Goal: Task Accomplishment & Management: Manage account settings

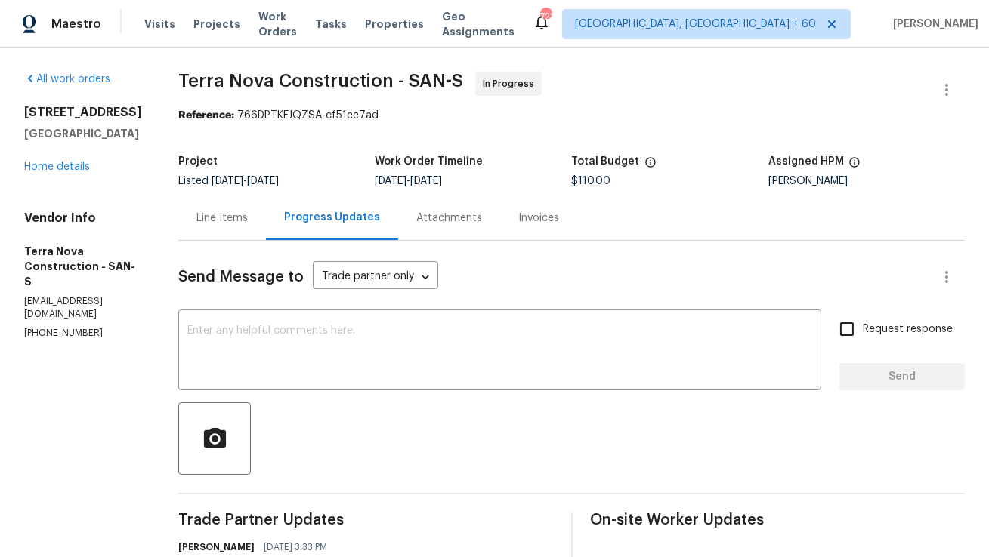
click at [266, 208] on div "Line Items" at bounding box center [222, 218] width 88 height 45
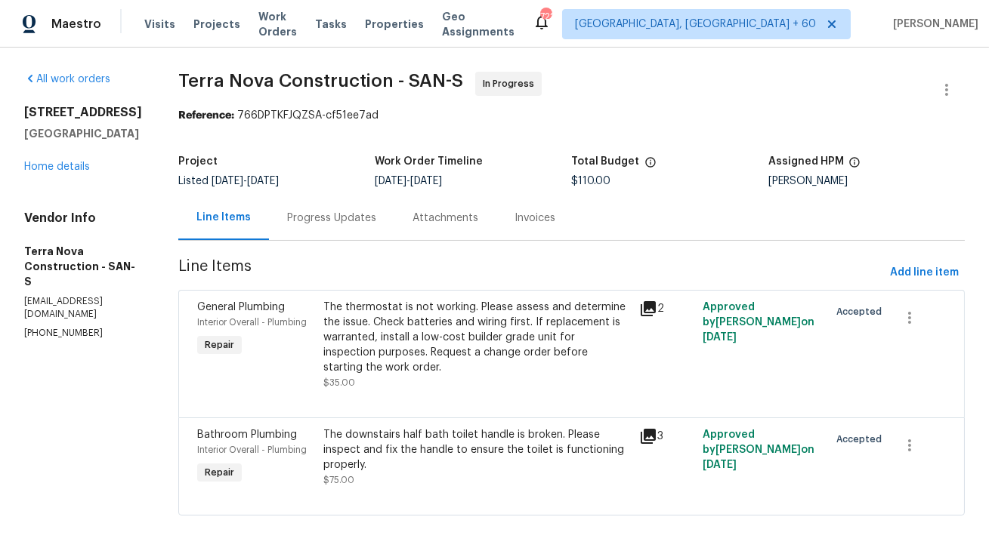
click at [376, 218] on div "Progress Updates" at bounding box center [331, 218] width 89 height 15
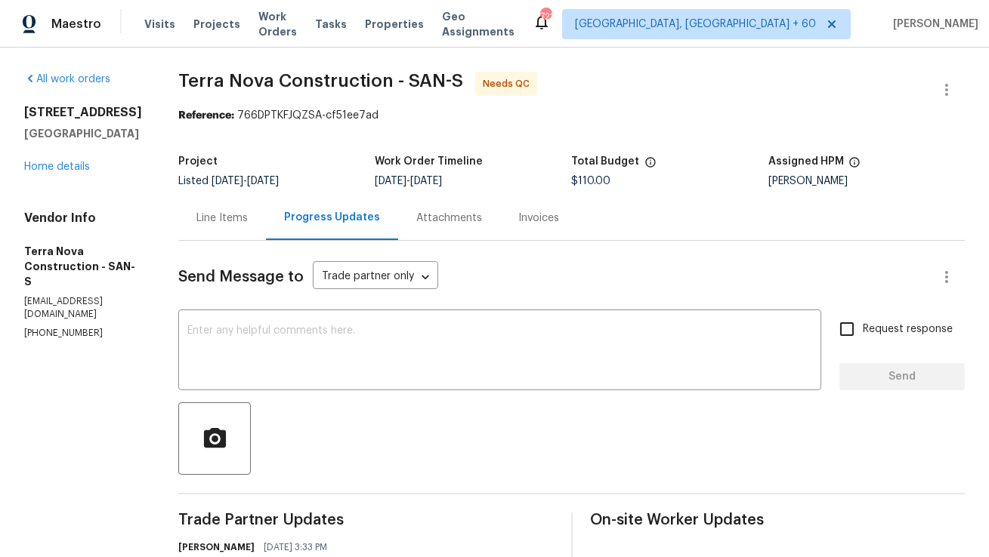
click at [266, 220] on div "Line Items" at bounding box center [222, 218] width 88 height 45
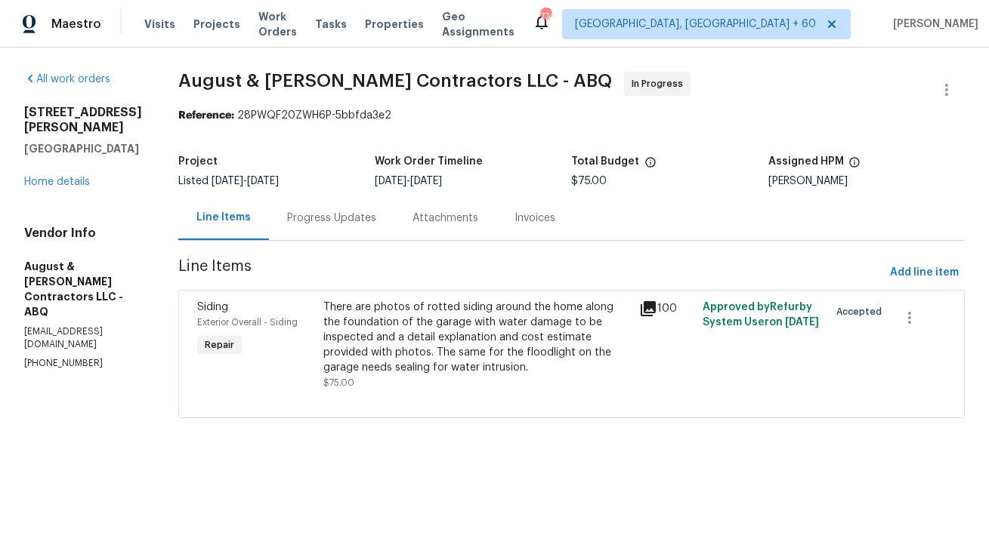
click at [329, 230] on div "Progress Updates" at bounding box center [331, 218] width 125 height 45
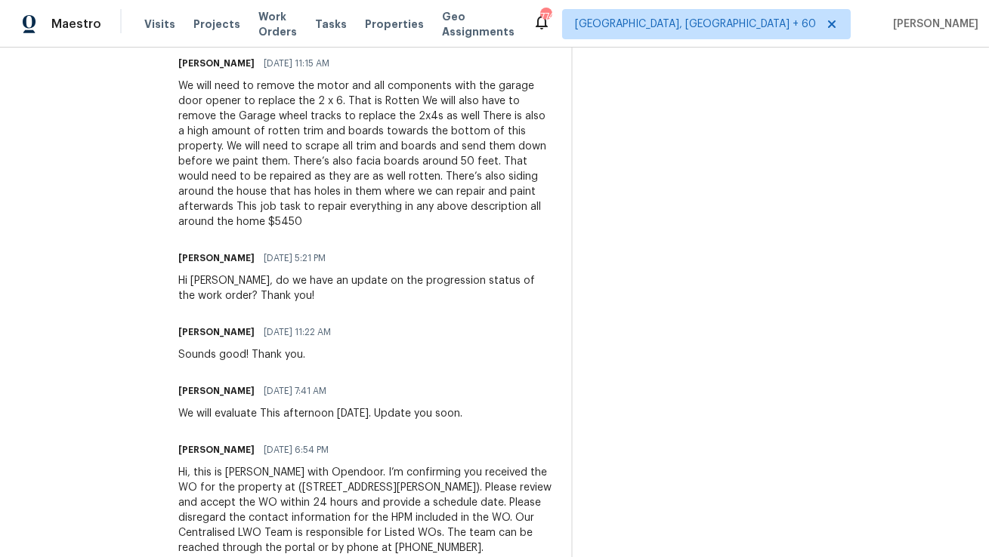
scroll to position [971, 0]
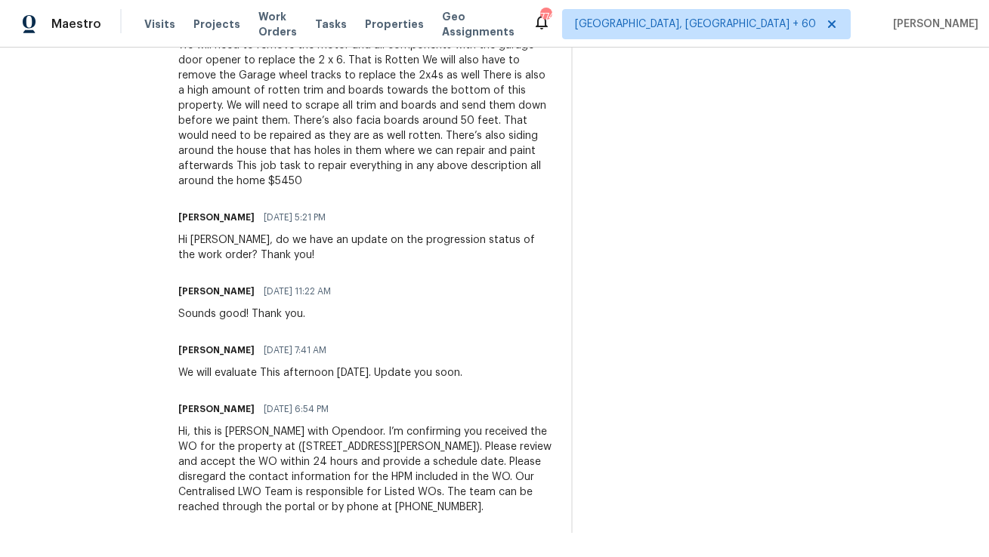
drag, startPoint x: 478, startPoint y: 507, endPoint x: 165, endPoint y: 423, distance: 323.7
copy div "Hi, this is Anthony with Opendoor. I’m confirming you received the WO for the p…"
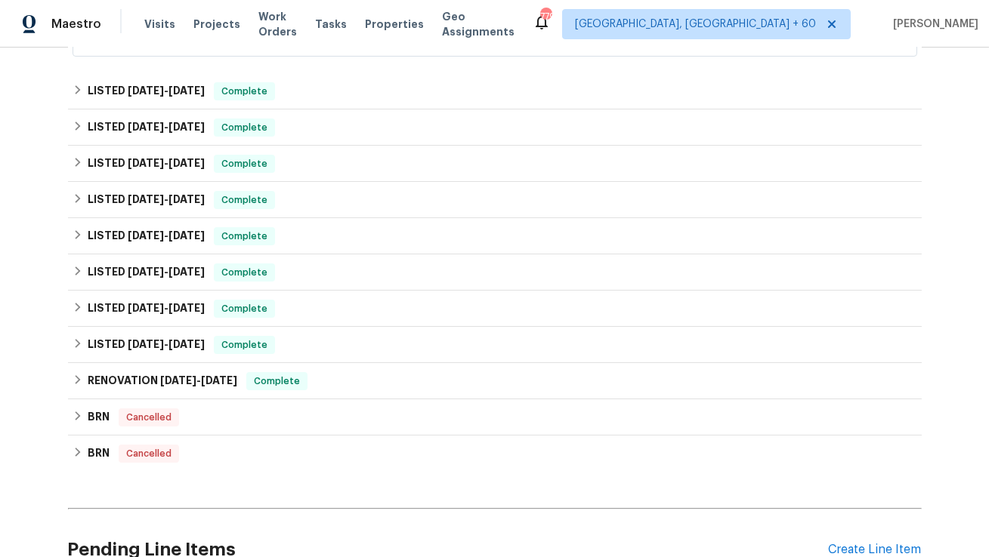
scroll to position [646, 0]
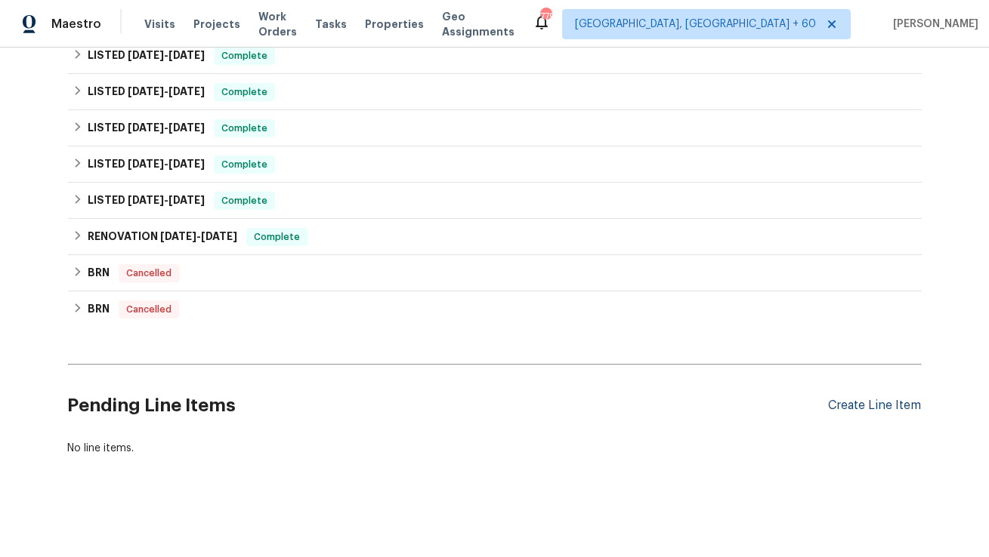
click at [853, 399] on div "Create Line Item" at bounding box center [875, 406] width 93 height 14
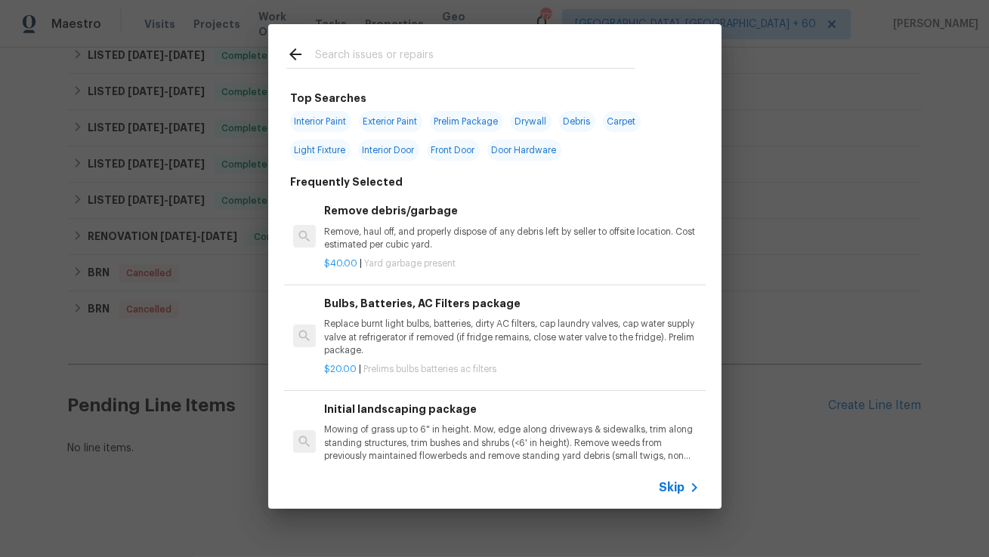
click at [541, 61] on input "text" at bounding box center [475, 56] width 320 height 23
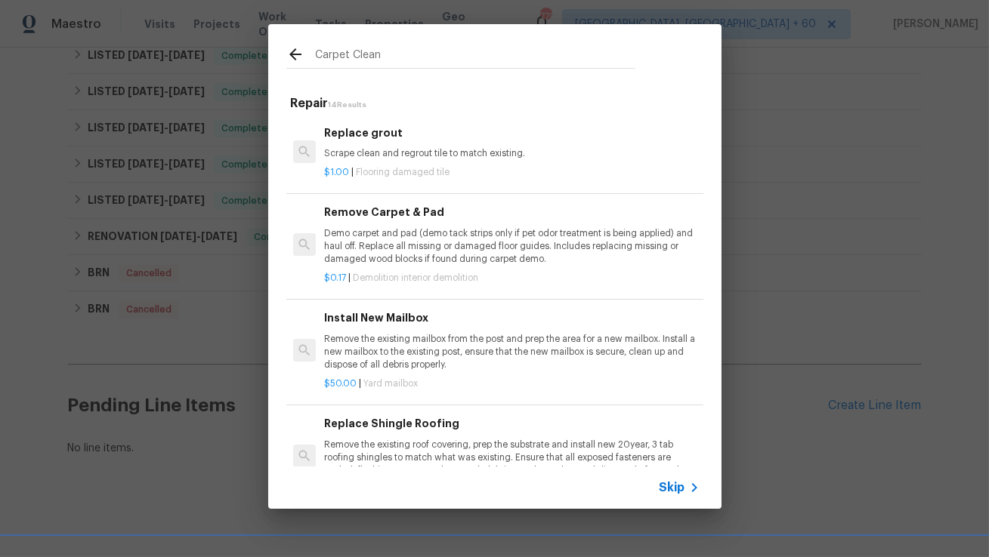
click at [358, 41] on div "Carpet Clean" at bounding box center [460, 54] width 385 height 60
click at [360, 51] on input "Carpet Clean" at bounding box center [475, 56] width 320 height 23
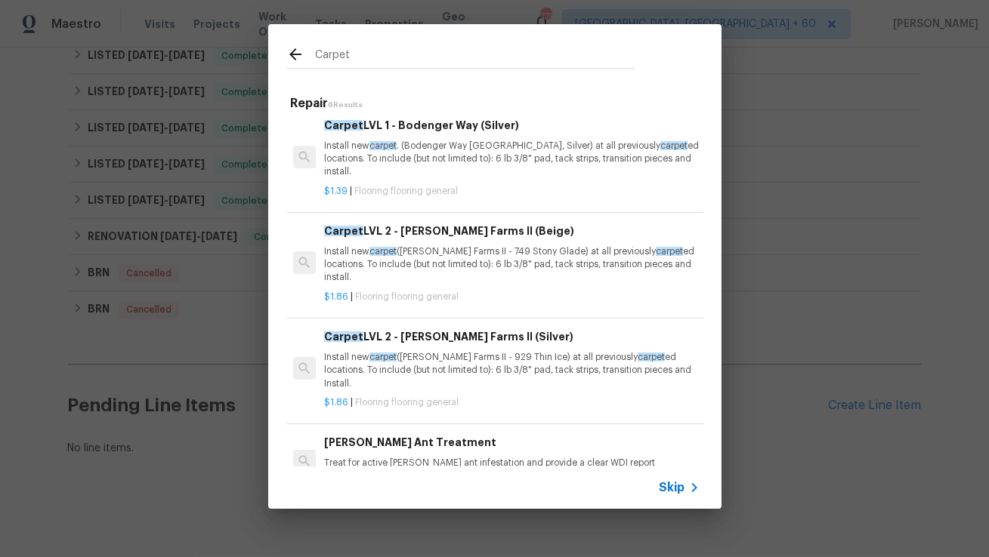
scroll to position [0, 0]
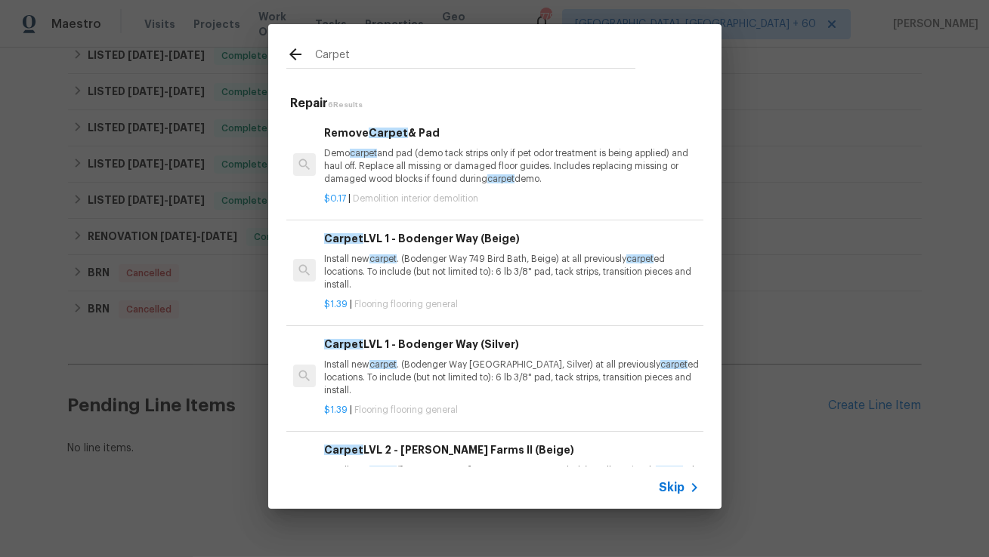
type input "Carpet"
click at [447, 165] on p "Demo carpet and pad (demo tack strips only if pet odor treatment is being appli…" at bounding box center [511, 166] width 375 height 39
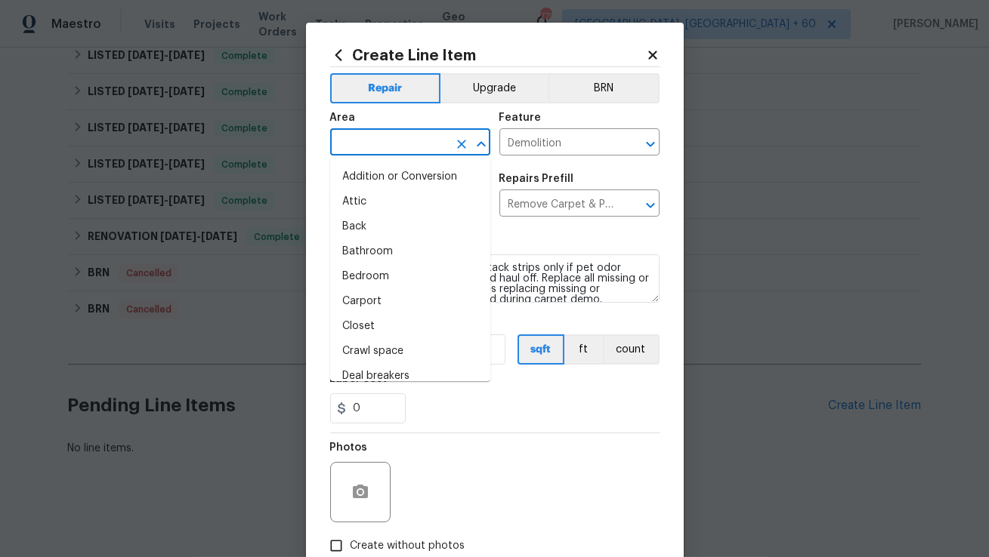
click at [418, 142] on input "text" at bounding box center [389, 143] width 118 height 23
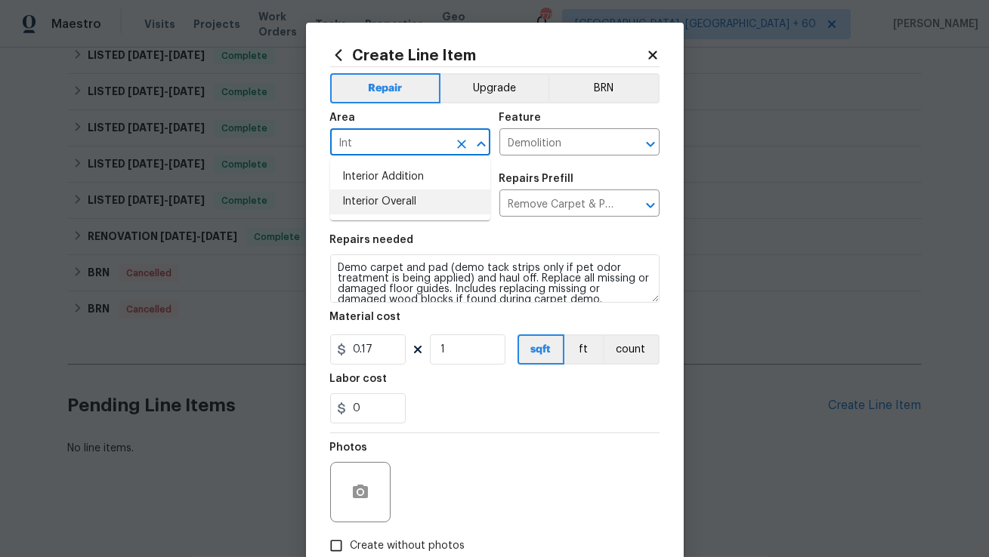
click at [372, 197] on li "Interior Overall" at bounding box center [410, 202] width 160 height 25
type input "Interior Overall"
click at [557, 135] on input "Demolition" at bounding box center [558, 143] width 118 height 23
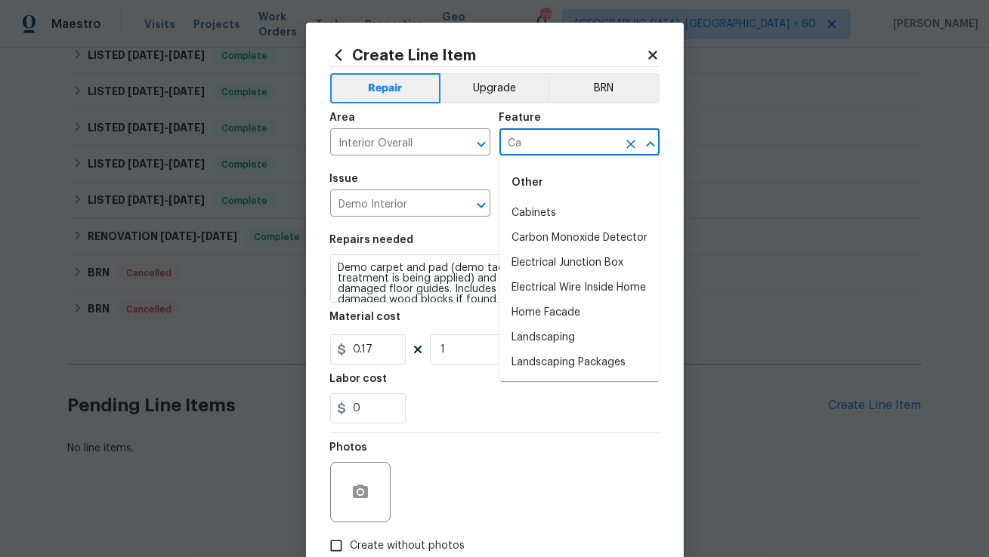
type input "C"
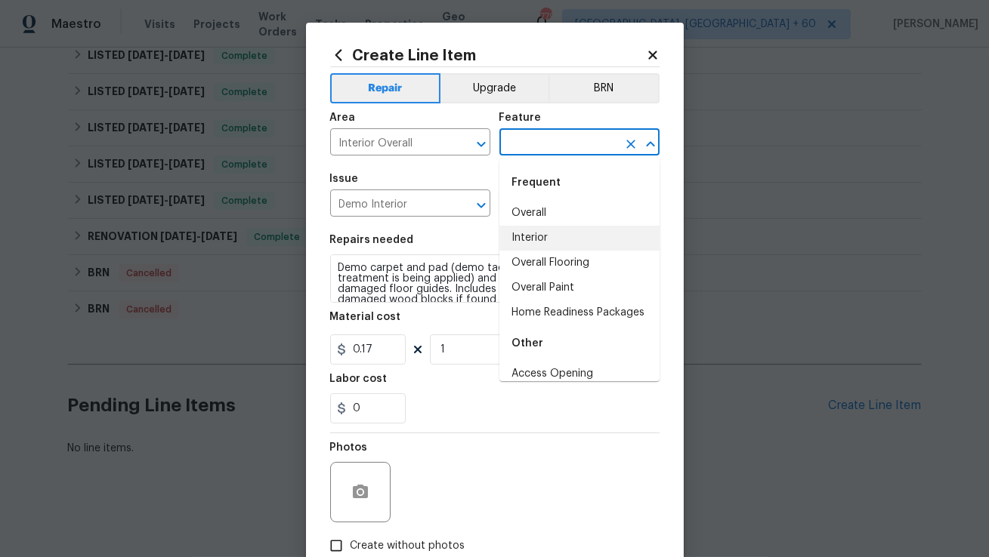
click at [523, 233] on li "Interior" at bounding box center [579, 238] width 160 height 25
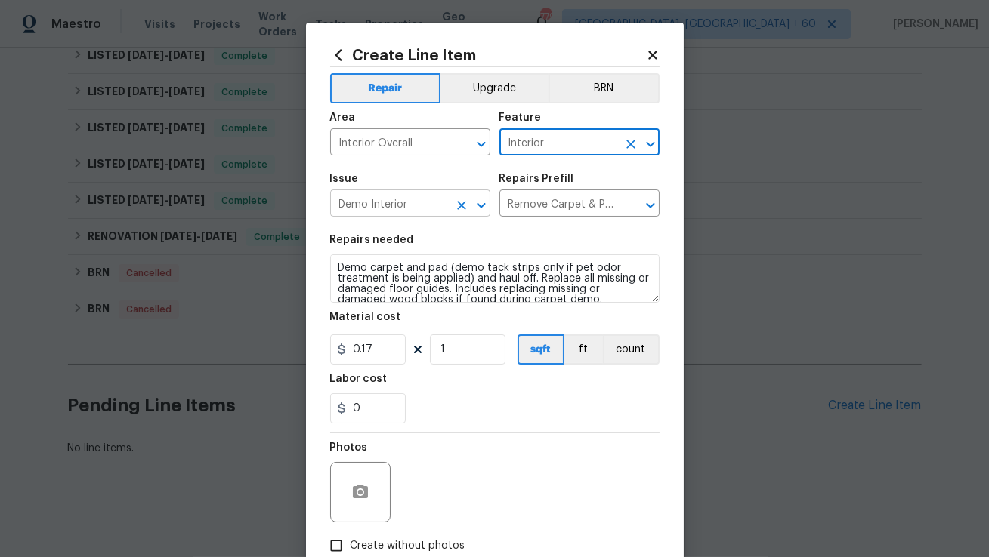
type input "Interior"
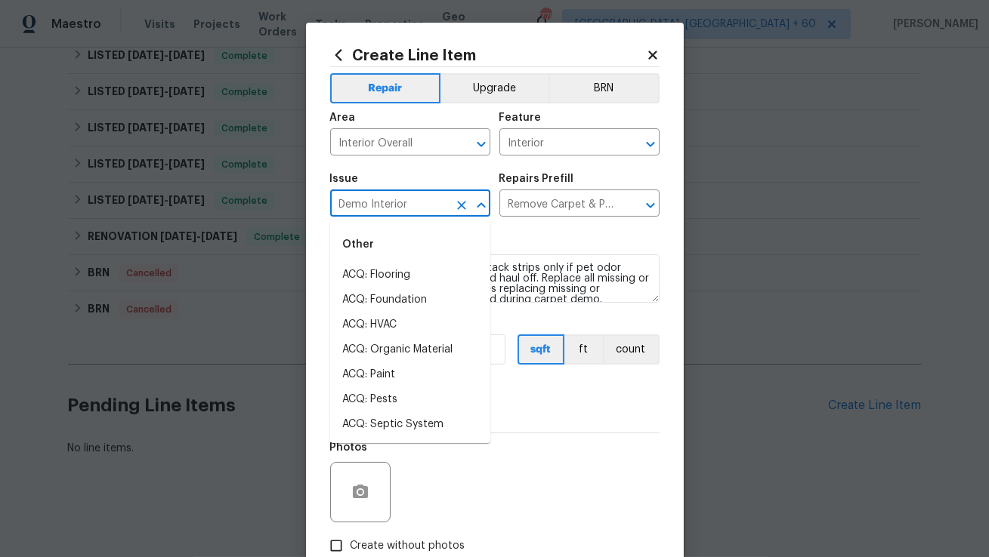
click at [397, 202] on input "Demo Interior" at bounding box center [389, 204] width 118 height 23
type input "C"
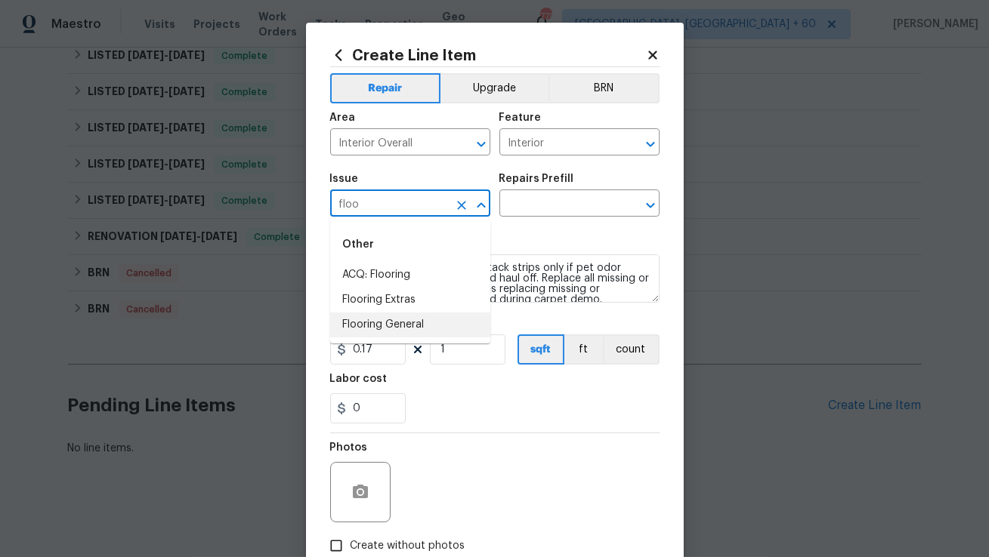
click at [373, 332] on li "Flooring General" at bounding box center [410, 325] width 160 height 25
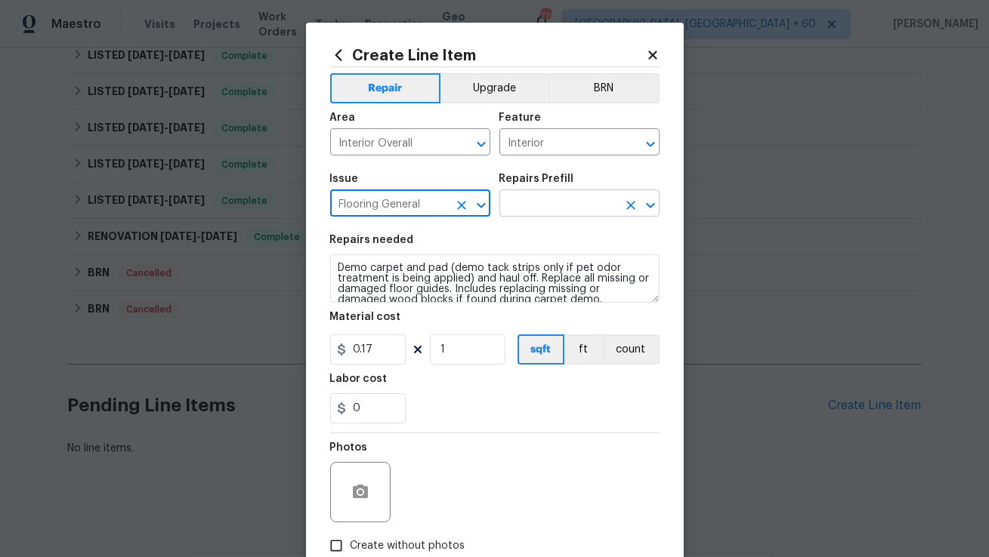
type input "Flooring General"
click at [576, 207] on input "text" at bounding box center [558, 204] width 118 height 23
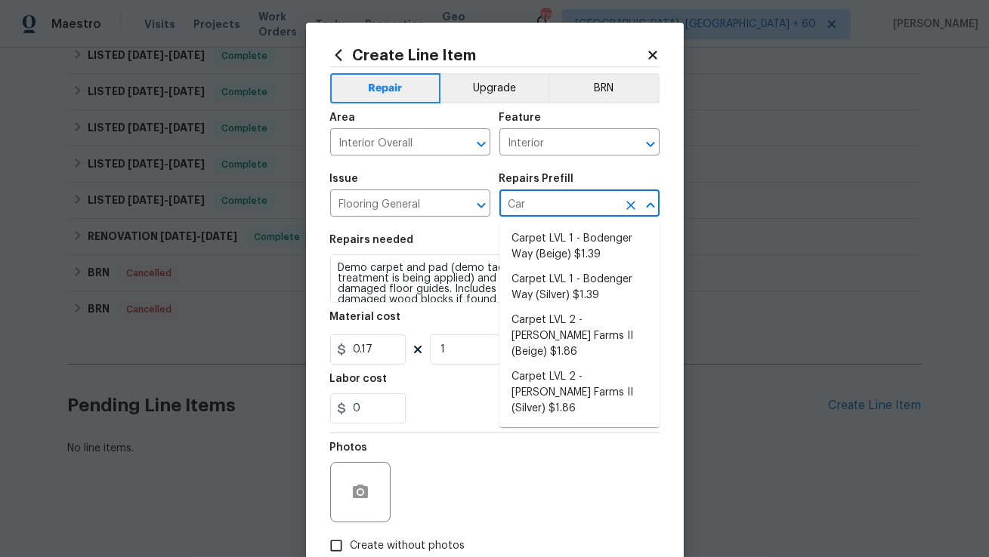
type input "Carp"
click at [550, 337] on li "Carpet LVL 2 - Abshire Farms II (Beige) $1.86" at bounding box center [579, 336] width 160 height 57
type input "Overall Flooring"
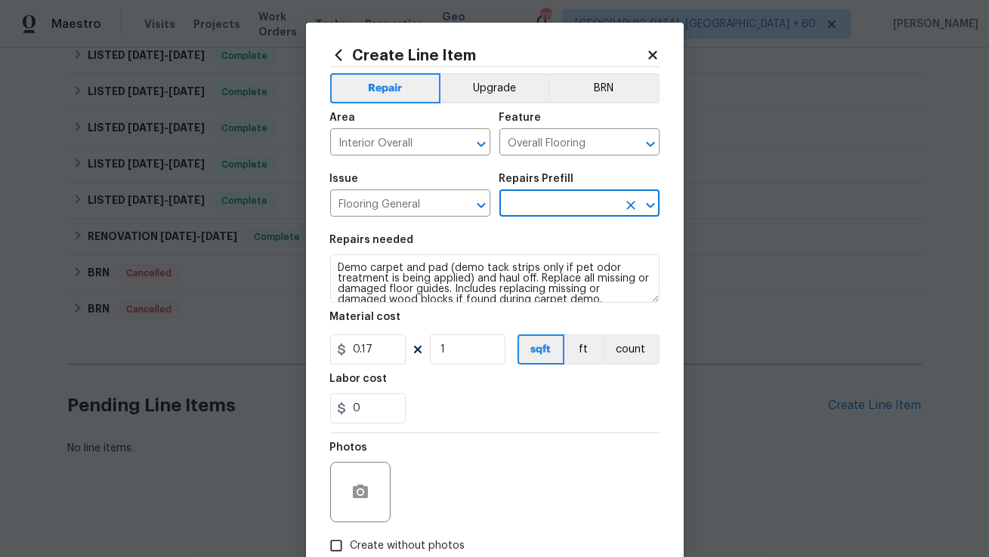
type input "Carpet LVL 2 - Abshire Farms II (Beige) $1.86"
type textarea "Install new carpet (Abshire Farms II - 749 Stony Glade) at all previously carpe…"
type input "1.86"
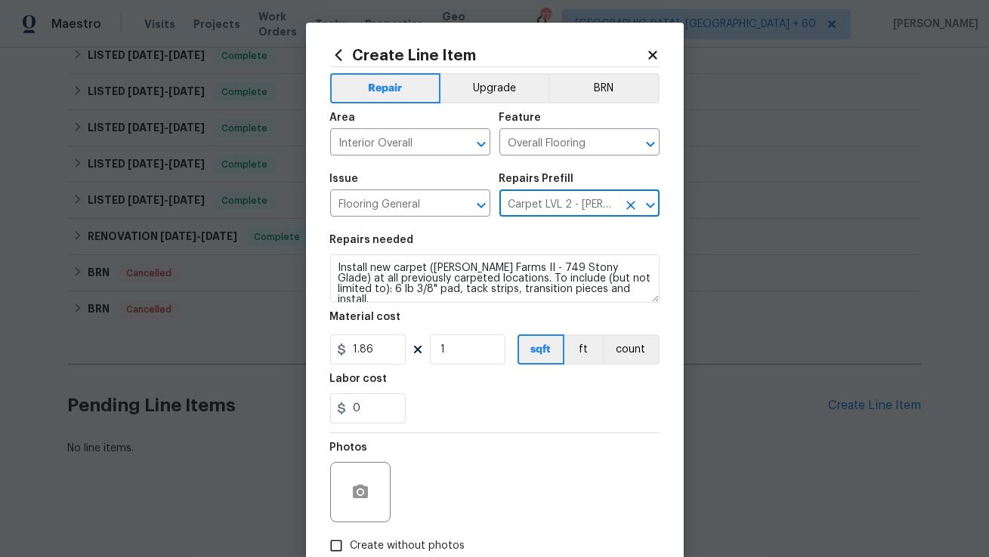
type input "Carpet LVL 2 - Abshire Farms II (Beige) $1.86"
click at [448, 290] on textarea "Install new carpet (Abshire Farms II - 749 Stony Glade) at all previously carpe…" at bounding box center [494, 279] width 329 height 48
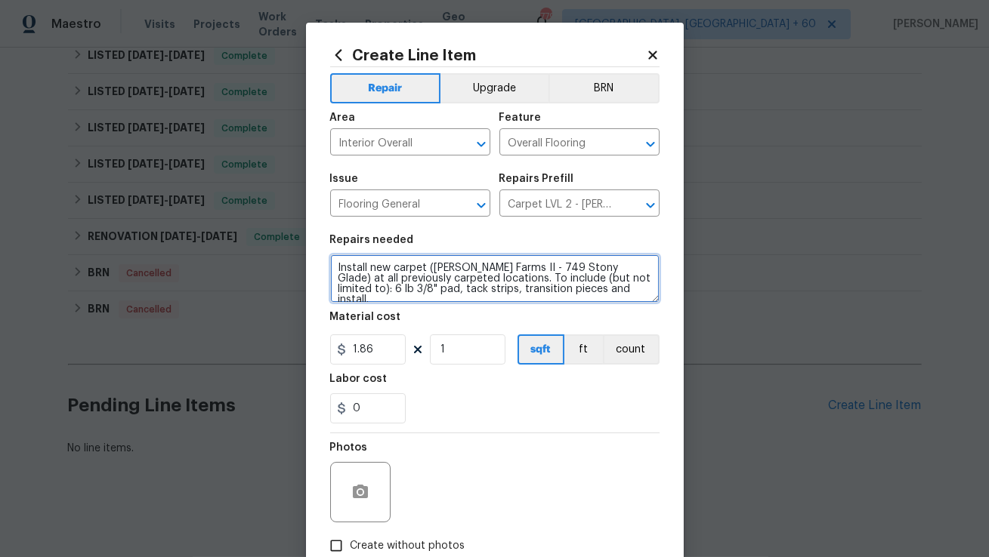
click at [448, 290] on textarea "Install new carpet (Abshire Farms II - 749 Stony Glade) at all previously carpe…" at bounding box center [494, 279] width 329 height 48
paste textarea "There are multiple brown stains near the garage door carpet. Please assess the …"
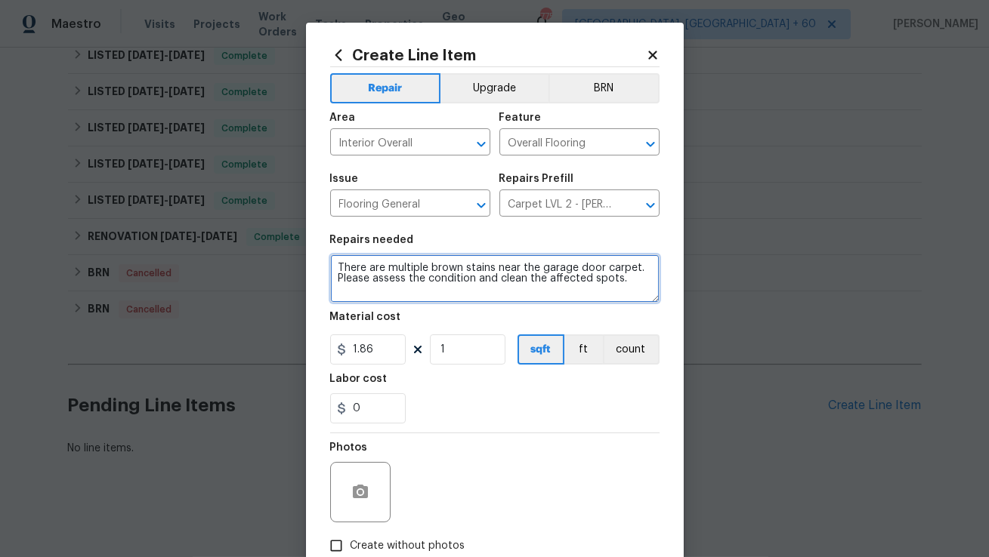
type textarea "There are multiple brown stains near the garage door carpet. Please assess the …"
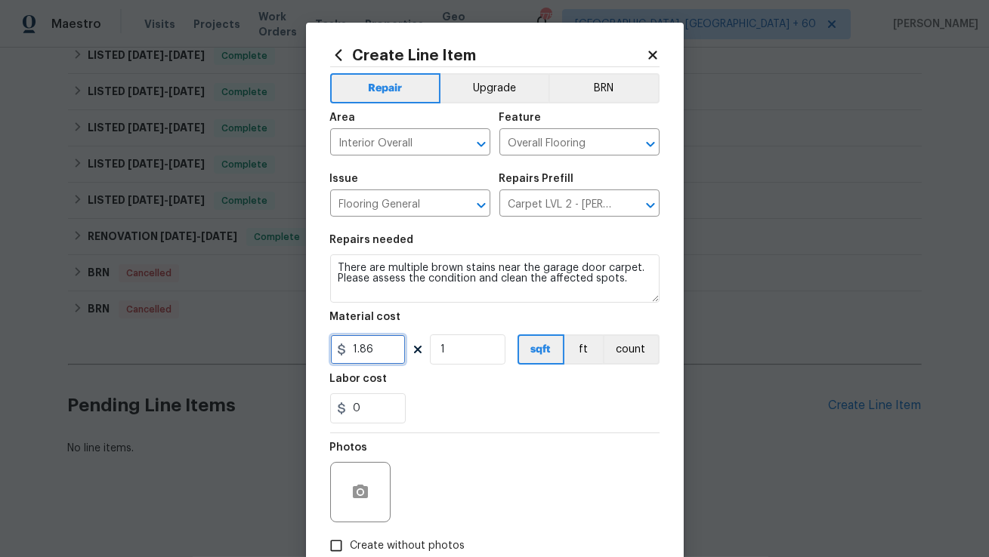
click at [369, 349] on input "1.86" at bounding box center [368, 350] width 76 height 30
type input "75"
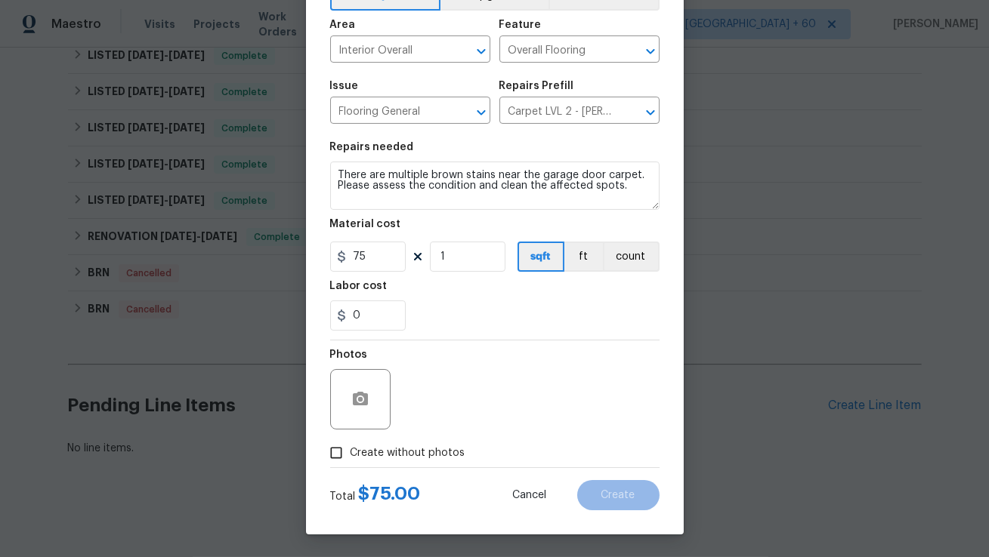
click at [353, 421] on div at bounding box center [360, 399] width 60 height 60
click at [363, 397] on icon "button" at bounding box center [360, 399] width 15 height 14
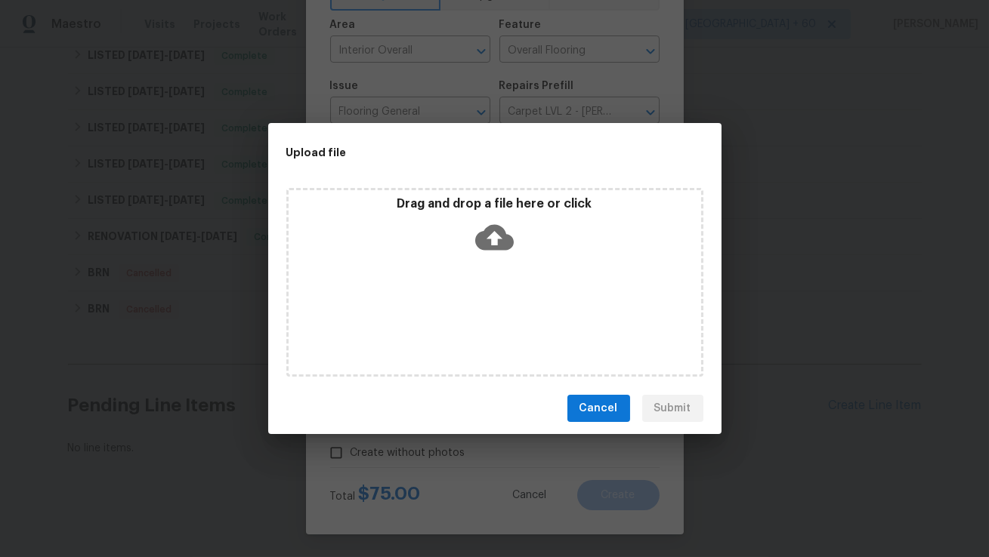
click at [505, 240] on icon at bounding box center [494, 238] width 39 height 26
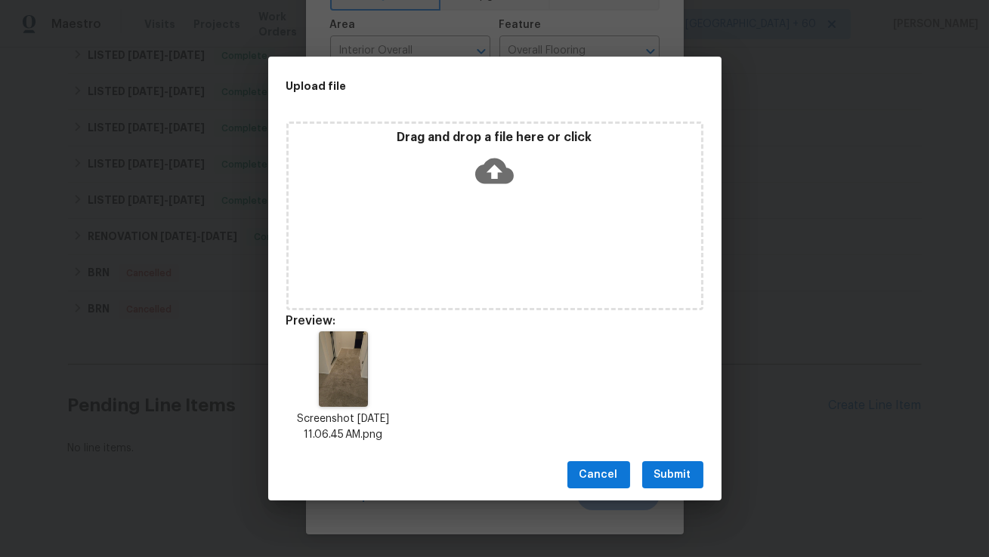
click at [663, 476] on span "Submit" at bounding box center [672, 475] width 37 height 19
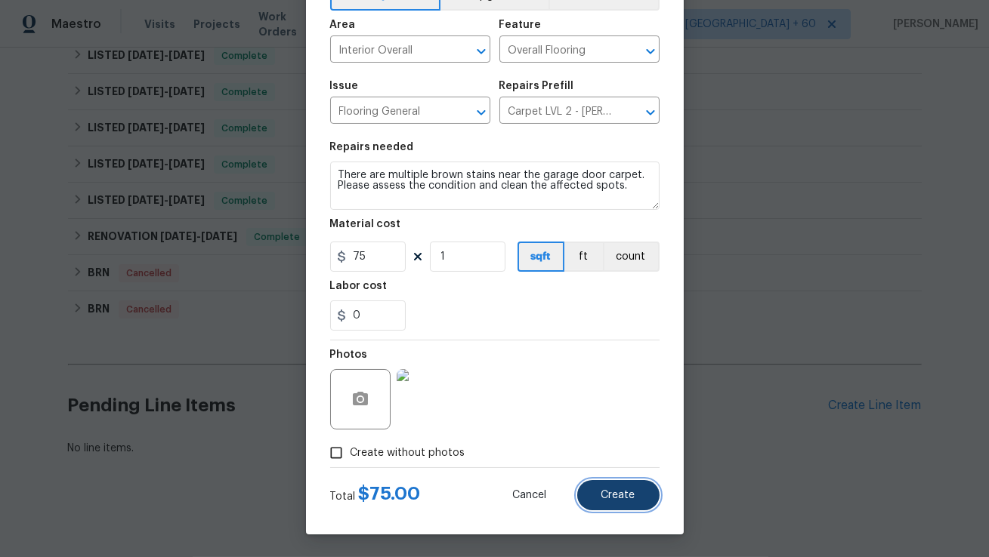
click at [603, 491] on span "Create" at bounding box center [618, 495] width 34 height 11
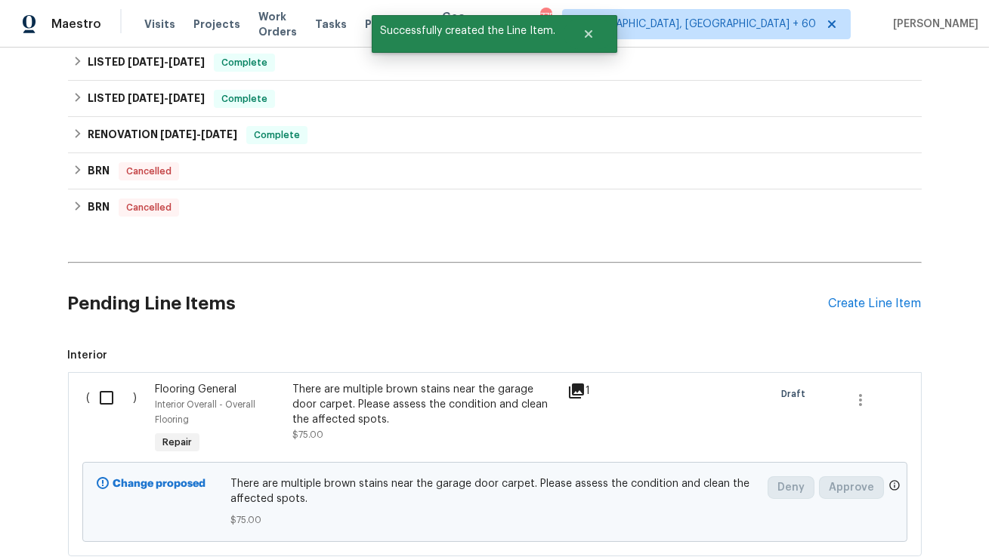
scroll to position [848, 0]
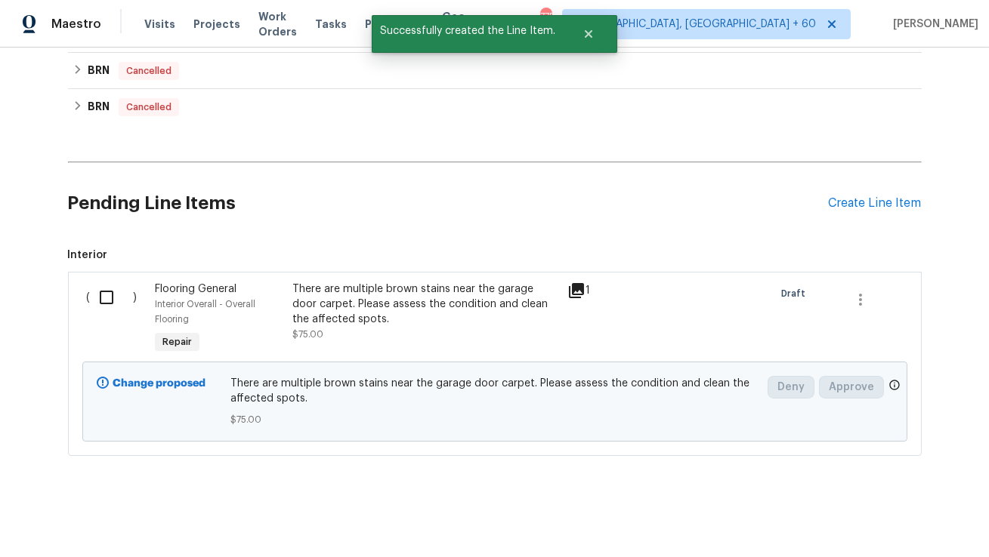
click at [106, 292] on input "checkbox" at bounding box center [112, 298] width 43 height 32
checkbox input "true"
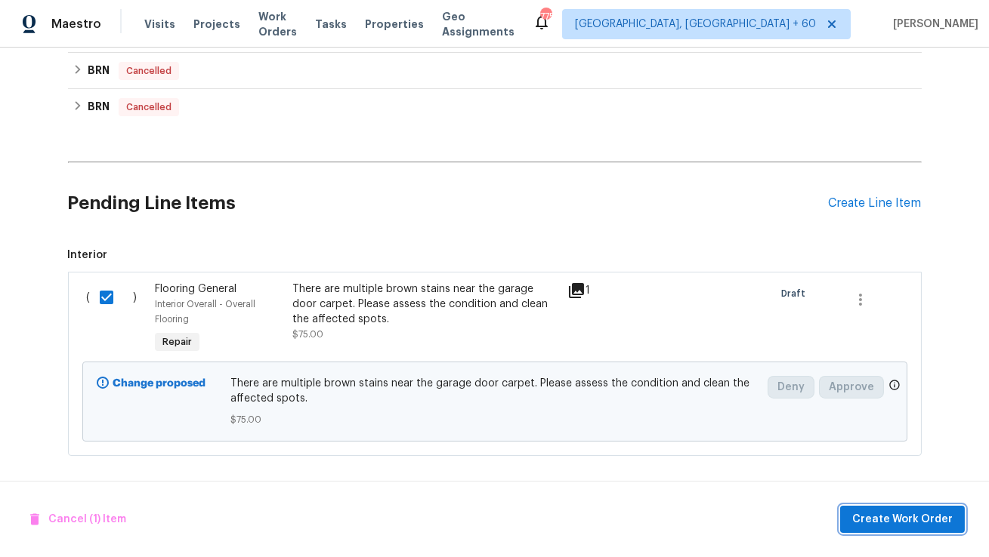
click at [869, 516] on span "Create Work Order" at bounding box center [902, 520] width 100 height 19
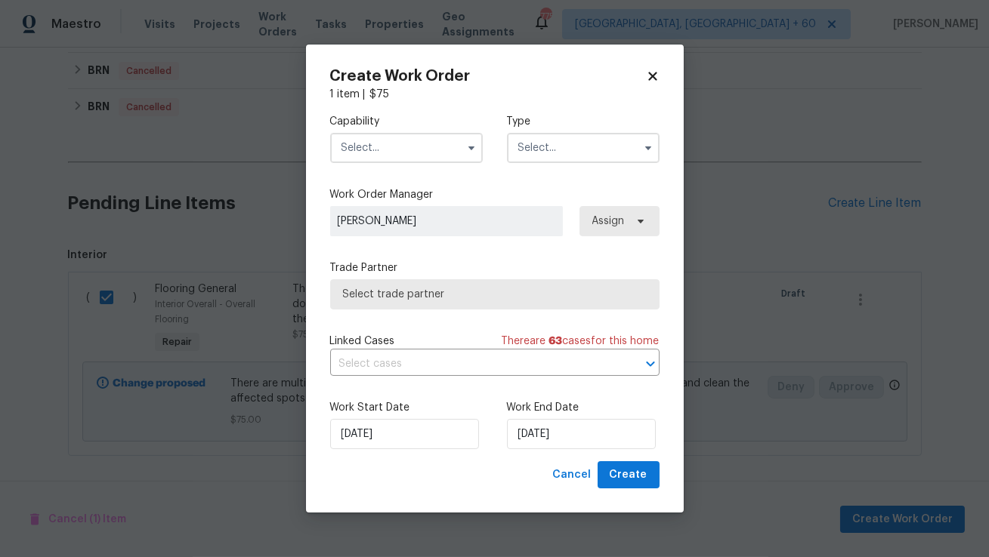
click at [452, 149] on input "text" at bounding box center [406, 148] width 153 height 30
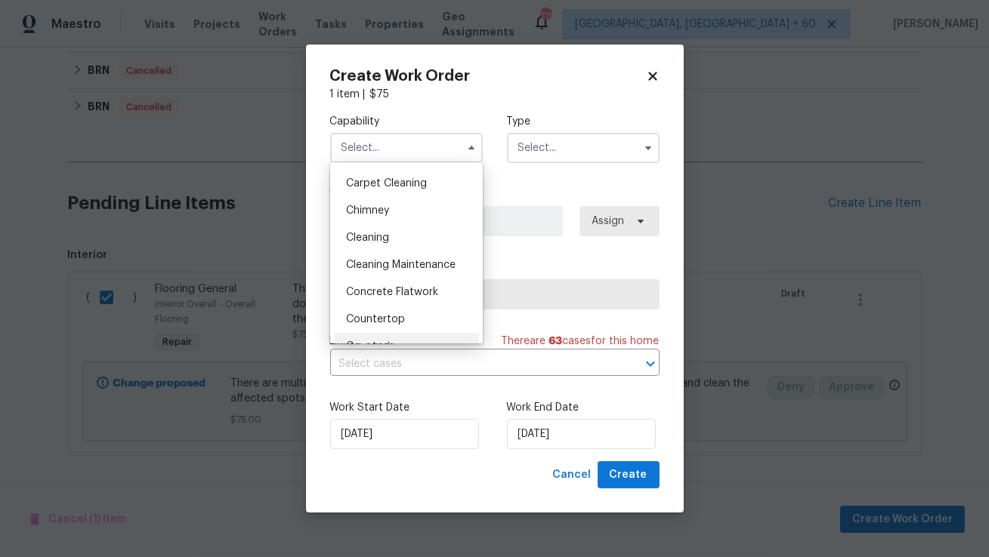
scroll to position [146, 0]
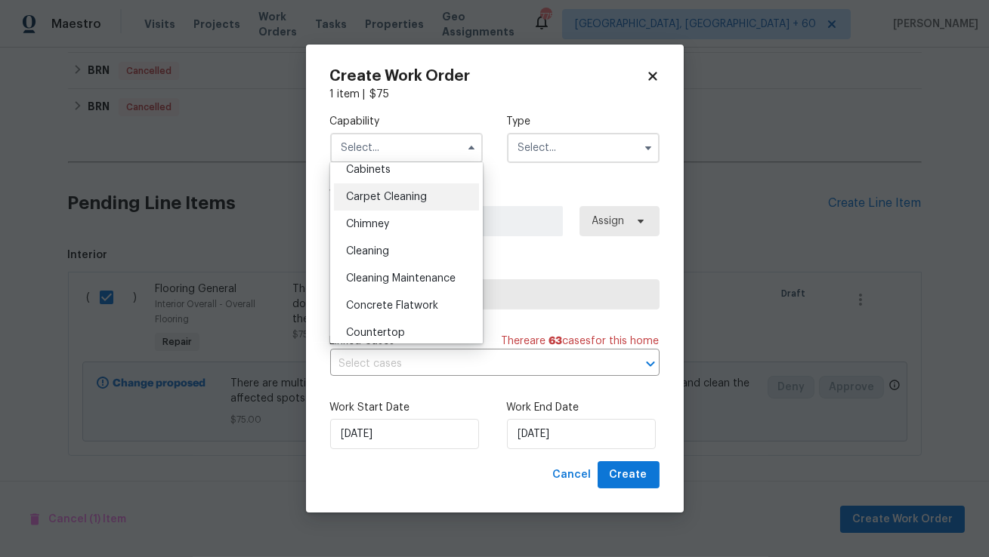
click at [426, 194] on span "Carpet Cleaning" at bounding box center [386, 197] width 81 height 11
type input "Carpet Cleaning"
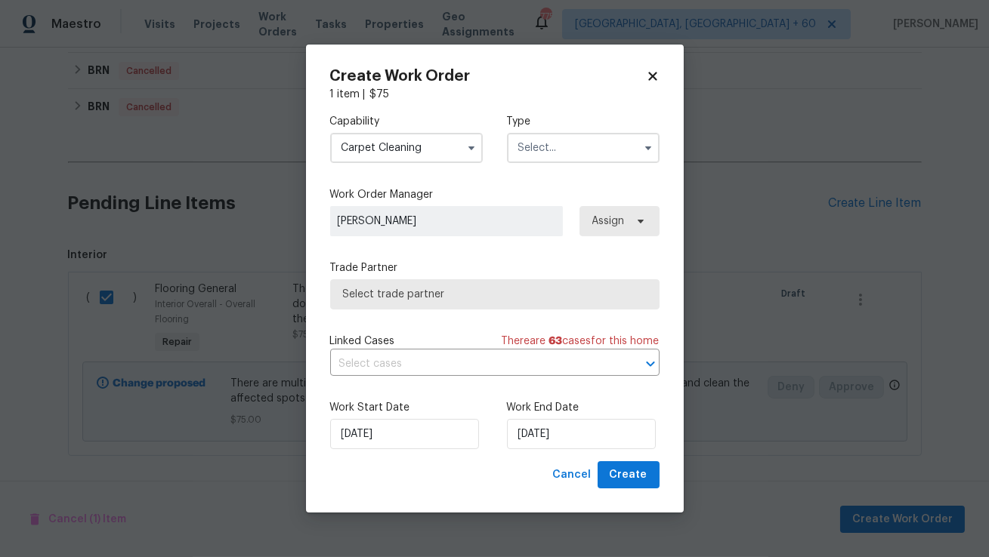
click at [560, 121] on label "Type" at bounding box center [583, 121] width 153 height 15
click at [540, 155] on input "text" at bounding box center [583, 148] width 153 height 30
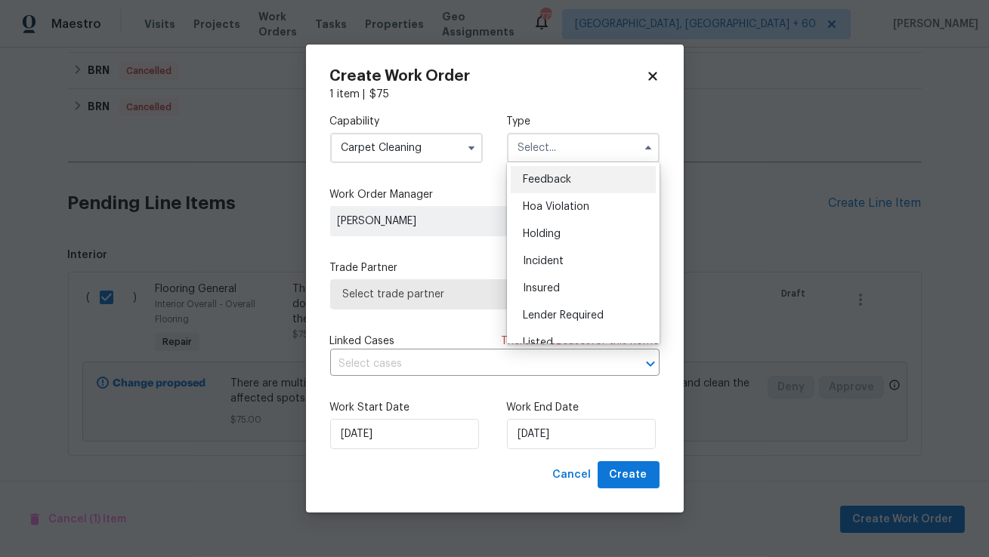
click at [549, 177] on span "Feedback" at bounding box center [547, 179] width 48 height 11
type input "Feedback"
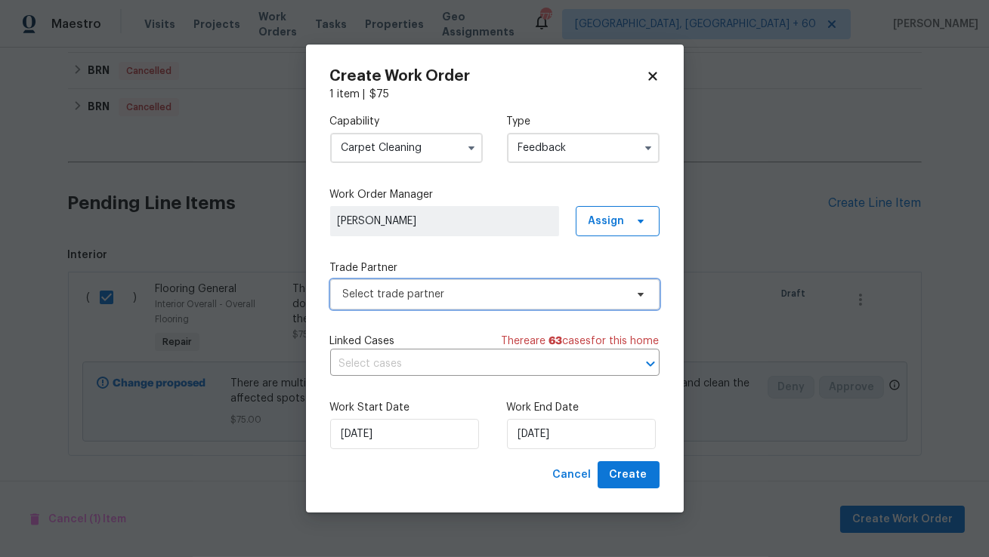
click at [449, 282] on span "Select trade partner" at bounding box center [494, 294] width 329 height 30
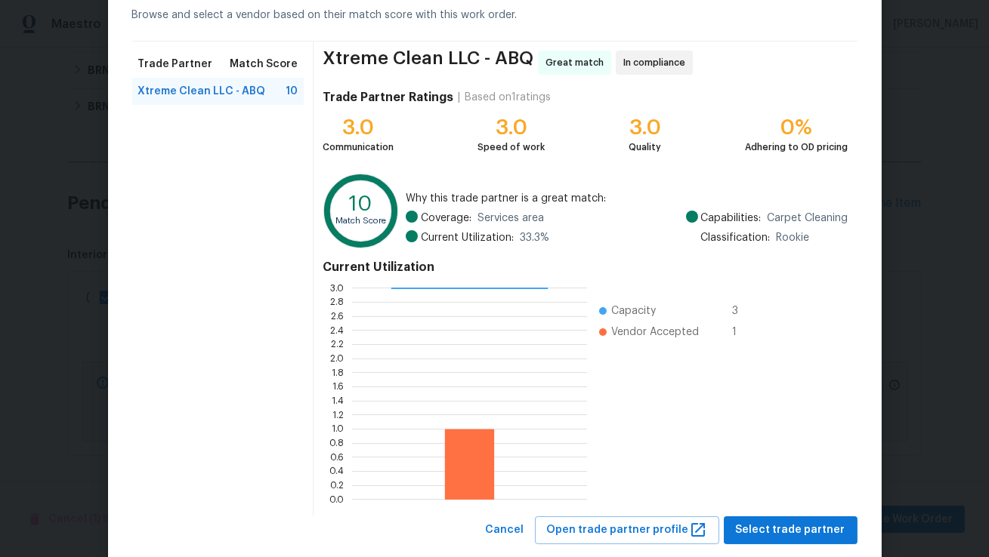
scroll to position [85, 0]
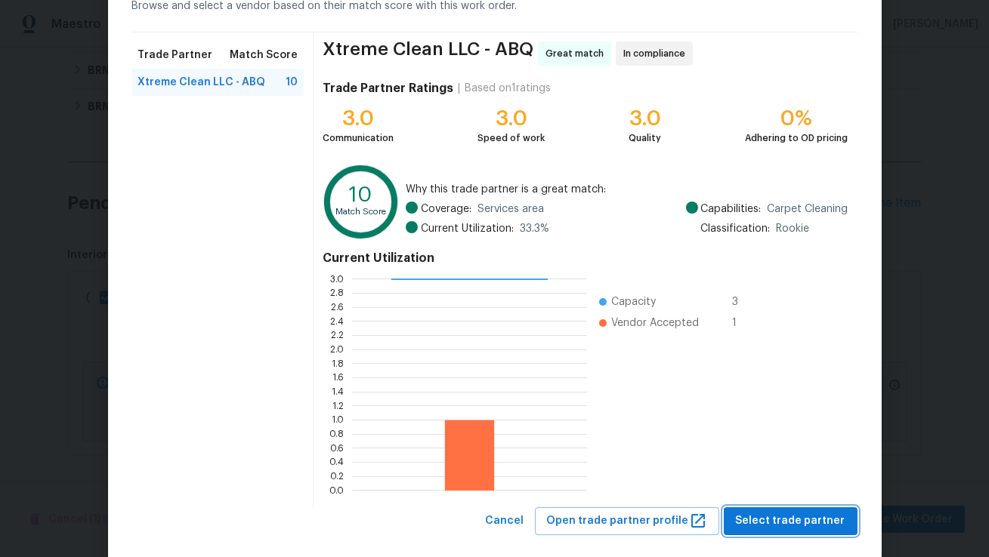
click at [764, 520] on span "Select trade partner" at bounding box center [791, 521] width 110 height 19
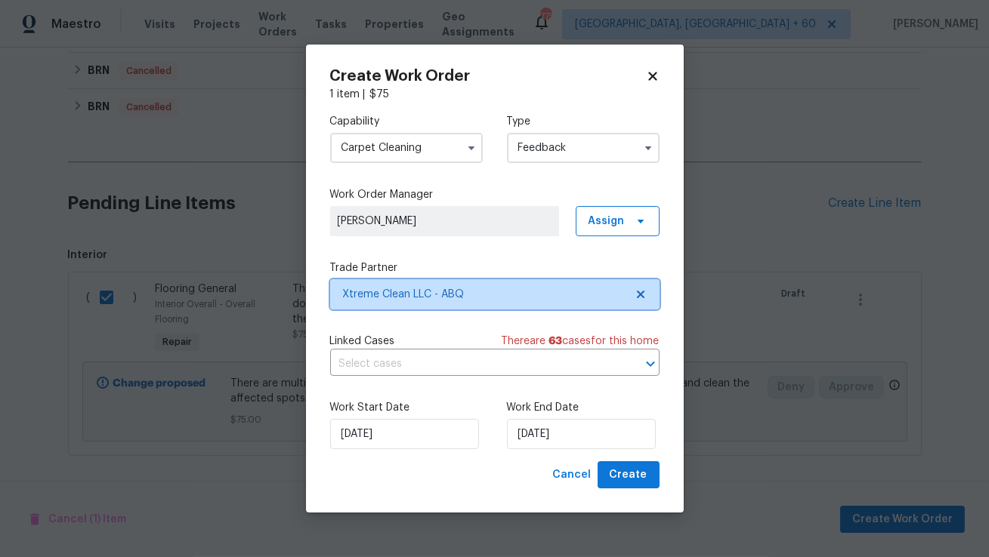
scroll to position [0, 0]
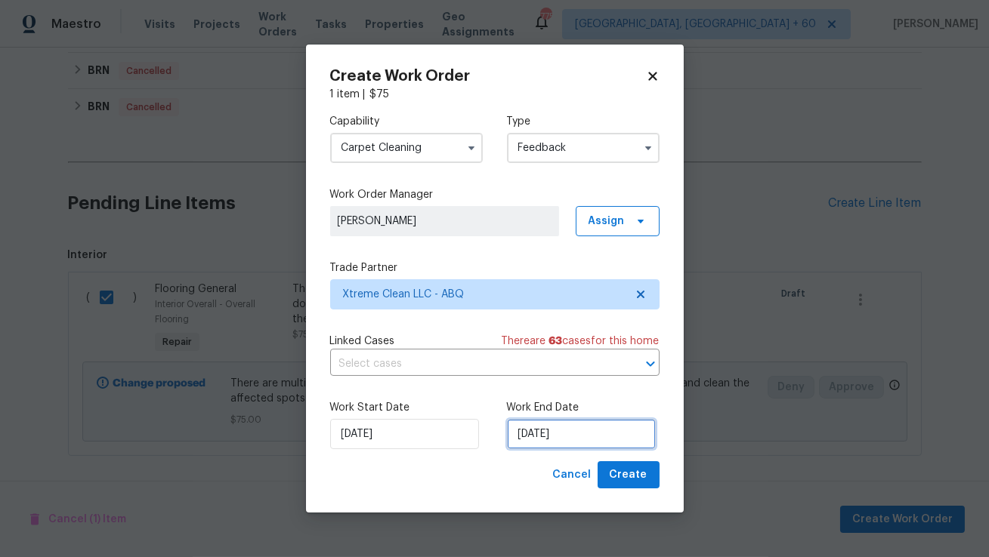
click at [553, 436] on input "09/09/2025" at bounding box center [581, 434] width 149 height 30
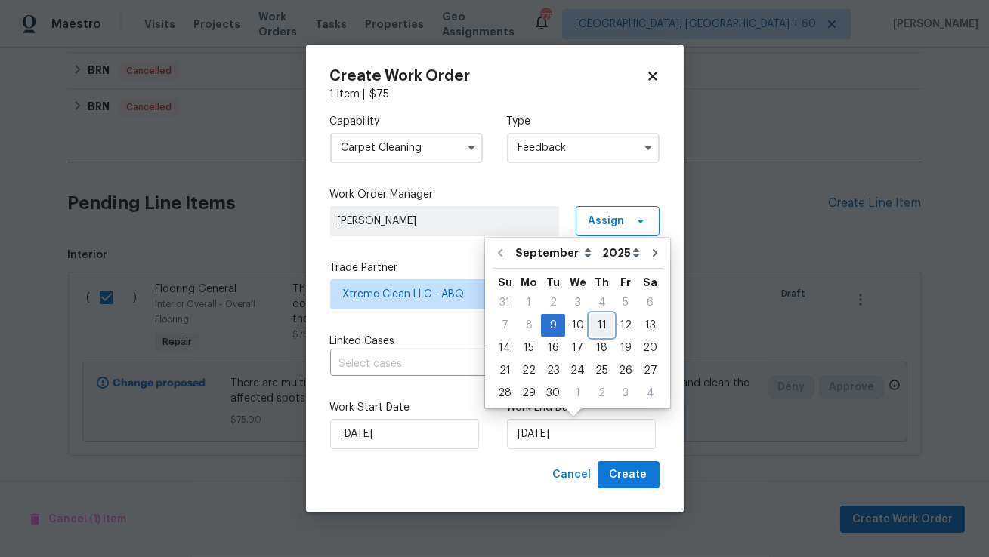
click at [592, 331] on div "11" at bounding box center [601, 325] width 23 height 21
type input "11/09/2025"
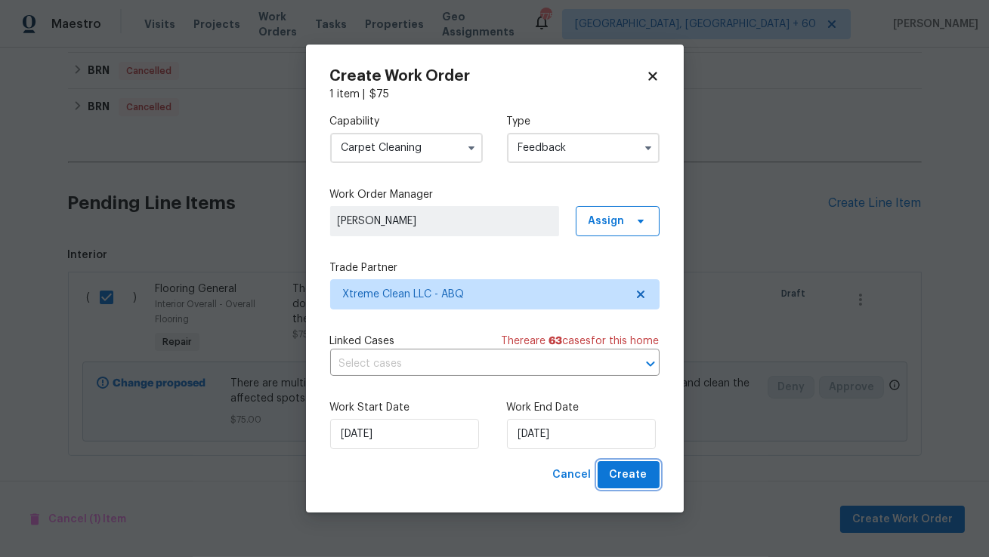
click at [623, 477] on span "Create" at bounding box center [629, 475] width 38 height 19
checkbox input "false"
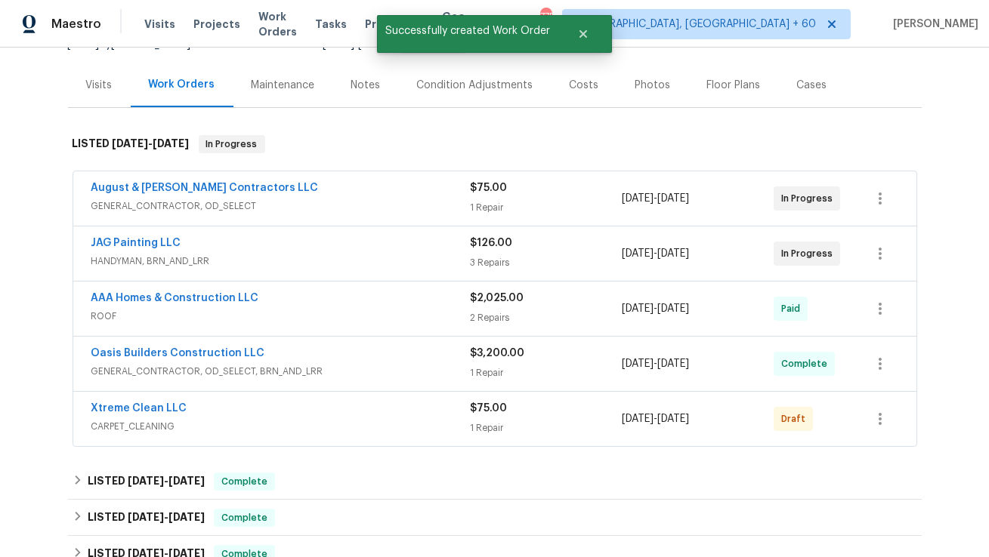
scroll to position [168, 0]
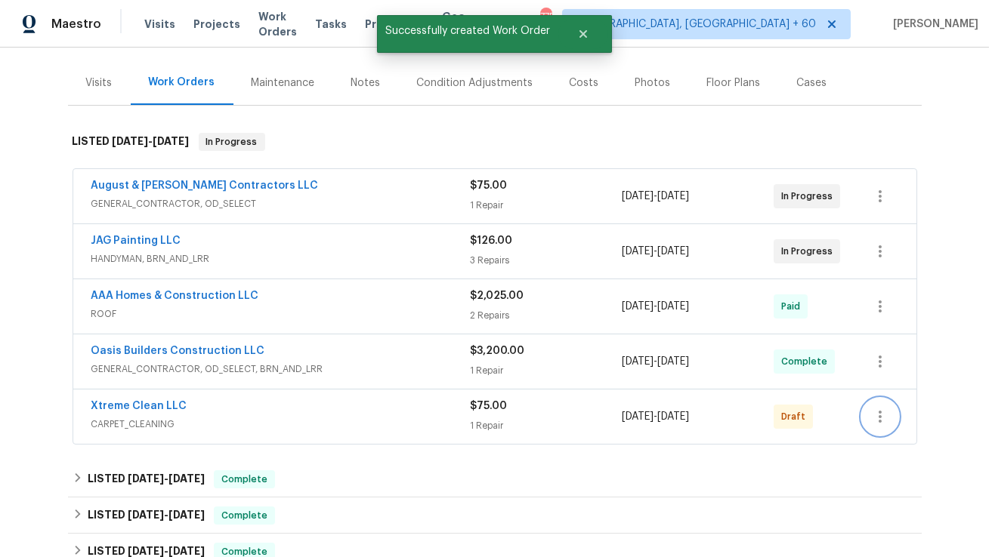
click at [875, 416] on icon "button" at bounding box center [880, 417] width 18 height 18
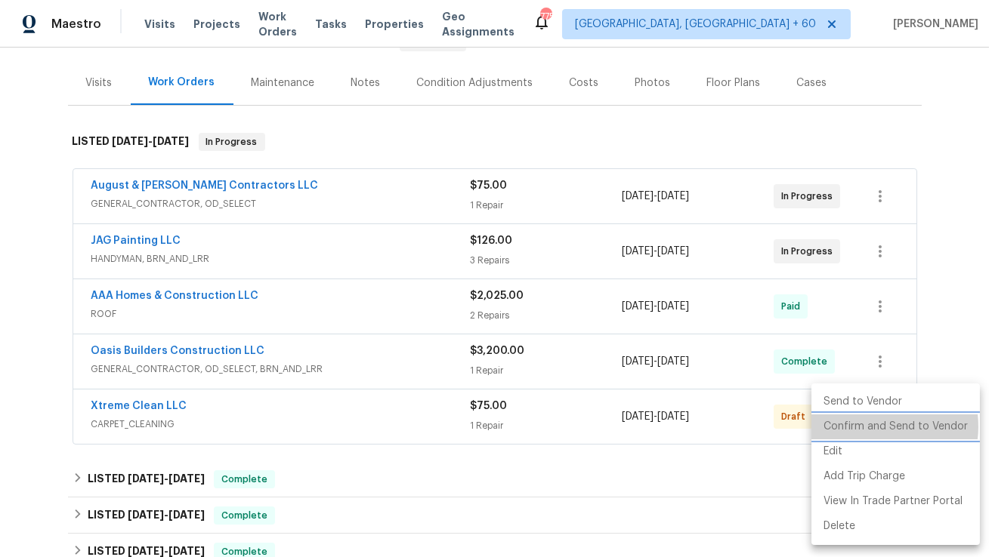
click at [869, 427] on li "Confirm and Send to Vendor" at bounding box center [895, 427] width 168 height 25
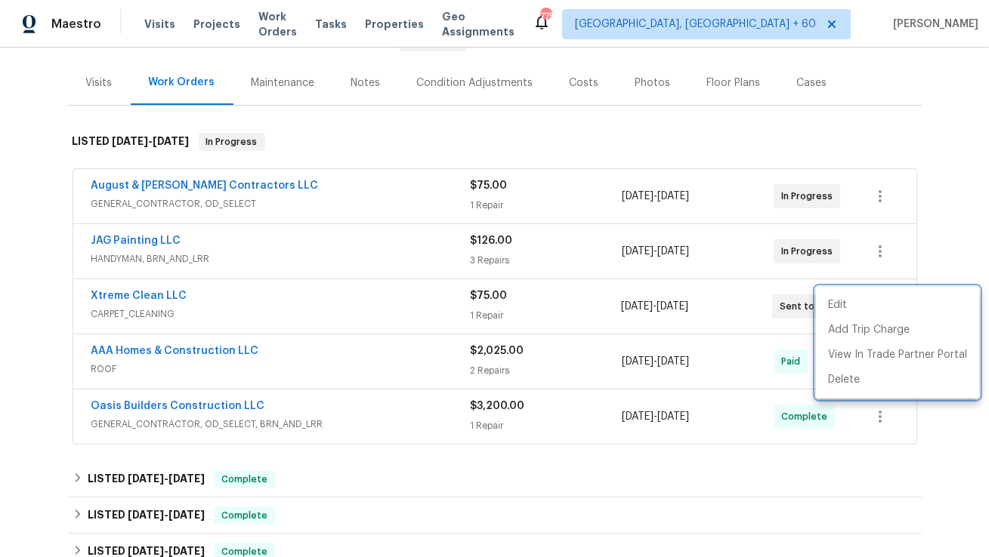
click at [143, 299] on div at bounding box center [494, 278] width 989 height 557
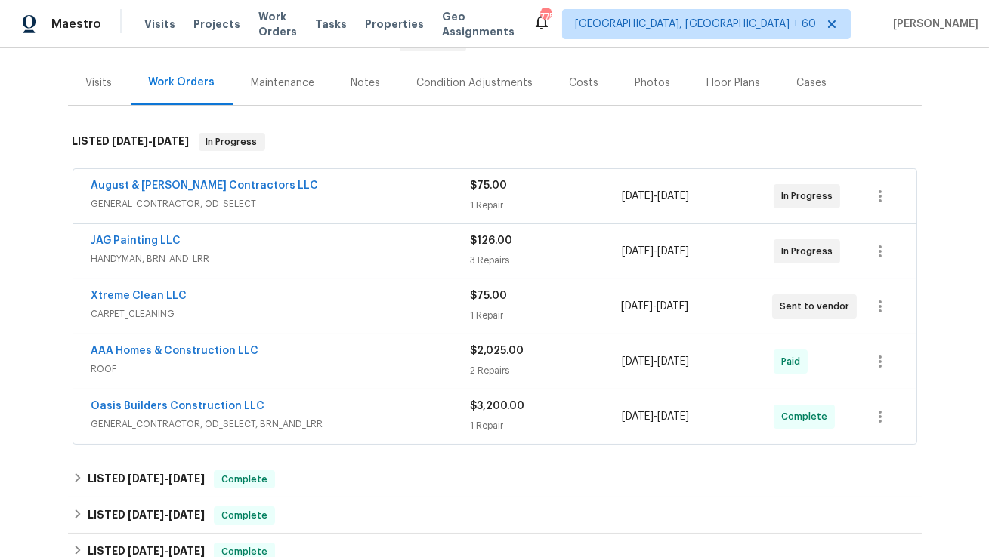
click at [155, 289] on span "Xtreme Clean LLC" at bounding box center [139, 296] width 96 height 15
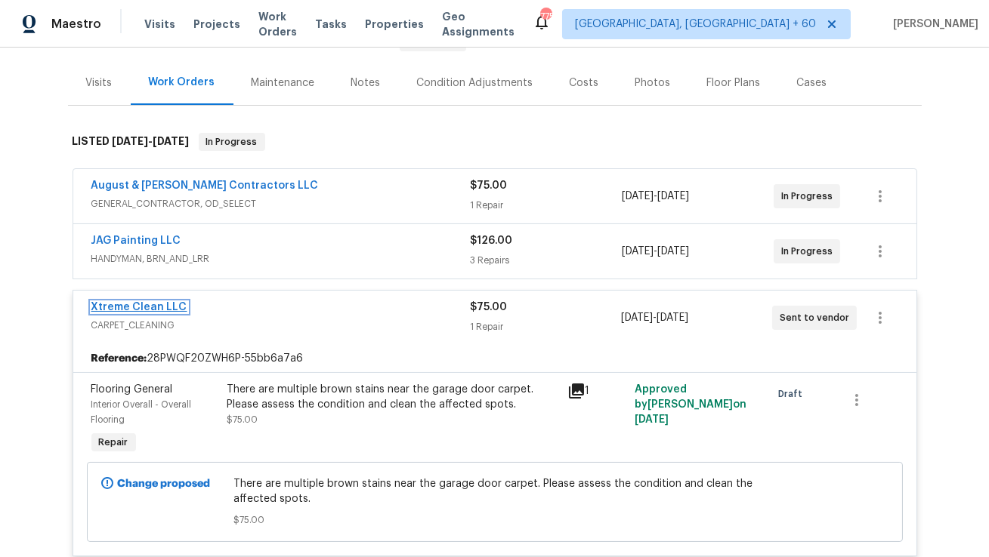
click at [147, 304] on link "Xtreme Clean LLC" at bounding box center [139, 307] width 96 height 11
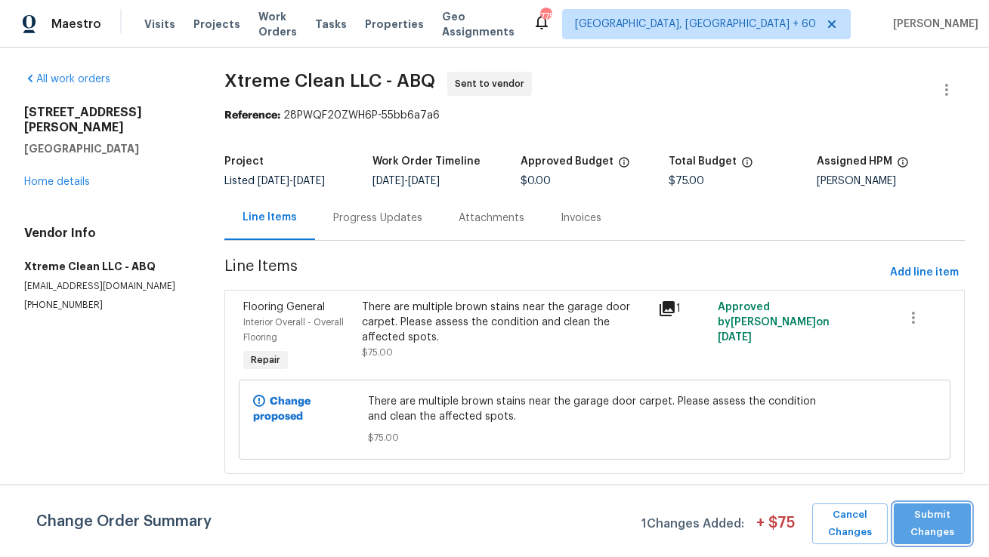
click at [914, 517] on span "Submit Changes" at bounding box center [932, 524] width 62 height 35
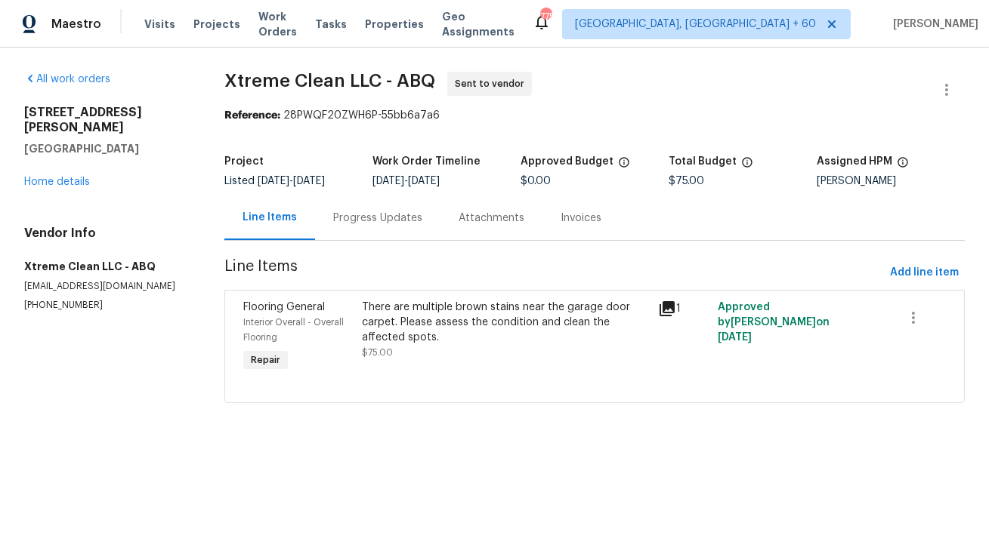
click at [378, 218] on div "Progress Updates" at bounding box center [377, 218] width 89 height 15
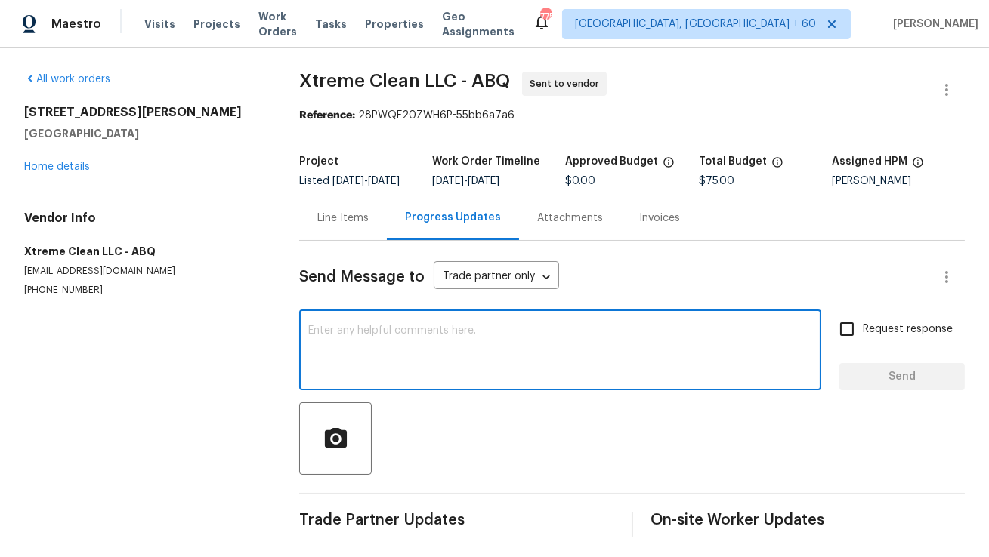
click at [420, 356] on textarea at bounding box center [560, 352] width 504 height 53
paste textarea "Hi, this is Anthony with Opendoor. I’m confirming you received the WO for the p…"
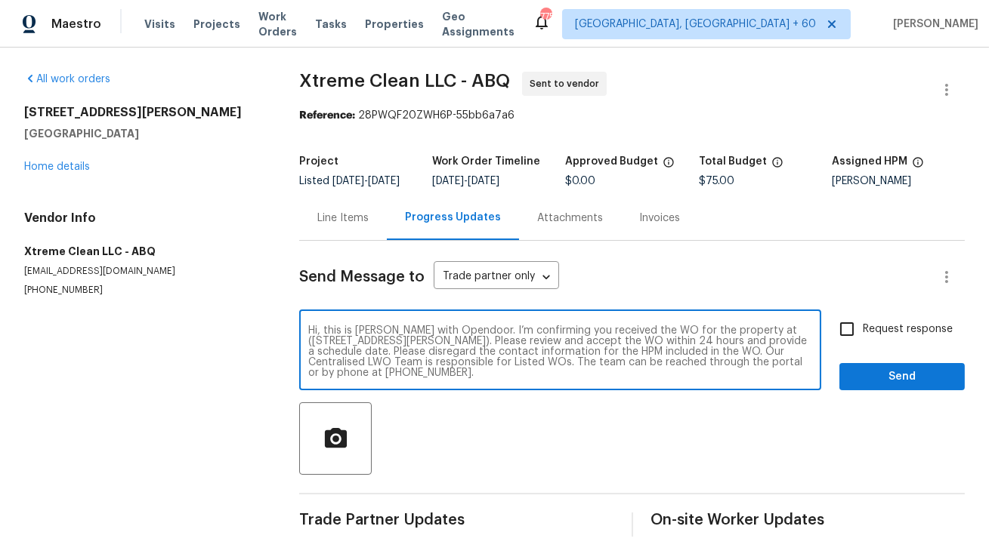
type textarea "Hi, this is Anthony with Opendoor. I’m confirming you received the WO for the p…"
click at [854, 339] on input "Request response" at bounding box center [847, 329] width 32 height 32
checkbox input "true"
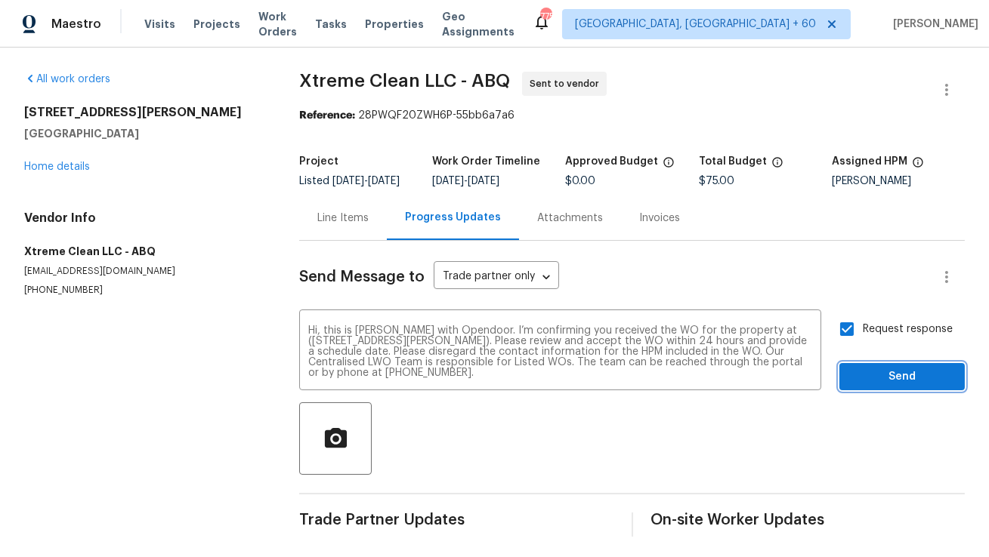
click at [884, 387] on span "Send" at bounding box center [901, 377] width 101 height 19
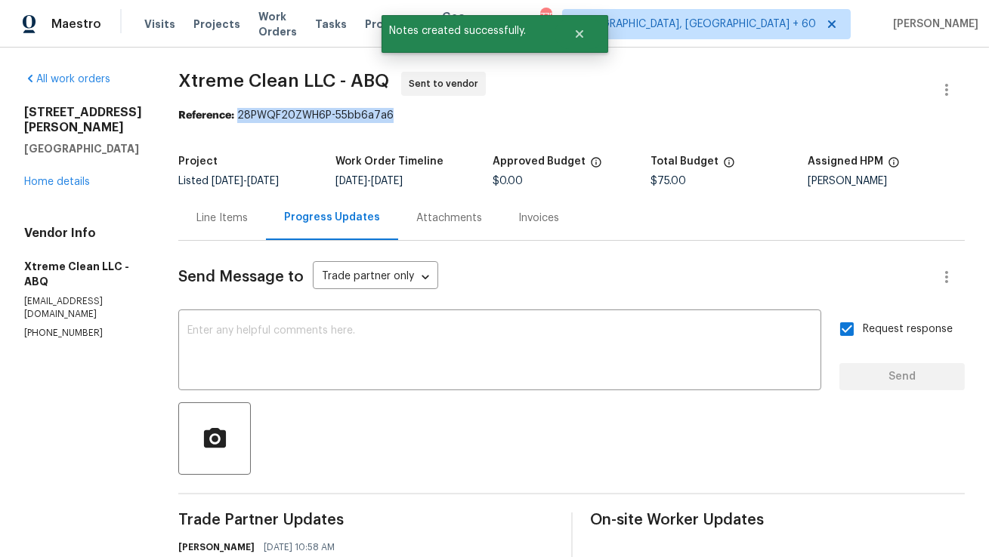
copy div "28PWQF20ZWH6P-55bb6a7a6"
drag, startPoint x: 239, startPoint y: 114, endPoint x: 468, endPoint y: 115, distance: 228.8
click at [468, 115] on div "Reference: 28PWQF20ZWH6P-55bb6a7a6" at bounding box center [571, 115] width 786 height 15
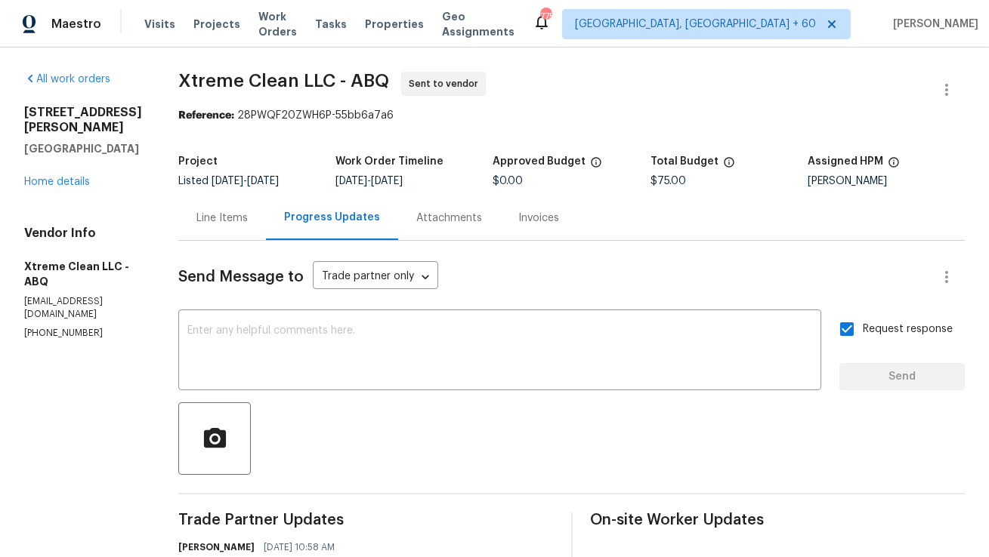
click at [446, 130] on section "Xtreme Clean LLC - ABQ Sent to vendor Reference: 28PWQF20ZWH6P-55bb6a7a6 Projec…" at bounding box center [571, 372] width 786 height 600
copy span "Xtreme Clean LLC"
drag, startPoint x: 181, startPoint y: 76, endPoint x: 335, endPoint y: 79, distance: 154.1
click at [335, 79] on span "Xtreme Clean LLC - ABQ" at bounding box center [283, 81] width 211 height 18
click at [458, 227] on div "Attachments" at bounding box center [449, 218] width 102 height 45
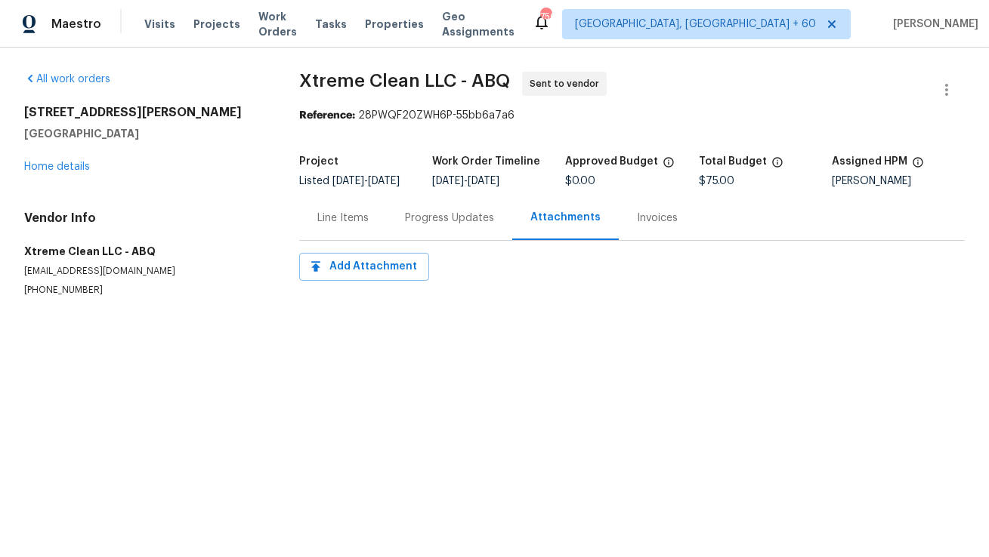
click at [405, 226] on div "Progress Updates" at bounding box center [449, 218] width 89 height 15
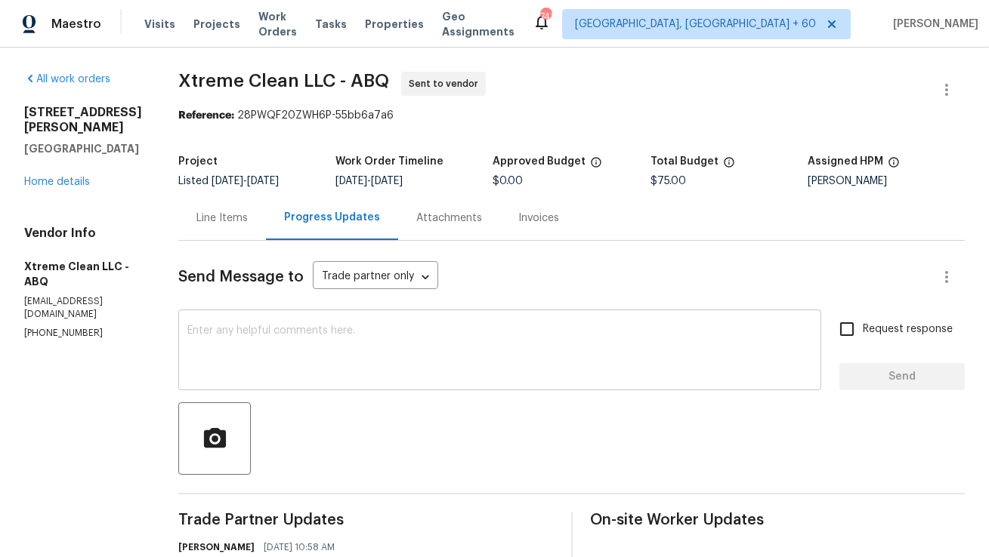
click at [296, 348] on textarea at bounding box center [499, 352] width 625 height 53
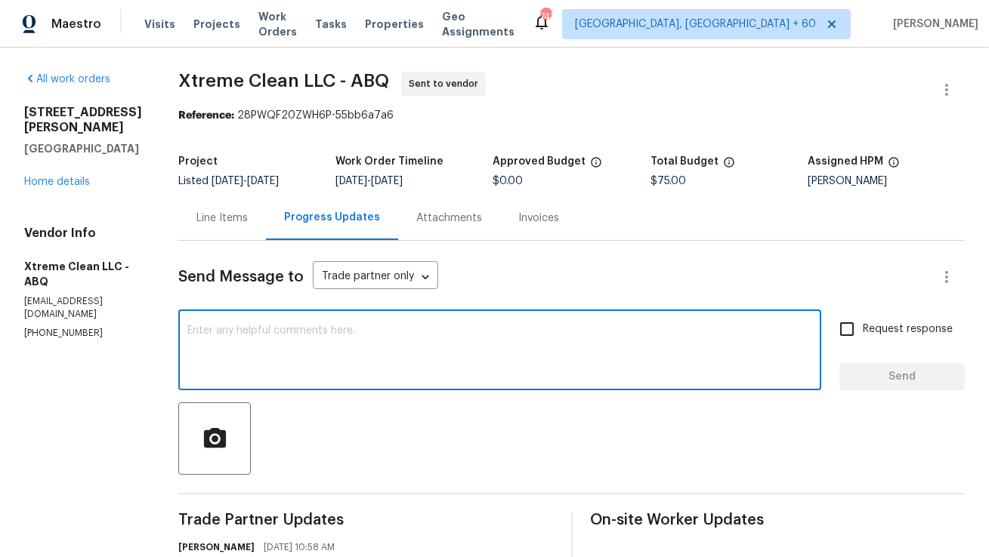
paste textarea "Hi Team, As discussed over the phone, I have updated the costs for both line it…"
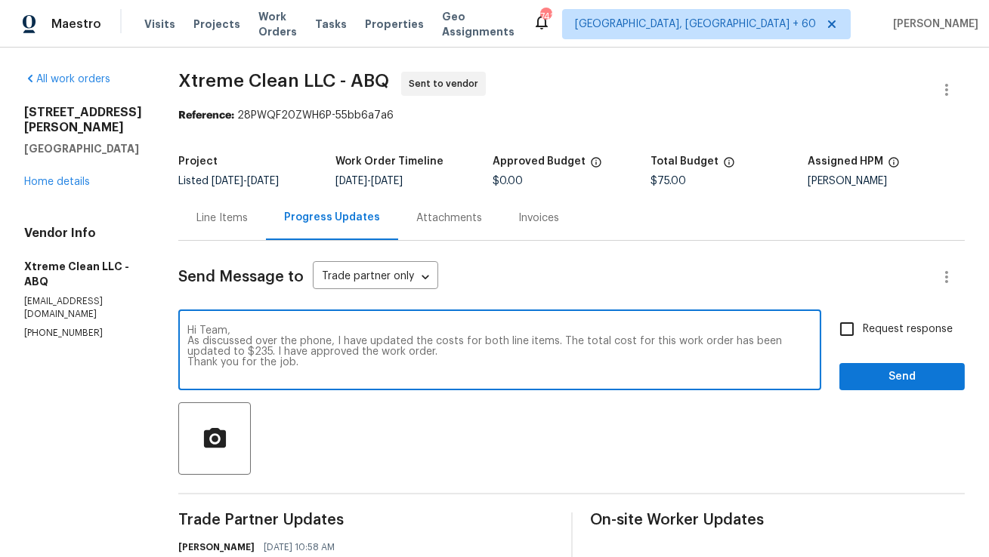
click at [286, 334] on textarea "Hi Team, As discussed over the phone, I have updated the costs for both line it…" at bounding box center [499, 352] width 625 height 53
type textarea "Hi Team, As discussed over the phone, I have updated the costs for both line it…"
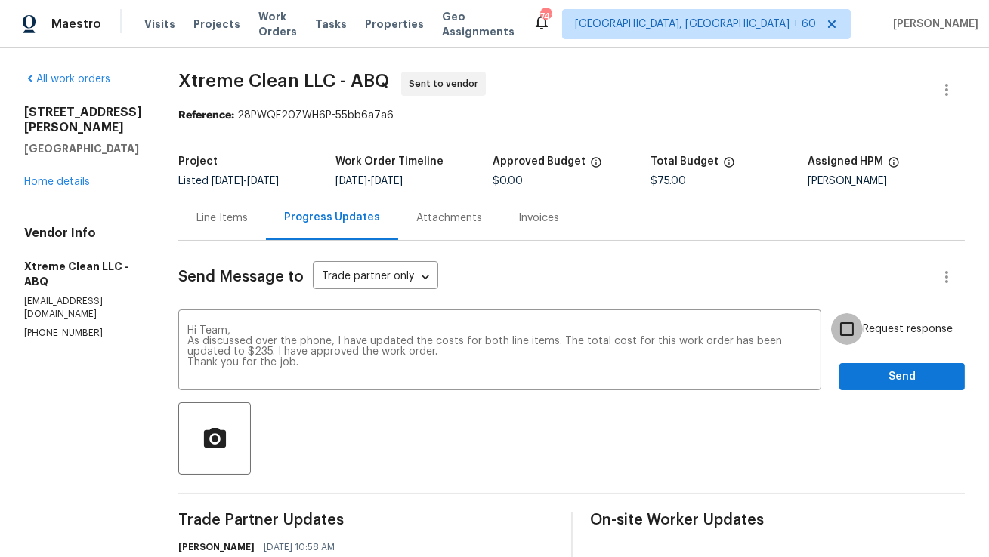
click at [835, 334] on input "Request response" at bounding box center [847, 329] width 32 height 32
click at [853, 329] on input "Request response" at bounding box center [847, 329] width 32 height 32
checkbox input "false"
click at [893, 380] on span "Send" at bounding box center [901, 377] width 101 height 19
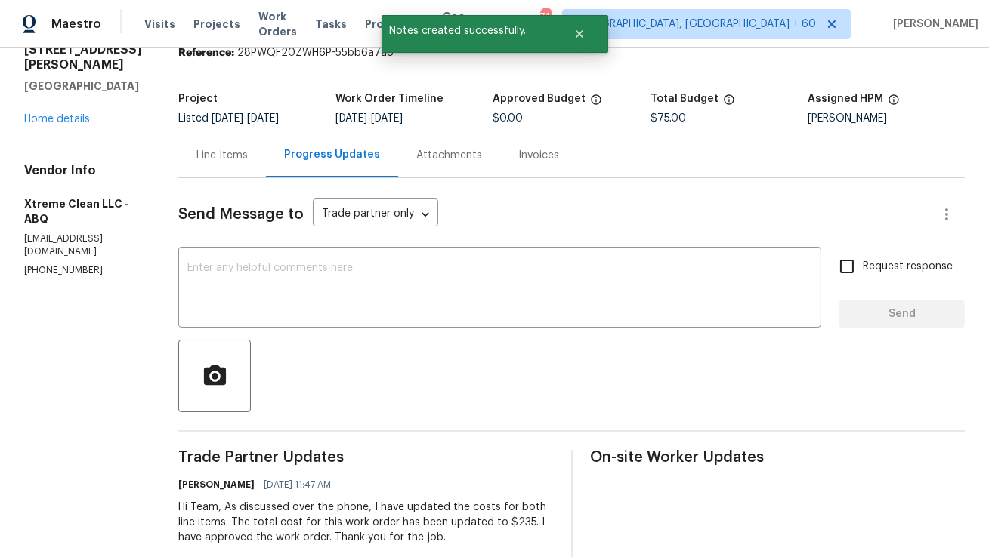
scroll to position [56, 0]
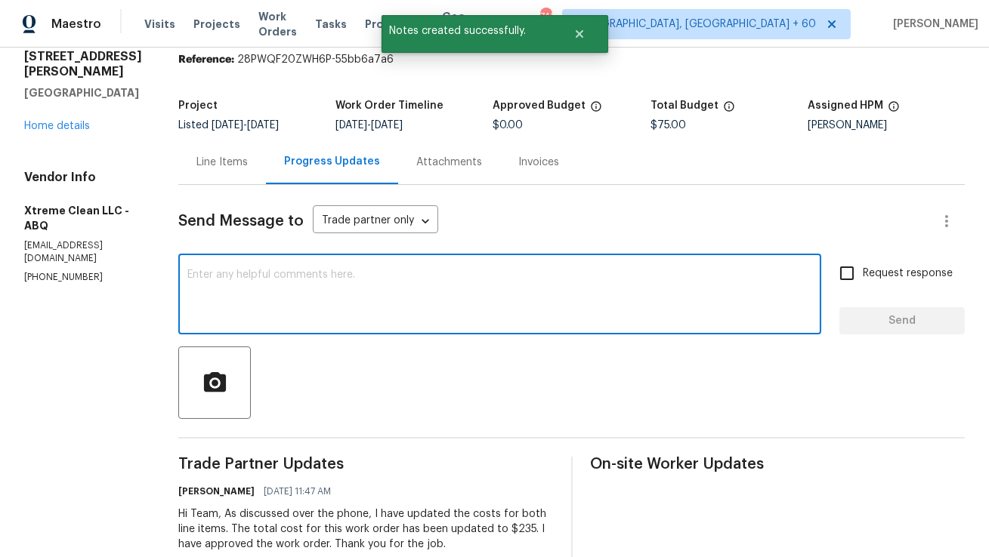
click at [329, 273] on textarea at bounding box center [499, 296] width 625 height 53
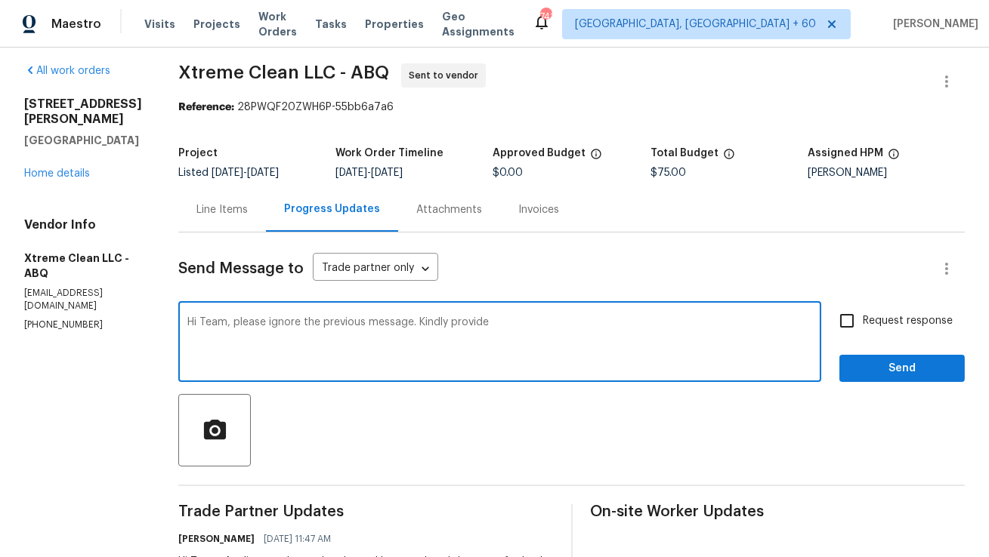
scroll to position [6, 0]
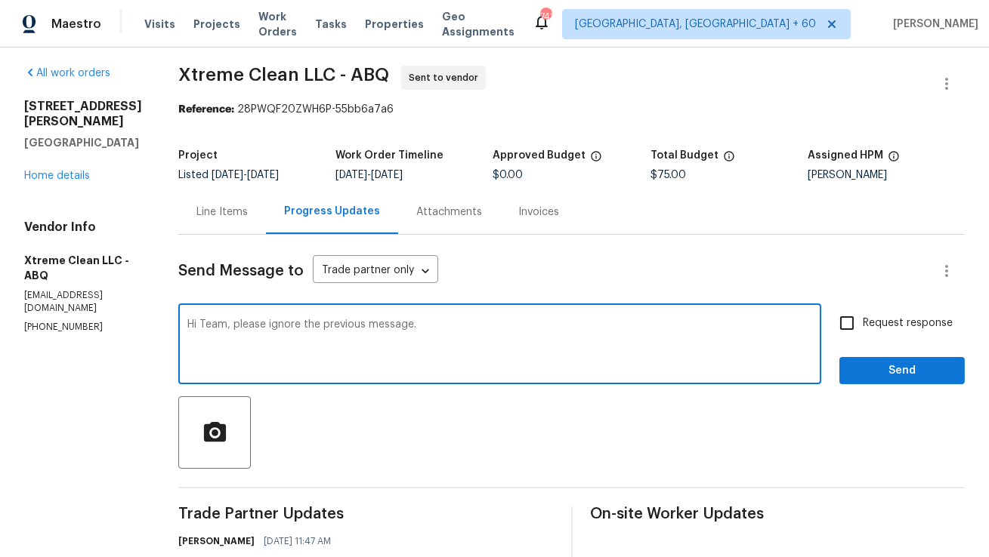
type textarea "Hi Team, please ignore the previous message."
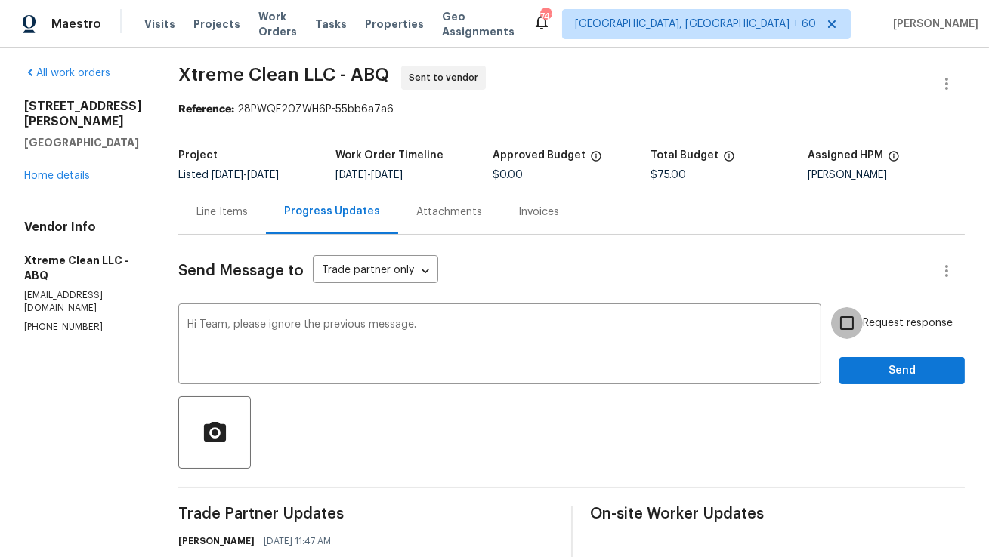
click at [860, 323] on input "Request response" at bounding box center [847, 323] width 32 height 32
checkbox input "true"
click at [872, 375] on span "Send" at bounding box center [901, 371] width 101 height 19
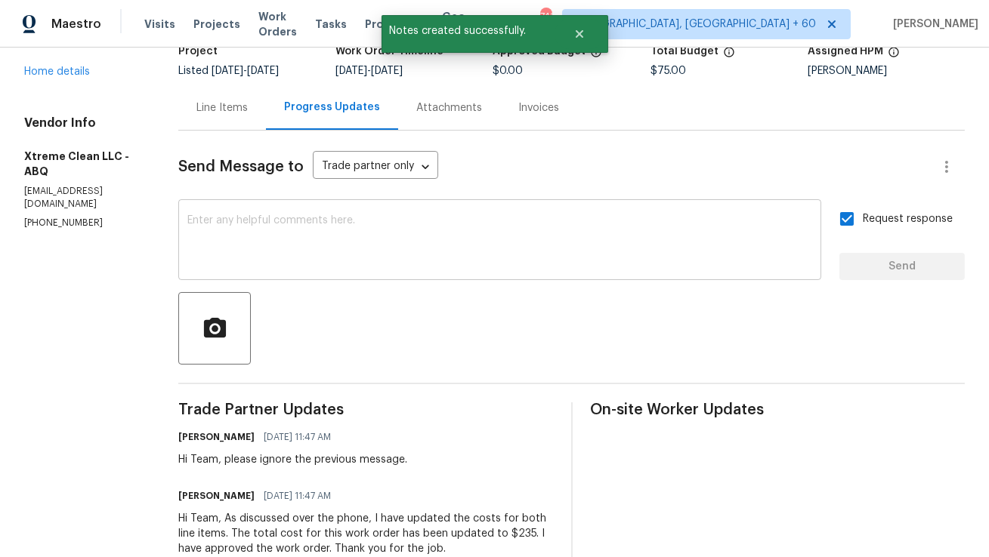
scroll to position [95, 0]
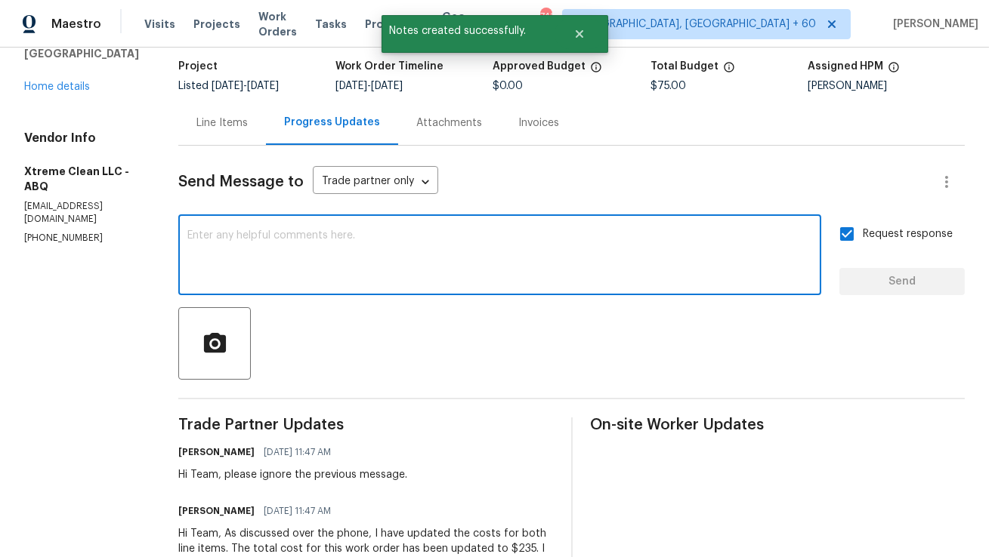
click at [597, 279] on textarea at bounding box center [499, 256] width 625 height 53
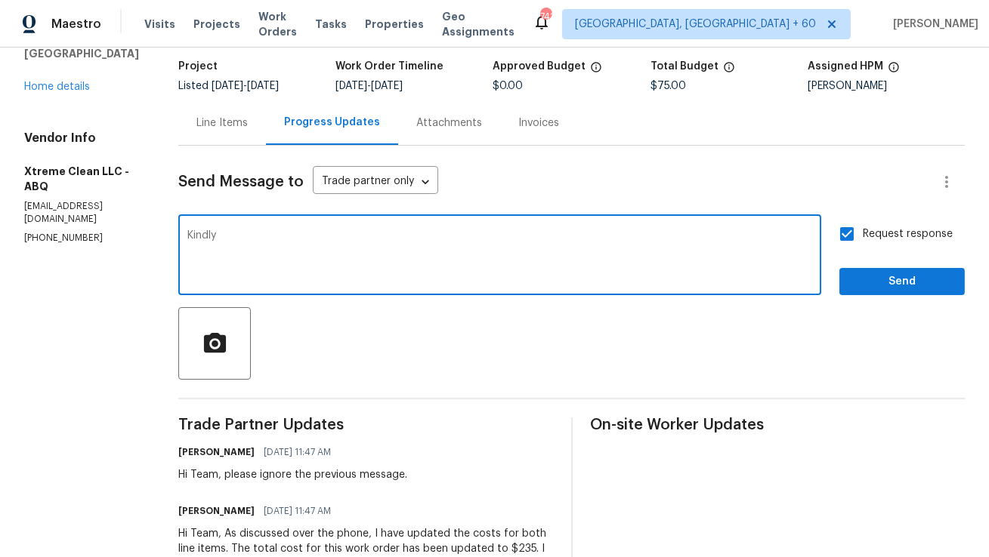
scroll to position [286, 0]
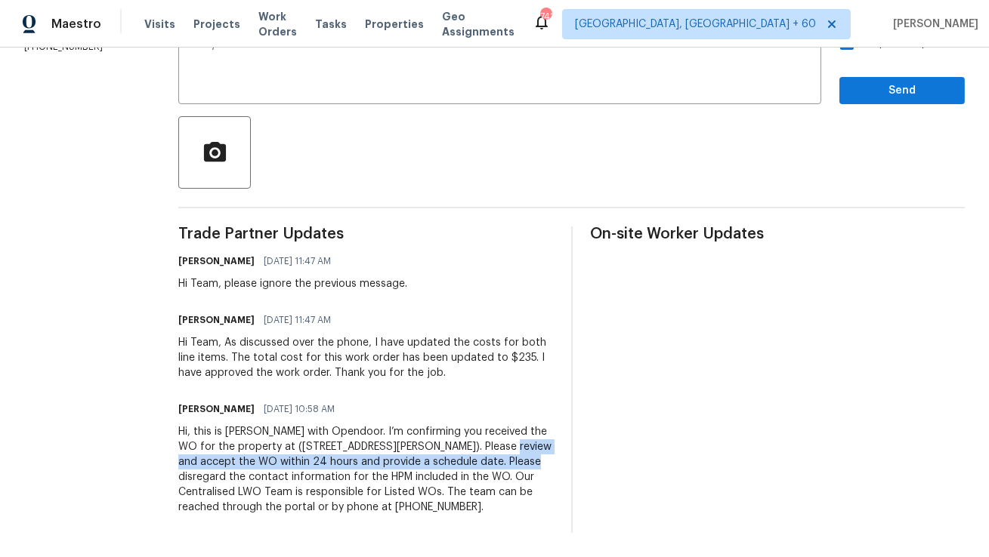
copy div "Please review and accept the WO within 24 hours and provide a schedule date."
drag, startPoint x: 495, startPoint y: 447, endPoint x: 542, endPoint y: 468, distance: 52.1
click at [542, 468] on div "Hi, this is Anthony with Opendoor. I’m confirming you received the WO for the p…" at bounding box center [365, 469] width 375 height 91
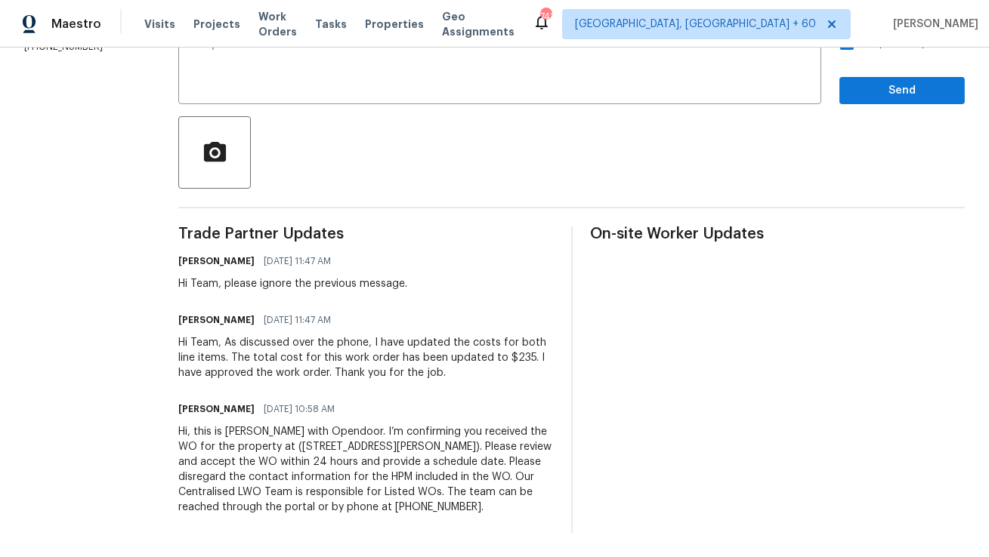
click at [194, 443] on div "Hi, this is Anthony with Opendoor. I’m confirming you received the WO for the p…" at bounding box center [365, 469] width 375 height 91
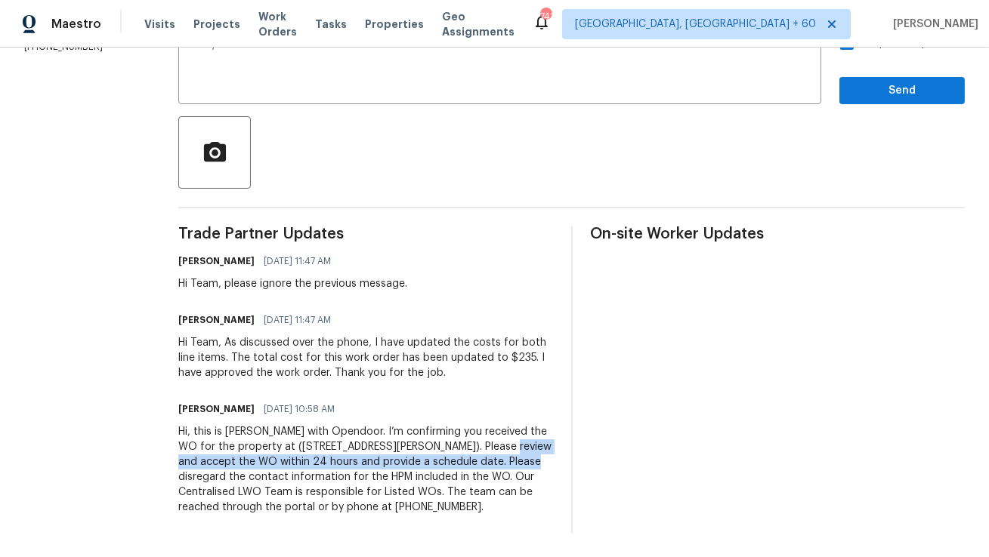
copy div "Please review and accept the WO within 24 hours and provide a schedule date."
drag, startPoint x: 495, startPoint y: 446, endPoint x: 539, endPoint y: 460, distance: 45.9
click at [539, 460] on div "Hi, this is Anthony with Opendoor. I’m confirming you received the WO for the p…" at bounding box center [365, 469] width 375 height 91
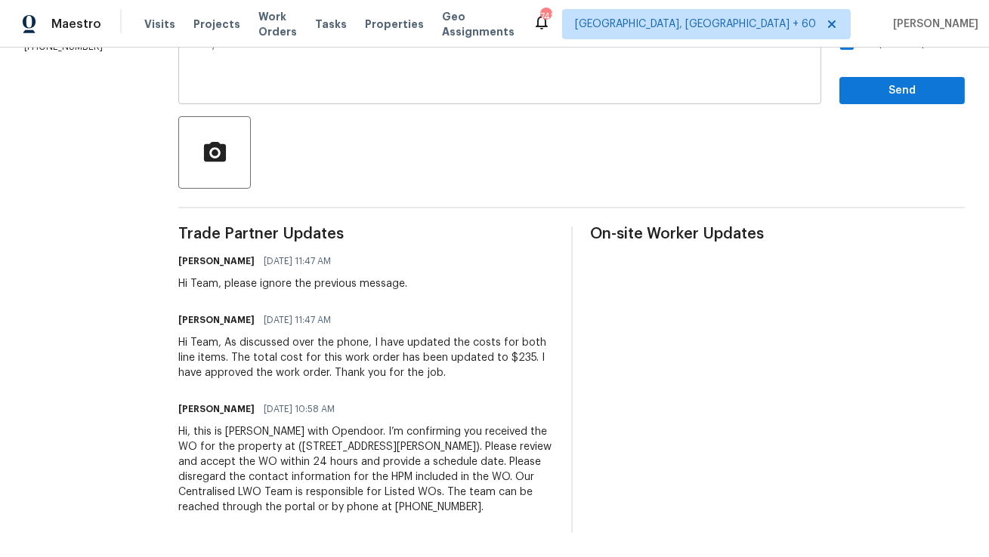
click at [454, 82] on textarea "Kindly" at bounding box center [499, 65] width 625 height 53
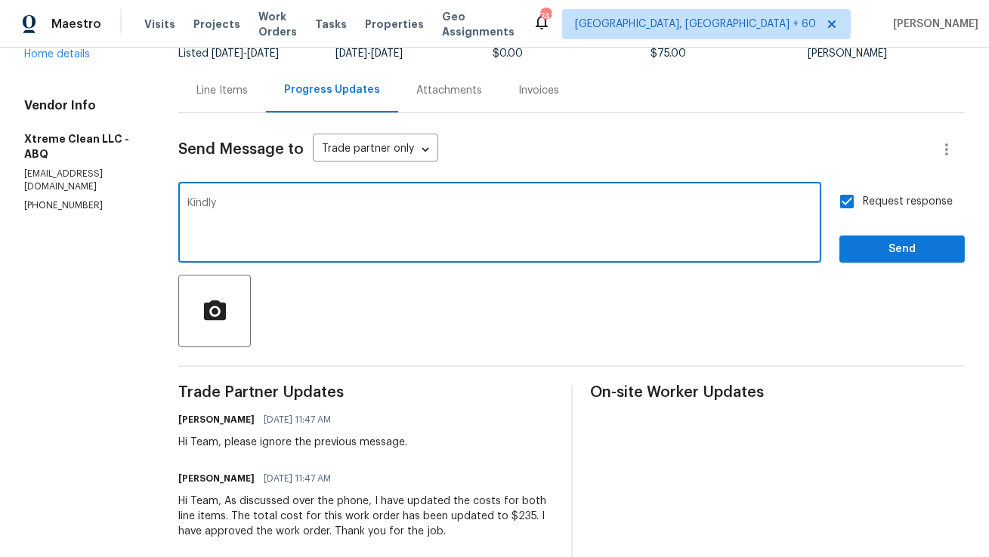
paste textarea "Please review and accept the WO within 24 hours and provide a schedule date."
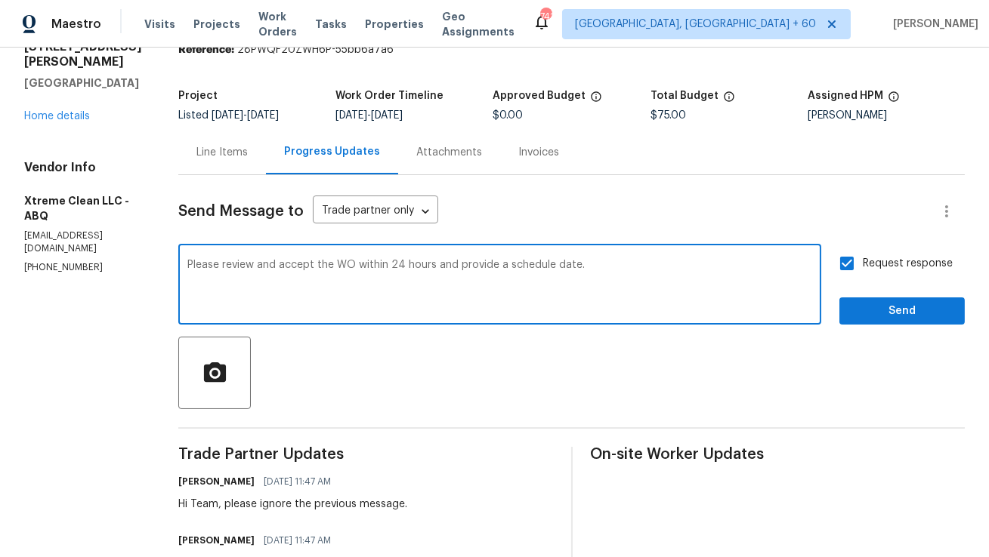
scroll to position [54, 0]
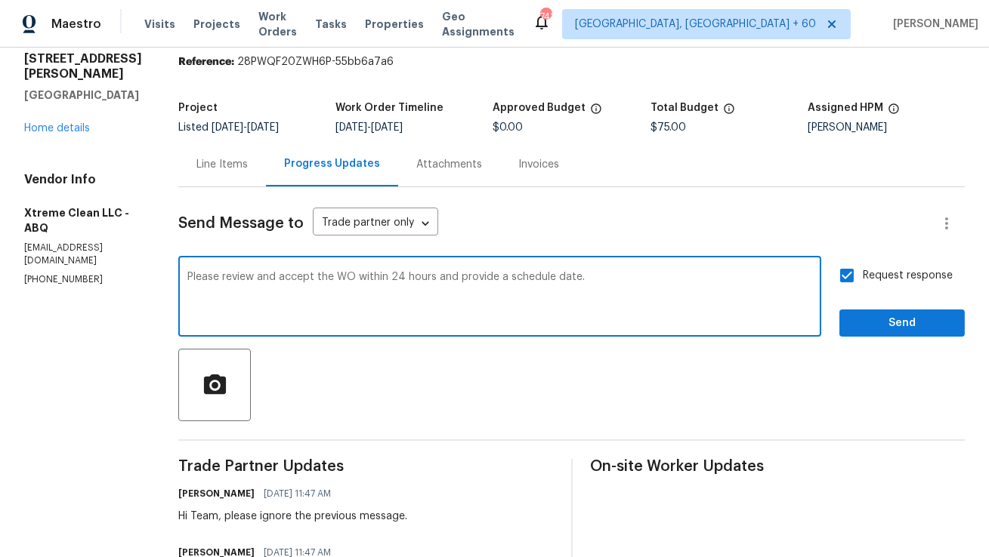
type textarea "Please review and accept the WO within 24 hours and provide a schedule date."
click at [872, 320] on span "Send" at bounding box center [901, 323] width 101 height 19
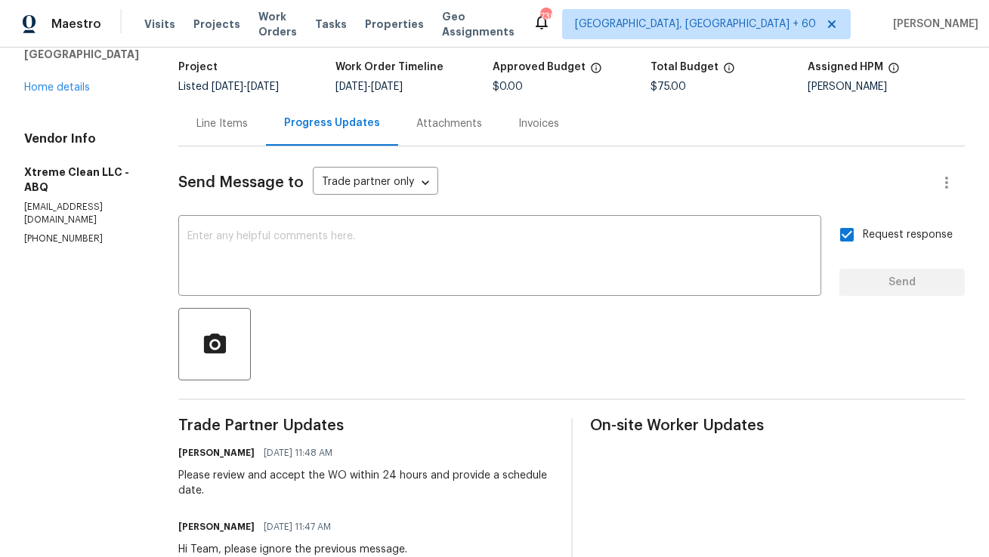
scroll to position [0, 0]
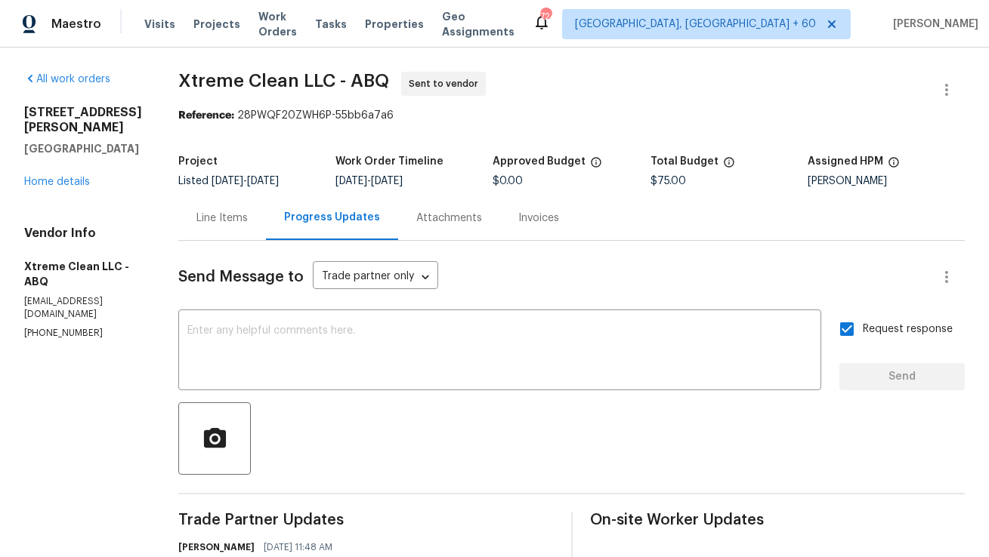
click at [247, 207] on div "Line Items" at bounding box center [222, 218] width 88 height 45
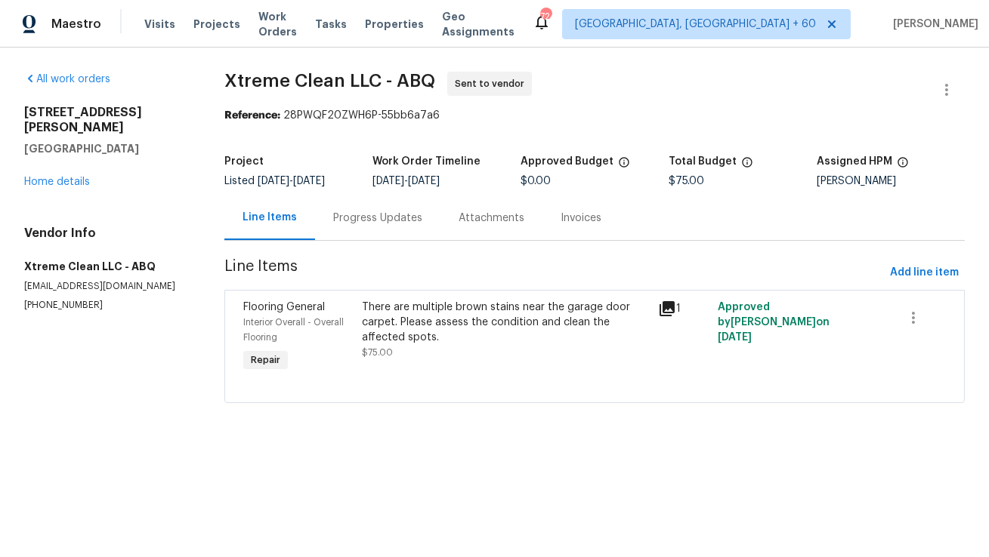
click at [322, 224] on div "Progress Updates" at bounding box center [377, 218] width 125 height 45
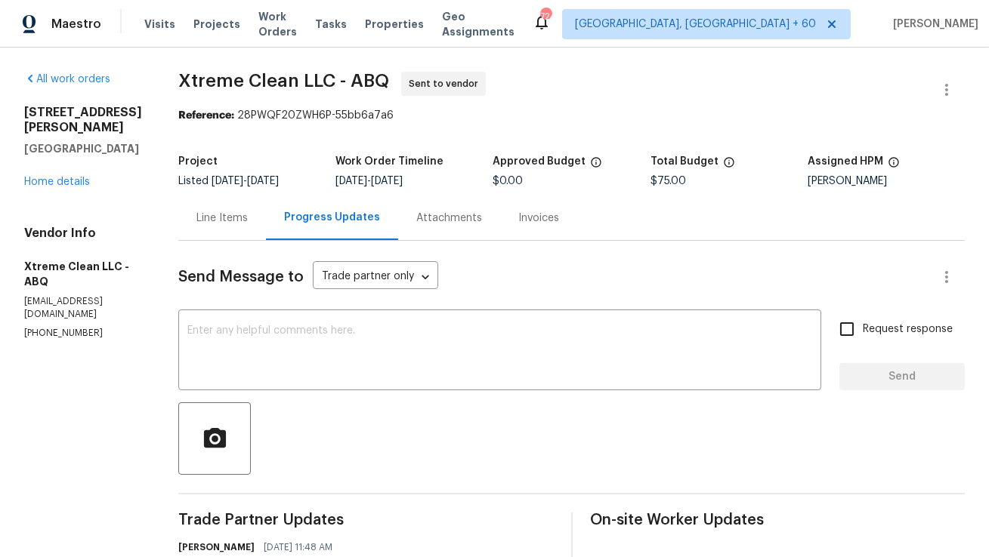
click at [239, 218] on div "Line Items" at bounding box center [221, 218] width 51 height 15
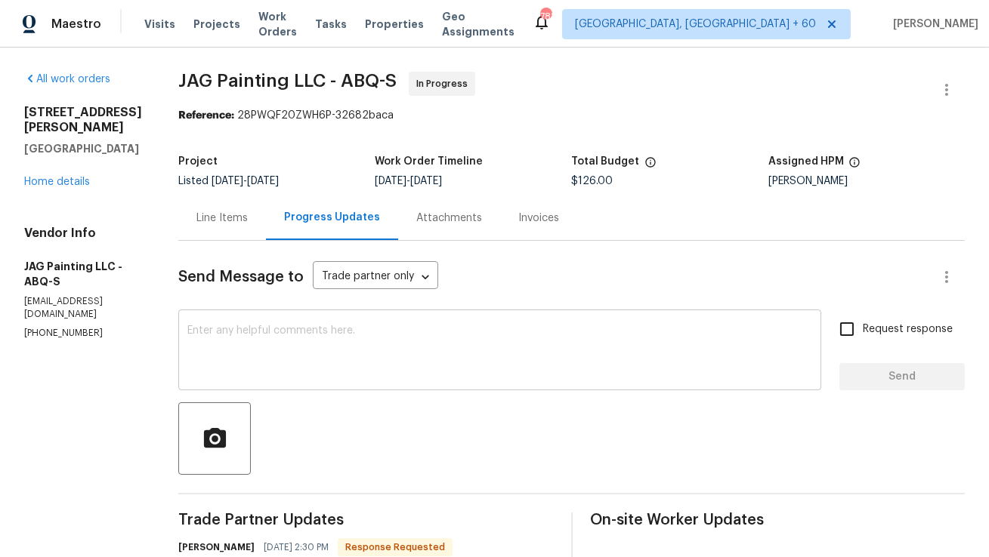
scroll to position [128, 0]
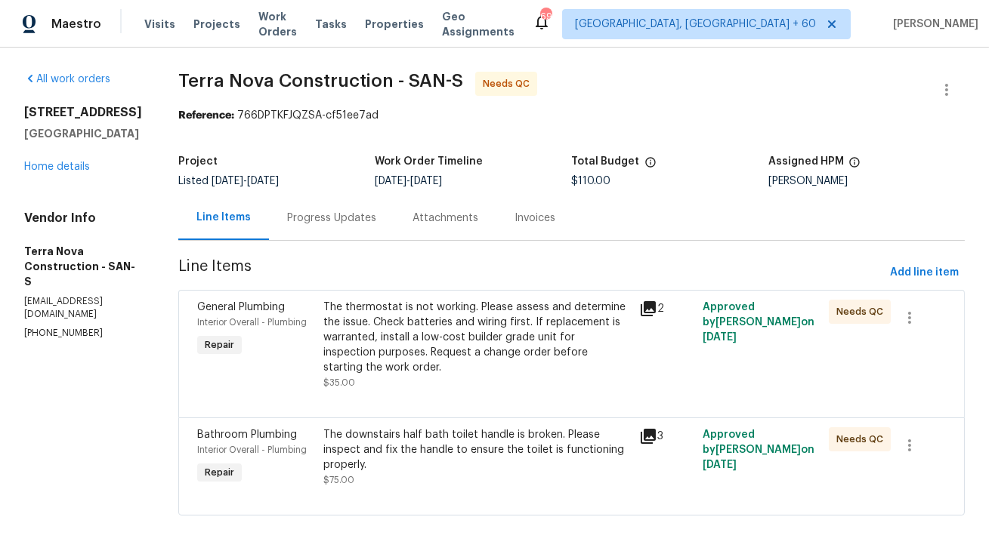
click at [486, 353] on div "The thermostat is not working. Please assess and determine the issue. Check bat…" at bounding box center [476, 338] width 307 height 76
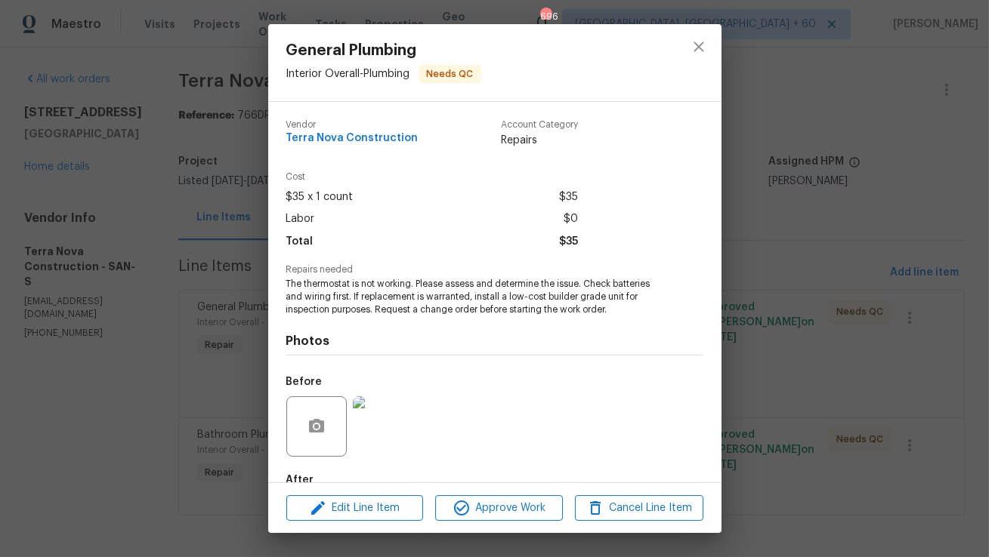
scroll to position [88, 0]
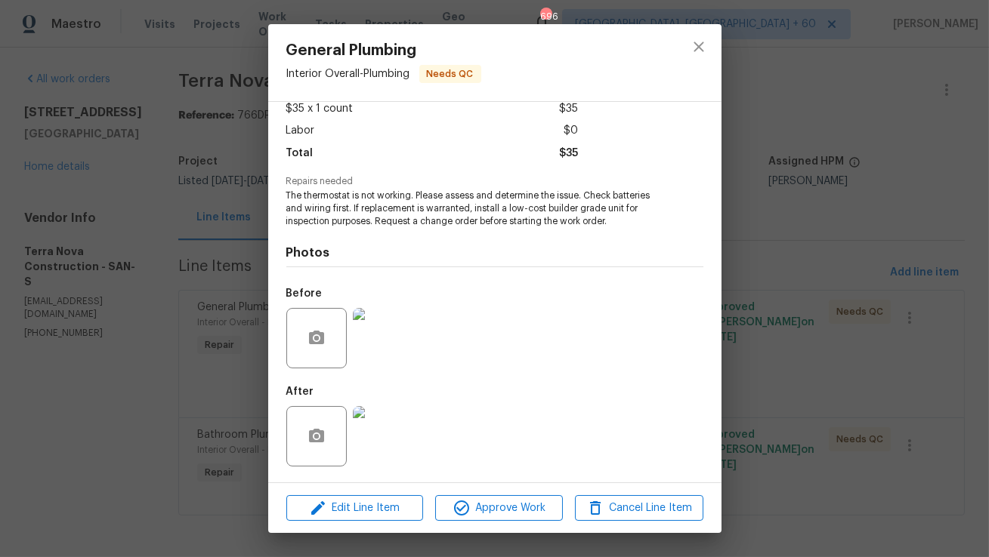
click at [376, 337] on img at bounding box center [383, 338] width 60 height 60
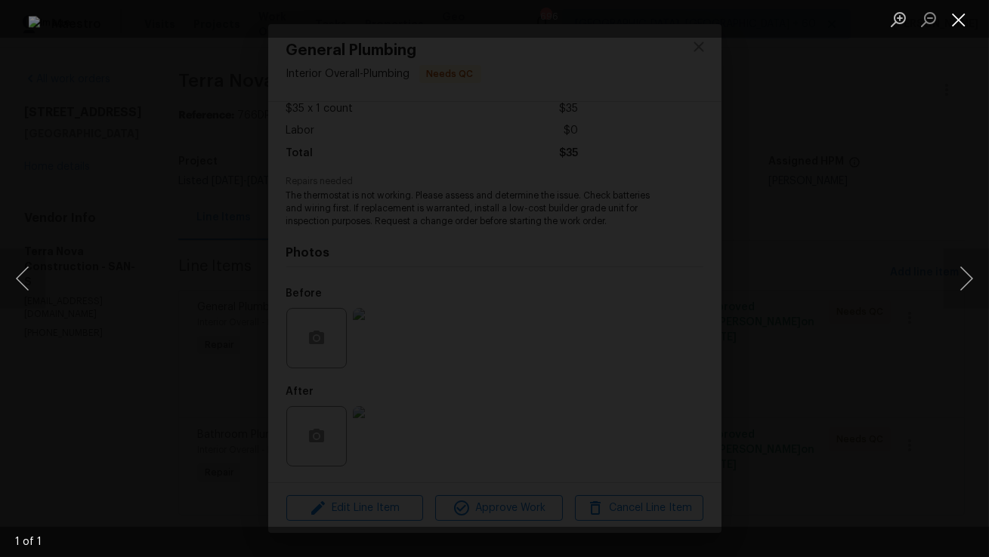
click at [963, 29] on button "Close lightbox" at bounding box center [958, 19] width 30 height 26
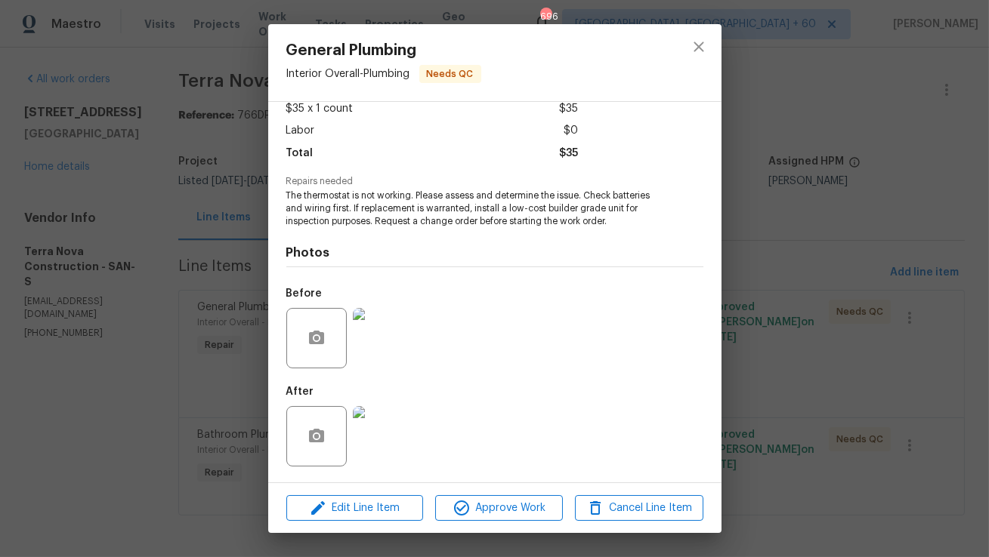
click at [380, 440] on img at bounding box center [383, 436] width 60 height 60
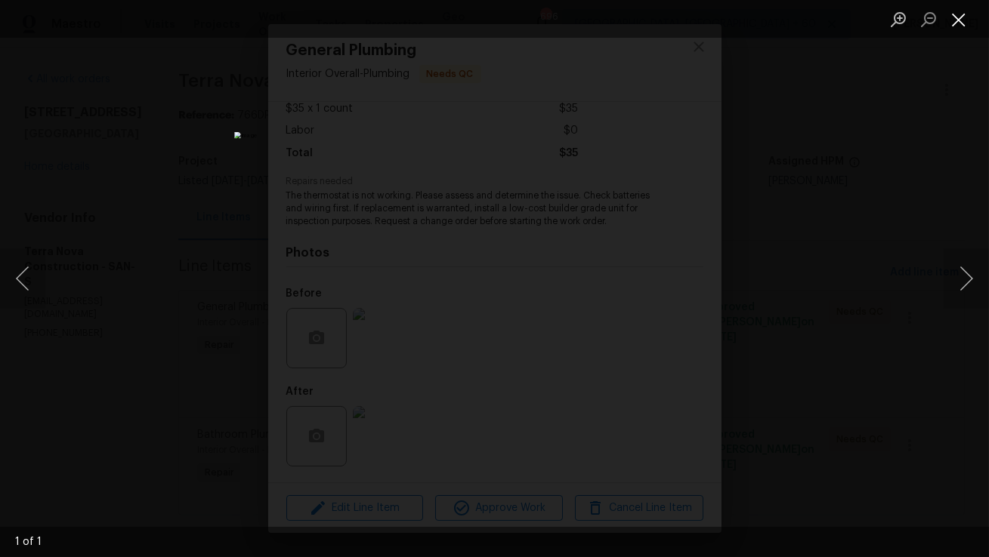
click at [960, 19] on button "Close lightbox" at bounding box center [958, 19] width 30 height 26
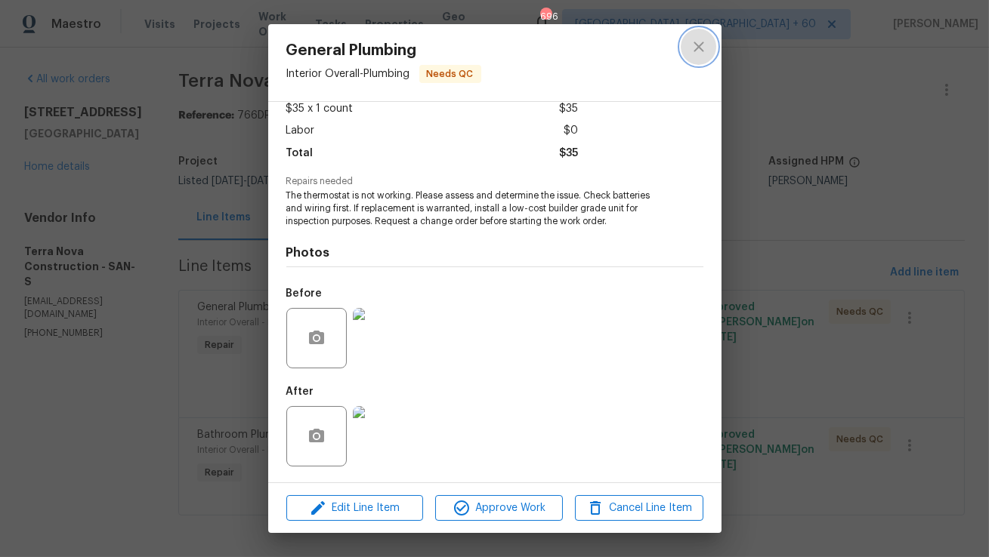
click at [694, 38] on icon "close" at bounding box center [699, 47] width 18 height 18
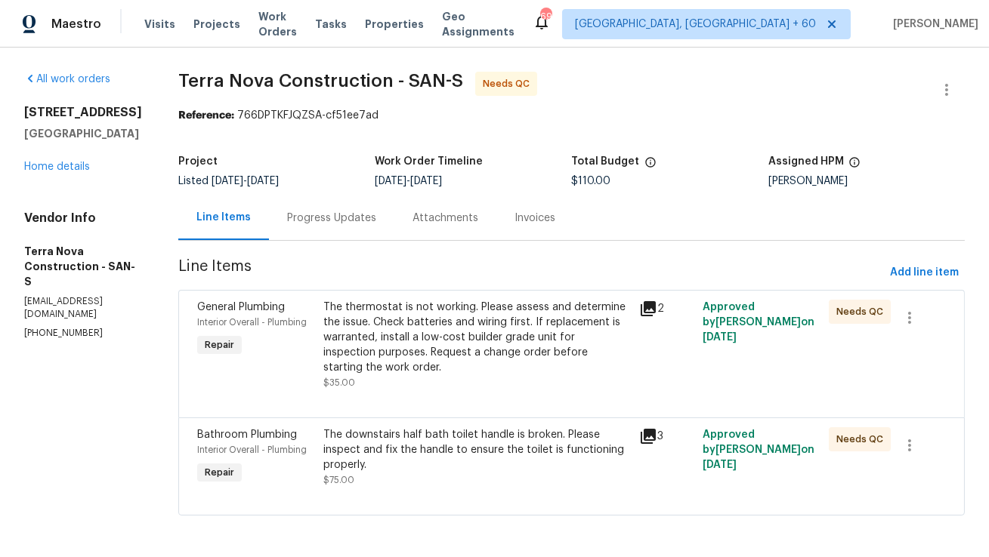
click at [405, 456] on div "The downstairs half bath toilet handle is broken. Please inspect and fix the ha…" at bounding box center [476, 449] width 307 height 45
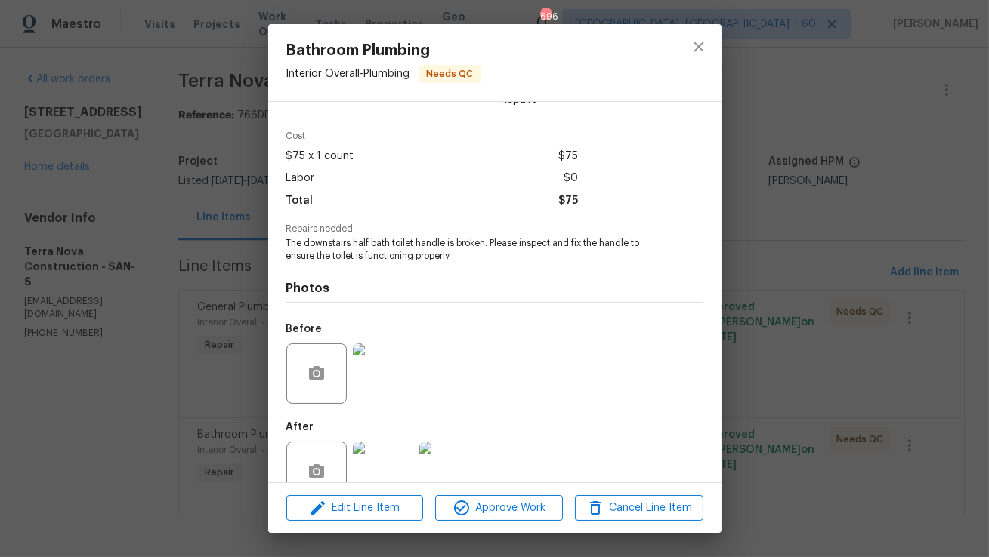
scroll to position [54, 0]
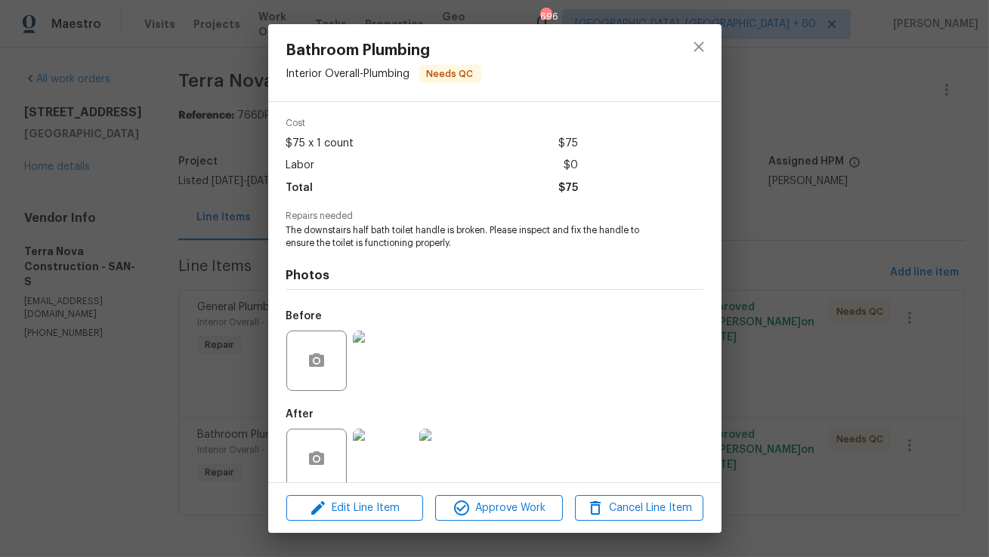
click at [397, 378] on img at bounding box center [383, 361] width 60 height 60
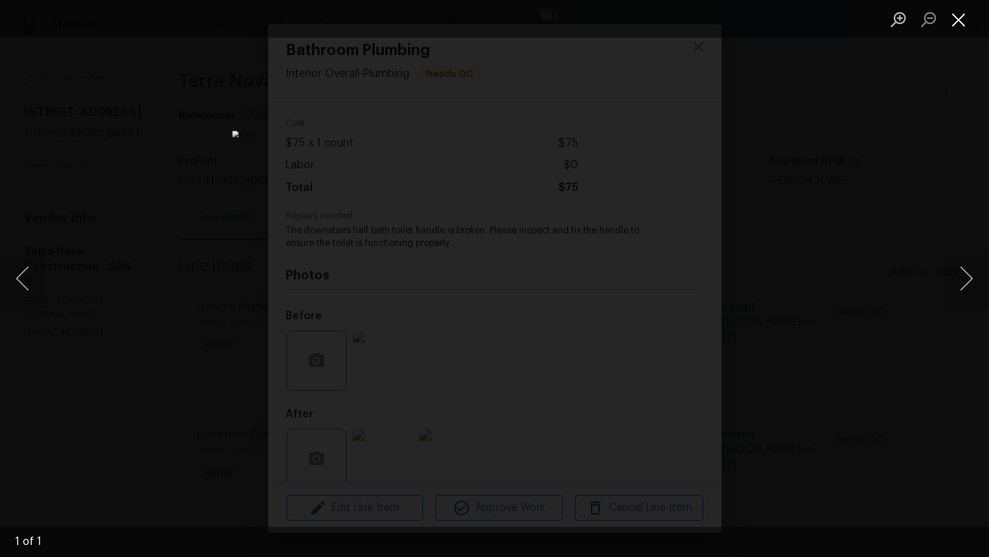
click at [963, 26] on button "Close lightbox" at bounding box center [958, 19] width 30 height 26
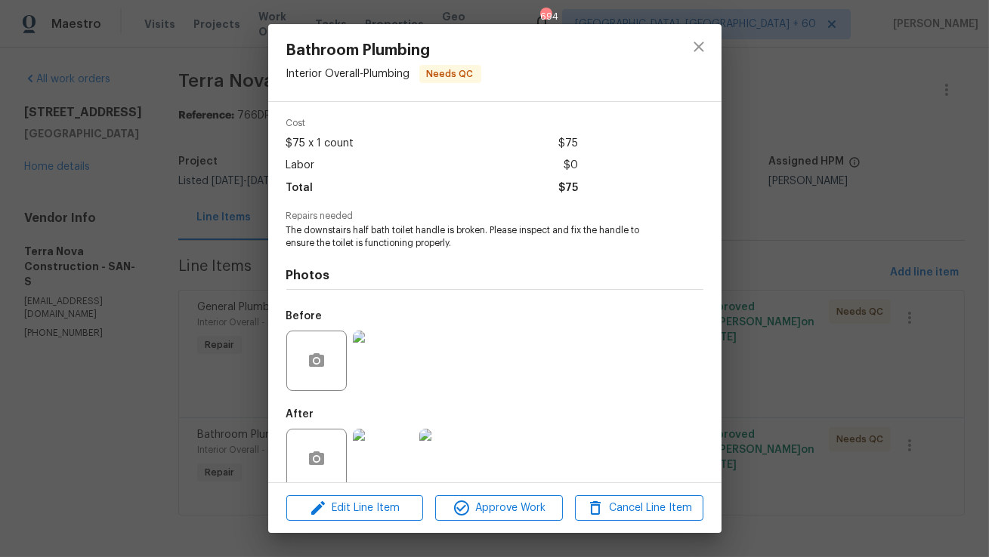
click at [393, 443] on img at bounding box center [383, 459] width 60 height 60
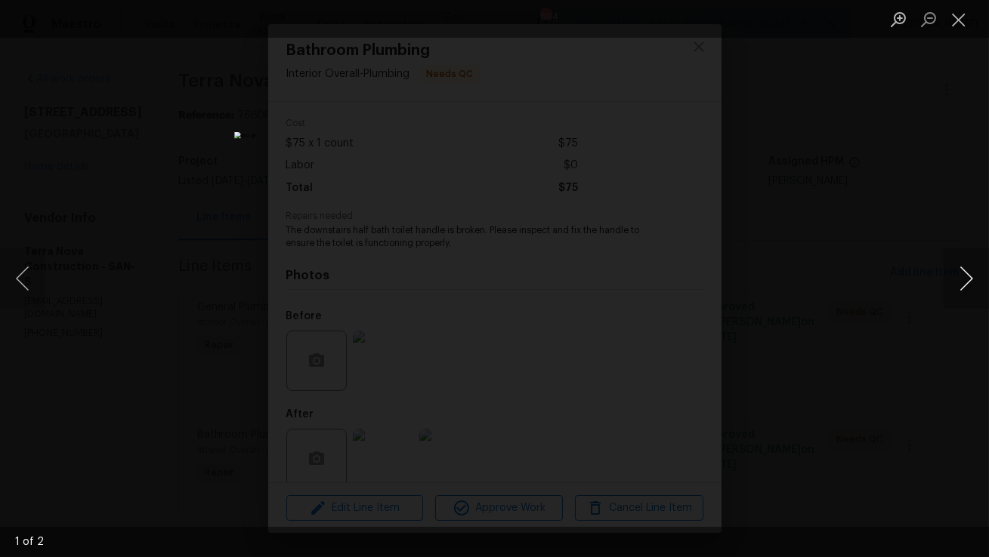
click at [974, 274] on button "Next image" at bounding box center [965, 278] width 45 height 60
click at [953, 32] on li "Lightbox" at bounding box center [958, 19] width 30 height 38
click at [954, 24] on button "Close lightbox" at bounding box center [958, 19] width 30 height 26
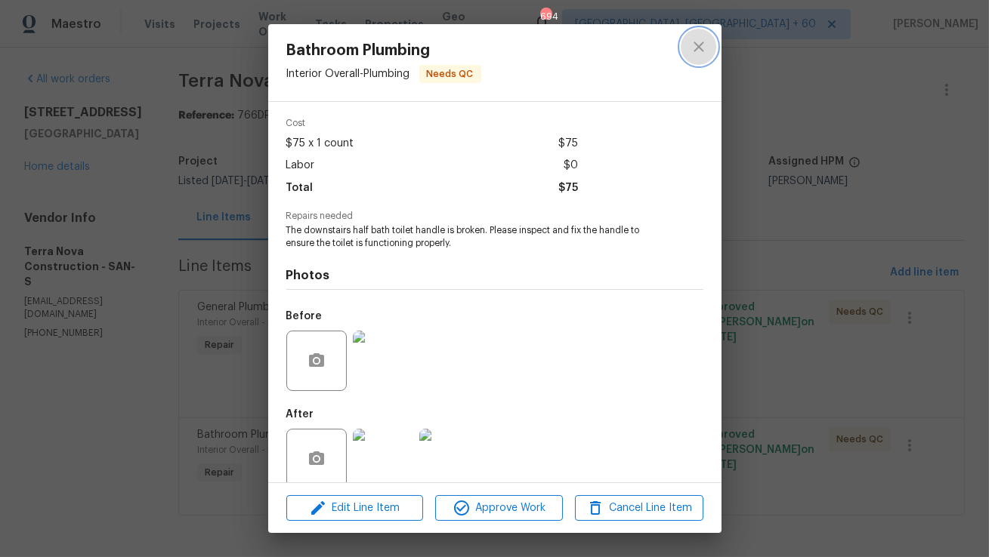
click at [709, 50] on button "close" at bounding box center [698, 47] width 36 height 36
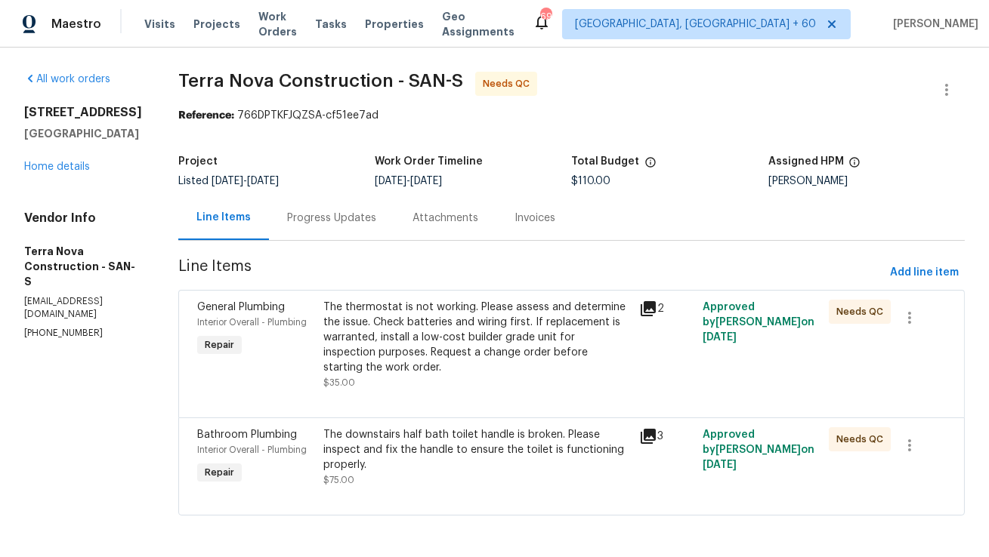
scroll to position [16, 0]
click at [371, 209] on div "Progress Updates" at bounding box center [331, 217] width 125 height 45
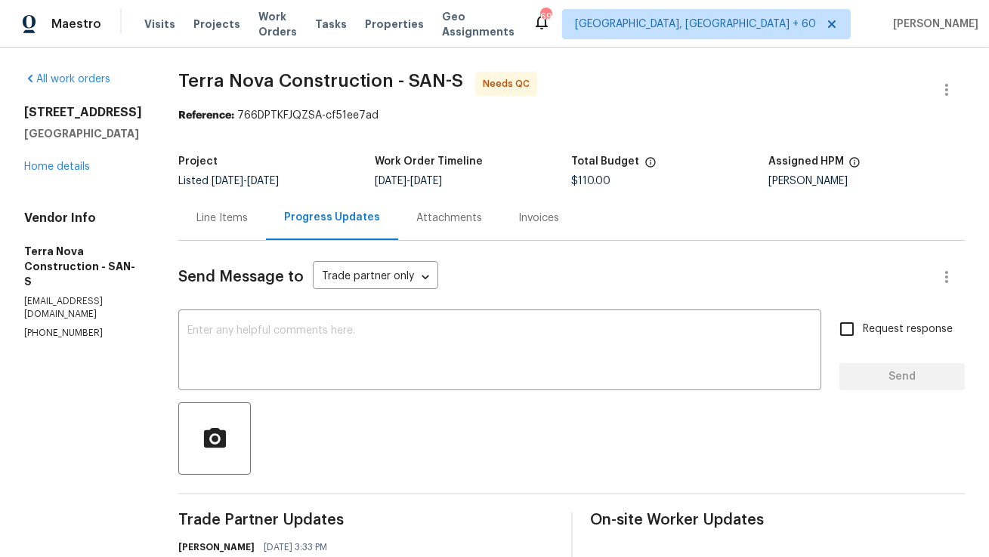
click at [266, 235] on div "Line Items" at bounding box center [222, 218] width 88 height 45
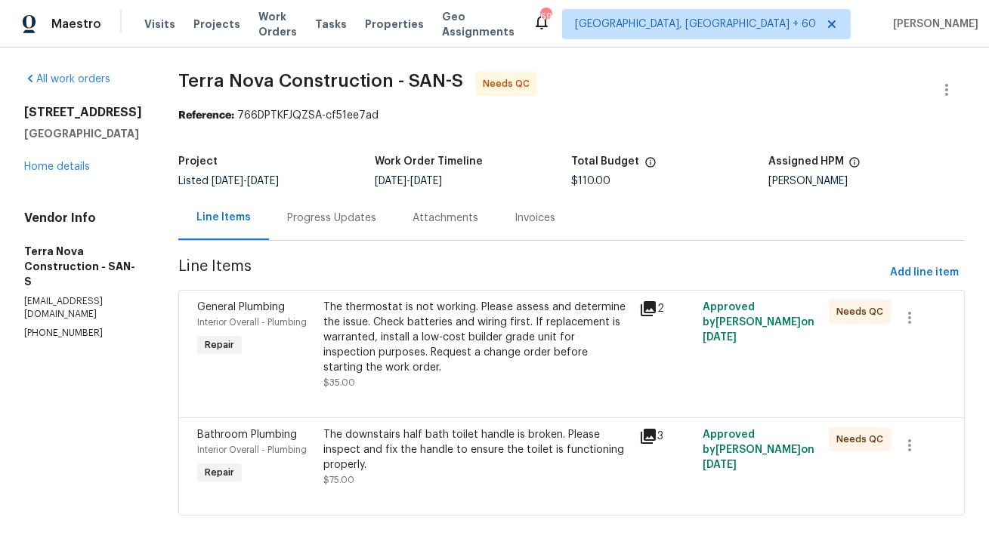
drag, startPoint x: 582, startPoint y: 181, endPoint x: 638, endPoint y: 181, distance: 55.9
click at [638, 181] on div "Project Listed 8/26/2025 - 8/28/2025 Work Order Timeline 8/26/2025 - 8/28/2025 …" at bounding box center [571, 171] width 786 height 48
click at [628, 190] on div "Project Listed 8/26/2025 - 8/28/2025 Work Order Timeline 8/26/2025 - 8/28/2025 …" at bounding box center [571, 171] width 786 height 48
click at [63, 327] on p "(562) 832-8884" at bounding box center [83, 333] width 118 height 13
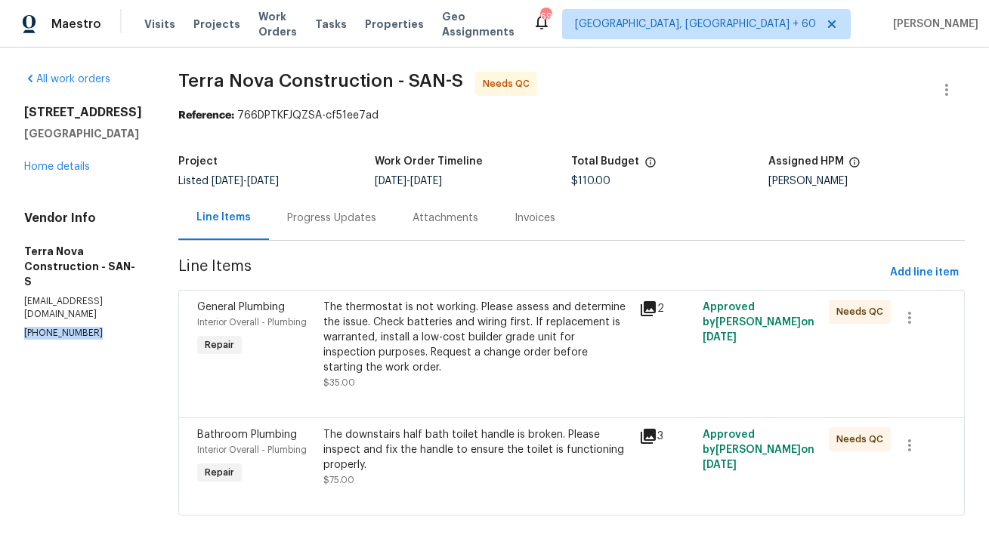
click at [63, 327] on p "(562) 832-8884" at bounding box center [83, 333] width 118 height 13
copy p "(562) 832-8884"
click at [421, 263] on span "Line Items" at bounding box center [530, 273] width 705 height 28
click at [418, 317] on div "The thermostat is not working. Please assess and determine the issue. Check bat…" at bounding box center [476, 337] width 307 height 76
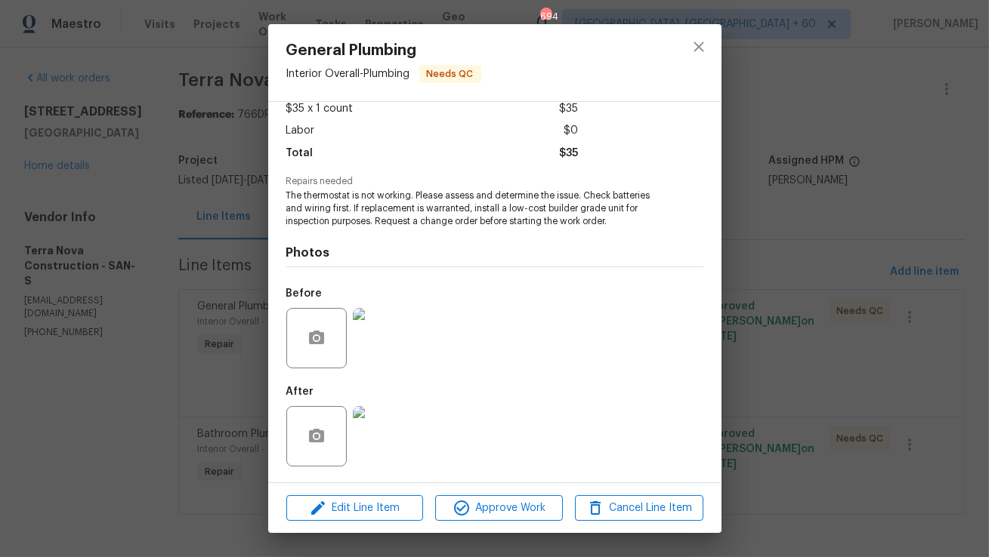
scroll to position [57, 0]
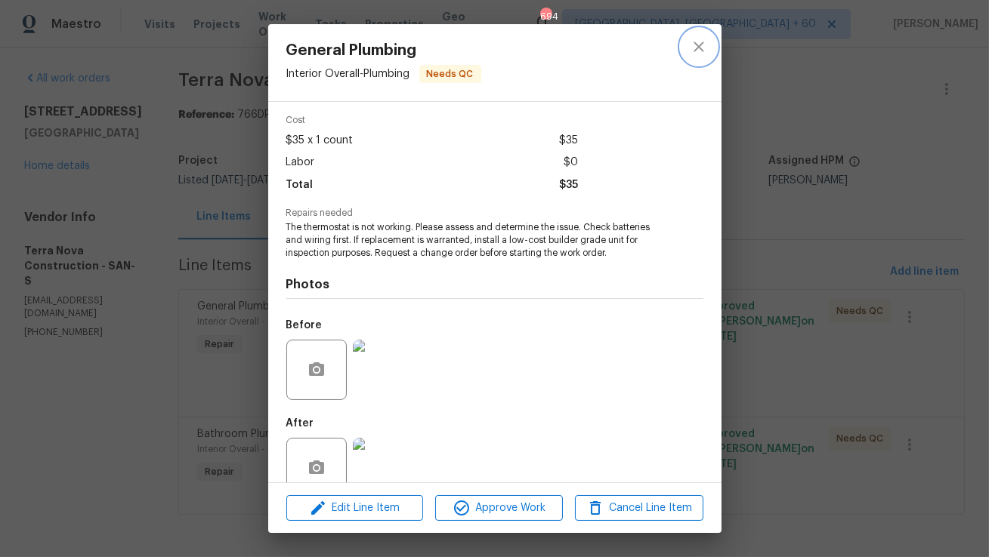
click at [695, 49] on icon "close" at bounding box center [698, 47] width 10 height 10
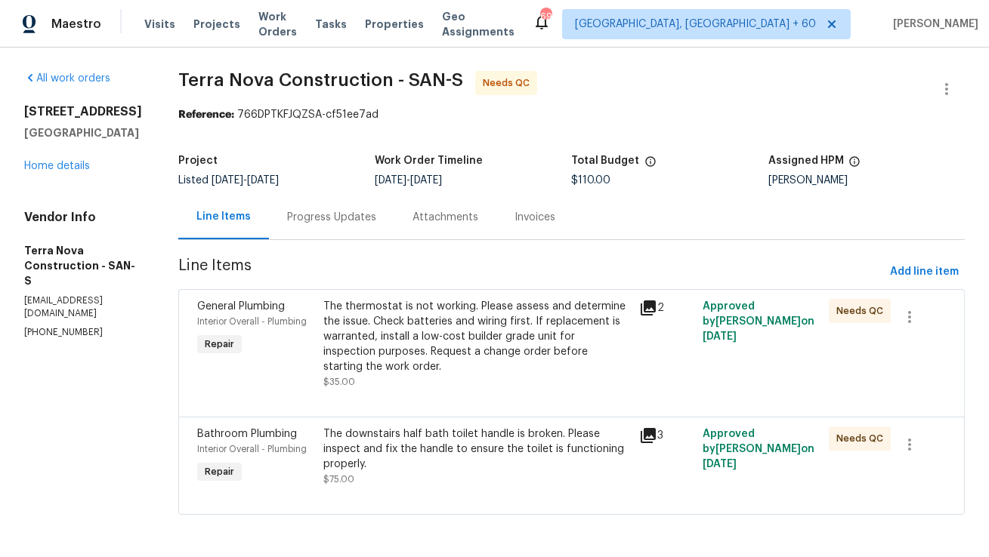
click at [382, 213] on div "Progress Updates" at bounding box center [331, 217] width 125 height 45
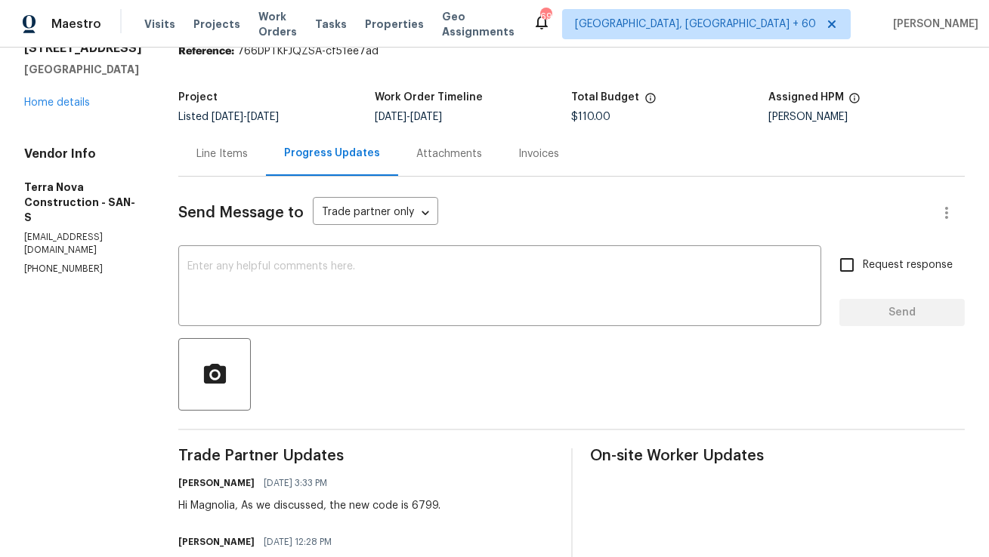
scroll to position [61, 0]
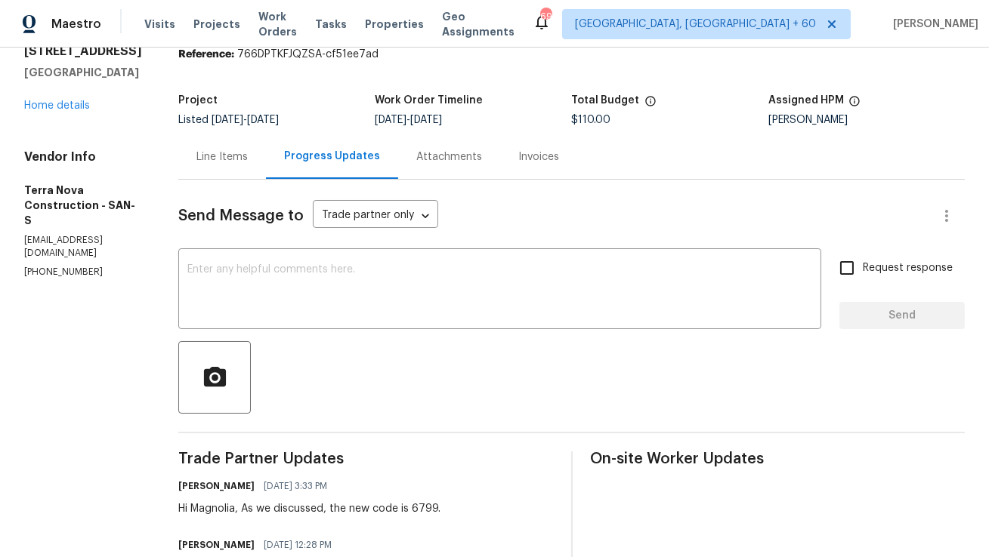
click at [248, 221] on span "Send Message to" at bounding box center [240, 215] width 125 height 15
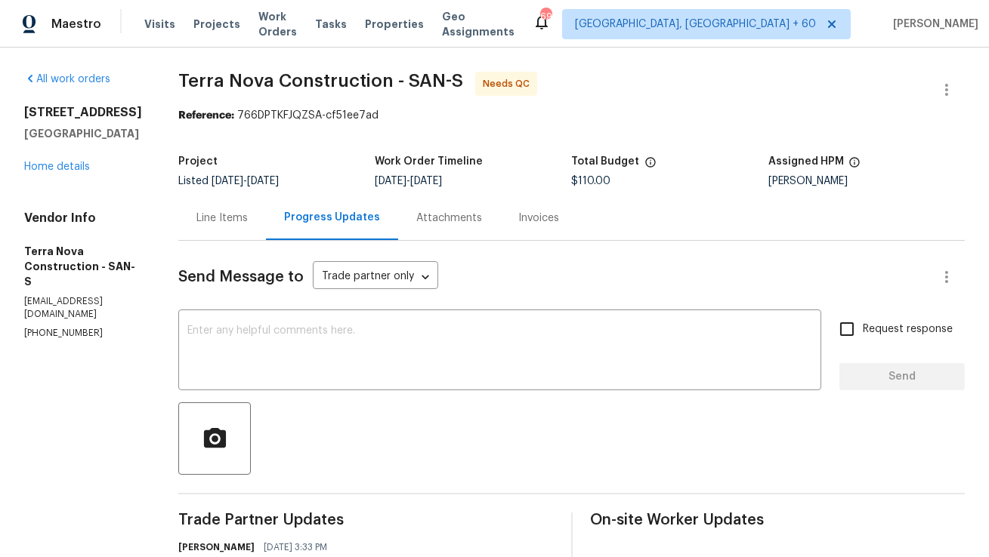
click at [248, 214] on div "Line Items" at bounding box center [221, 218] width 51 height 15
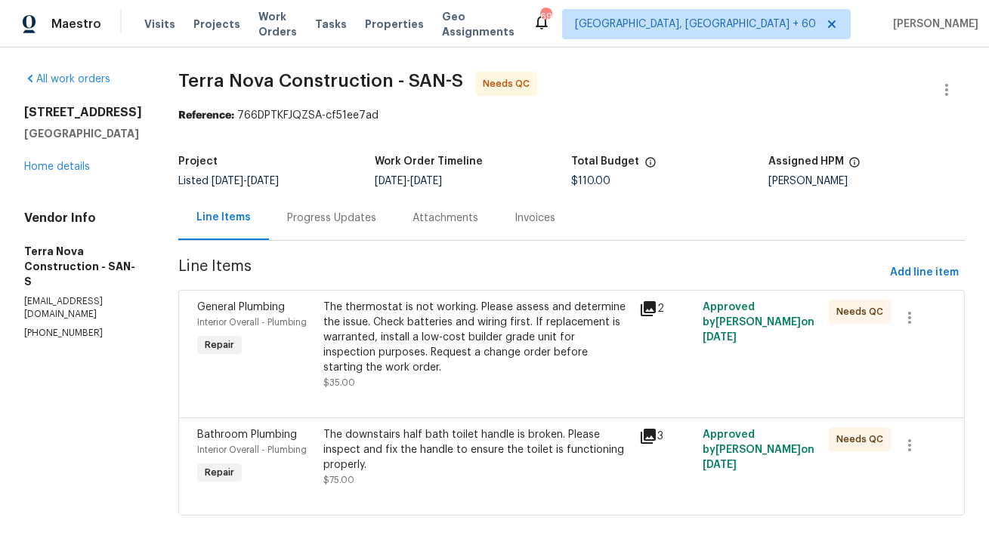
click at [363, 225] on div "Progress Updates" at bounding box center [331, 218] width 89 height 15
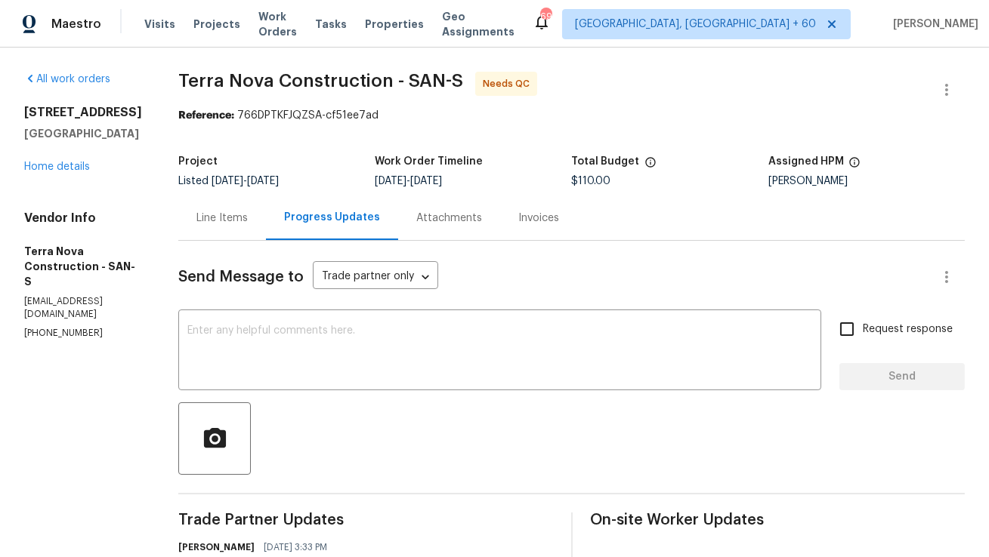
click at [257, 229] on div "Line Items" at bounding box center [222, 218] width 88 height 45
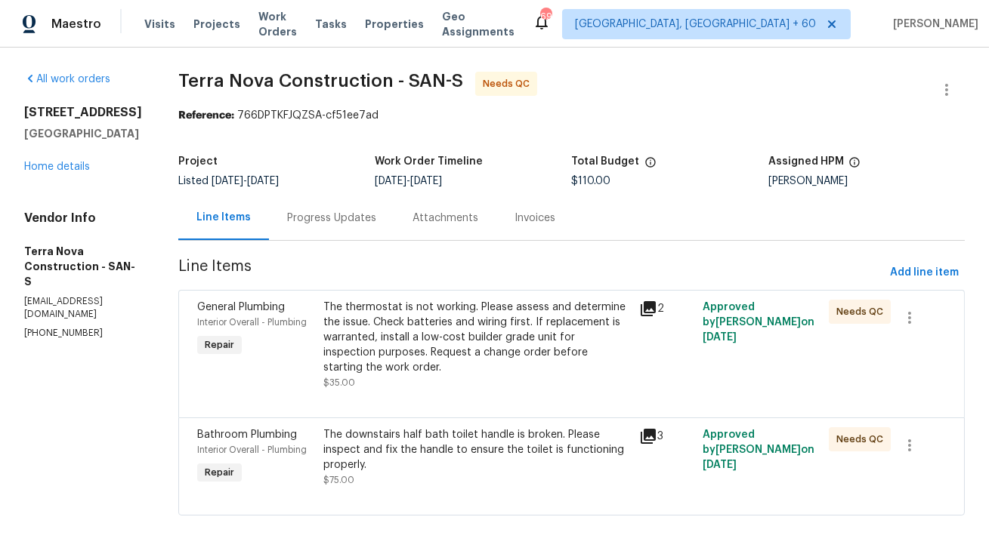
click at [357, 233] on div "Progress Updates" at bounding box center [331, 218] width 125 height 45
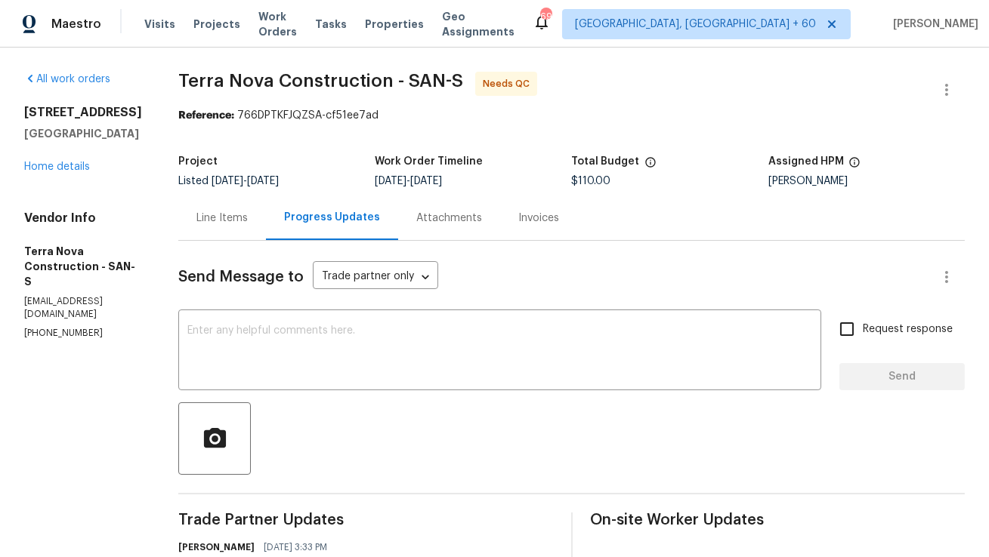
click at [248, 225] on div "Line Items" at bounding box center [221, 218] width 51 height 15
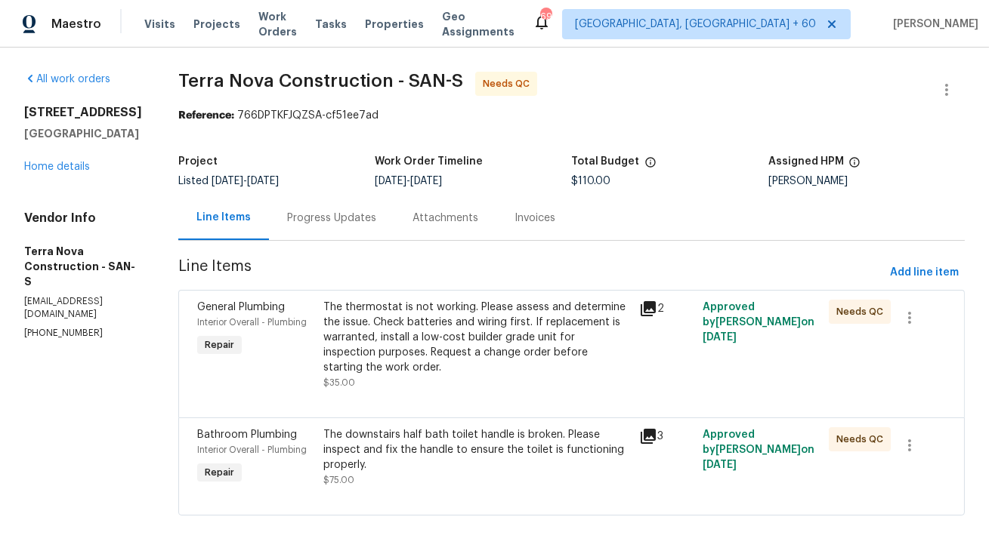
click at [340, 226] on div "Progress Updates" at bounding box center [331, 218] width 89 height 15
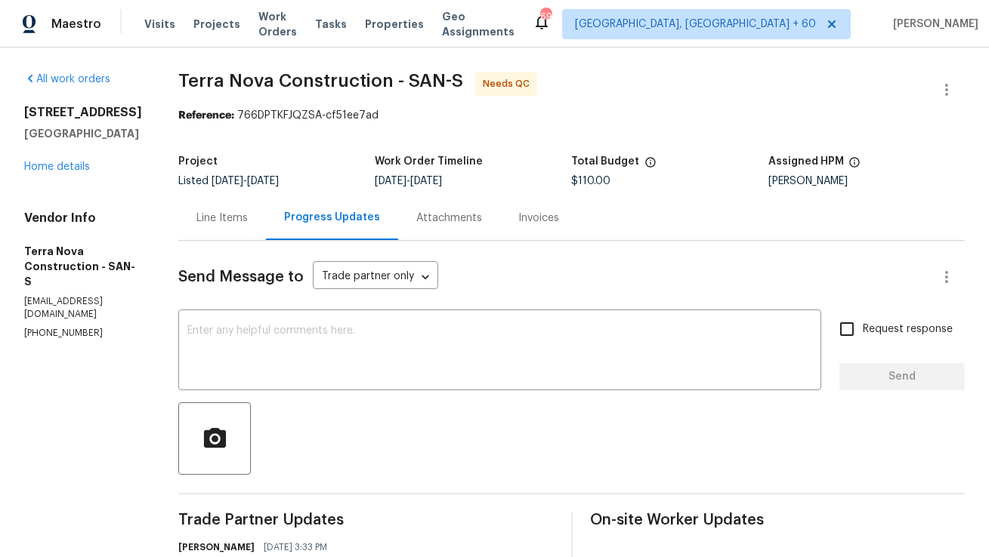
click at [266, 228] on div "Line Items" at bounding box center [222, 218] width 88 height 45
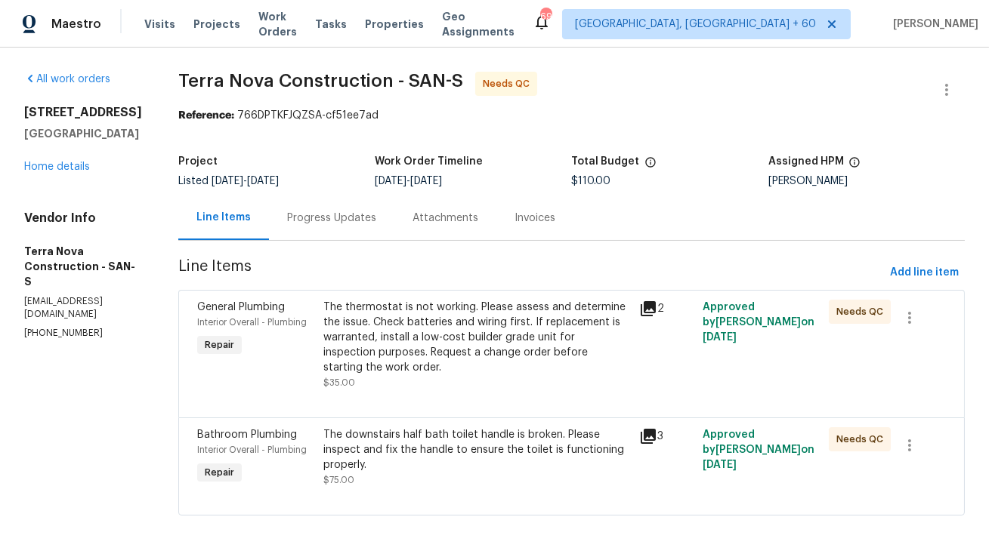
click at [280, 268] on span "Line Items" at bounding box center [530, 273] width 705 height 28
click at [244, 268] on span "Line Items" at bounding box center [530, 273] width 705 height 28
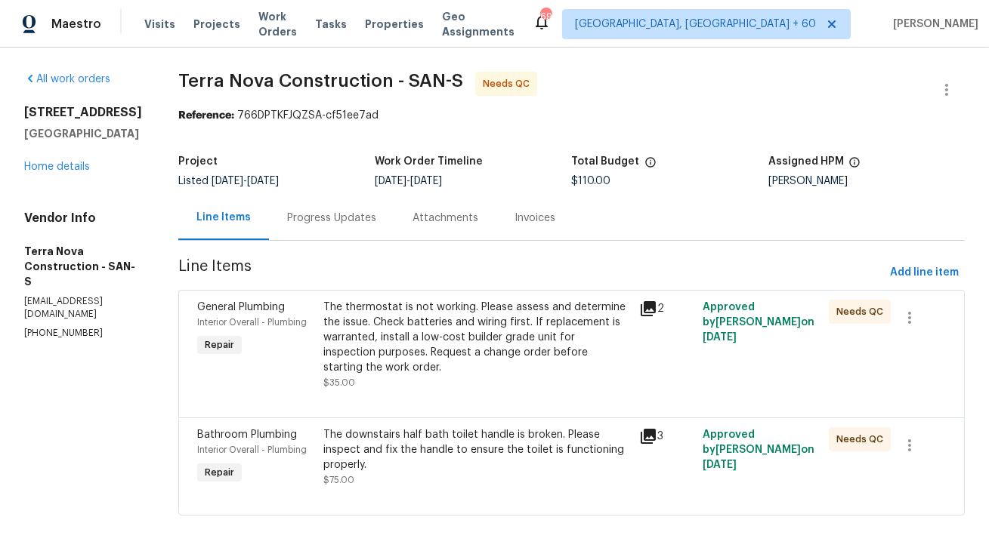
click at [353, 228] on div "Progress Updates" at bounding box center [331, 218] width 125 height 45
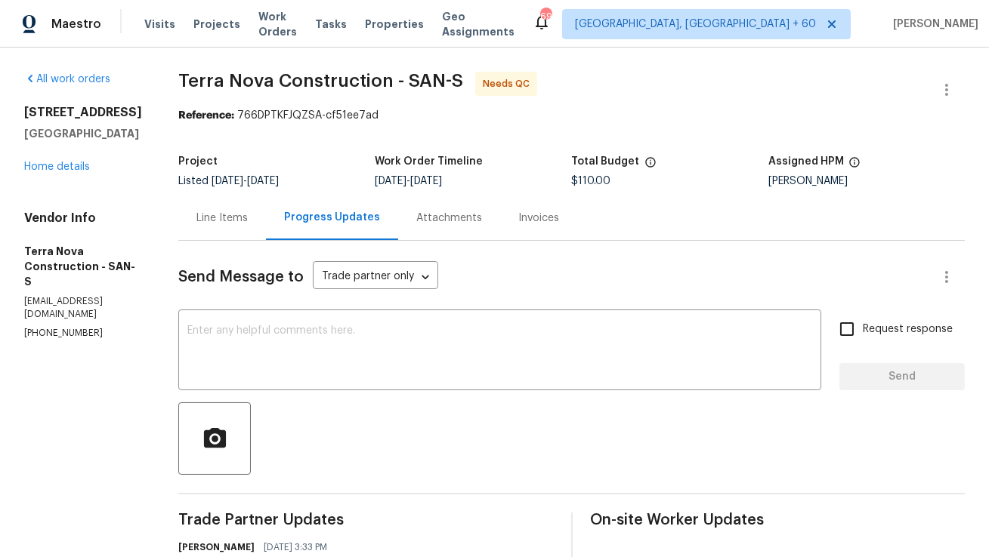
click at [266, 233] on div "Line Items" at bounding box center [222, 218] width 88 height 45
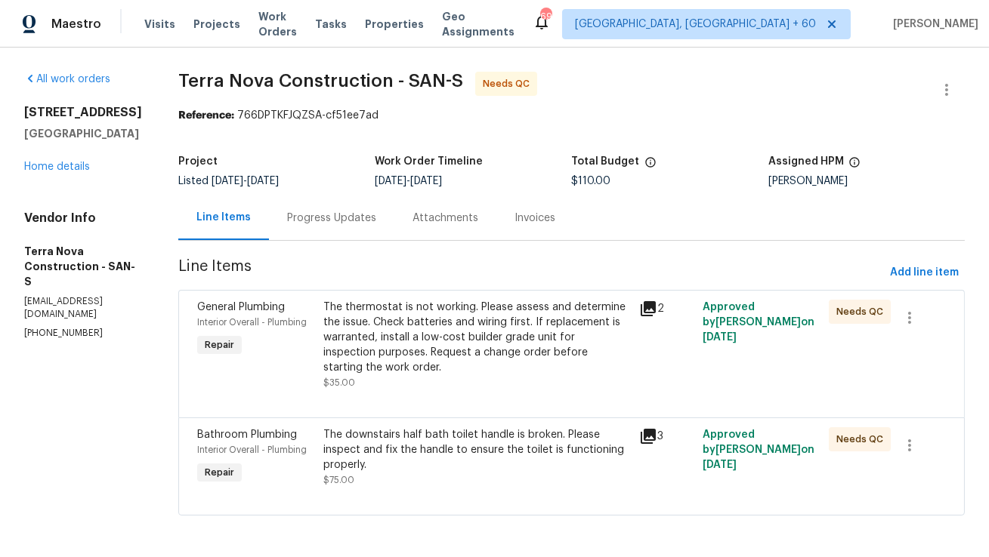
click at [376, 221] on div "Progress Updates" at bounding box center [331, 218] width 89 height 15
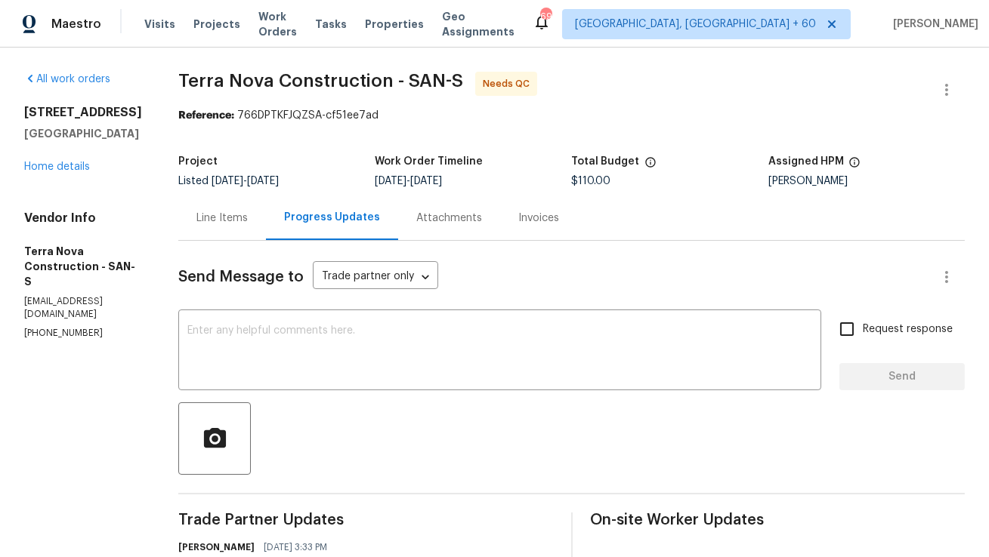
click at [266, 227] on div "Line Items" at bounding box center [222, 218] width 88 height 45
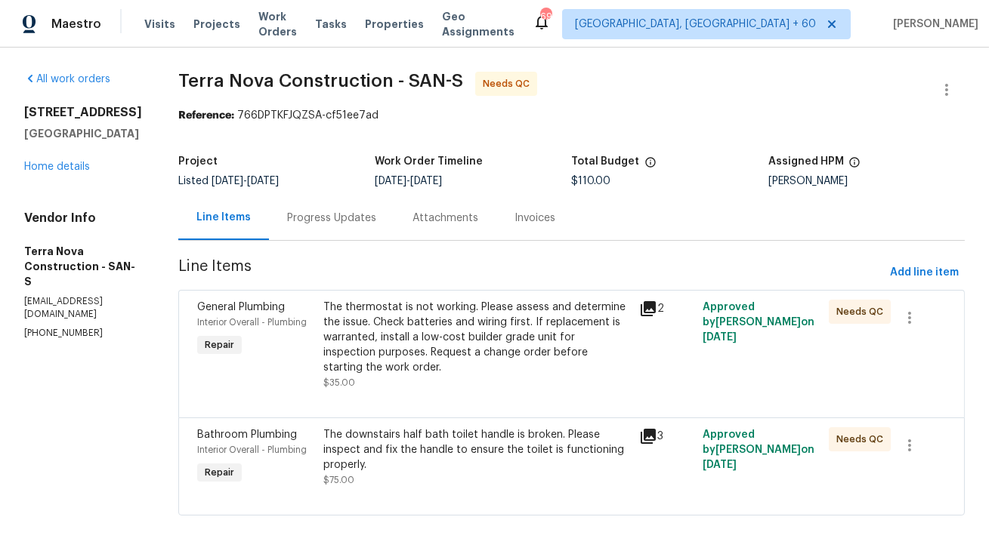
click at [338, 230] on div "Progress Updates" at bounding box center [331, 218] width 125 height 45
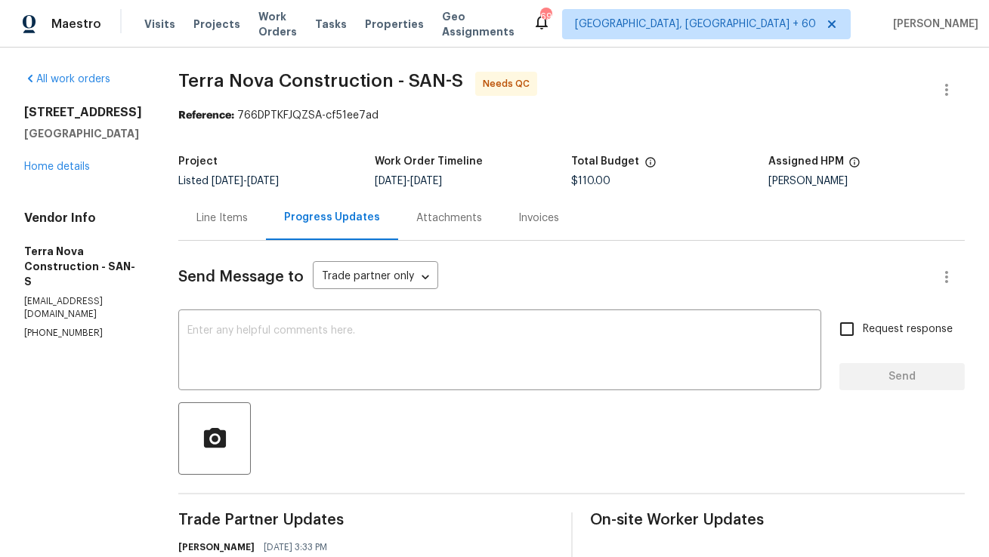
click at [266, 233] on div "Line Items" at bounding box center [222, 218] width 88 height 45
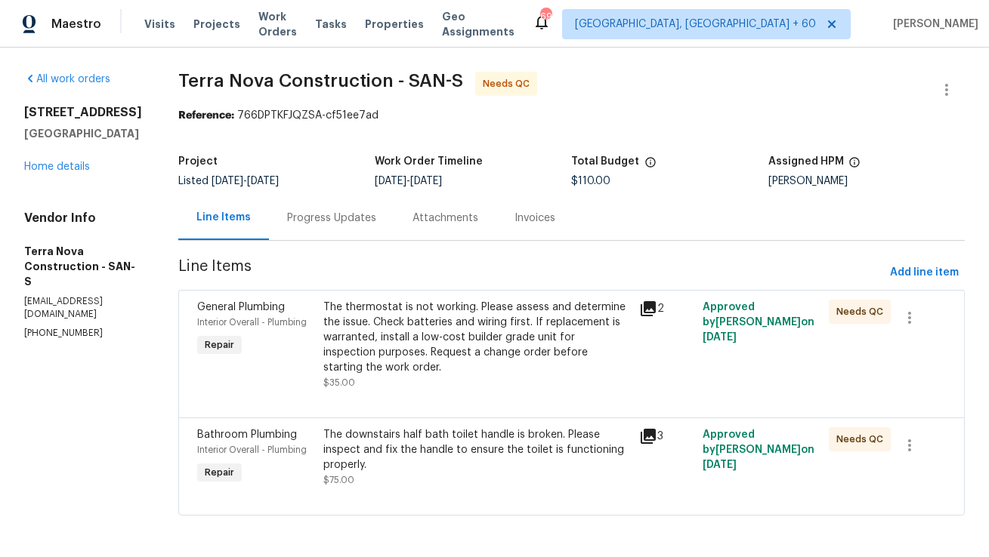
click at [327, 275] on span "Line Items" at bounding box center [530, 273] width 705 height 28
click at [376, 215] on div "Progress Updates" at bounding box center [331, 218] width 89 height 15
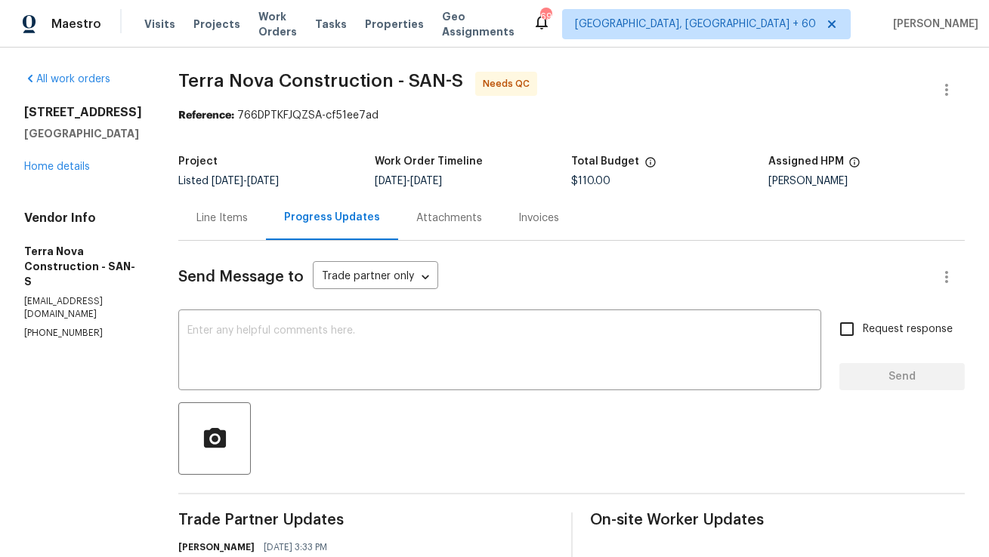
click at [248, 221] on div "Line Items" at bounding box center [221, 218] width 51 height 15
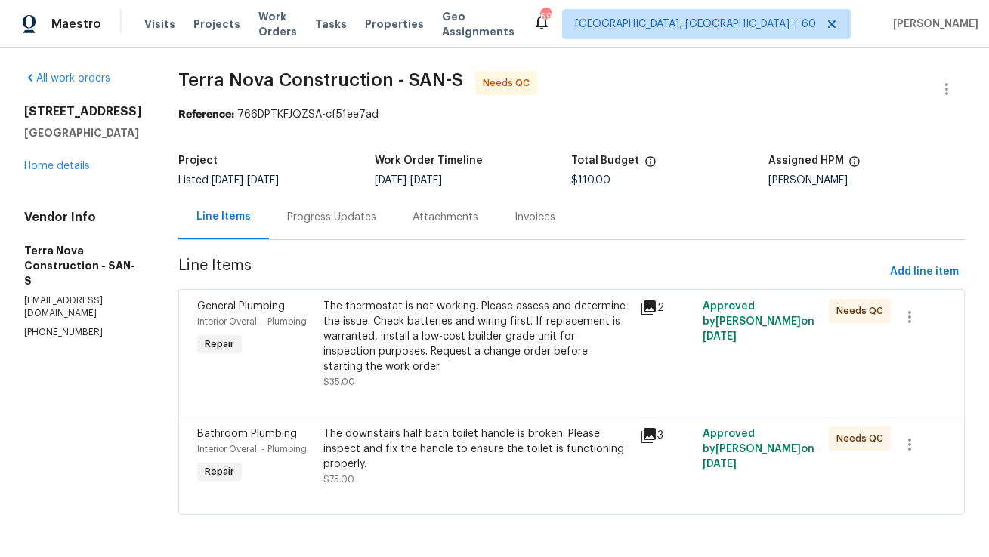
scroll to position [10, 0]
click at [351, 214] on div "Progress Updates" at bounding box center [331, 218] width 89 height 15
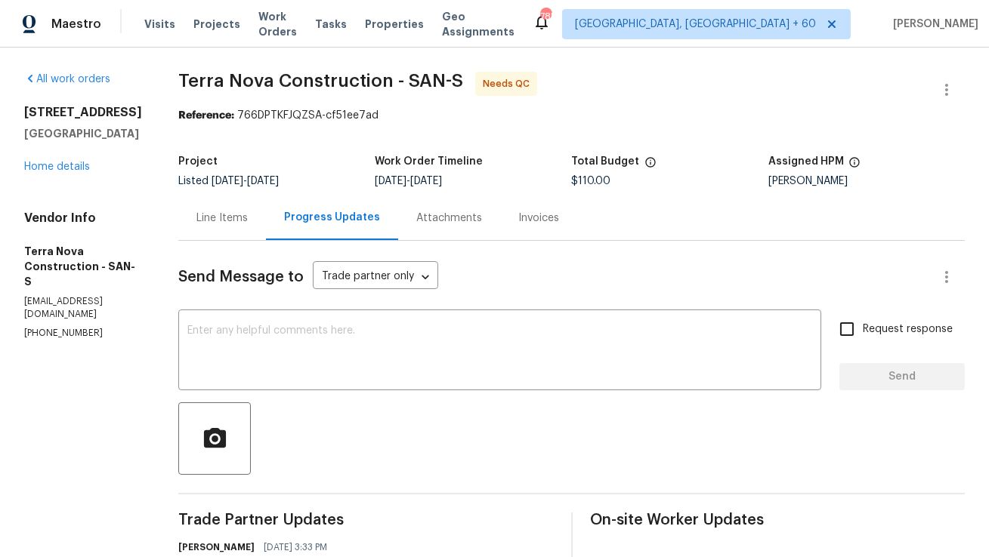
scroll to position [171, 0]
click at [248, 215] on div "Line Items" at bounding box center [221, 218] width 51 height 15
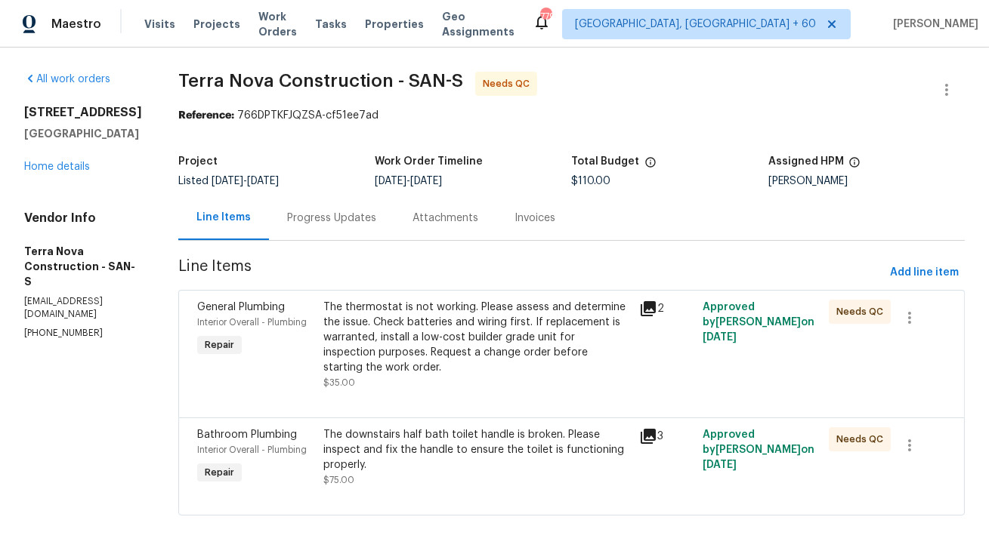
click at [376, 218] on div "Progress Updates" at bounding box center [331, 218] width 89 height 15
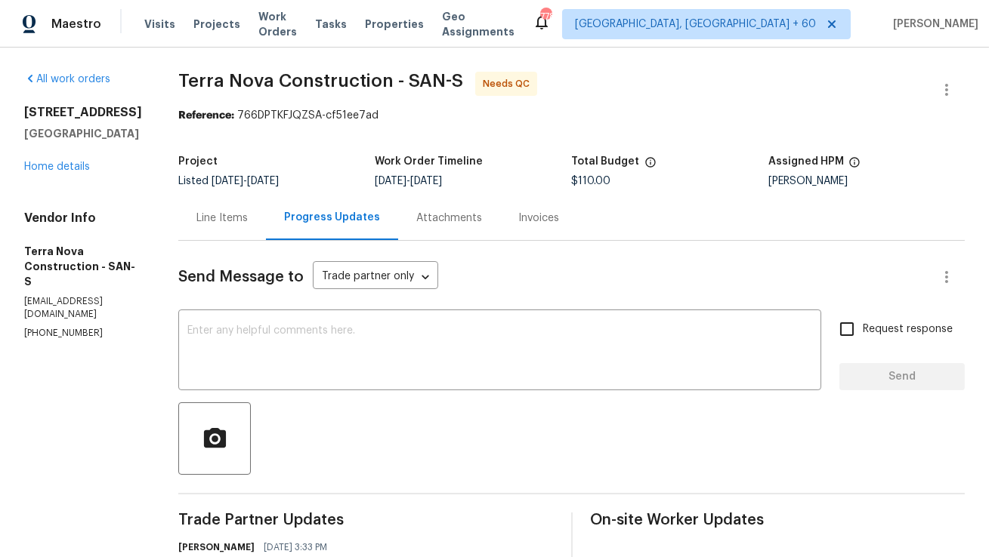
click at [248, 218] on div "Line Items" at bounding box center [221, 218] width 51 height 15
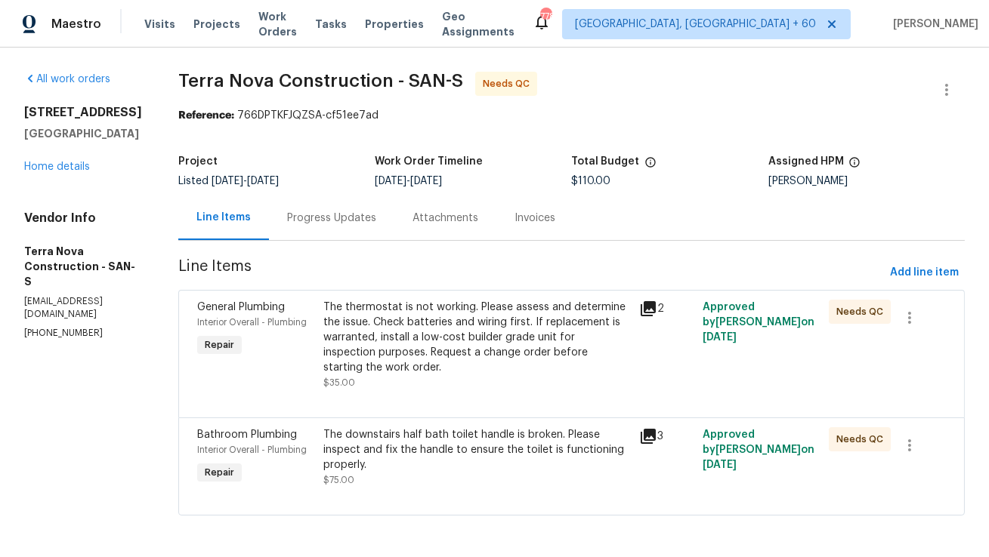
click at [346, 215] on div "Progress Updates" at bounding box center [331, 218] width 89 height 15
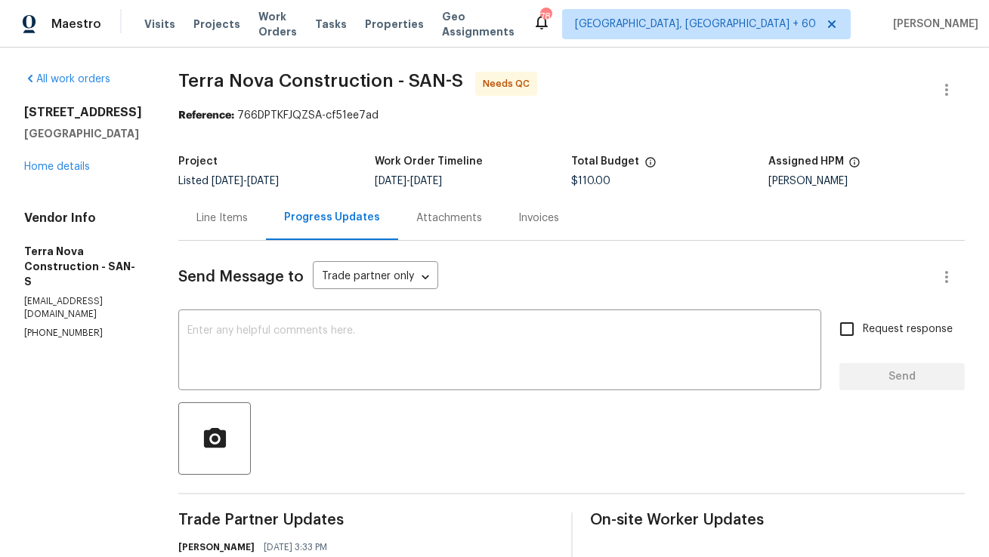
click at [266, 226] on div "Line Items" at bounding box center [222, 218] width 88 height 45
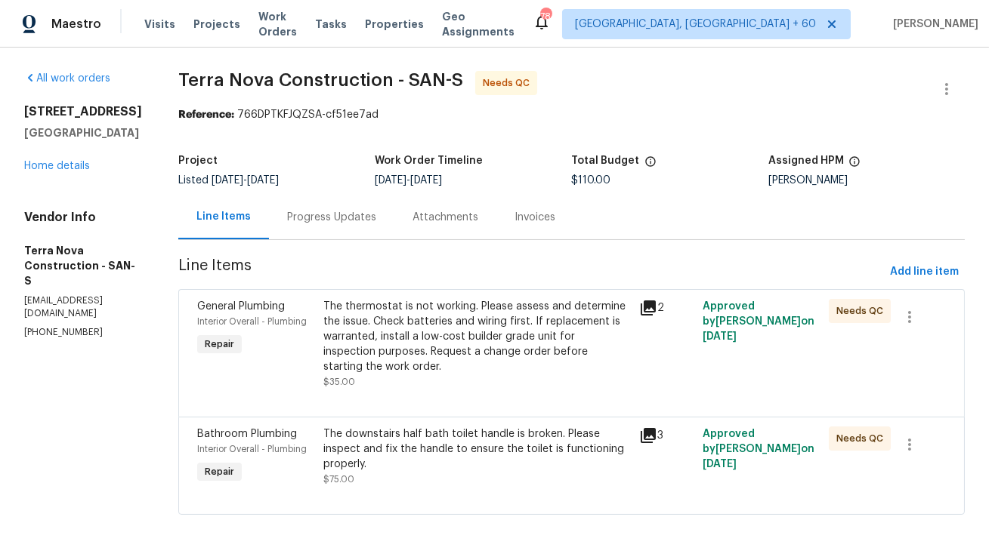
scroll to position [16, 0]
click at [354, 195] on div "Progress Updates" at bounding box center [331, 217] width 125 height 45
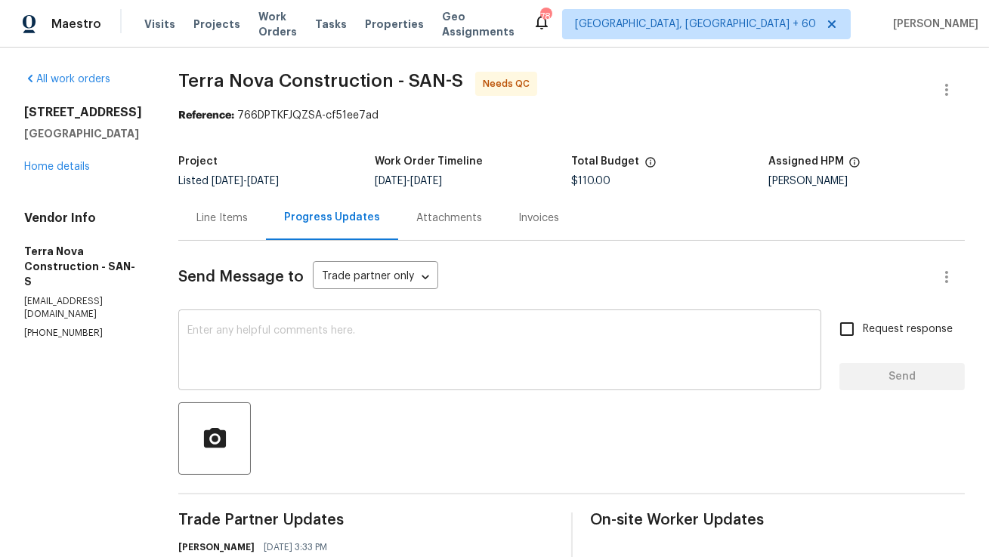
click at [299, 356] on textarea at bounding box center [499, 352] width 625 height 53
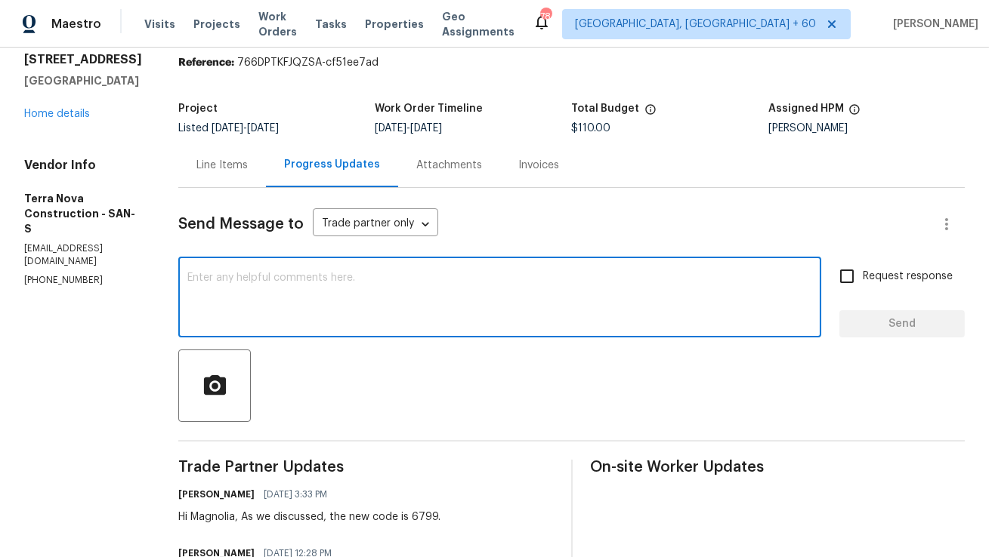
scroll to position [66, 0]
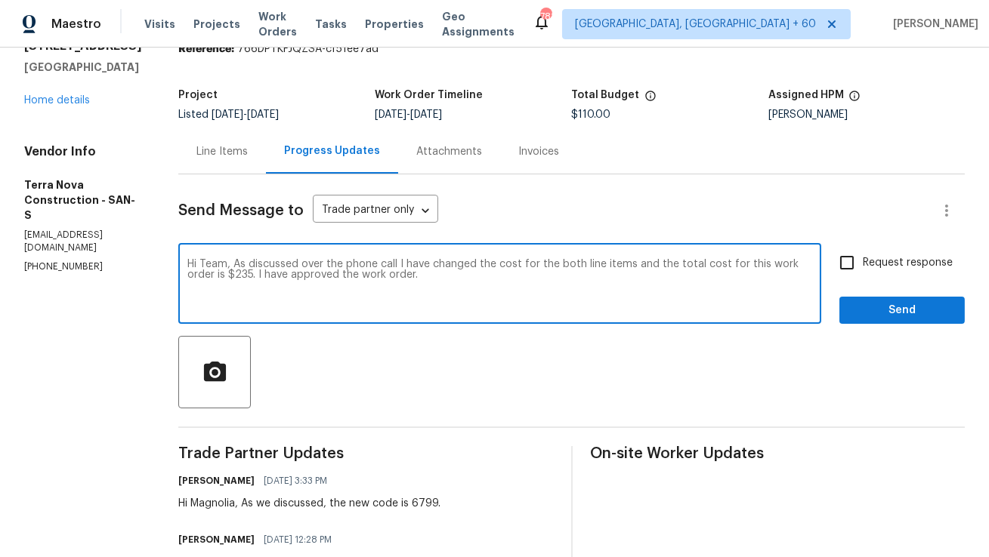
drag, startPoint x: 517, startPoint y: 284, endPoint x: 190, endPoint y: 257, distance: 327.4
type textarea "Hi Team, As discussed over the phone call I have changed the cost for the both …"
click at [248, 151] on div "Line Items" at bounding box center [221, 151] width 51 height 15
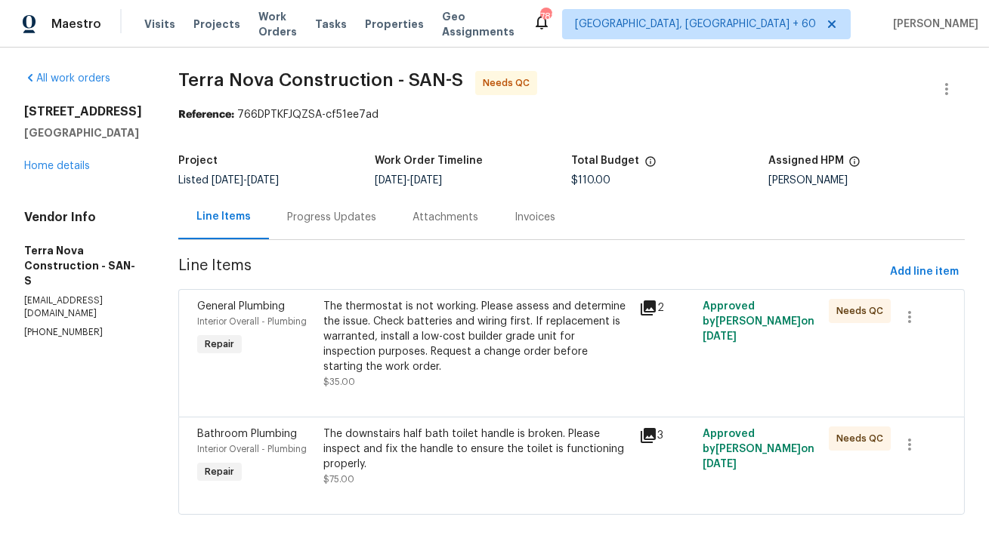
click at [372, 210] on div "Progress Updates" at bounding box center [331, 217] width 89 height 15
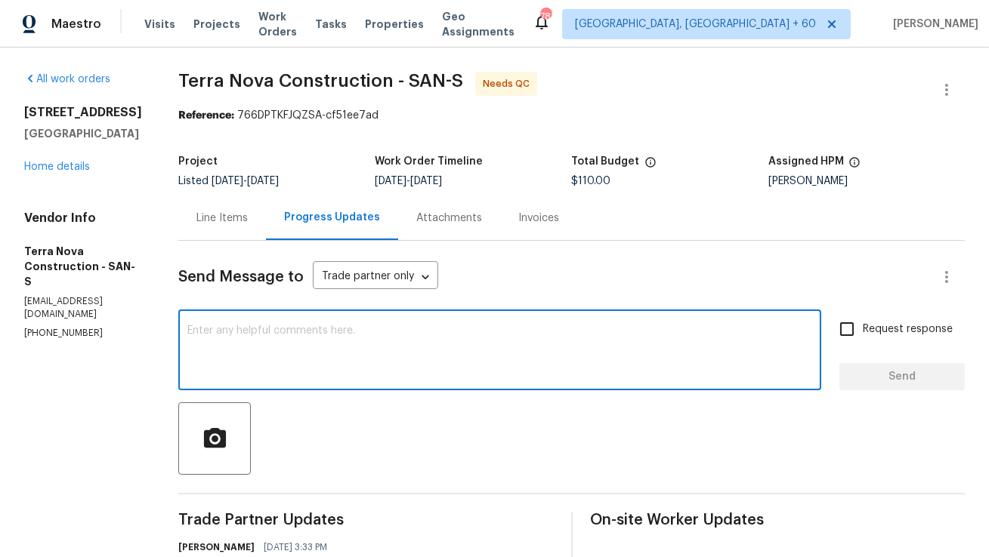
click at [322, 356] on textarea at bounding box center [499, 352] width 625 height 53
paste textarea "Hi Team, As discussed over the phone, I have updated the costs for both line it…"
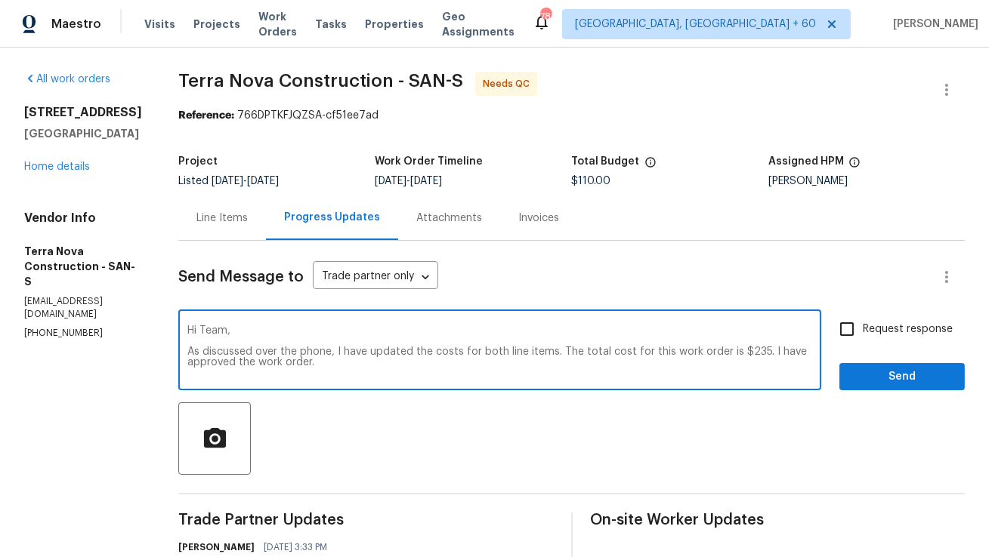
click at [317, 344] on textarea "Hi Team, As discussed over the phone, I have updated the costs for both line it…" at bounding box center [499, 352] width 625 height 53
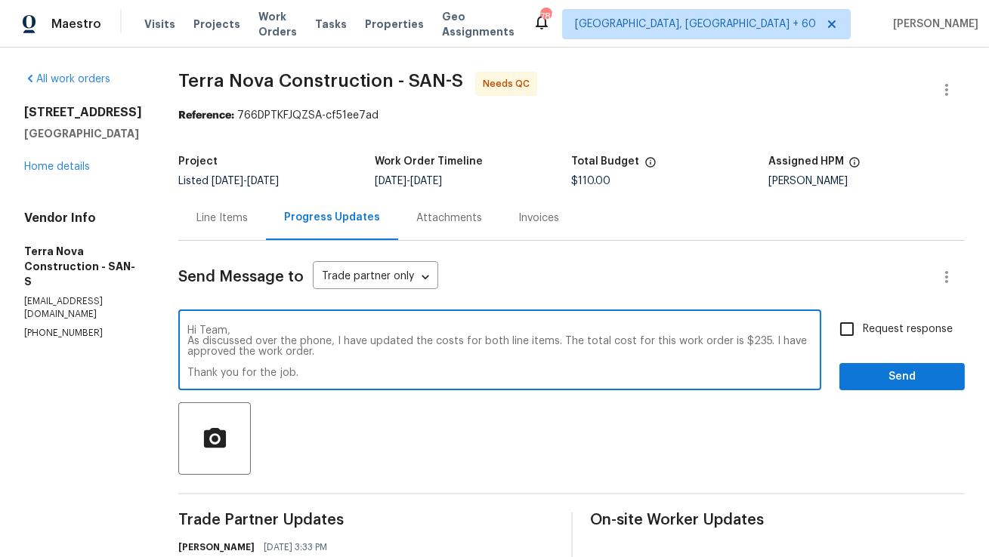
click at [310, 361] on textarea "Hi Team, As discussed over the phone, I have updated the costs for both line it…" at bounding box center [499, 352] width 625 height 53
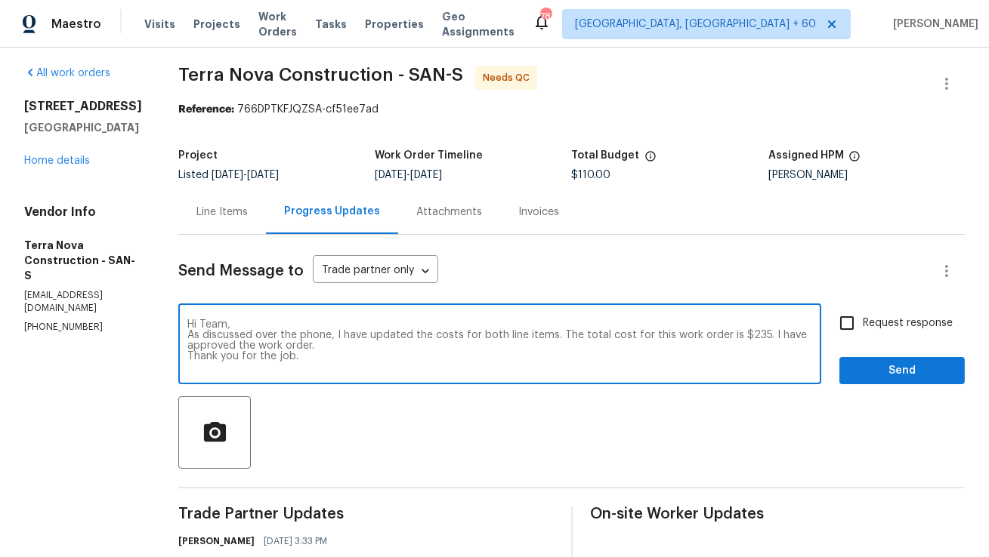
scroll to position [14, 0]
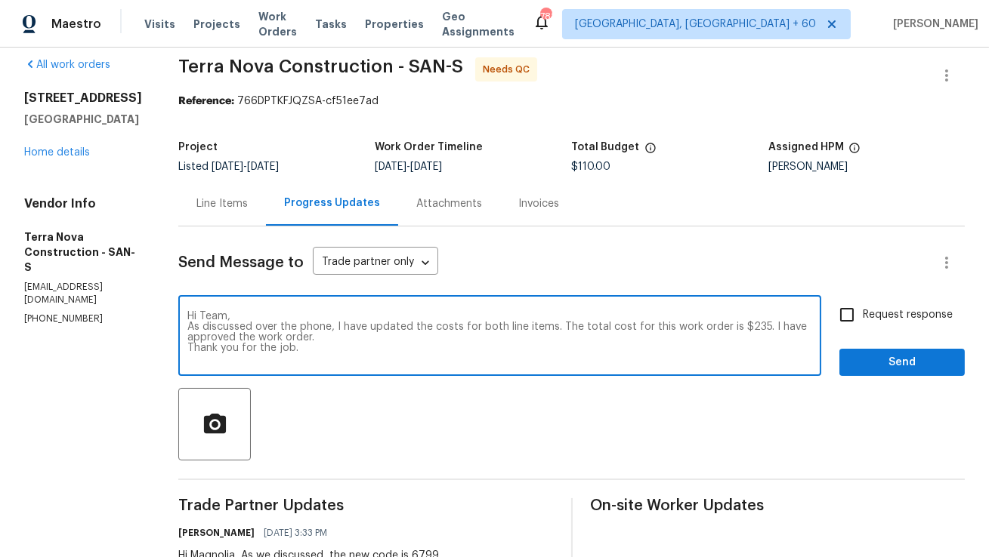
click at [758, 329] on textarea "Hi Team, As discussed over the phone, I have updated the costs for both line it…" at bounding box center [499, 337] width 625 height 53
type textarea "Hi Team, As discussed over the phone, I have updated the costs for both line it…"
click at [414, 356] on textarea "Hi Team, As discussed over the phone, I have updated the costs for both line it…" at bounding box center [499, 337] width 625 height 53
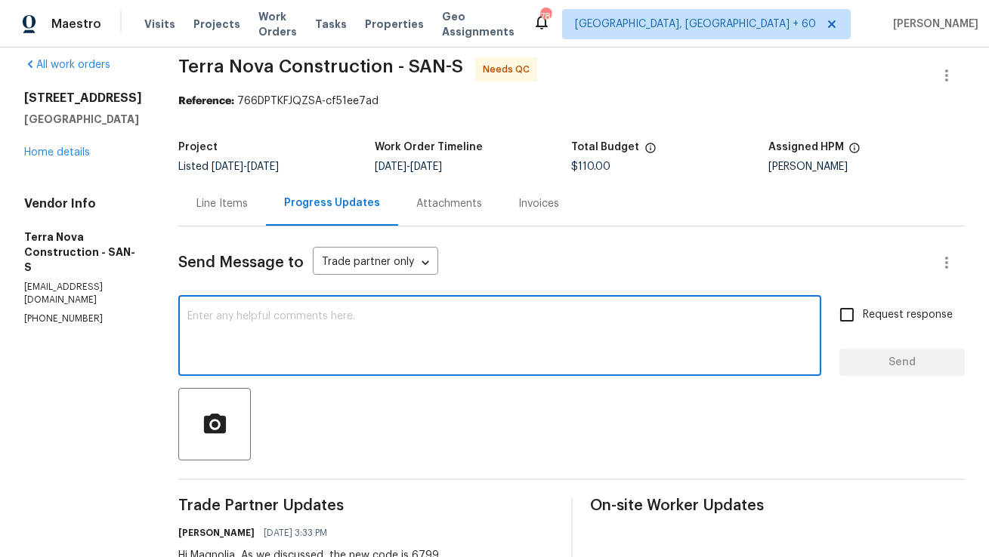
click at [266, 214] on div "Line Items" at bounding box center [222, 203] width 88 height 45
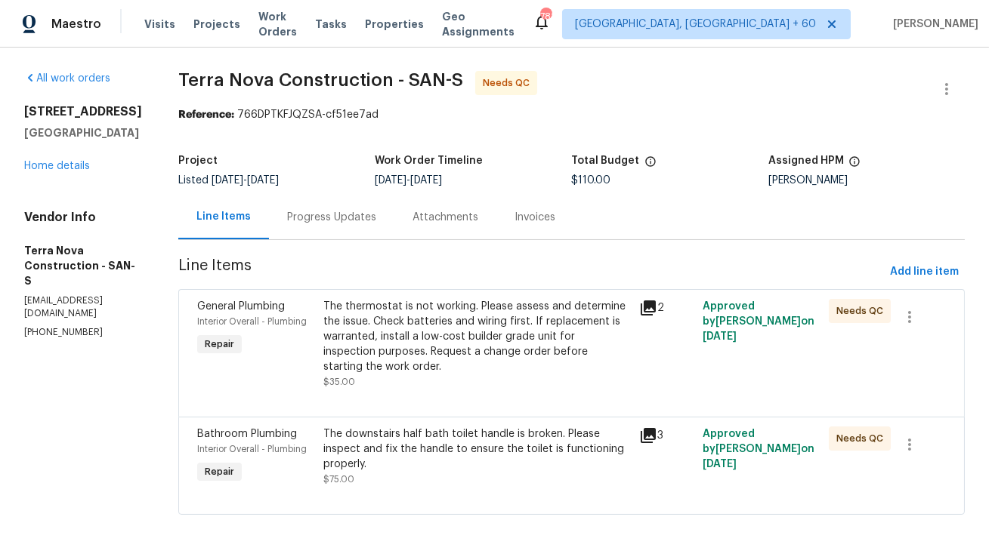
click at [417, 347] on div "The thermostat is not working. Please assess and determine the issue. Check bat…" at bounding box center [476, 337] width 307 height 76
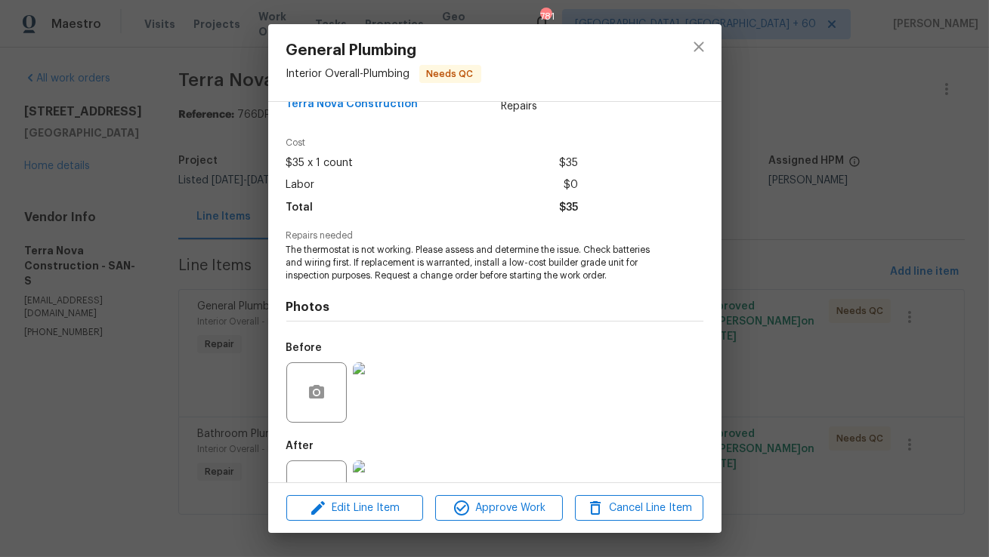
scroll to position [68, 0]
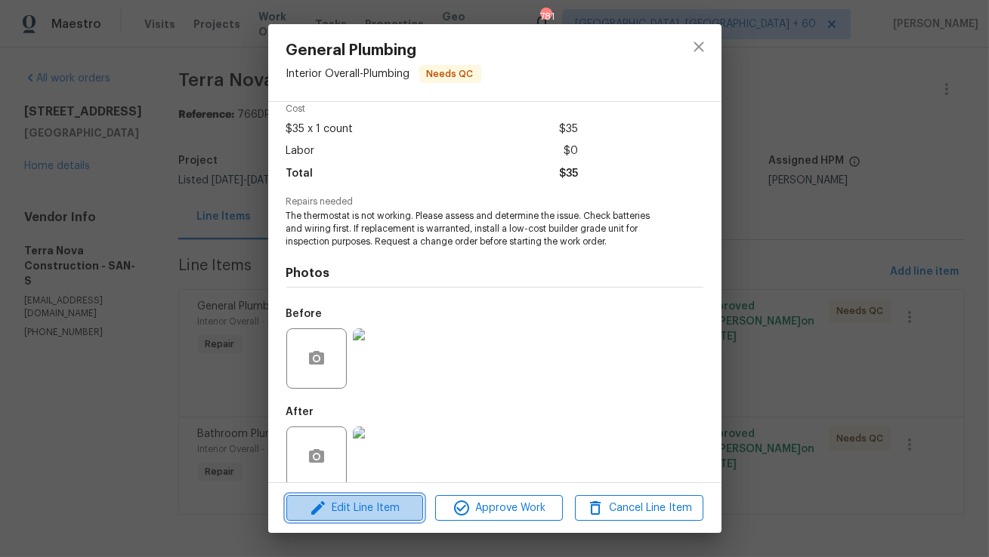
click at [354, 514] on span "Edit Line Item" at bounding box center [355, 508] width 128 height 19
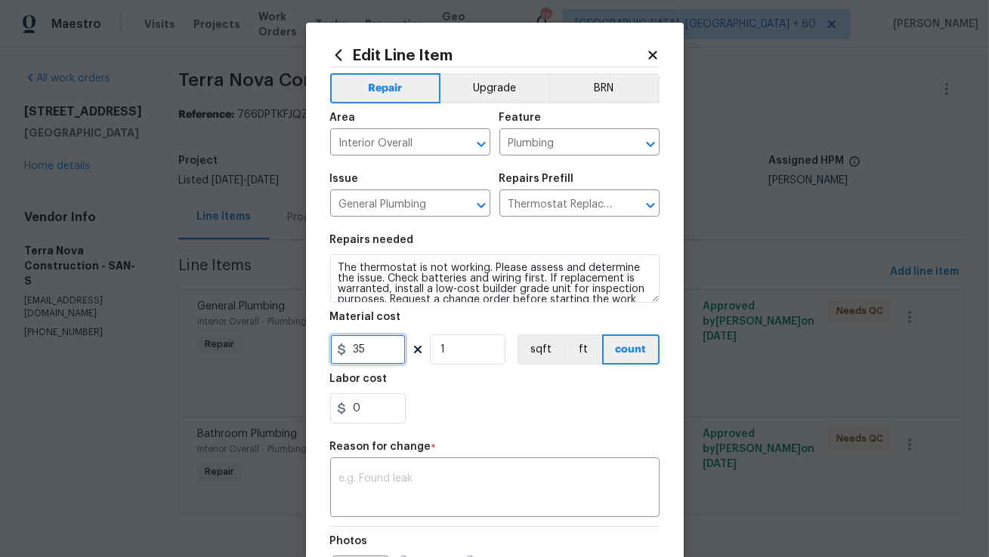
click at [375, 354] on input "35" at bounding box center [368, 350] width 76 height 30
type input "117.5"
click at [379, 483] on textarea at bounding box center [494, 490] width 311 height 32
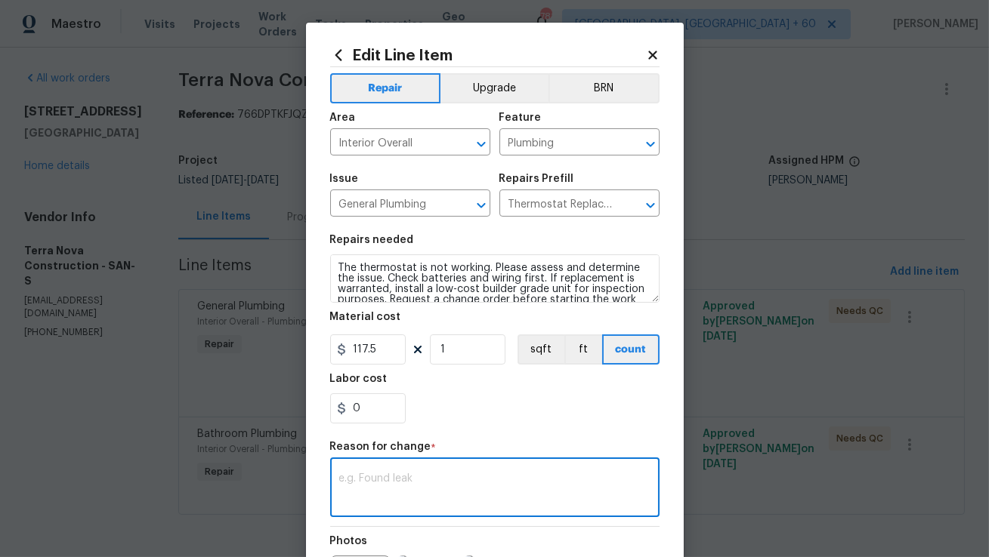
paste textarea "(AM) Updated per vendor’s final cost."
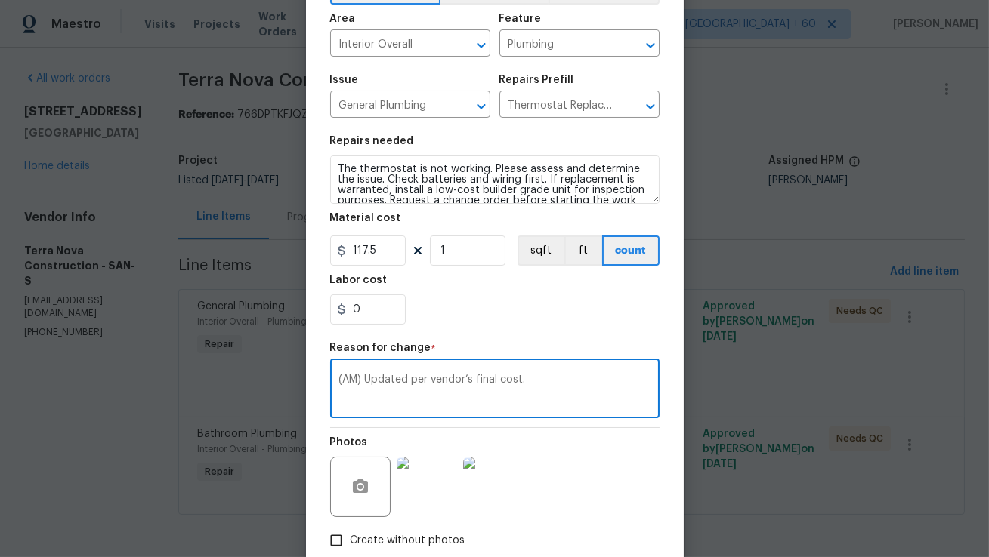
scroll to position [154, 0]
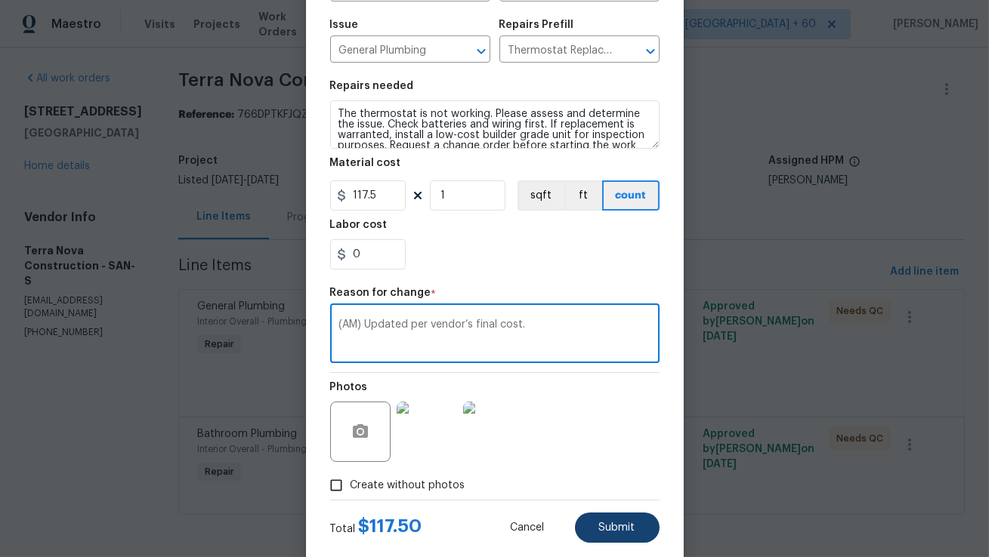
type textarea "(AM) Updated per vendor’s final cost."
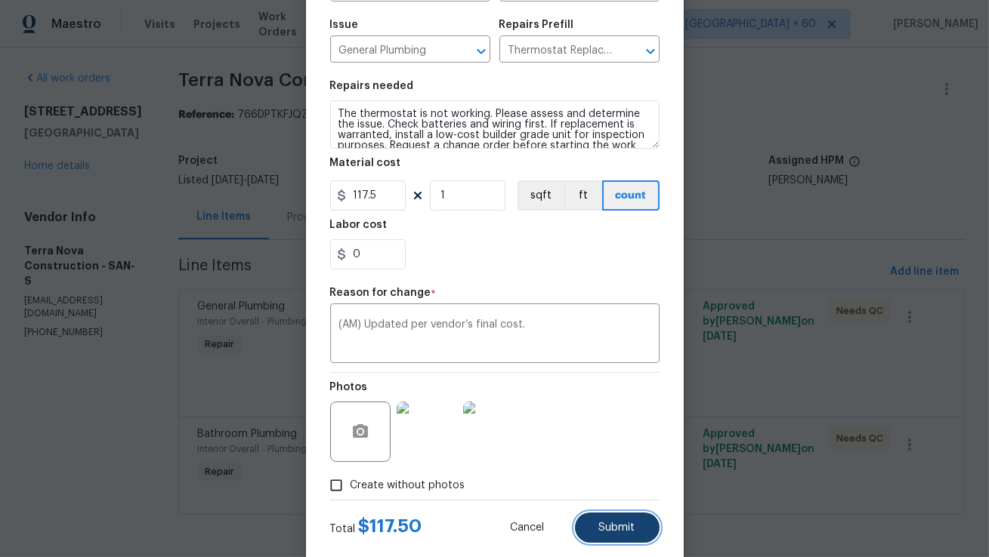
click at [591, 526] on button "Submit" at bounding box center [617, 528] width 85 height 30
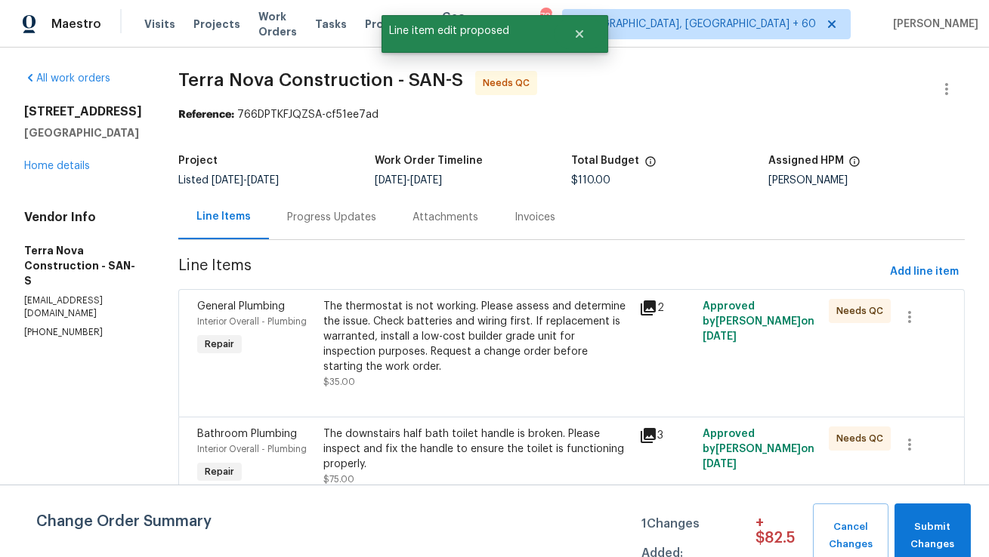
scroll to position [0, 0]
click at [514, 427] on div "The downstairs half bath toilet handle is broken. Please inspect and fix the ha…" at bounding box center [476, 449] width 307 height 45
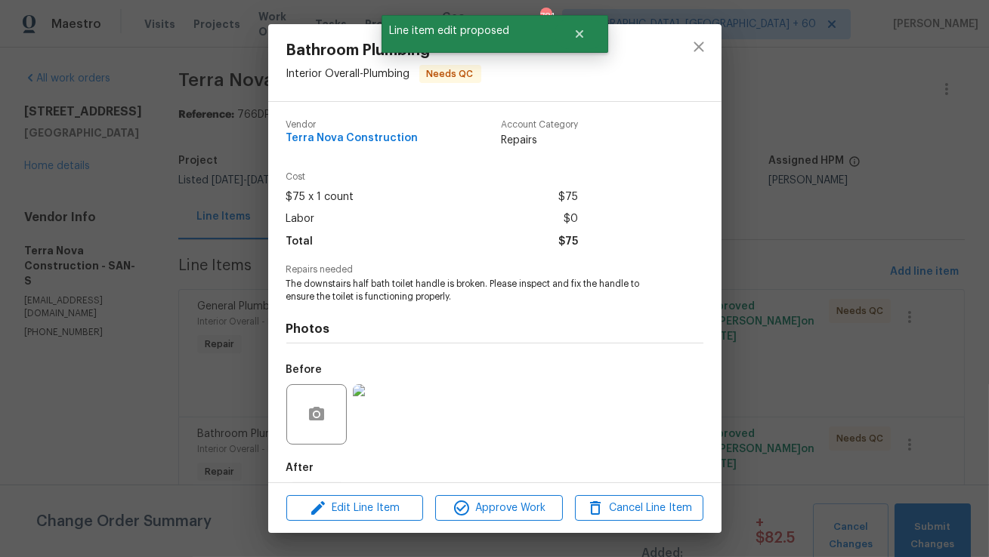
scroll to position [63, 0]
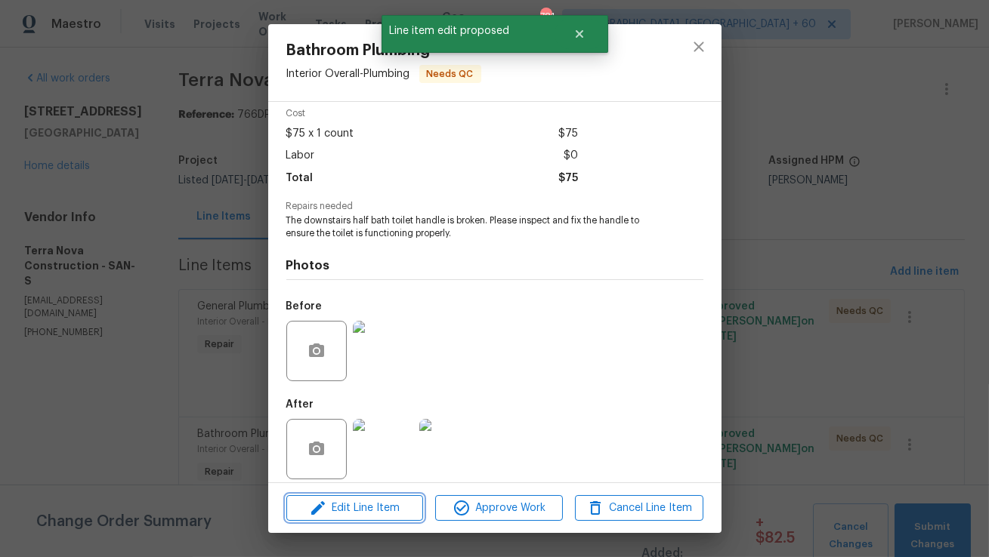
click at [338, 511] on span "Edit Line Item" at bounding box center [355, 508] width 128 height 19
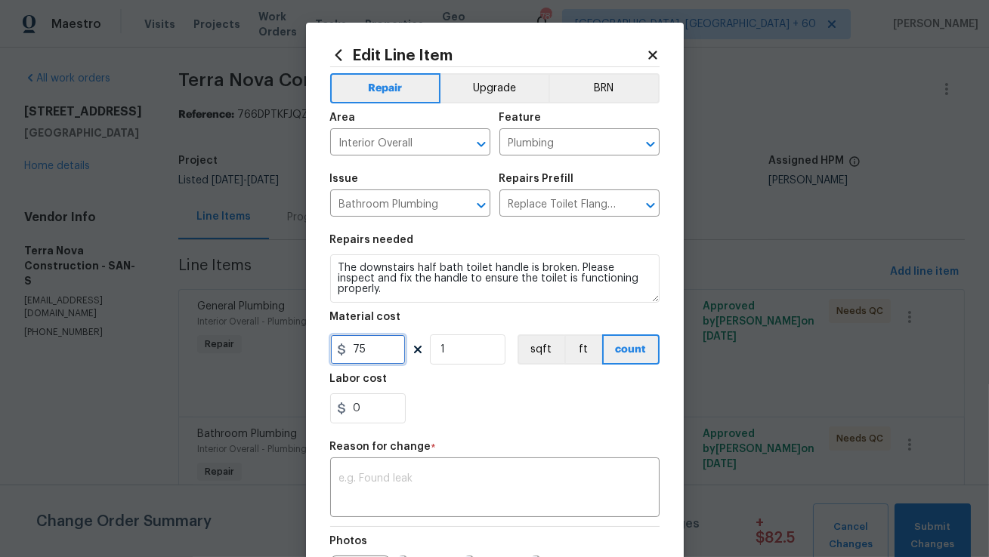
click at [383, 354] on input "75" at bounding box center [368, 350] width 76 height 30
type input "117.5"
click at [384, 472] on div "x ​" at bounding box center [494, 489] width 329 height 56
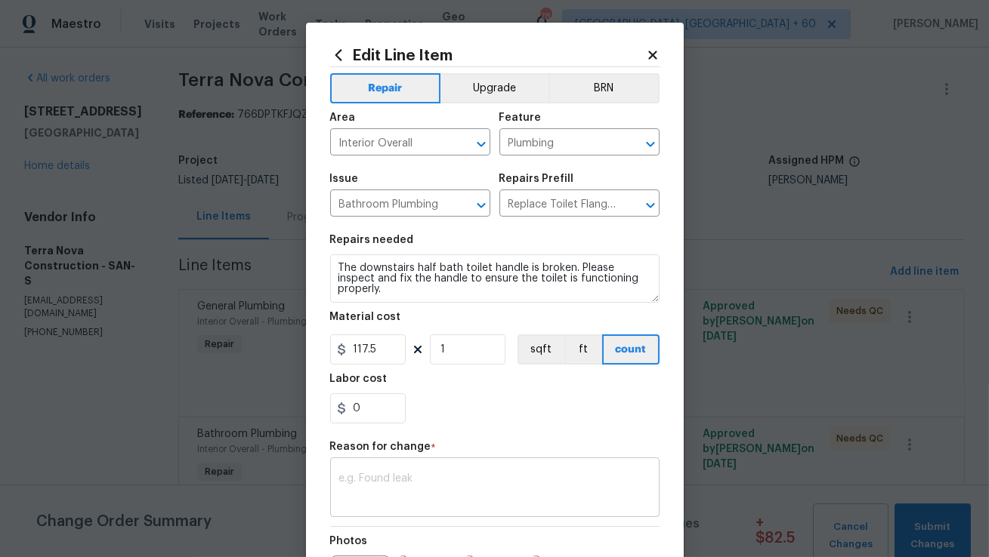
paste textarea "(AM) Updated per vendor’s final cost."
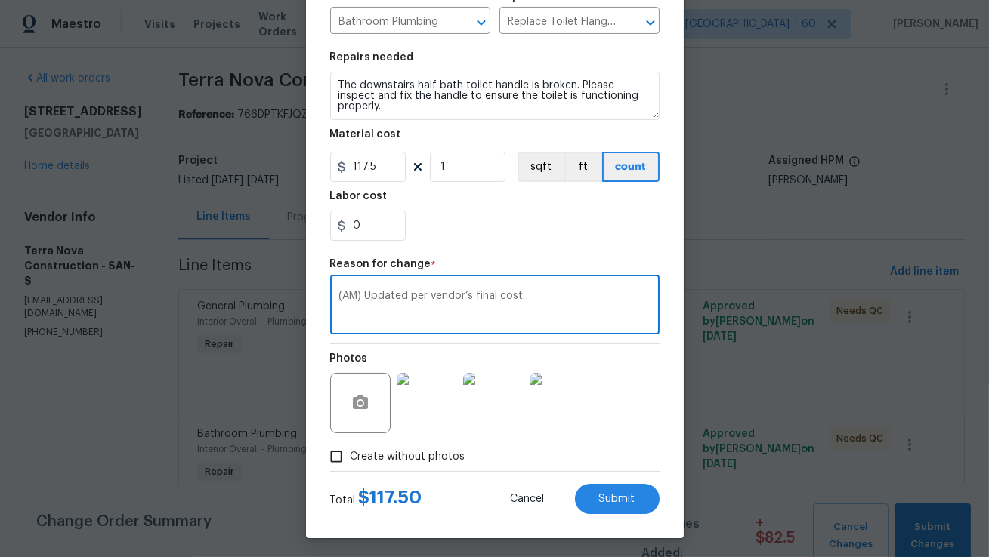
scroll to position [187, 0]
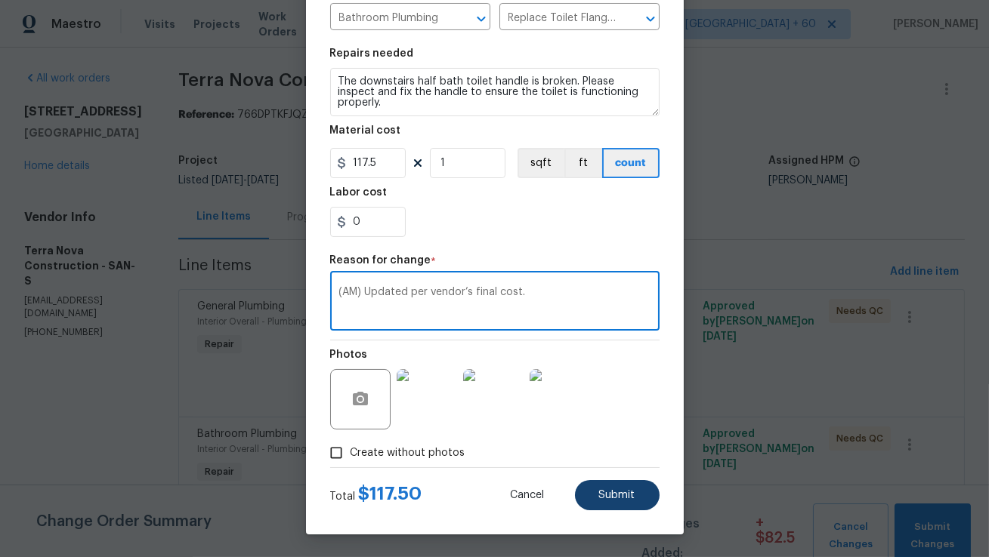
type textarea "(AM) Updated per vendor’s final cost."
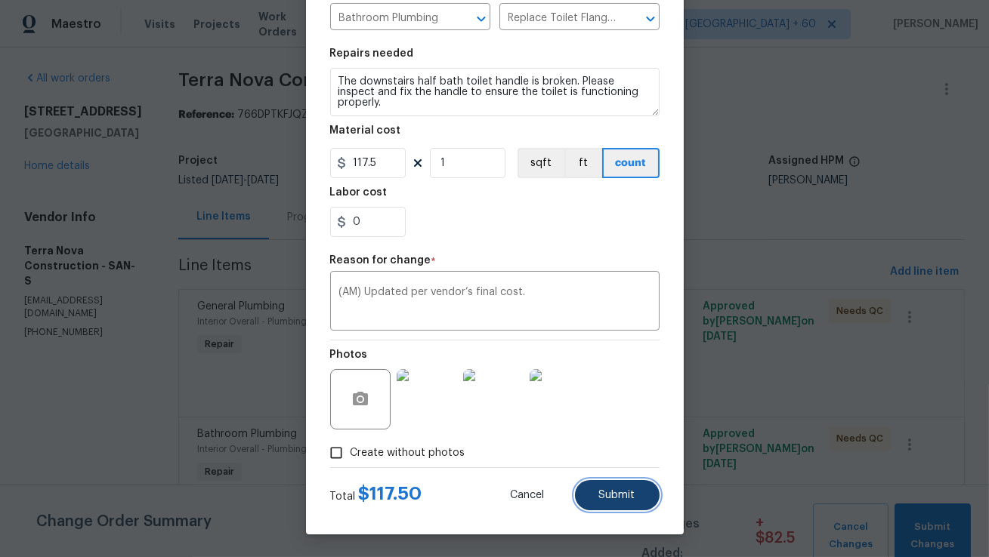
click at [606, 500] on span "Submit" at bounding box center [617, 495] width 36 height 11
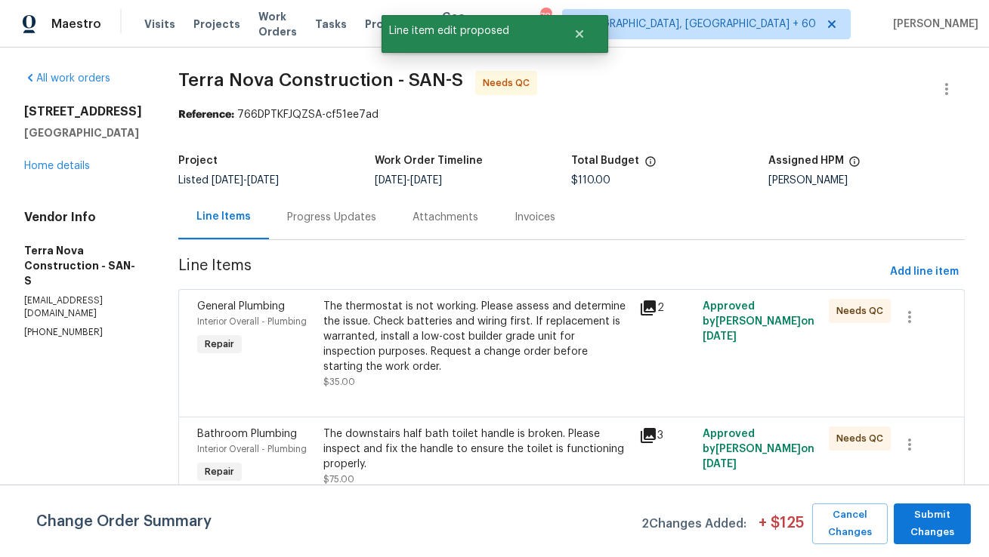
scroll to position [0, 0]
click at [927, 533] on span "Submit Changes" at bounding box center [932, 524] width 62 height 35
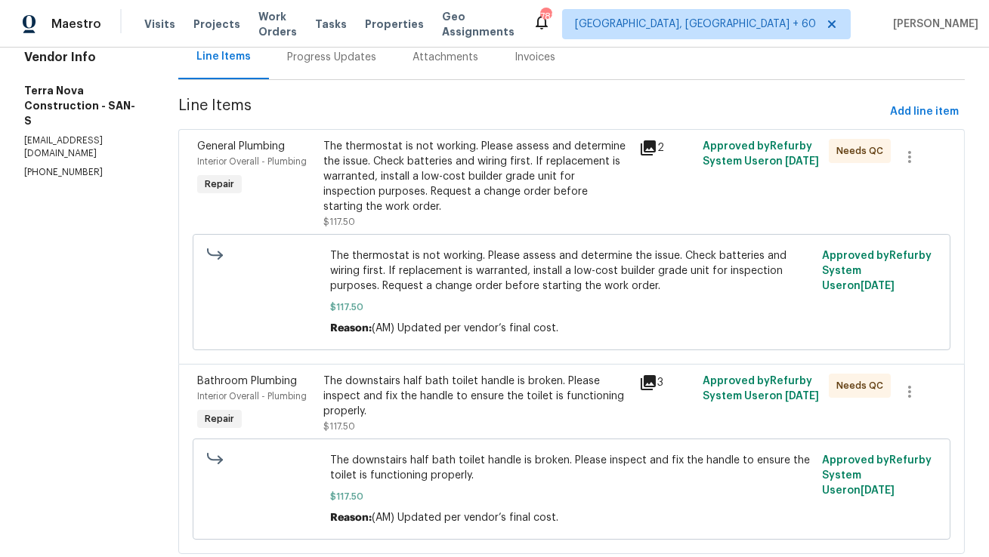
scroll to position [156, 0]
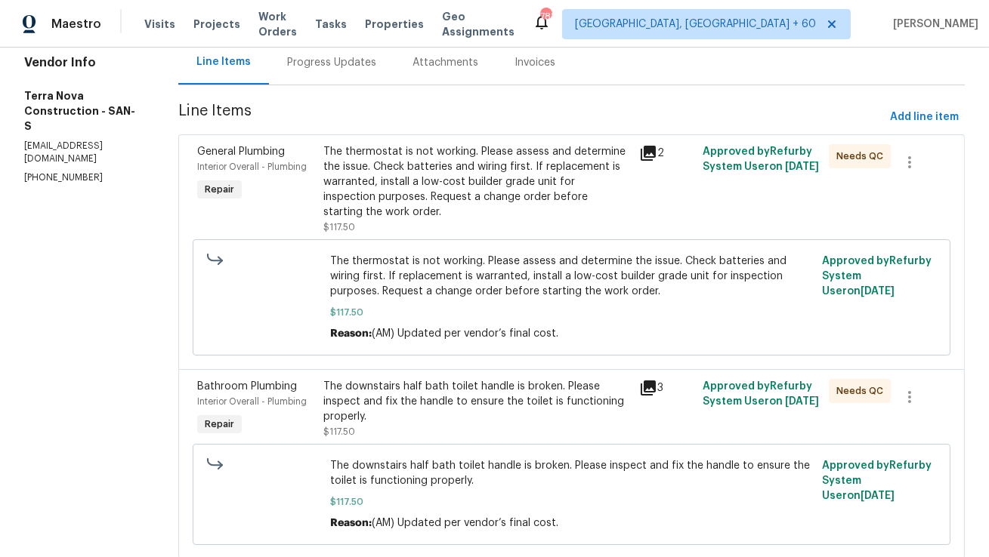
click at [421, 387] on div "The downstairs half bath toilet handle is broken. Please inspect and fix the ha…" at bounding box center [476, 401] width 307 height 45
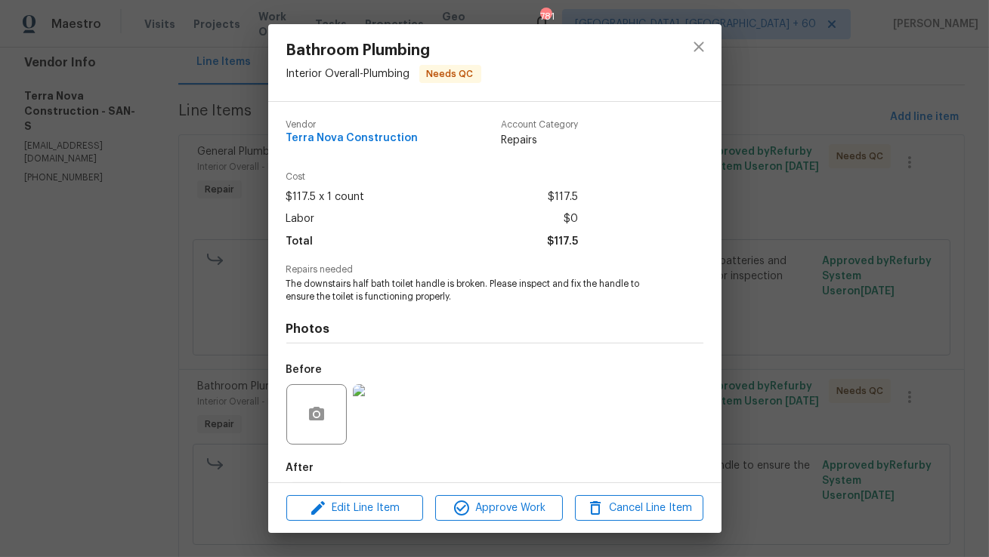
scroll to position [76, 0]
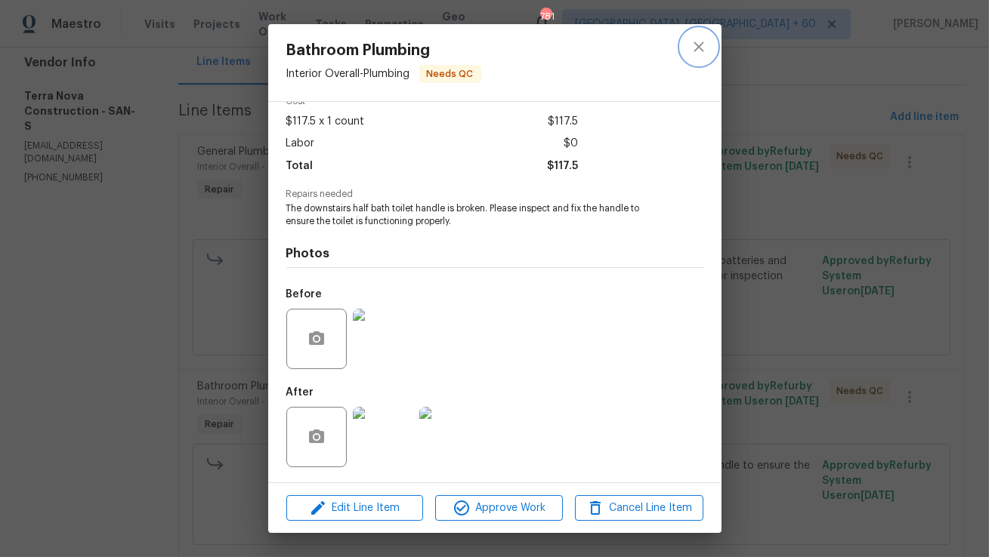
click at [693, 42] on icon "close" at bounding box center [699, 47] width 18 height 18
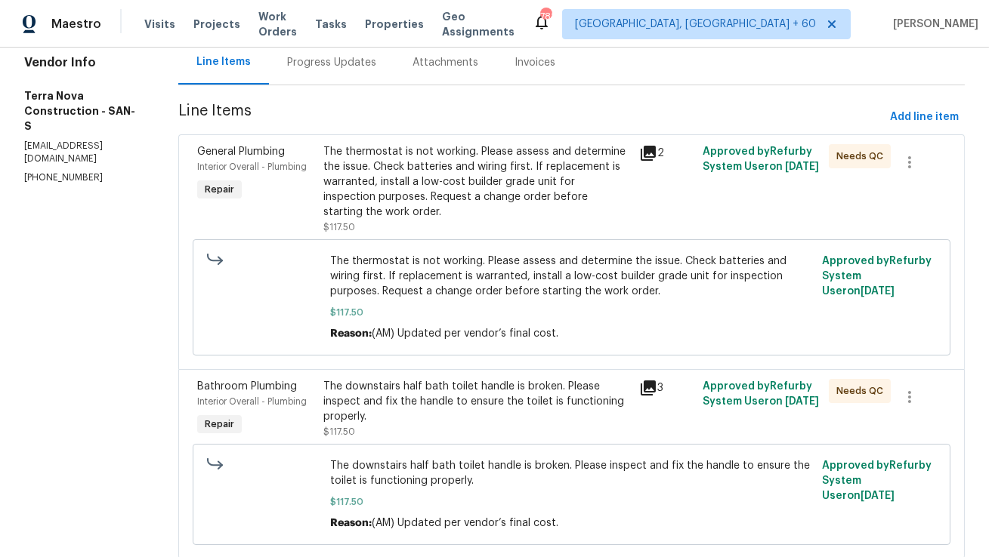
click at [483, 156] on div "The thermostat is not working. Please assess and determine the issue. Check bat…" at bounding box center [476, 182] width 307 height 76
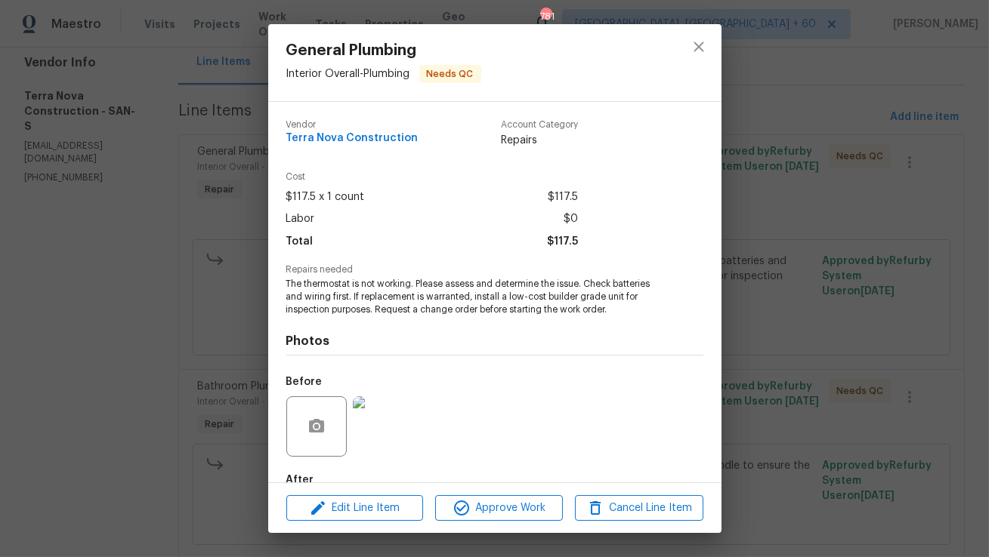
scroll to position [88, 0]
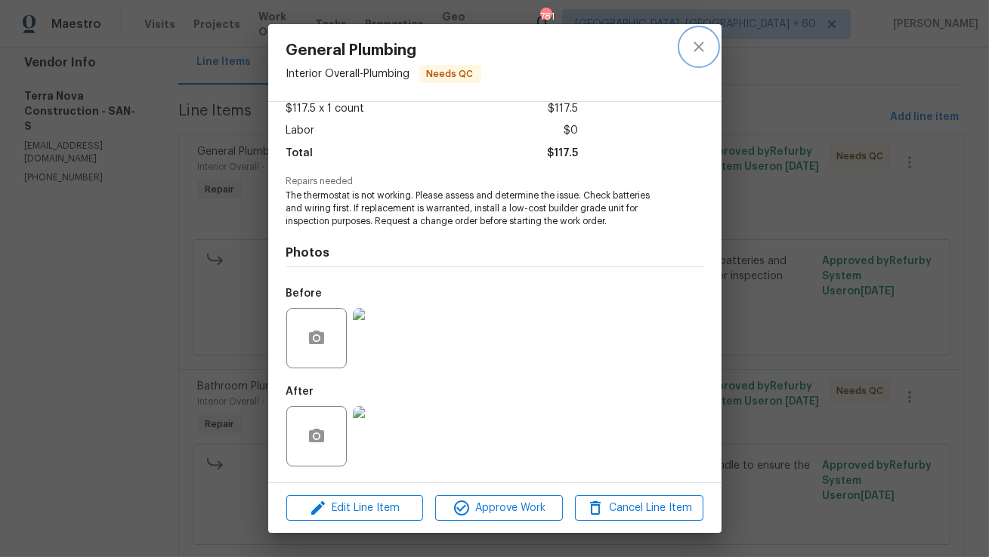
click at [702, 52] on icon "close" at bounding box center [699, 47] width 18 height 18
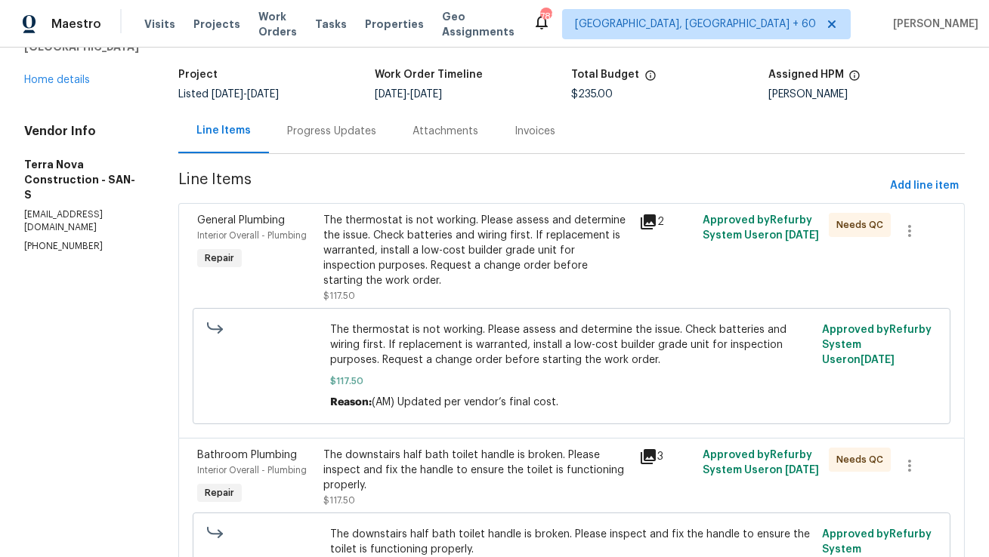
scroll to position [0, 0]
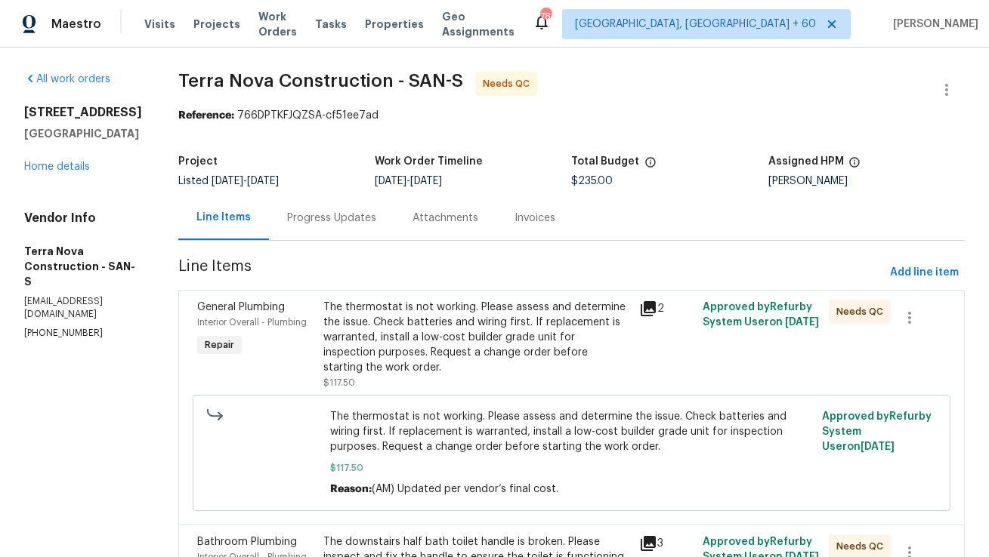
click at [364, 212] on div "Progress Updates" at bounding box center [331, 218] width 89 height 15
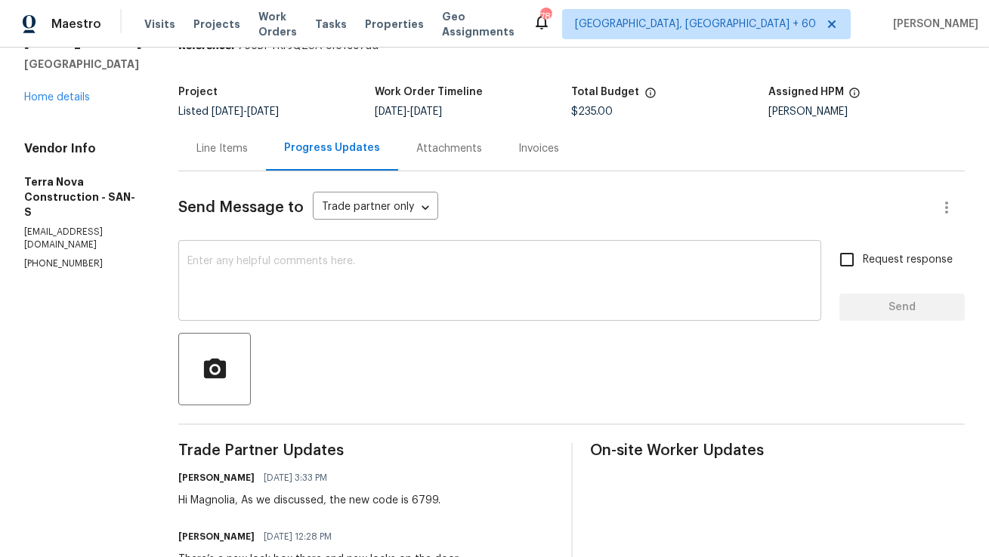
scroll to position [97, 0]
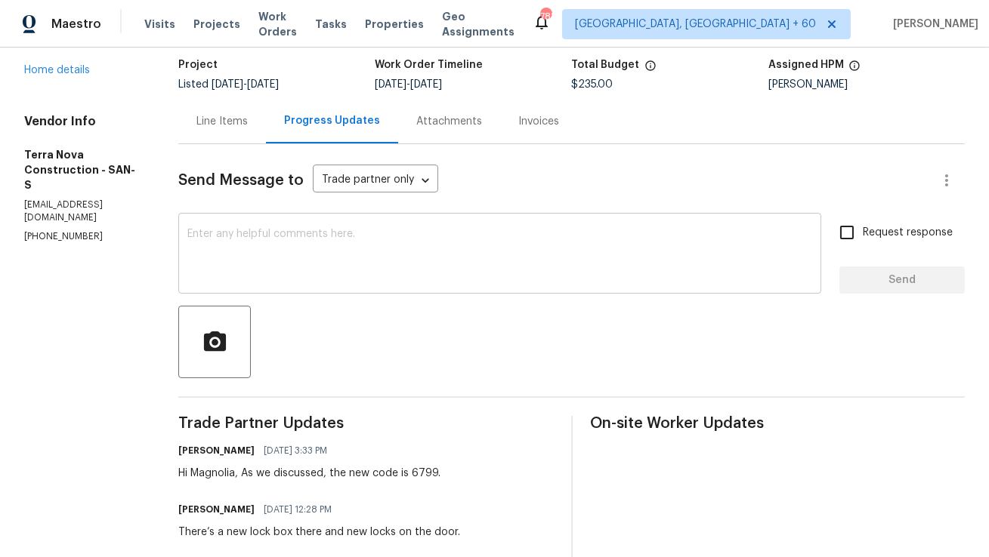
click at [298, 273] on textarea at bounding box center [499, 255] width 625 height 53
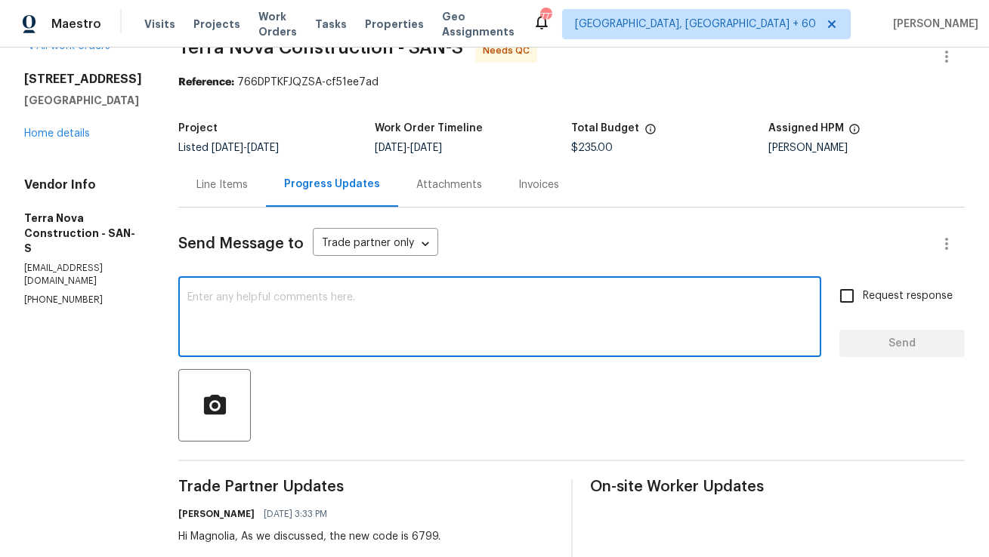
scroll to position [0, 0]
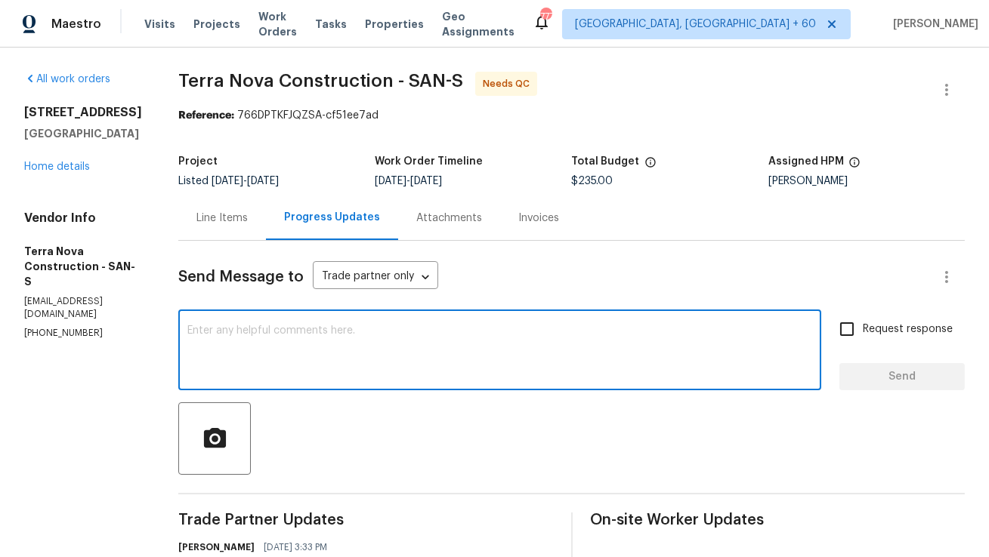
click at [401, 375] on textarea at bounding box center [499, 352] width 625 height 53
paste textarea "Hi Team, As discussed over the phone, I have updated the costs for both line it…"
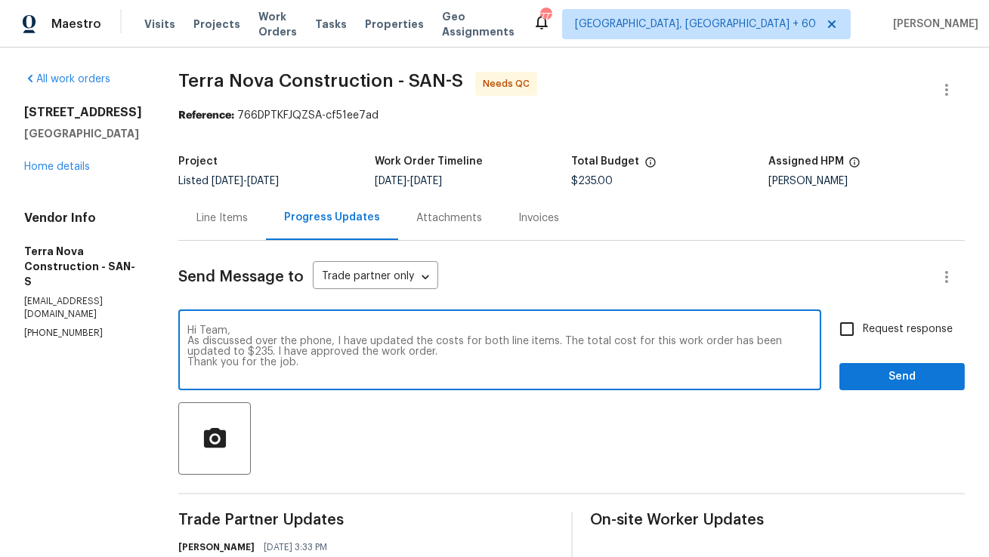
click at [440, 326] on textarea "Hi Team, As discussed over the phone, I have updated the costs for both line it…" at bounding box center [499, 352] width 625 height 53
type textarea "Hi Team, As discussed over the phone, I have updated the costs for both line it…"
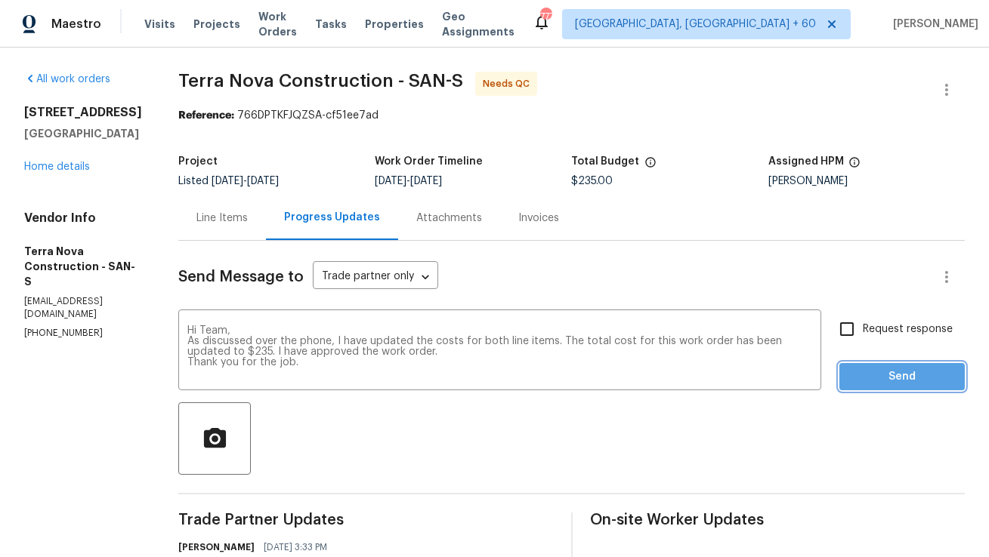
click at [869, 372] on span "Send" at bounding box center [901, 377] width 101 height 19
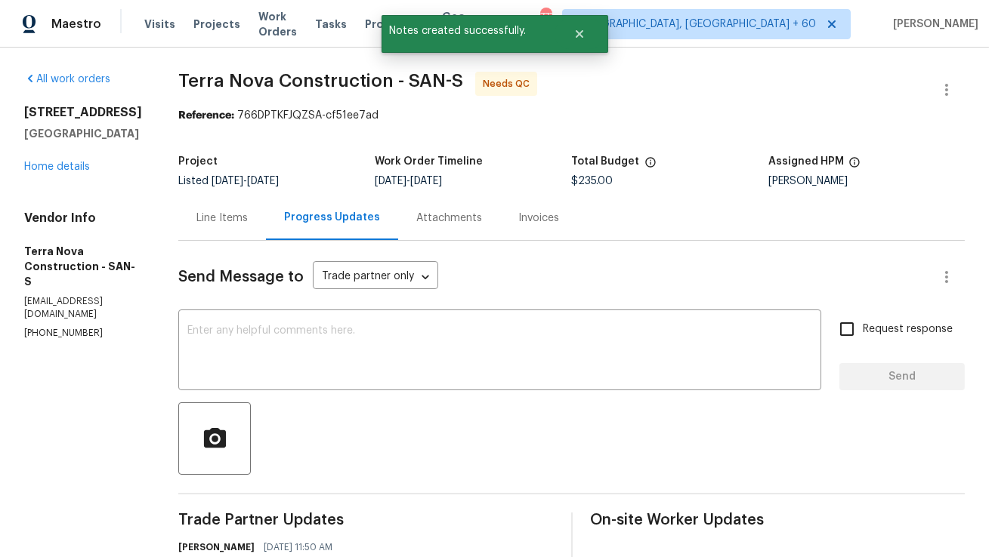
click at [248, 224] on div "Line Items" at bounding box center [221, 218] width 51 height 15
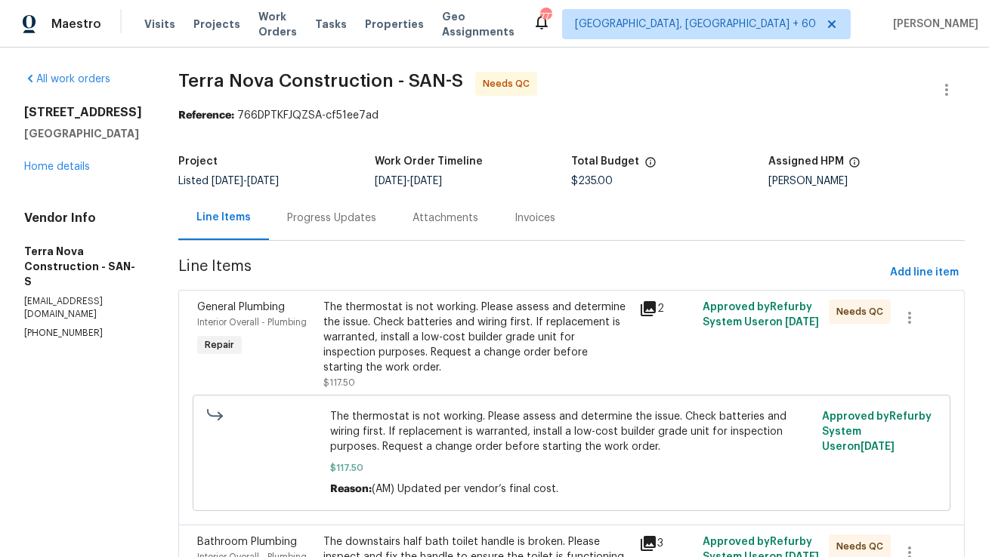
click at [376, 224] on div "Progress Updates" at bounding box center [331, 218] width 89 height 15
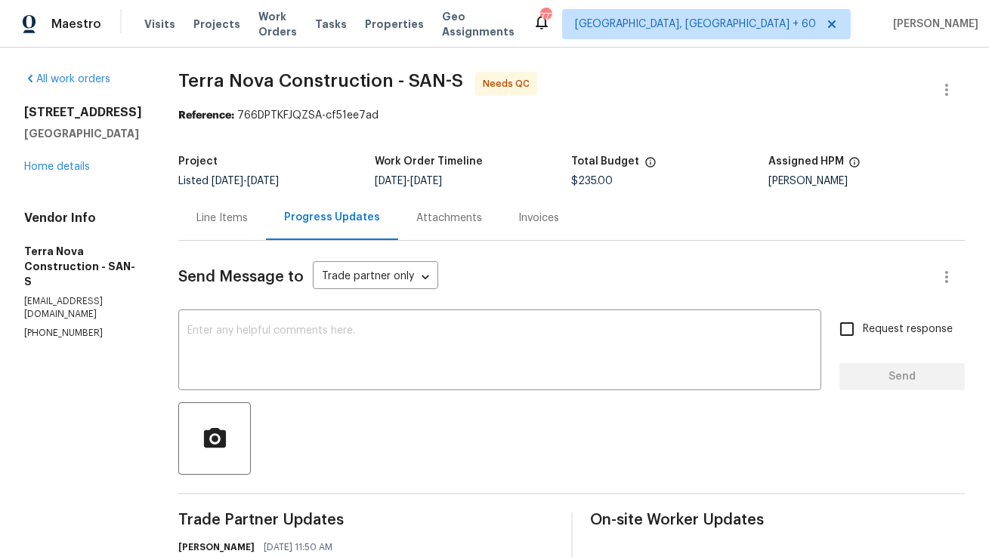
click at [266, 227] on div "Line Items" at bounding box center [222, 218] width 88 height 45
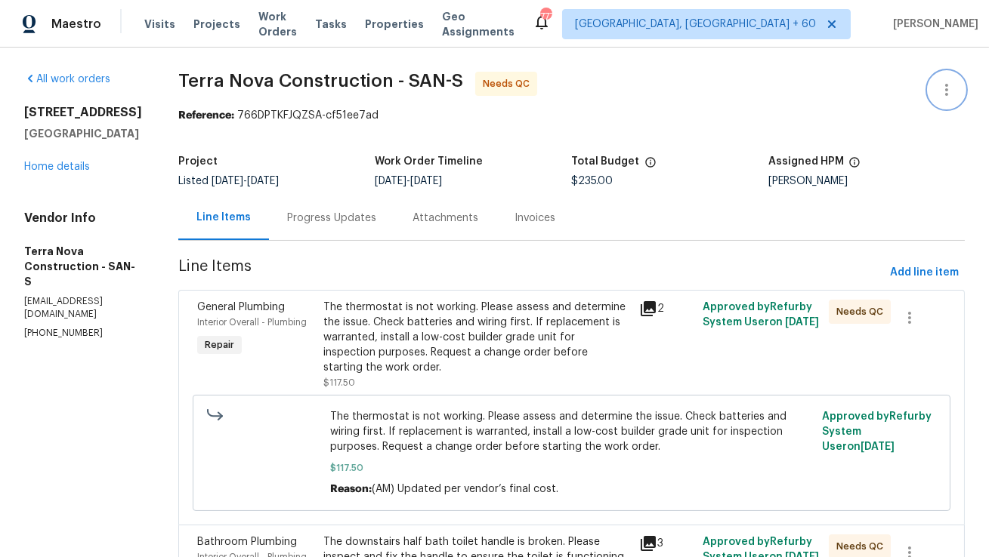
click at [940, 87] on icon "button" at bounding box center [946, 90] width 18 height 18
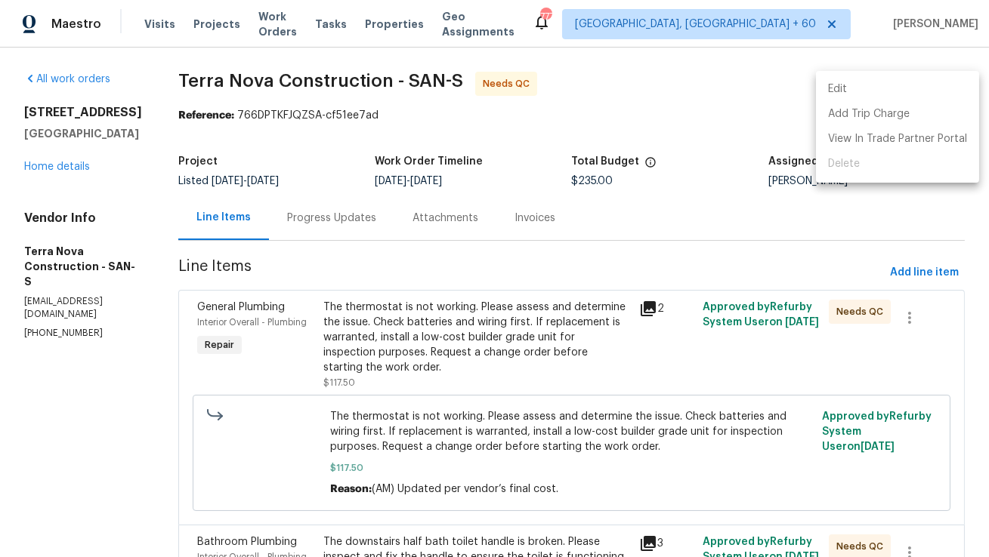
click at [928, 87] on li "Edit" at bounding box center [897, 89] width 163 height 25
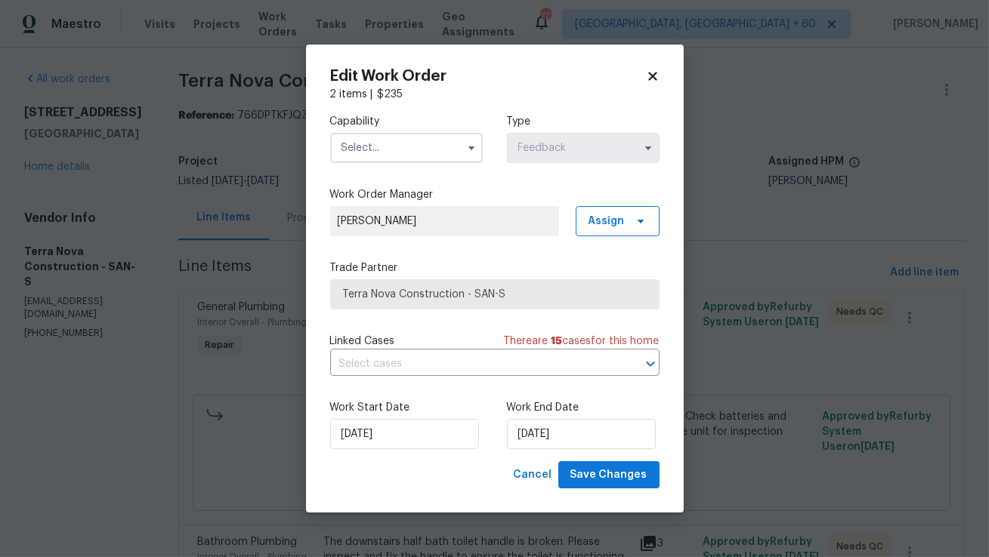
click at [448, 150] on input "text" at bounding box center [406, 148] width 153 height 30
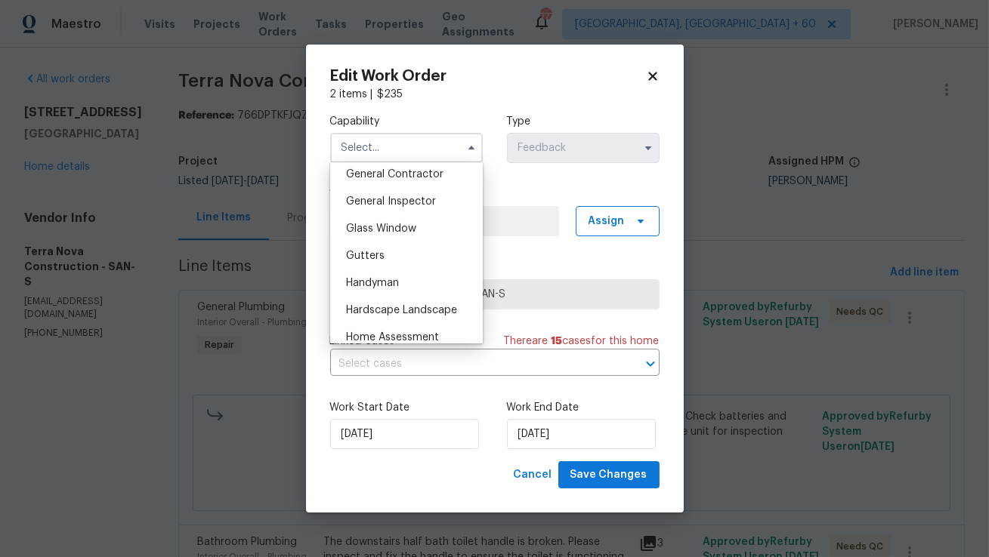
scroll to position [728, 0]
click at [398, 280] on span "Handyman" at bounding box center [372, 282] width 53 height 11
type input "Handyman"
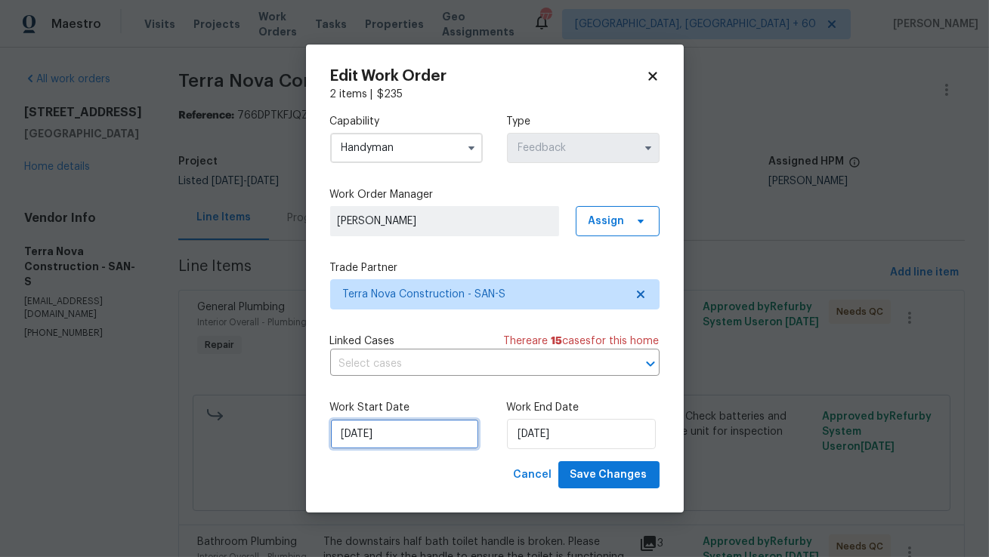
click at [379, 443] on input "26/08/2025" at bounding box center [404, 434] width 149 height 30
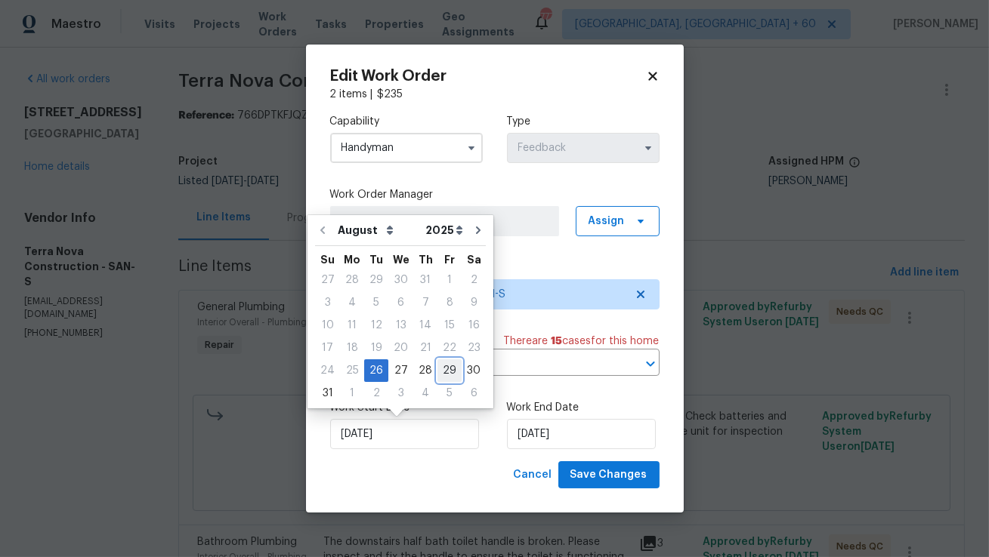
click at [446, 371] on div "29" at bounding box center [449, 370] width 24 height 21
type input "29/08/2025"
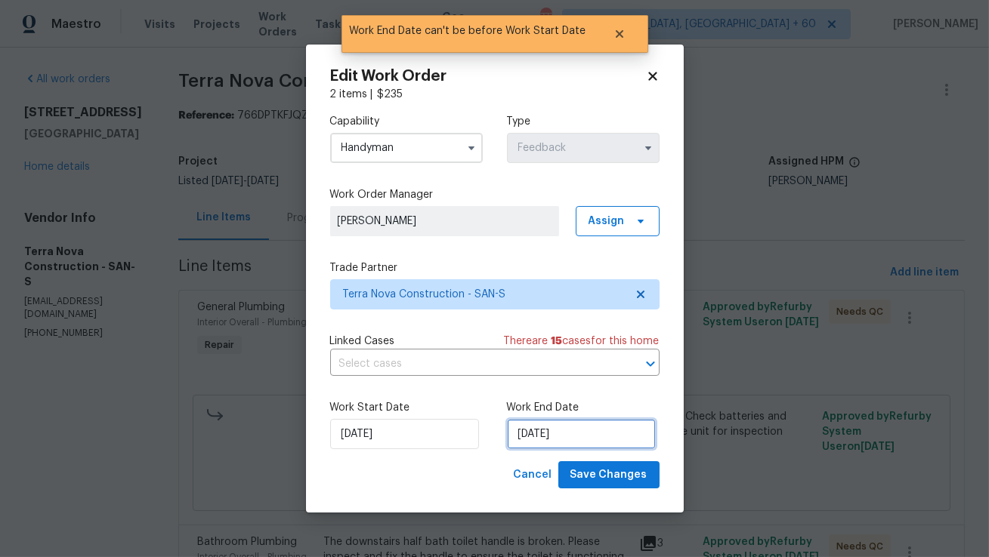
click at [543, 436] on input "29/08/2025" at bounding box center [581, 434] width 149 height 30
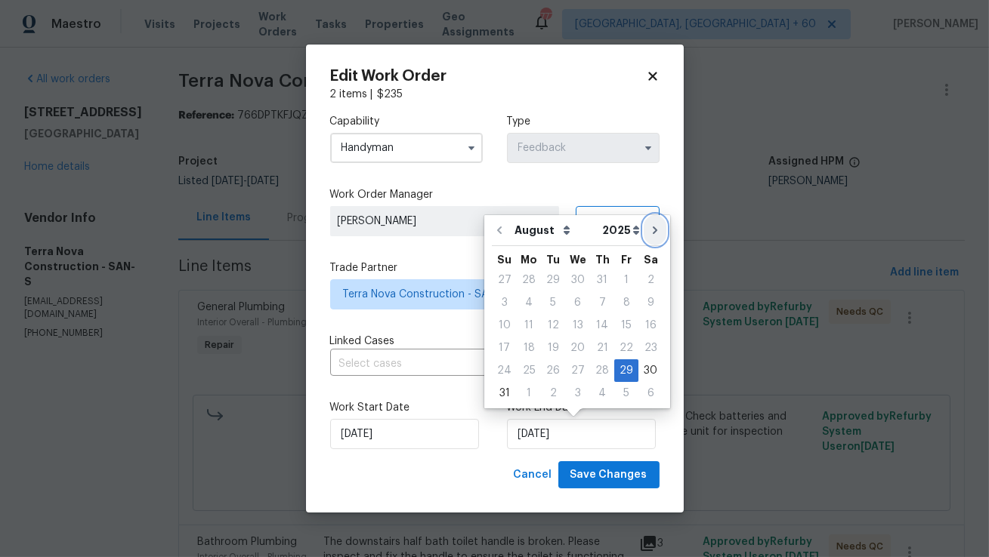
click at [653, 231] on icon "Go to next month" at bounding box center [655, 231] width 5 height 8
type input "29/09/2025"
select select "8"
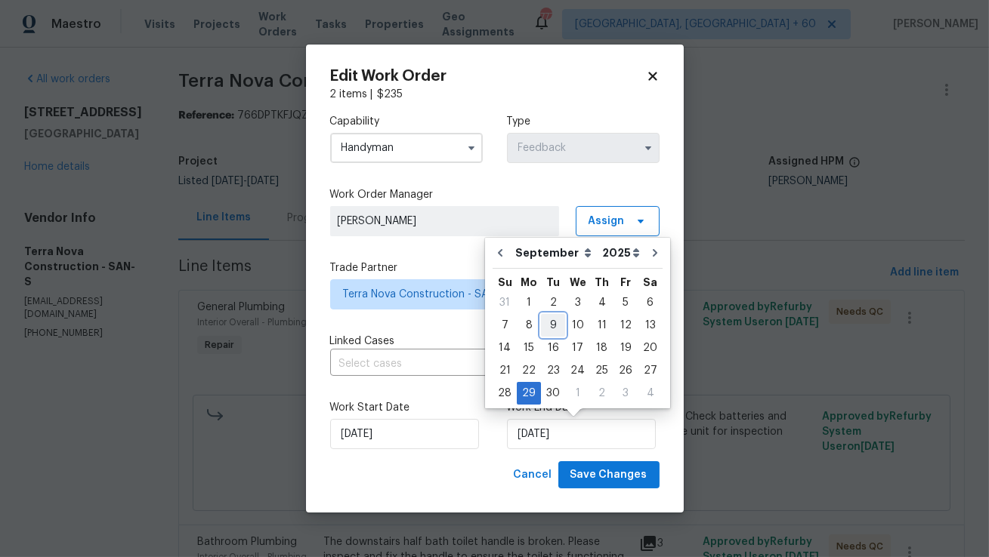
click at [552, 327] on div "9" at bounding box center [553, 325] width 24 height 21
type input "09/09/2025"
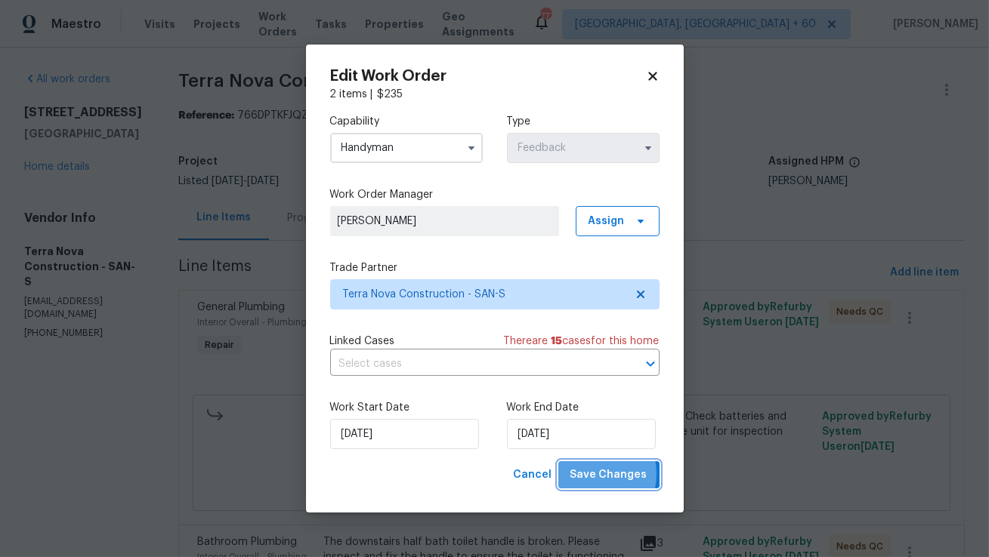
click at [587, 474] on span "Save Changes" at bounding box center [608, 475] width 77 height 19
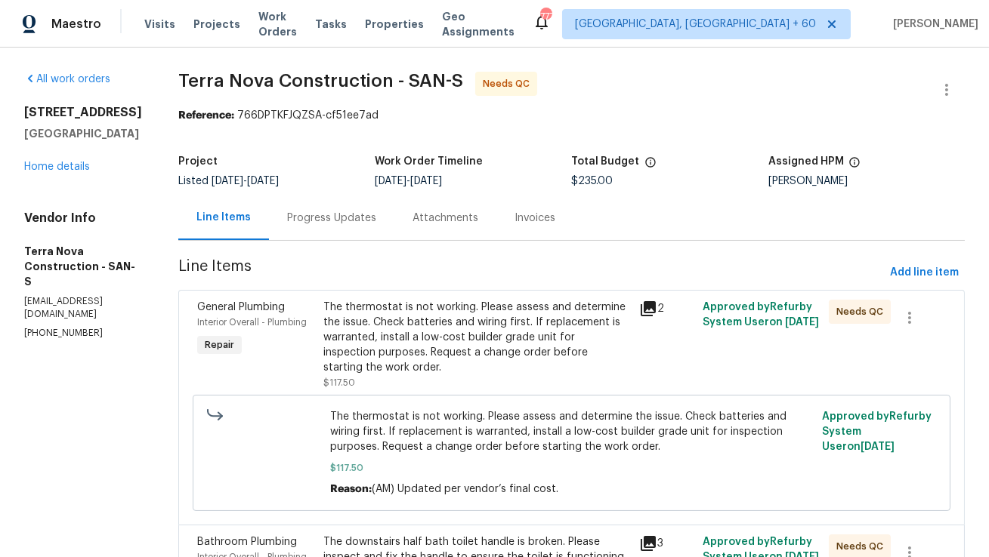
click at [376, 220] on div "Progress Updates" at bounding box center [331, 218] width 89 height 15
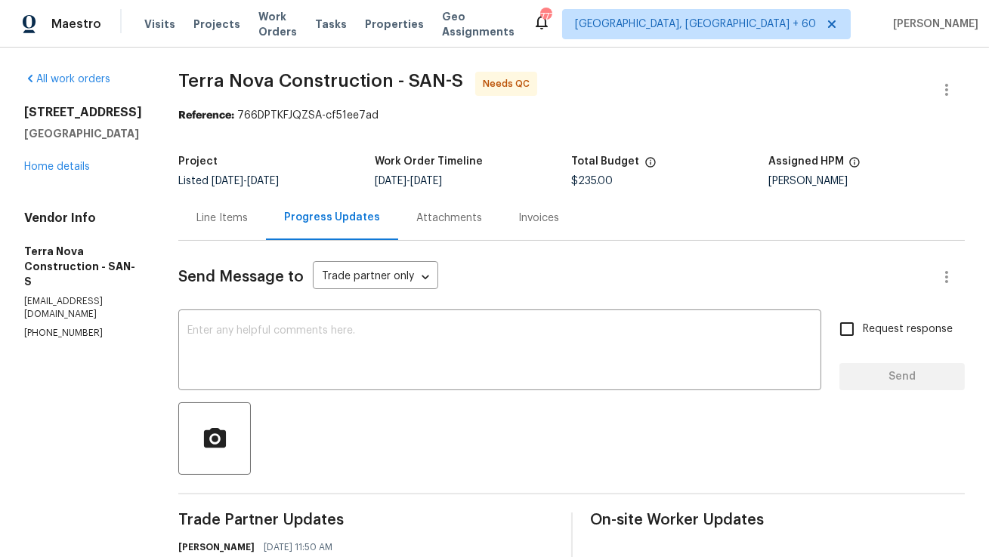
click at [261, 209] on div "Line Items" at bounding box center [222, 218] width 88 height 45
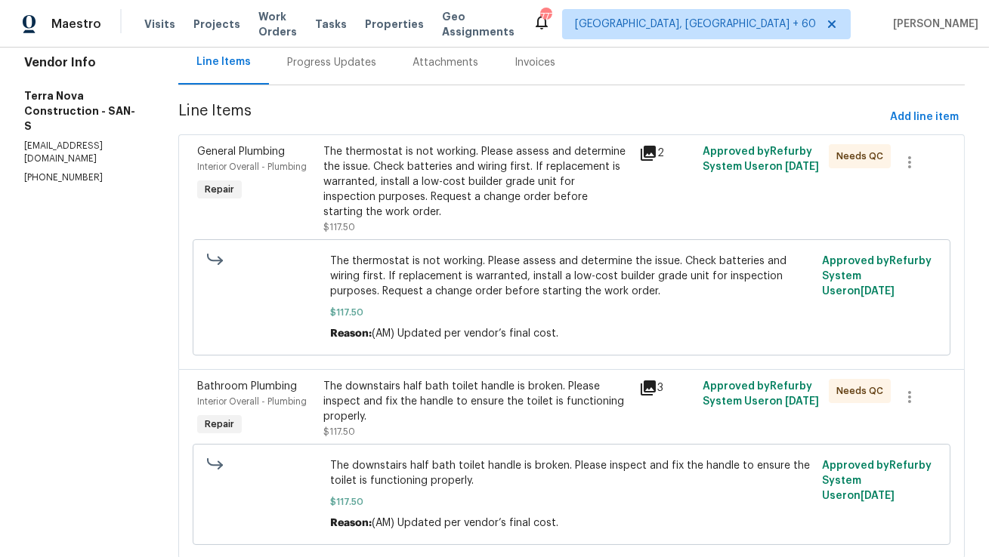
scroll to position [151, 0]
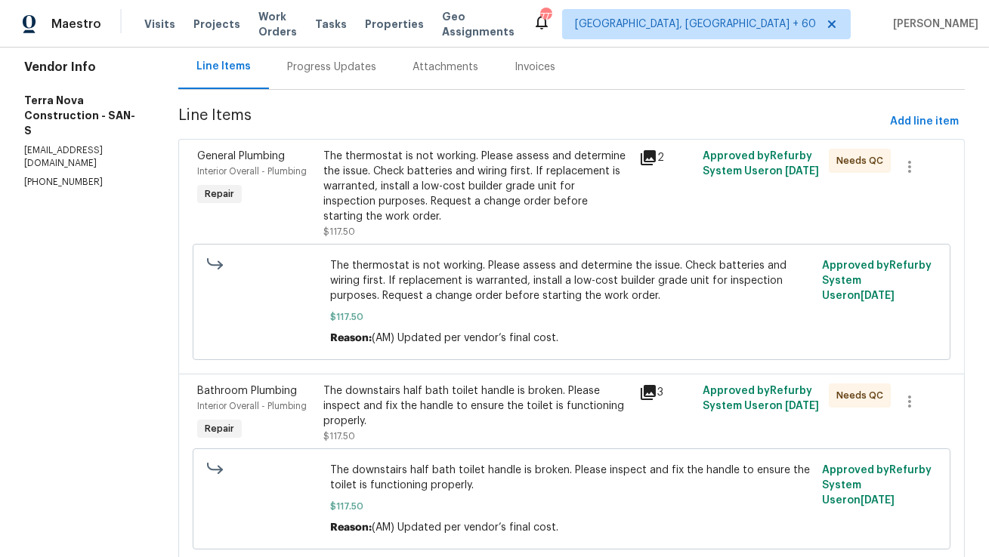
click at [409, 415] on div "The downstairs half bath toilet handle is broken. Please inspect and fix the ha…" at bounding box center [476, 406] width 307 height 45
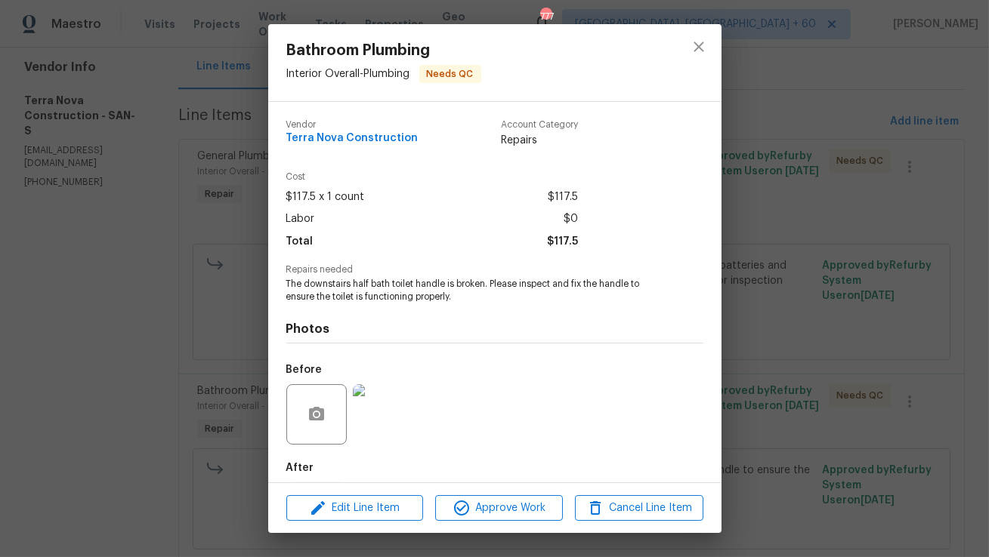
scroll to position [76, 0]
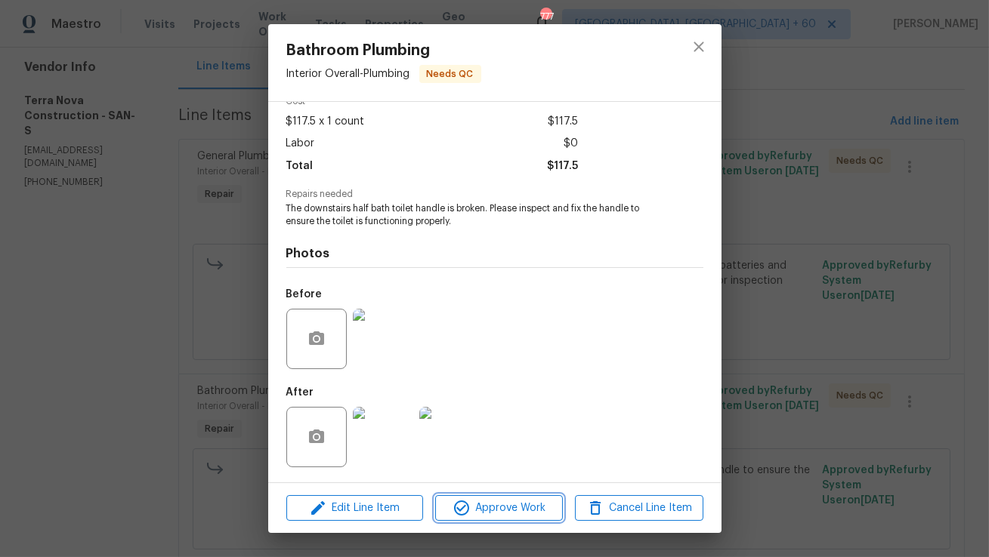
click at [480, 508] on span "Approve Work" at bounding box center [499, 508] width 119 height 19
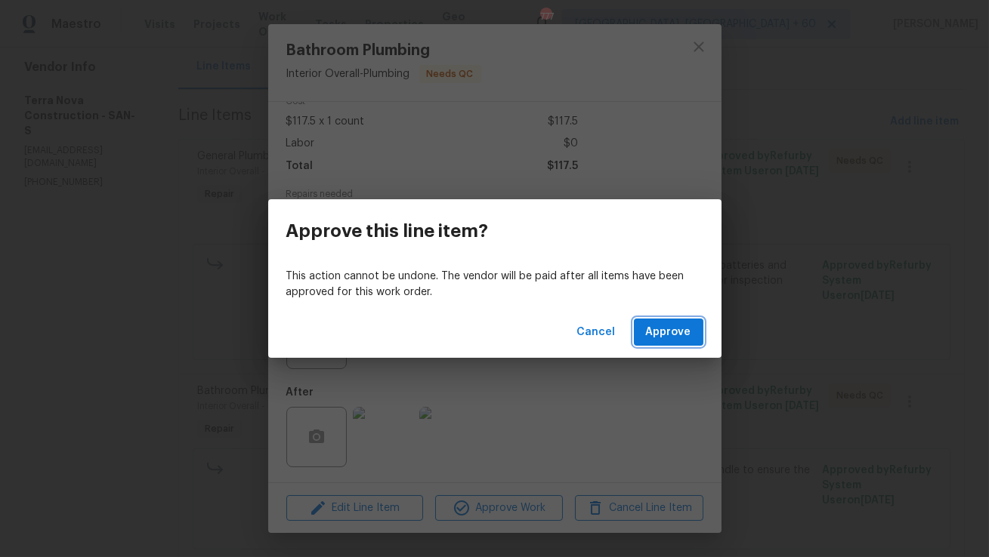
click at [657, 329] on span "Approve" at bounding box center [668, 332] width 45 height 19
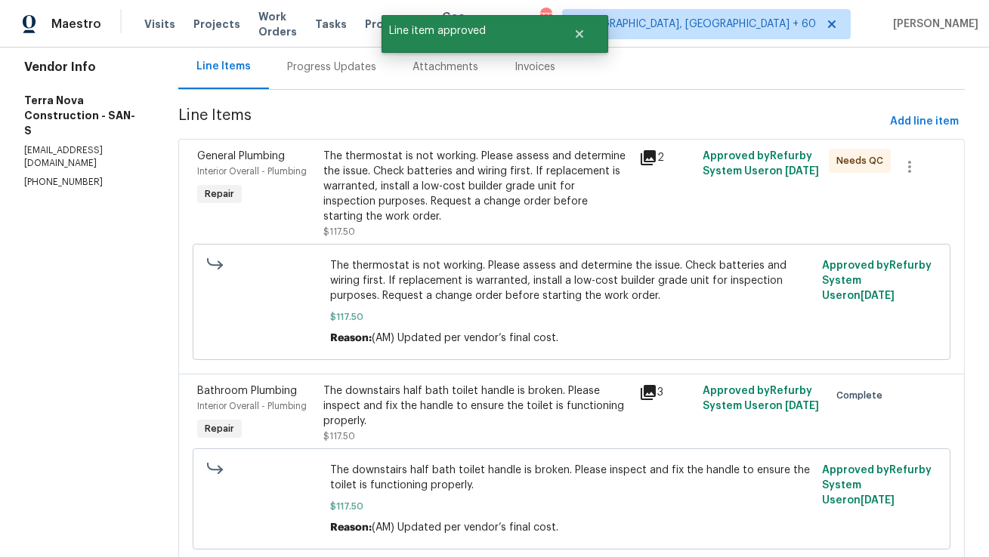
click at [505, 190] on div "The thermostat is not working. Please assess and determine the issue. Check bat…" at bounding box center [476, 187] width 307 height 76
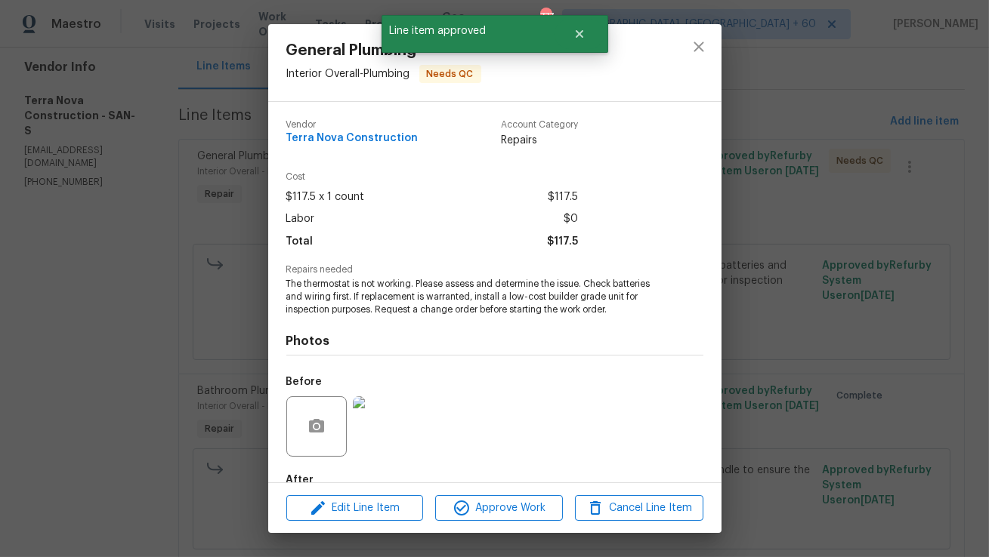
scroll to position [88, 0]
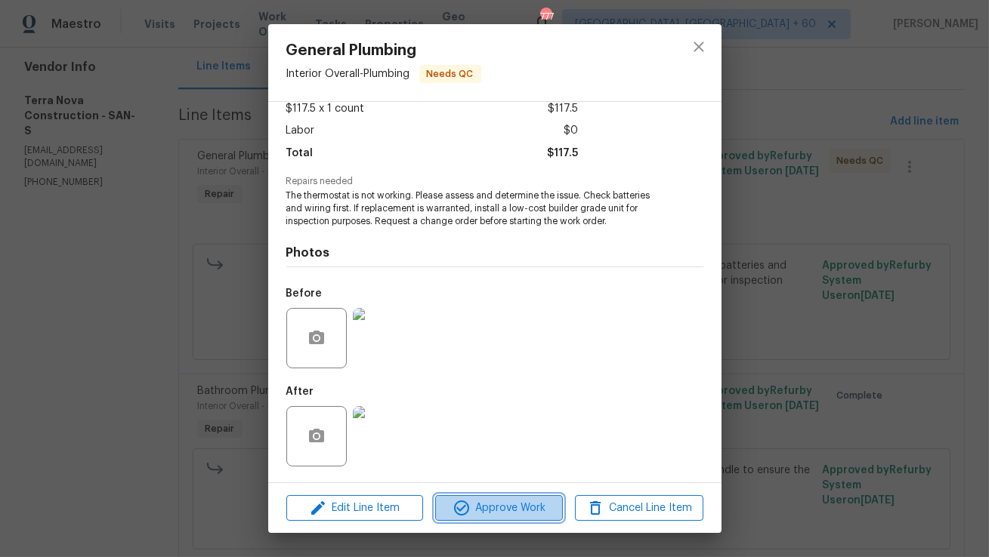
click at [478, 512] on span "Approve Work" at bounding box center [499, 508] width 119 height 19
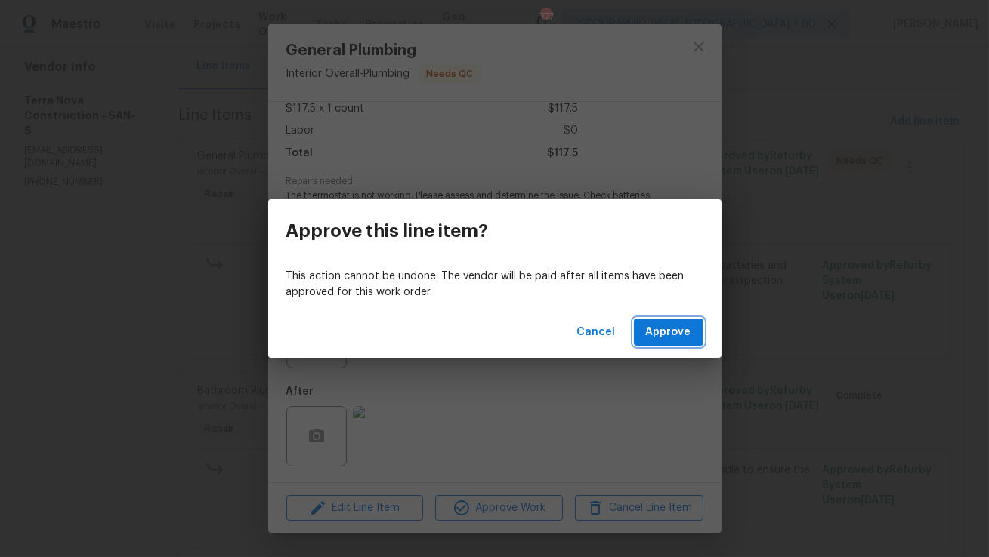
click at [647, 327] on span "Approve" at bounding box center [668, 332] width 45 height 19
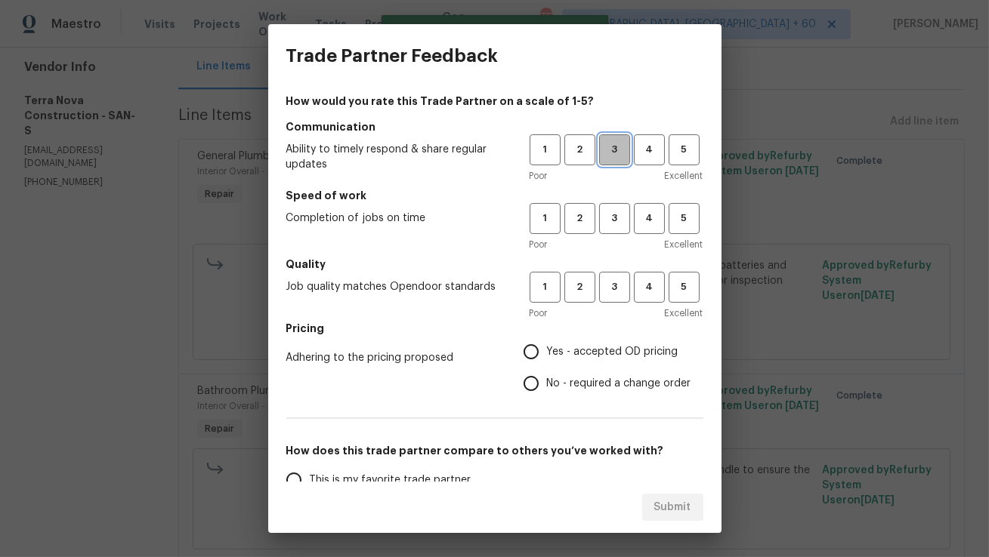
click at [618, 144] on span "3" at bounding box center [614, 149] width 28 height 17
click at [621, 229] on button "3" at bounding box center [614, 218] width 31 height 31
click at [616, 279] on span "3" at bounding box center [614, 287] width 28 height 17
click at [540, 355] on input "Yes - accepted OD pricing" at bounding box center [531, 352] width 32 height 32
radio input "true"
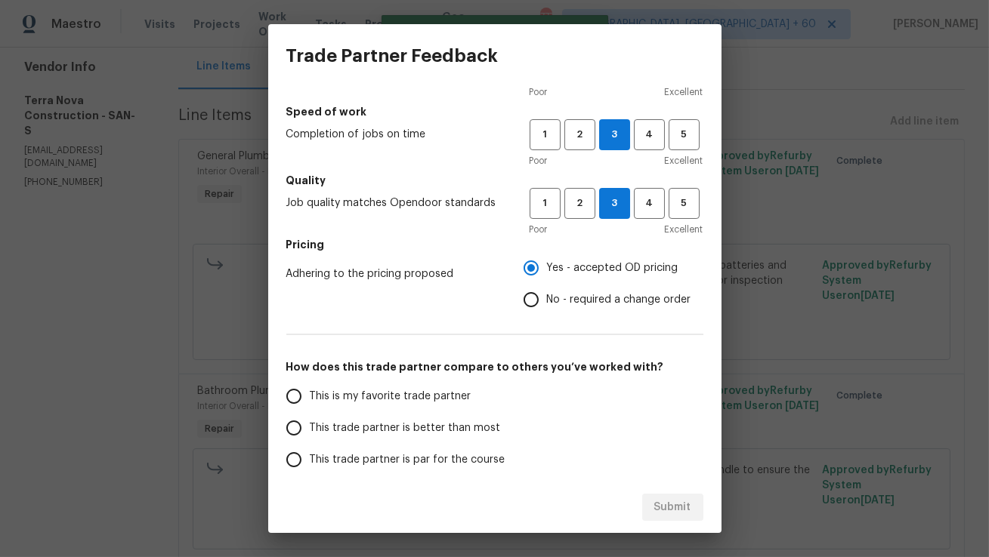
scroll to position [158, 0]
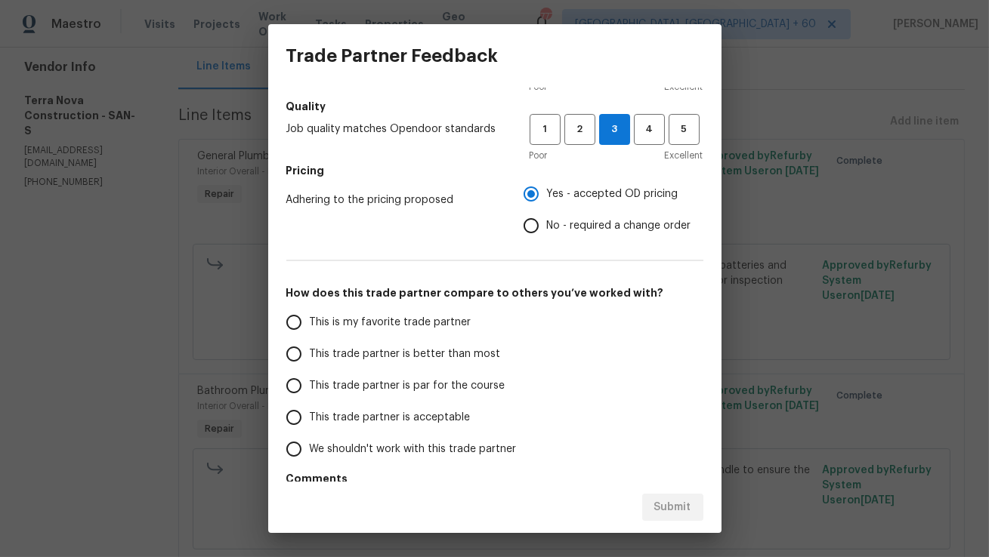
click at [306, 347] on input "This trade partner is better than most" at bounding box center [294, 354] width 32 height 32
click at [685, 505] on span "Submit" at bounding box center [672, 507] width 37 height 19
radio input "true"
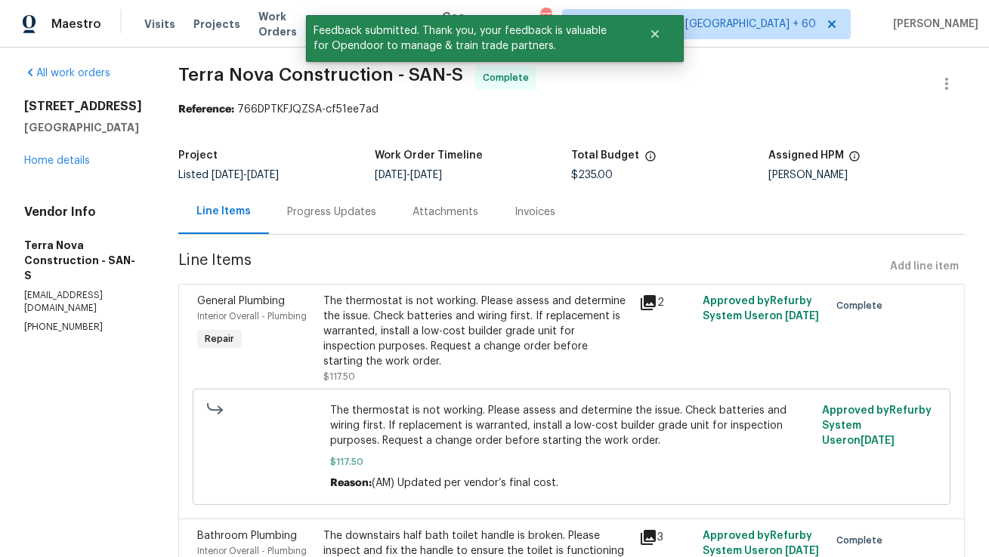
scroll to position [0, 0]
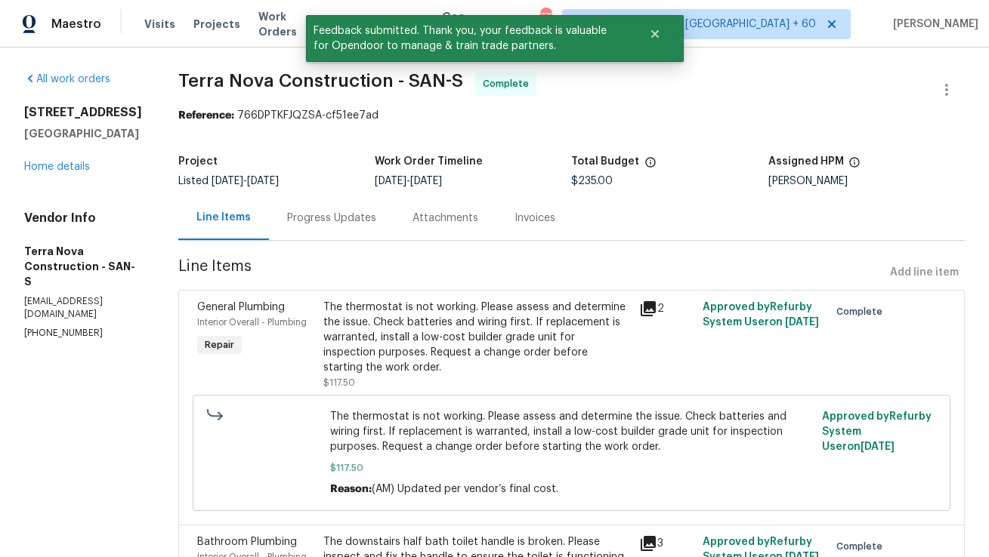
click at [384, 233] on div "Progress Updates" at bounding box center [331, 218] width 125 height 45
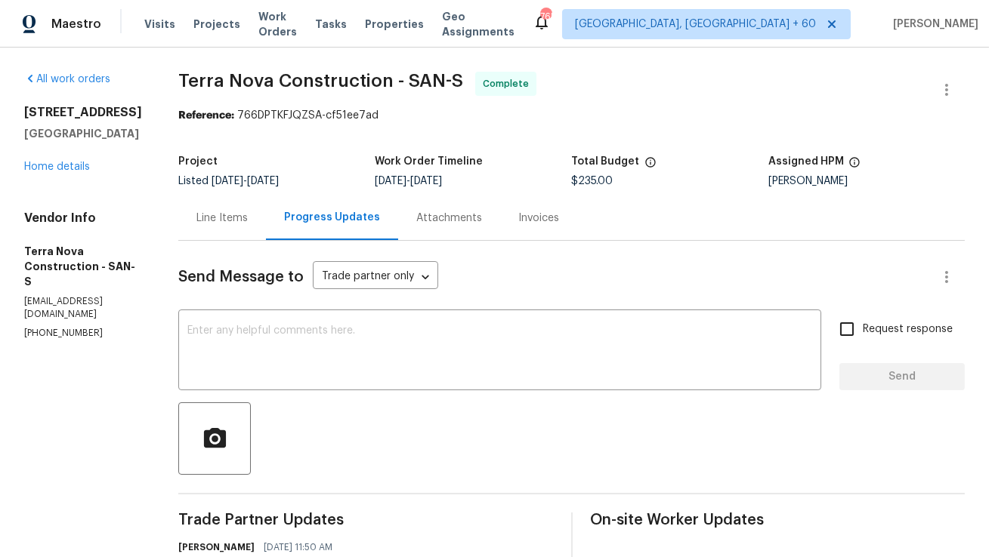
click at [248, 218] on div "Line Items" at bounding box center [221, 218] width 51 height 15
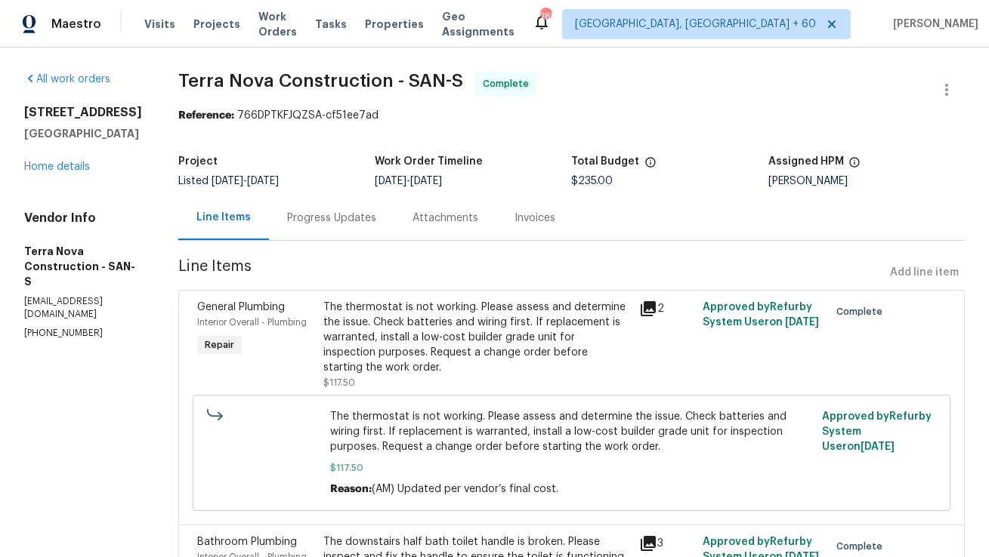
click at [376, 220] on div "Progress Updates" at bounding box center [331, 218] width 89 height 15
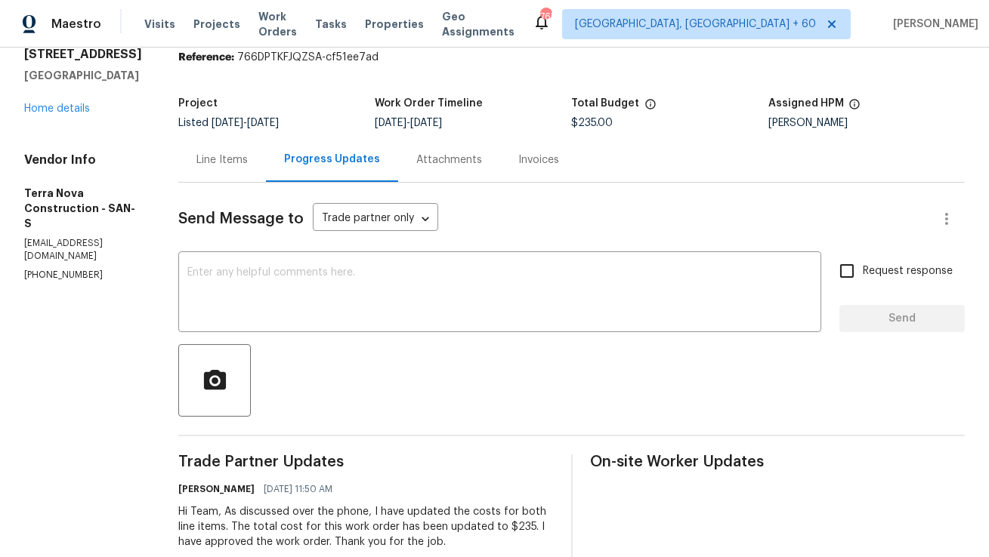
scroll to position [45, 0]
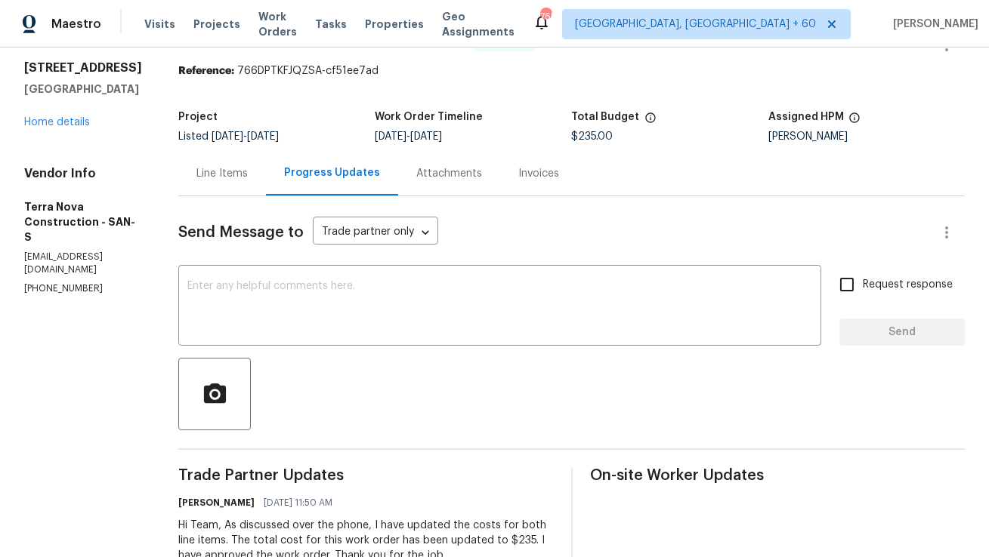
click at [248, 178] on div "Line Items" at bounding box center [221, 173] width 51 height 15
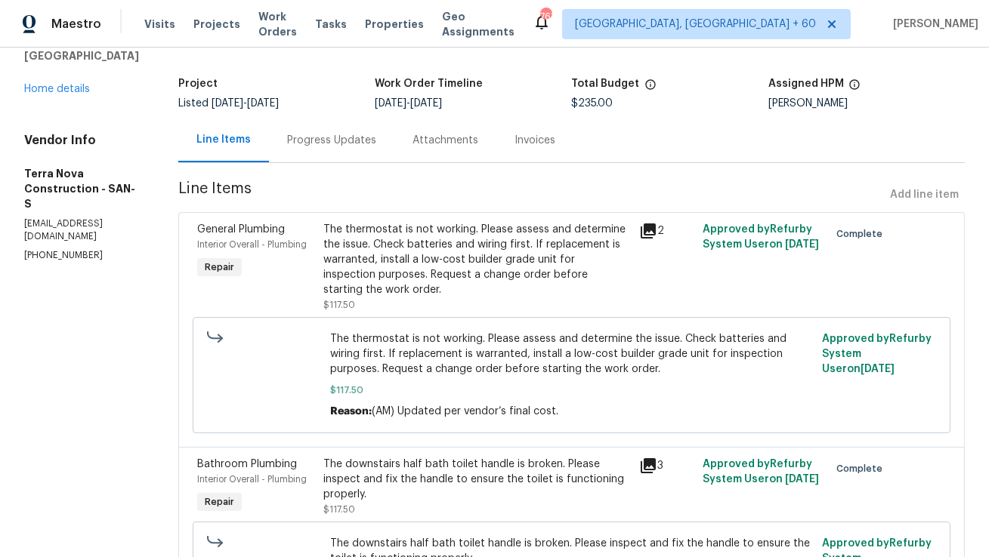
click at [376, 141] on div "Progress Updates" at bounding box center [331, 140] width 89 height 15
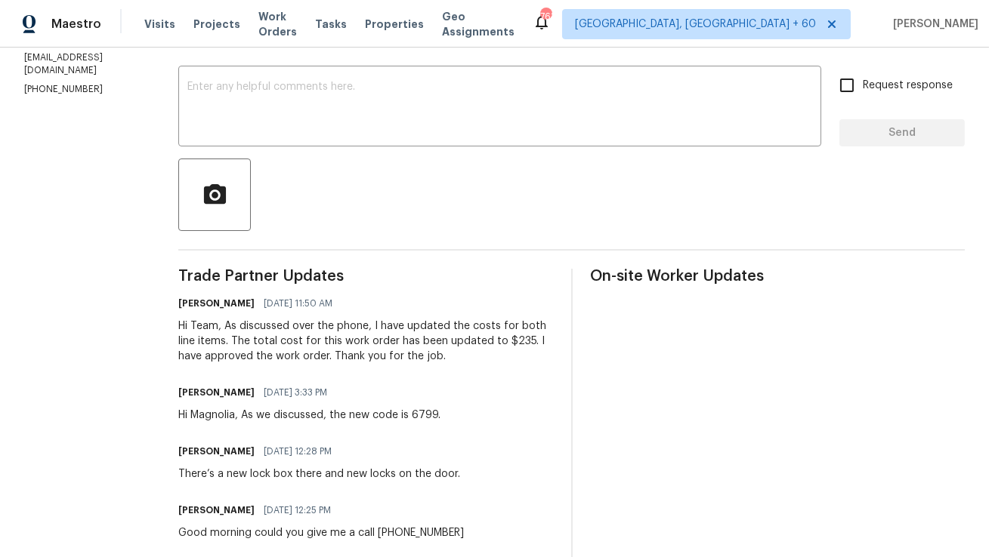
scroll to position [250, 0]
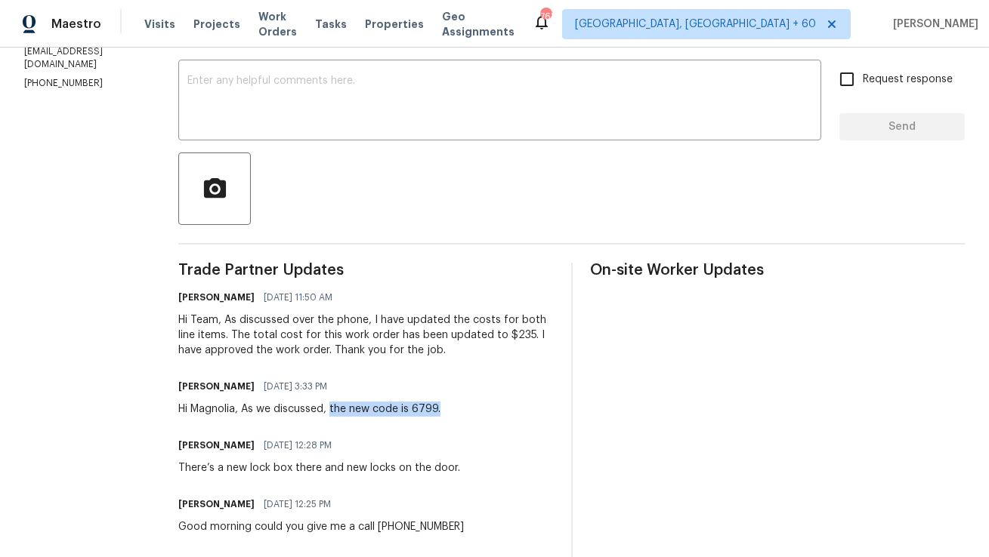
copy div "the new code is 6799."
drag, startPoint x: 369, startPoint y: 409, endPoint x: 483, endPoint y: 412, distance: 113.3
click at [483, 412] on div "Anthony Mascarenhas 09/08/2025 3:33 PM Hi Magnolia, As we discussed, the new co…" at bounding box center [365, 396] width 375 height 41
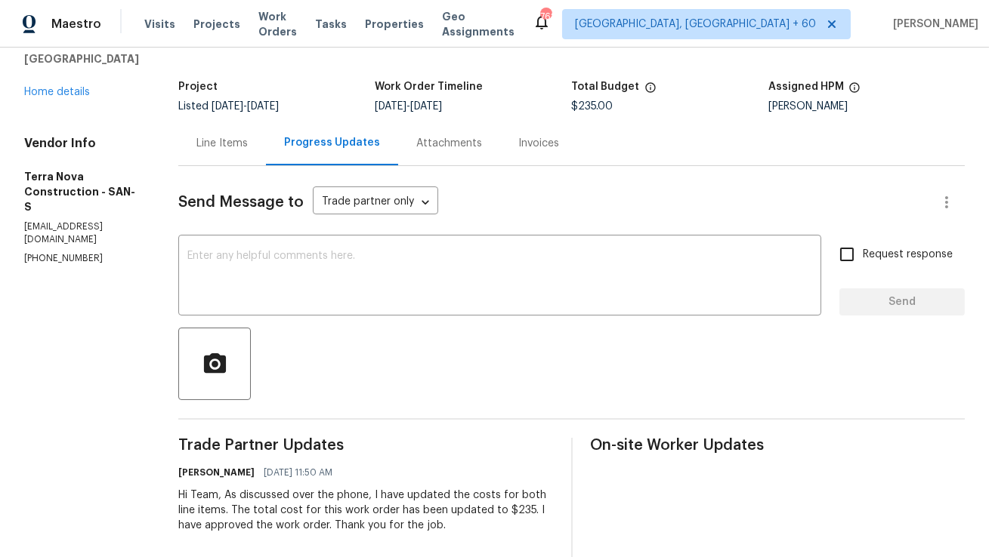
scroll to position [0, 0]
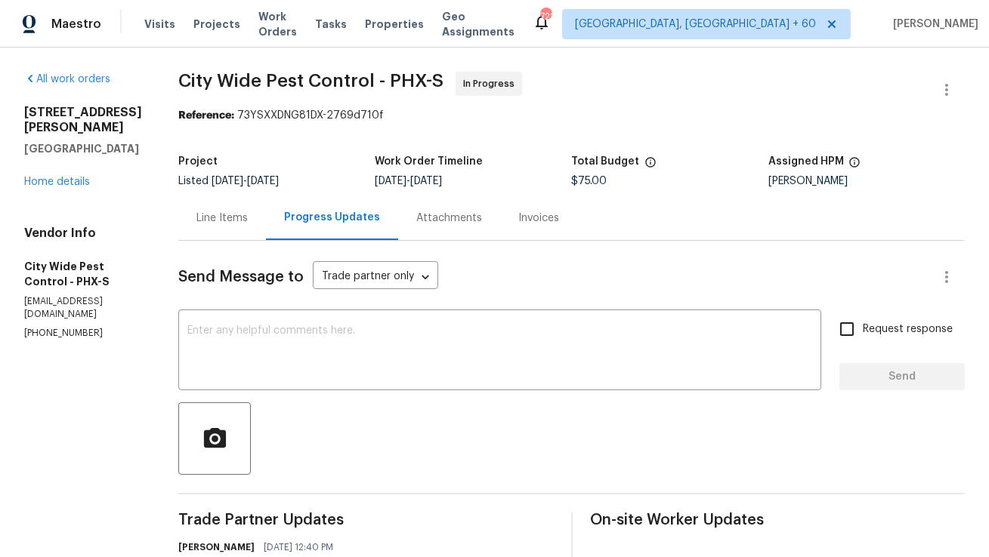
click at [218, 205] on div "Line Items" at bounding box center [222, 218] width 88 height 45
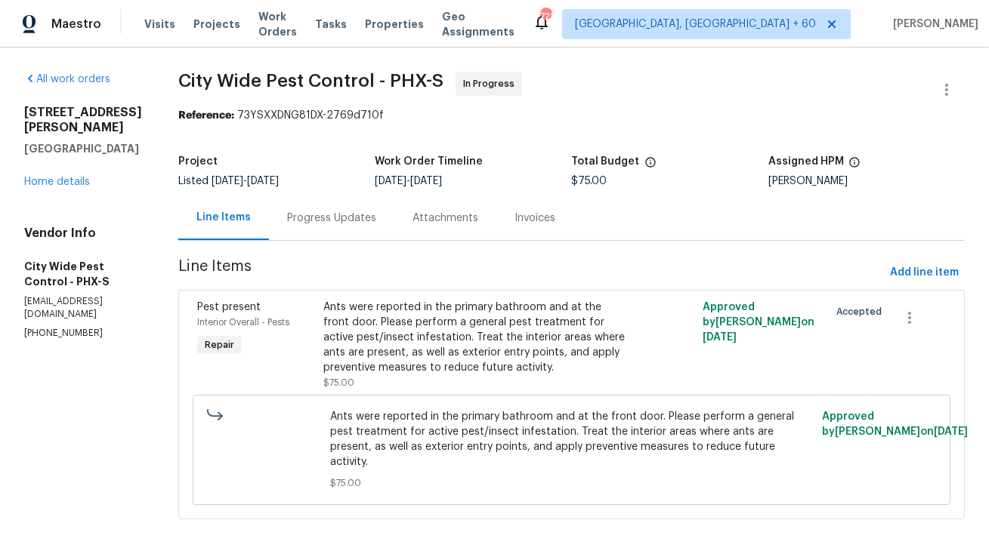
click at [348, 218] on div "Progress Updates" at bounding box center [331, 218] width 89 height 15
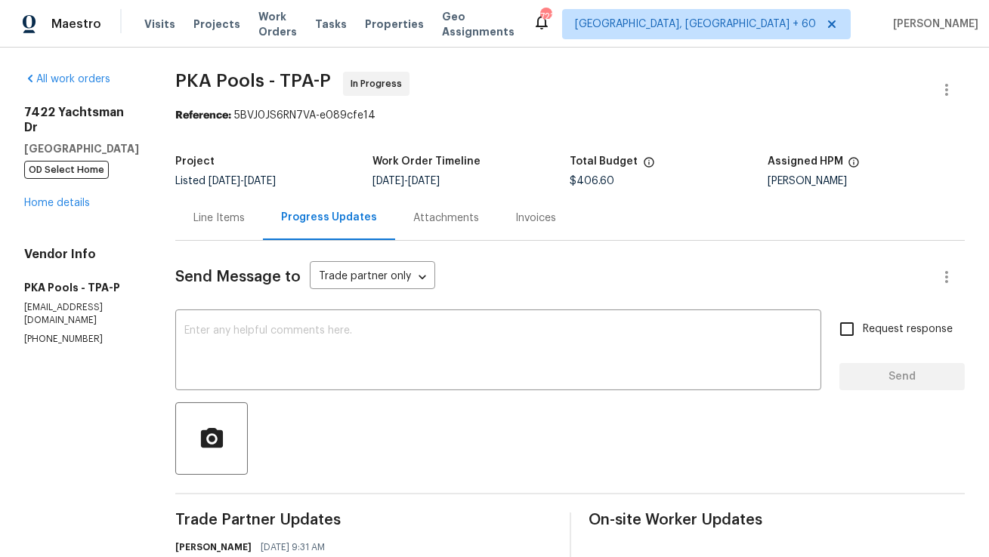
click at [201, 228] on div "Line Items" at bounding box center [219, 218] width 88 height 45
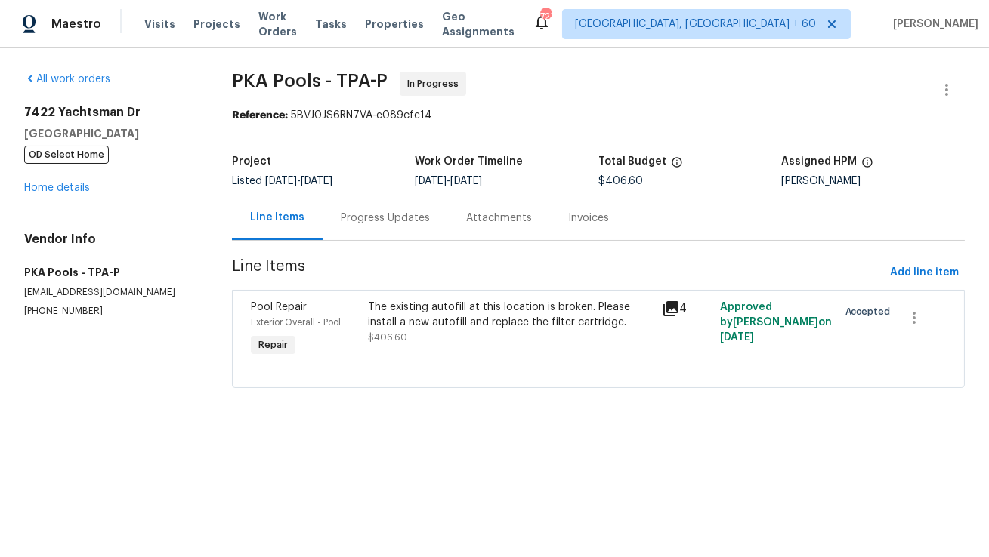
click at [397, 218] on div "Progress Updates" at bounding box center [385, 218] width 89 height 15
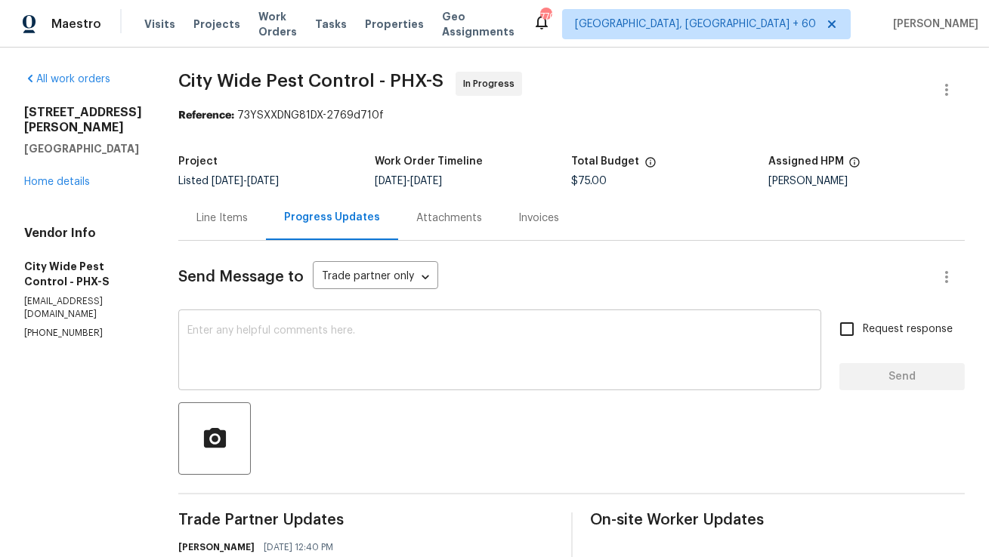
click at [289, 328] on textarea at bounding box center [499, 352] width 625 height 53
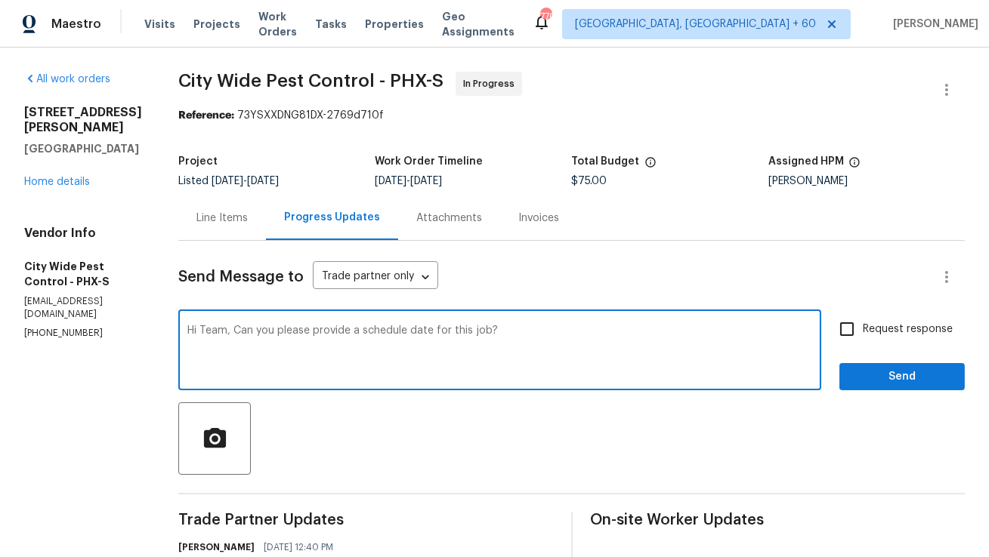
type textarea "Hi Team, Can you please provide a schedule date for this job?"
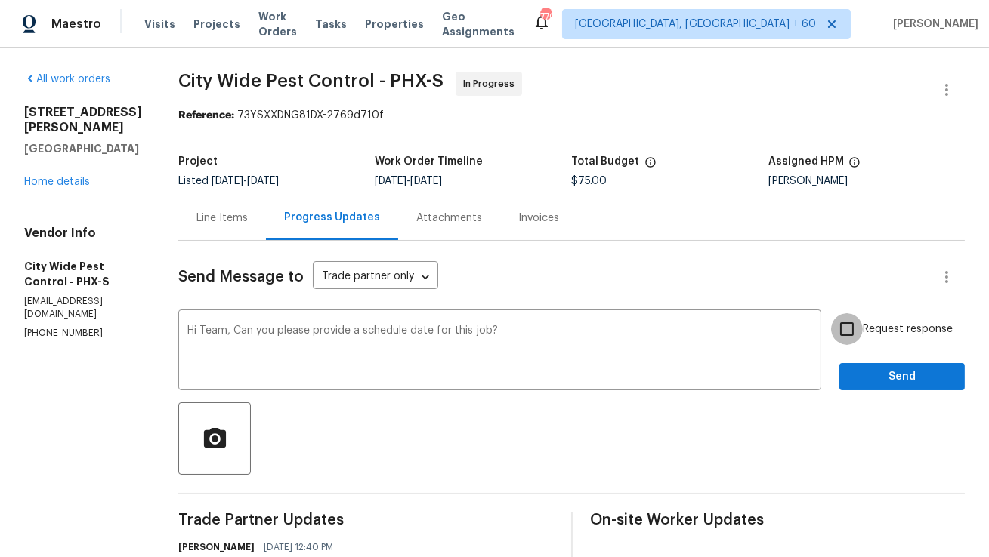
click at [863, 316] on input "Request response" at bounding box center [847, 329] width 32 height 32
checkbox input "true"
click at [877, 379] on span "Send" at bounding box center [901, 377] width 101 height 19
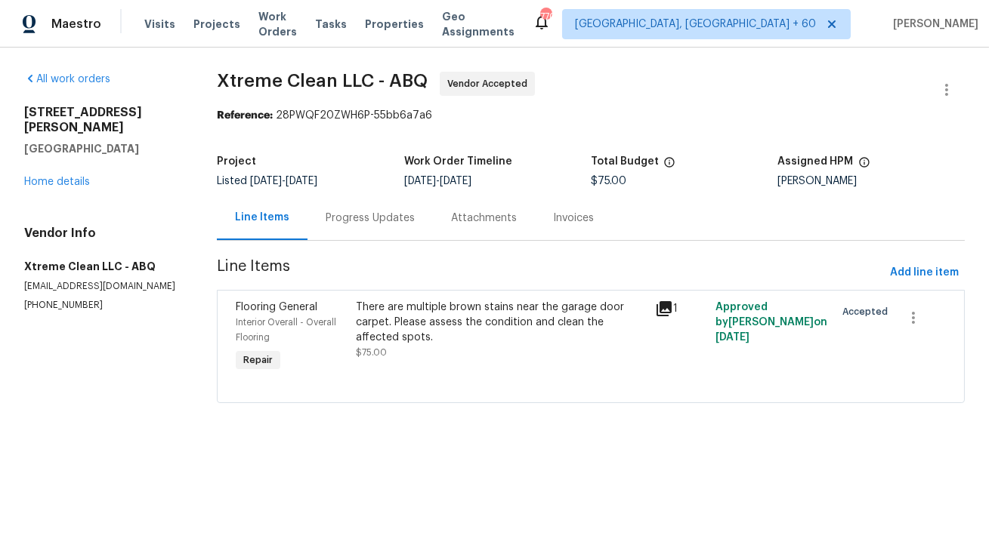
click at [362, 224] on div "Progress Updates" at bounding box center [370, 218] width 89 height 15
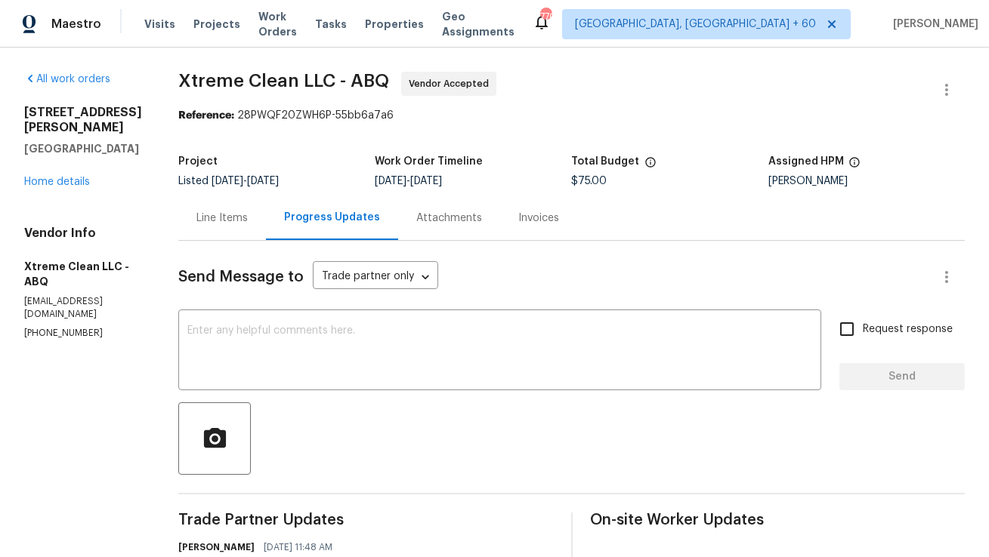
click at [258, 222] on div "Line Items" at bounding box center [222, 218] width 88 height 45
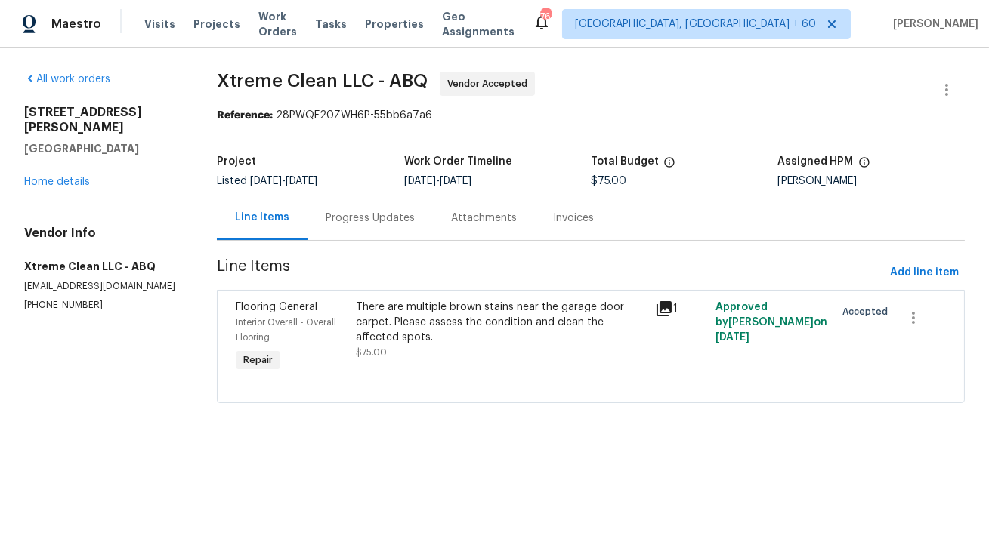
click at [546, 310] on div "There are multiple brown stains near the garage door carpet. Please assess the …" at bounding box center [501, 322] width 291 height 45
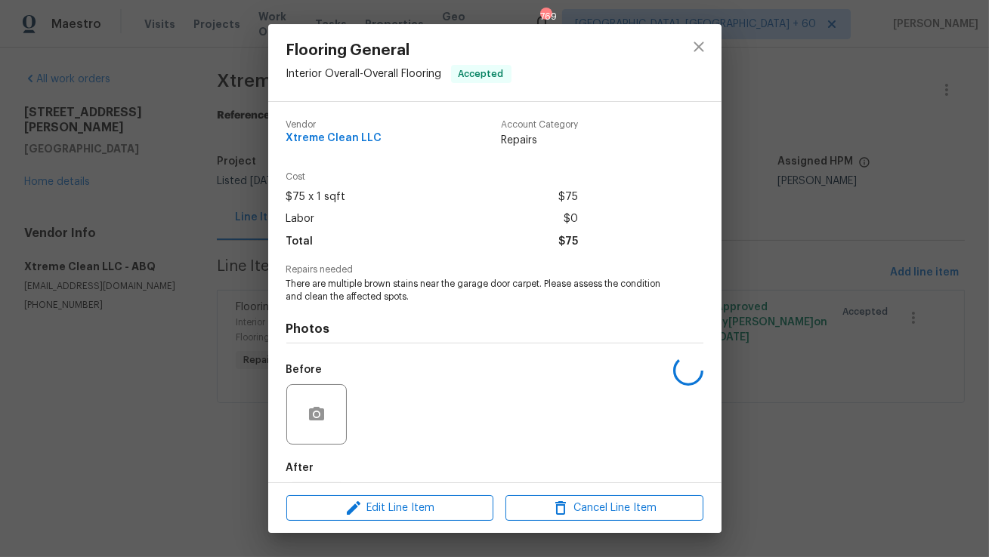
scroll to position [2, 0]
click at [389, 417] on img at bounding box center [383, 413] width 60 height 60
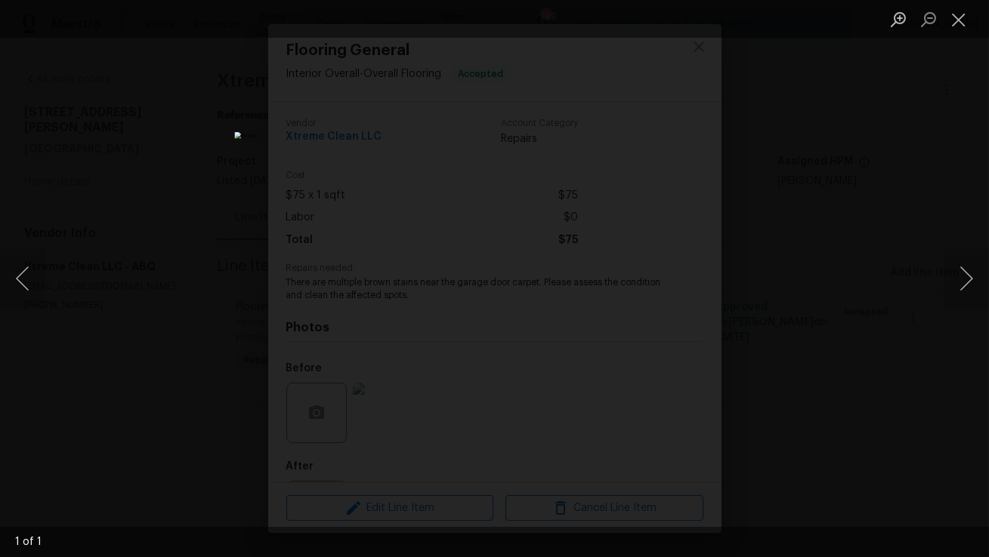
click at [920, 104] on div "Lightbox" at bounding box center [494, 278] width 989 height 557
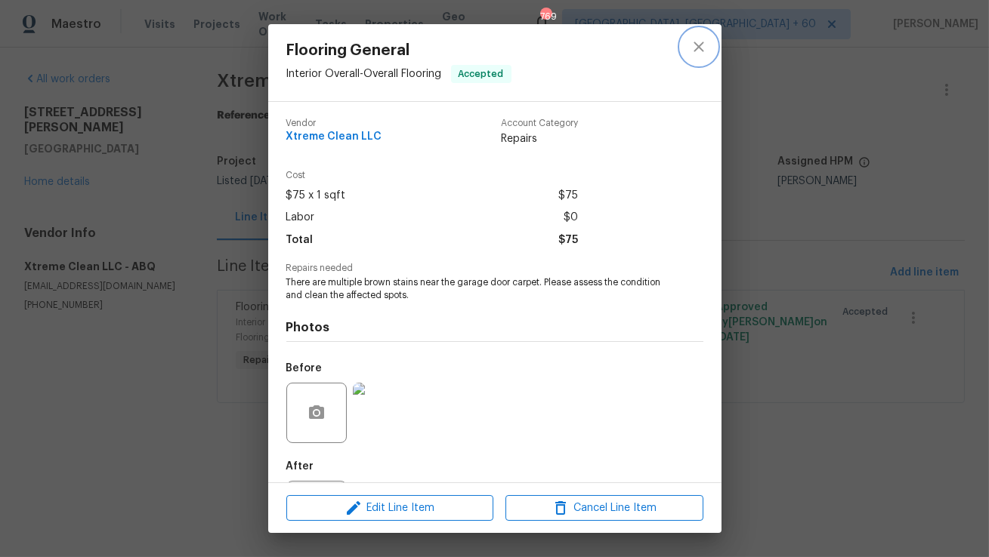
click at [698, 57] on button "close" at bounding box center [698, 47] width 36 height 36
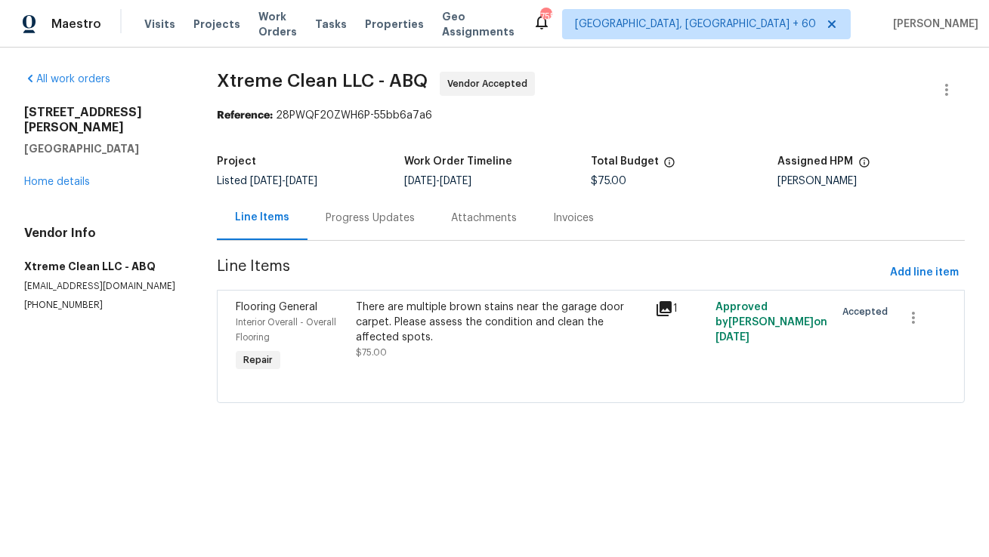
click at [356, 205] on div "Progress Updates" at bounding box center [369, 218] width 125 height 45
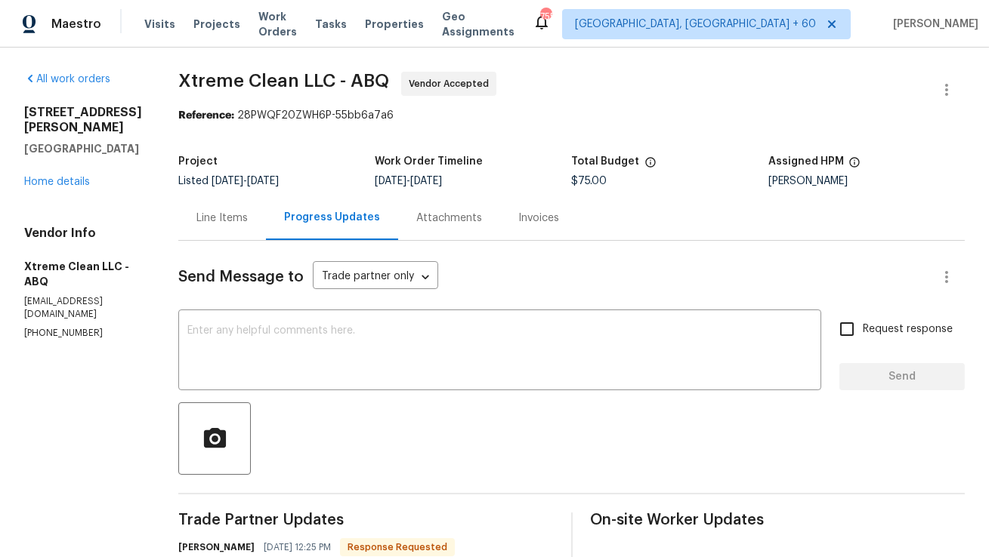
click at [236, 211] on div "Line Items" at bounding box center [221, 218] width 51 height 15
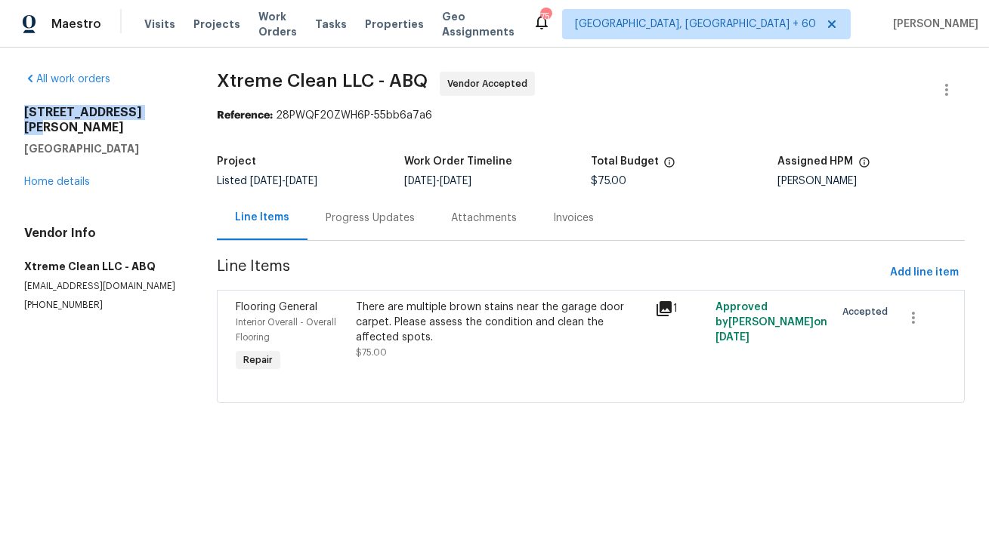
copy h2 "[STREET_ADDRESS][PERSON_NAME]"
drag, startPoint x: 24, startPoint y: 110, endPoint x: 146, endPoint y: 113, distance: 121.6
click at [146, 113] on h2 "[STREET_ADDRESS][PERSON_NAME]" at bounding box center [102, 120] width 156 height 30
click at [359, 237] on div "Progress Updates" at bounding box center [369, 218] width 125 height 45
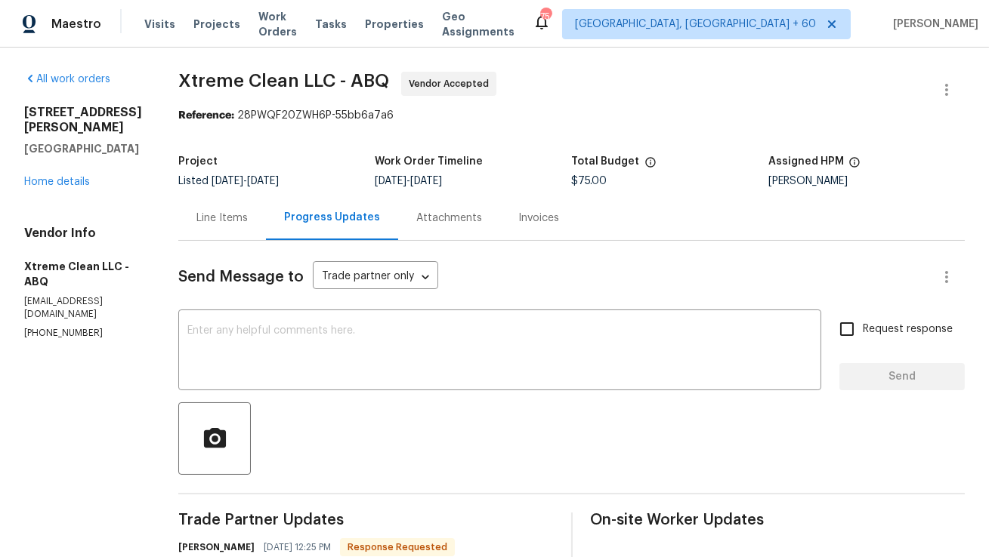
click at [234, 233] on div "Line Items" at bounding box center [222, 218] width 88 height 45
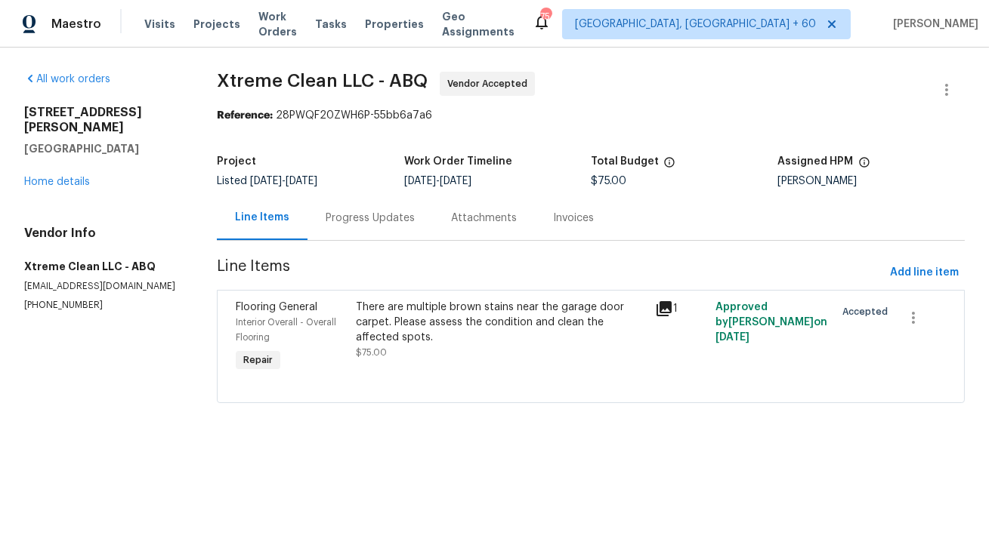
click at [365, 221] on div "Progress Updates" at bounding box center [370, 218] width 89 height 15
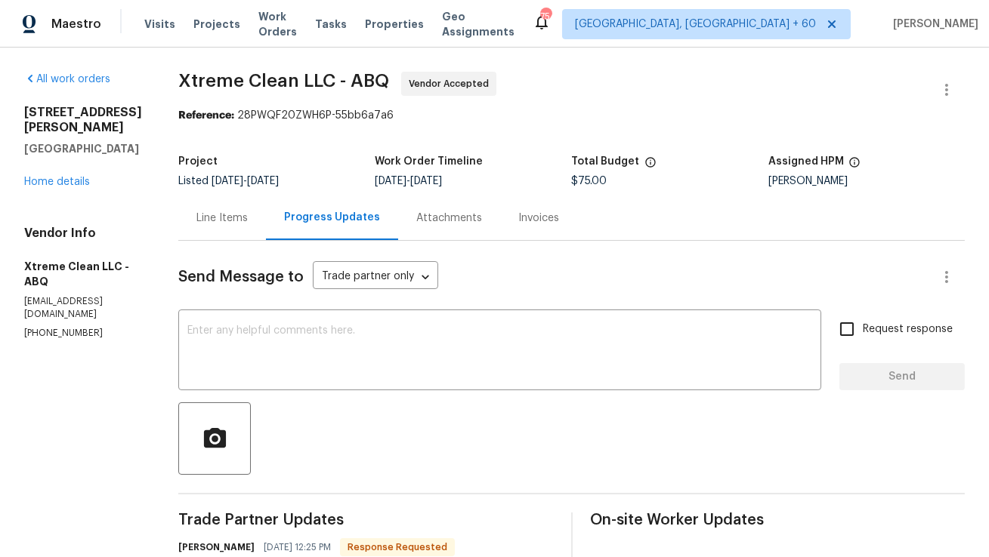
click at [233, 208] on div "Line Items" at bounding box center [222, 218] width 88 height 45
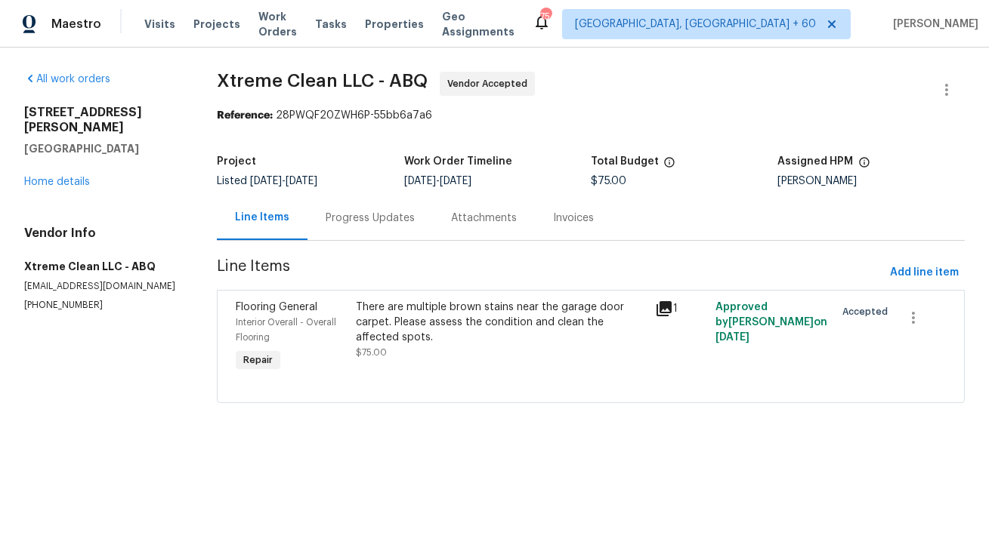
click at [316, 221] on div "Progress Updates" at bounding box center [369, 218] width 125 height 45
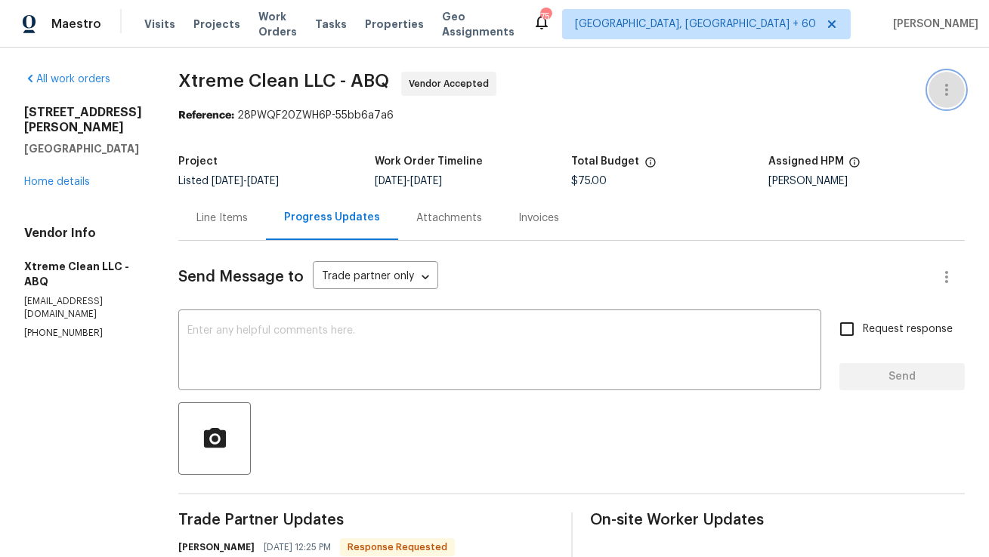
click at [947, 93] on icon "button" at bounding box center [946, 90] width 3 height 12
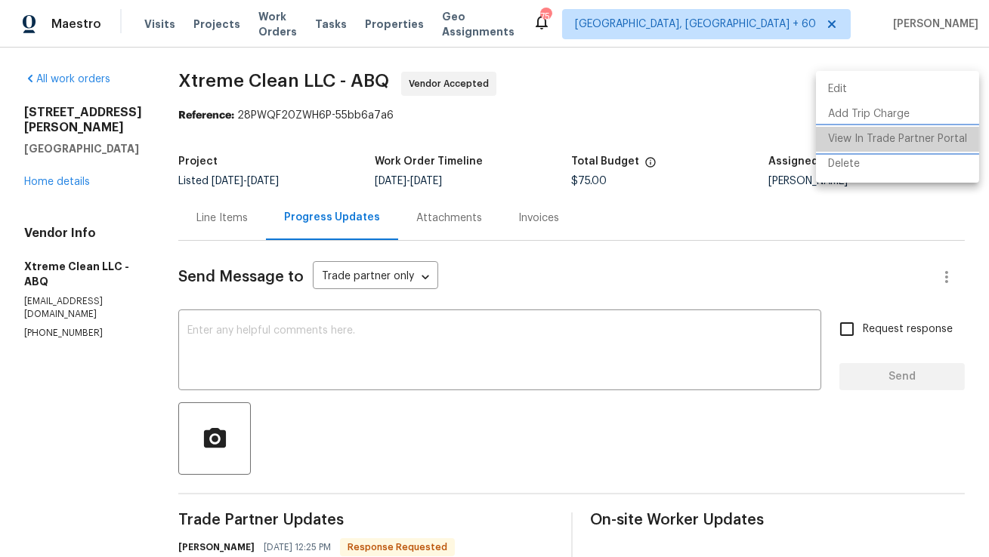
click at [926, 138] on li "View In Trade Partner Portal" at bounding box center [897, 139] width 163 height 25
click at [878, 137] on li "View In Trade Partner Portal" at bounding box center [897, 139] width 163 height 25
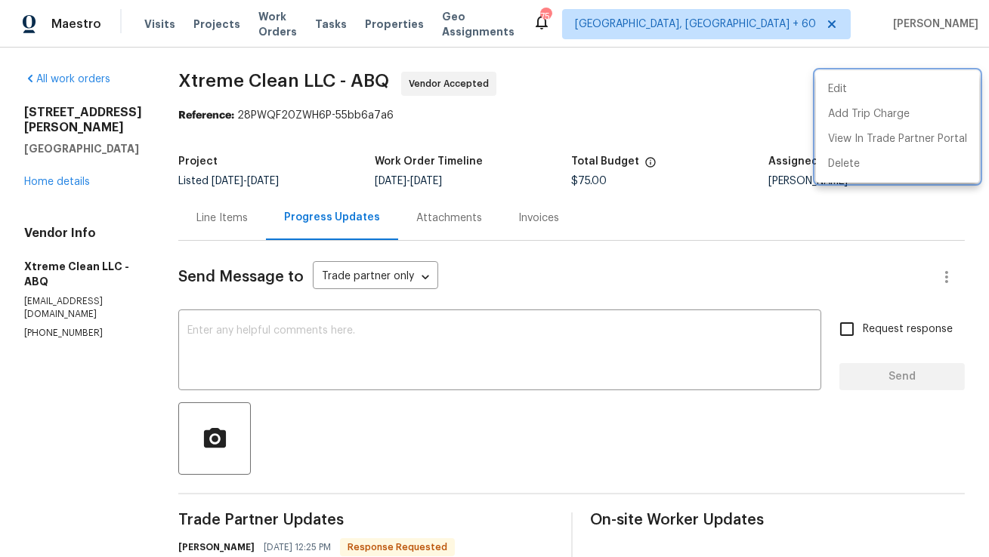
click at [457, 423] on div at bounding box center [494, 278] width 989 height 557
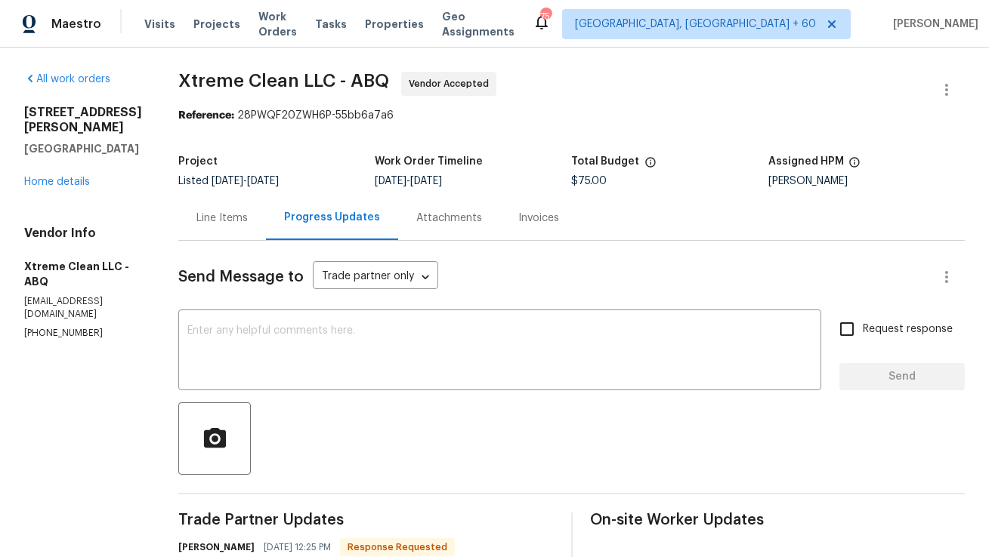
click at [427, 468] on div at bounding box center [571, 439] width 786 height 73
click at [446, 377] on textarea at bounding box center [499, 352] width 625 height 53
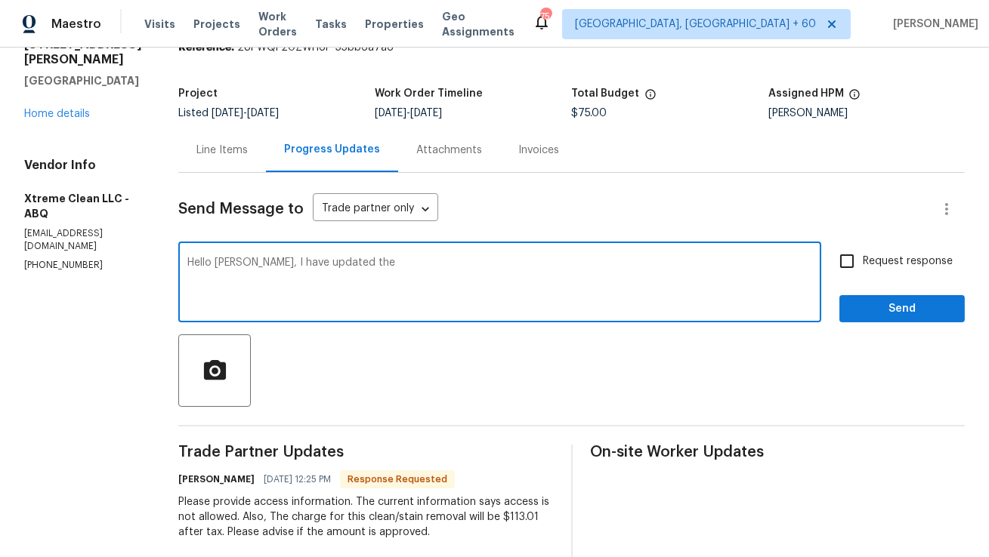
scroll to position [121, 0]
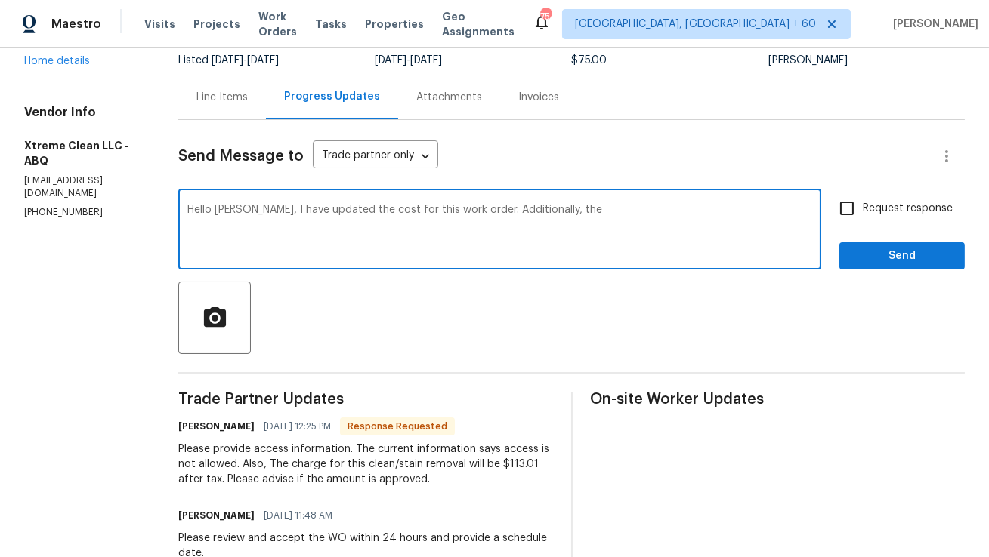
paste textarea "Lockbox Code 7972"
click at [628, 210] on textarea "Hello Andrea, I have updated the cost for this work order. Additionally, the Lo…" at bounding box center [499, 231] width 625 height 53
click at [190, 220] on textarea "Hello Andrea, I have updated the cost for this work order. Additionally, the Lo…" at bounding box center [499, 231] width 625 height 53
click at [406, 211] on textarea "Hello Andrea, I have updated the cost for this work order. Additionally, the Lo…" at bounding box center [499, 231] width 625 height 53
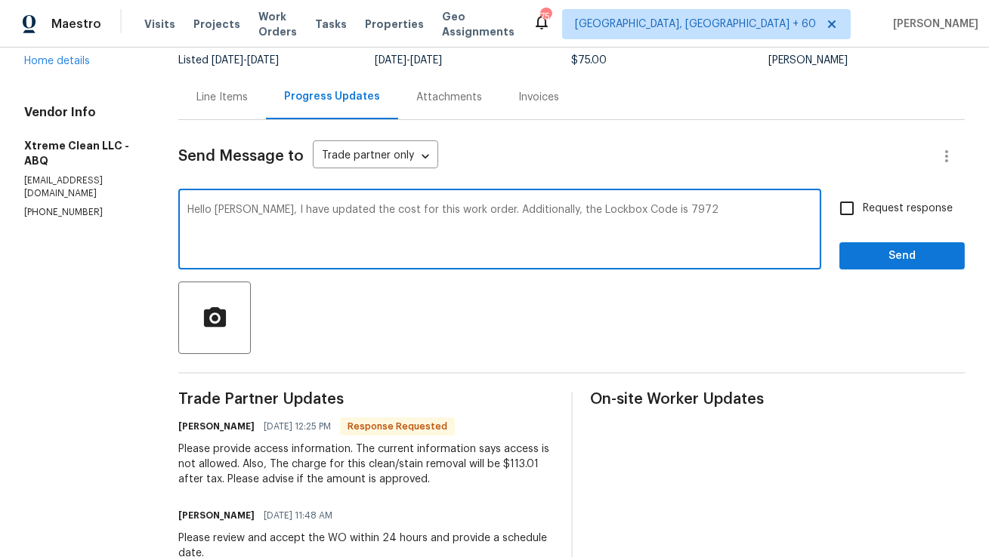
click at [406, 211] on textarea "Hello Andrea, I have updated the cost for this work order. Additionally, the Lo…" at bounding box center [499, 231] width 625 height 53
type textarea "Hello Andrea, I have updated the cost for this work order. Additionally, the Lo…"
click at [228, 95] on div "Line Items" at bounding box center [221, 97] width 51 height 15
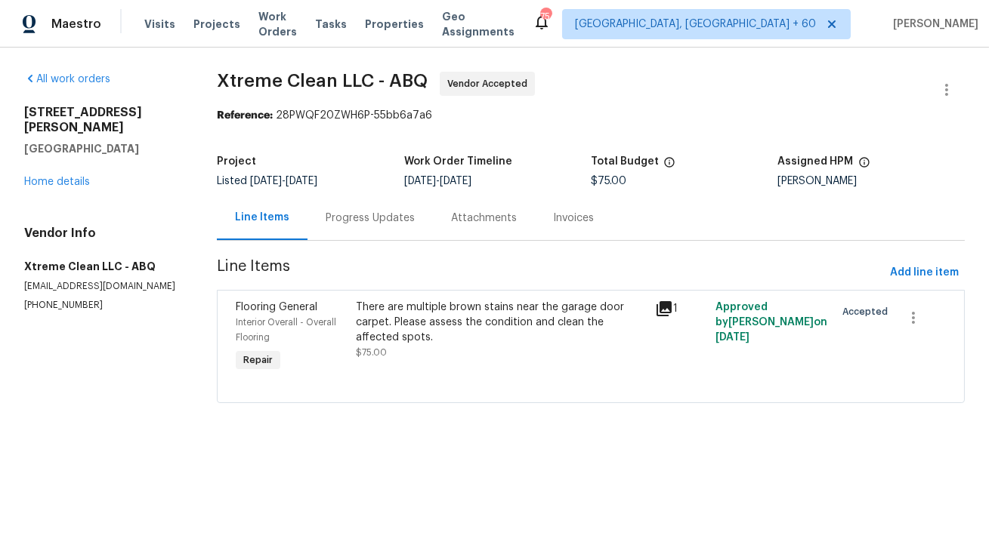
click at [375, 216] on div "Progress Updates" at bounding box center [370, 218] width 89 height 15
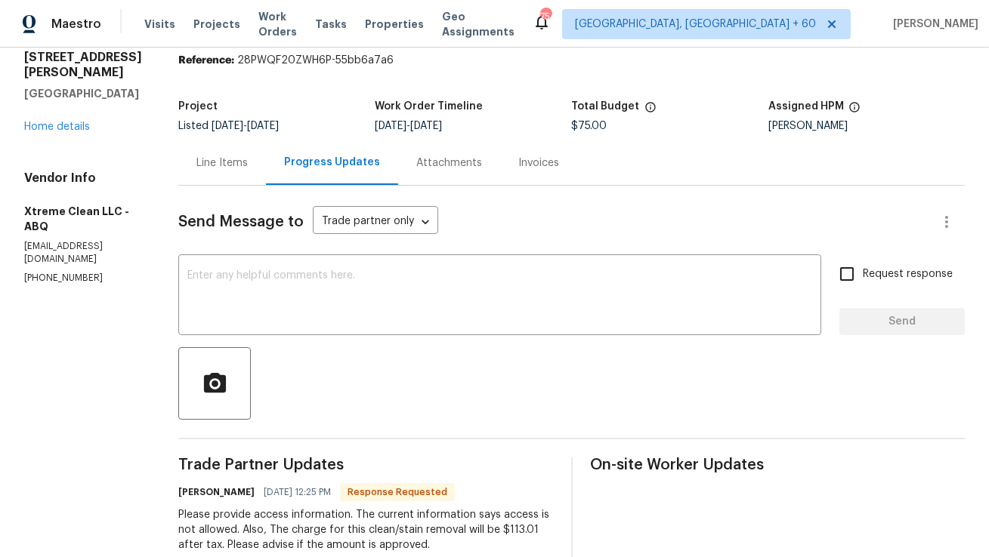
scroll to position [13, 0]
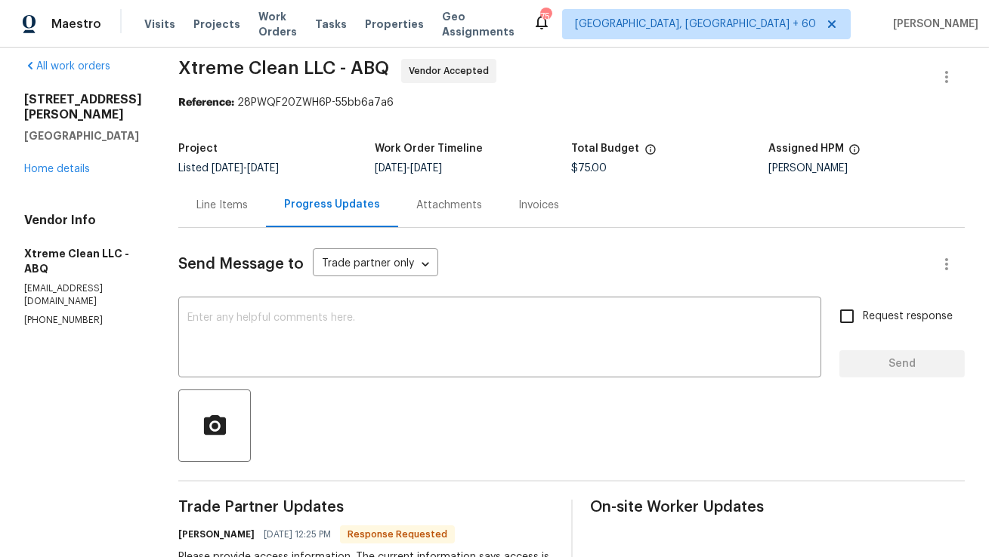
click at [206, 210] on div "Line Items" at bounding box center [221, 205] width 51 height 15
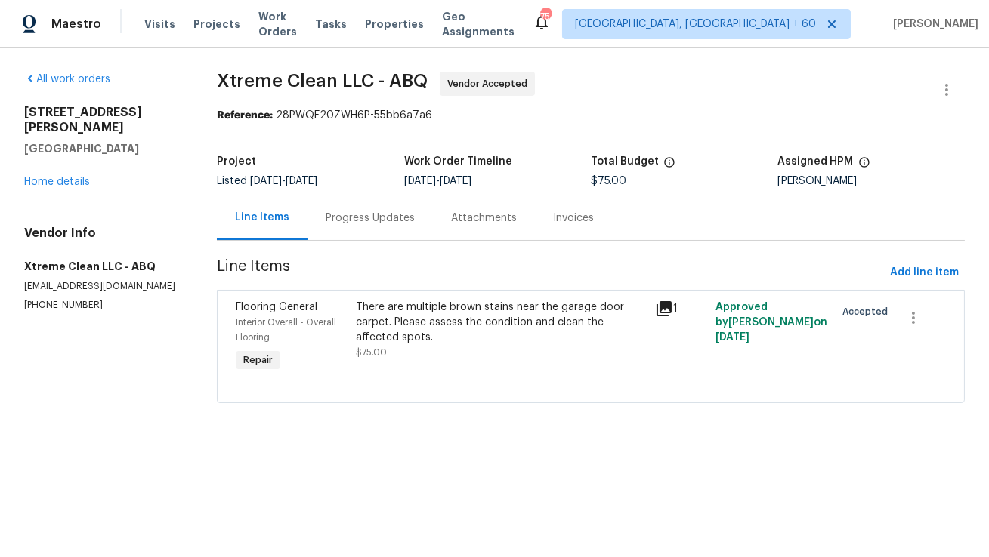
click at [474, 332] on div "There are multiple brown stains near the garage door carpet. Please assess the …" at bounding box center [501, 322] width 291 height 45
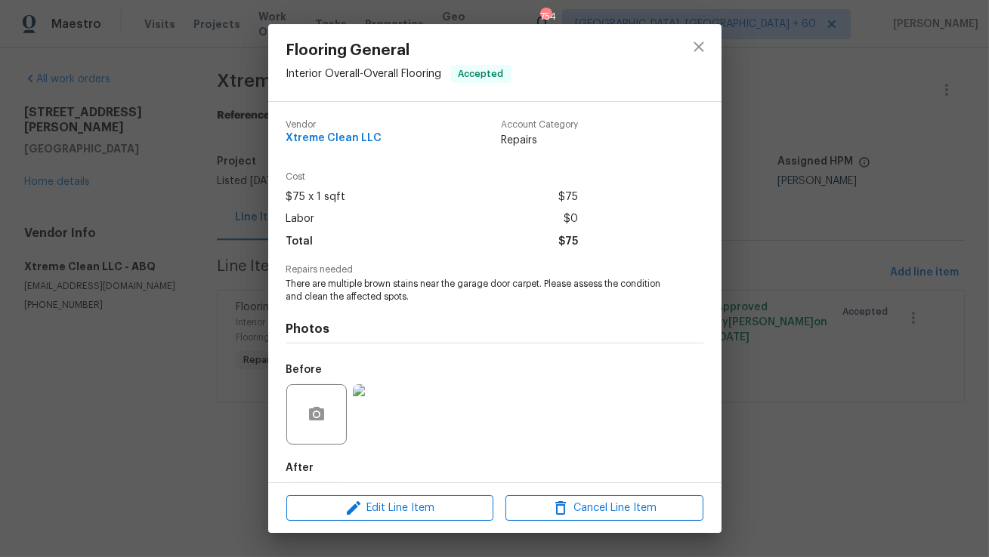
scroll to position [76, 0]
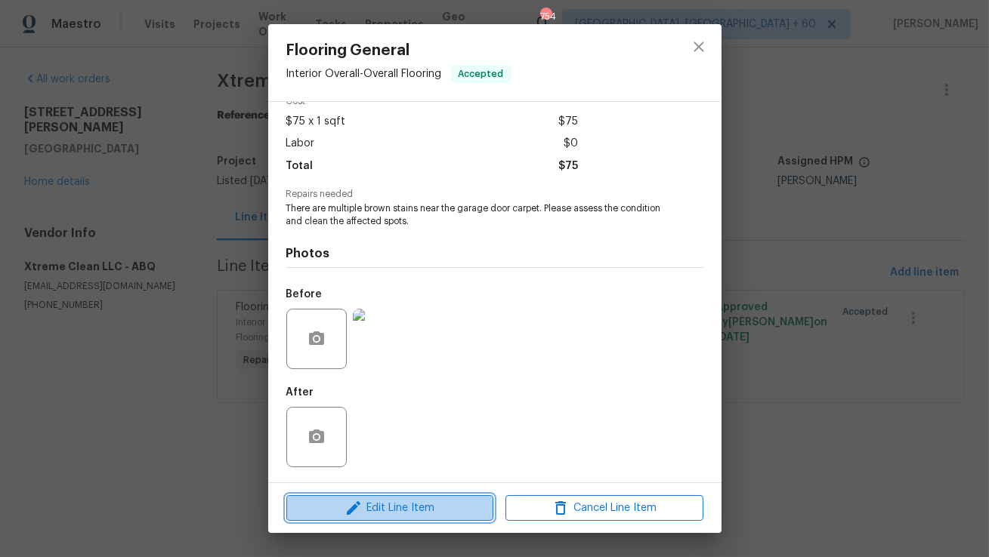
click at [386, 510] on span "Edit Line Item" at bounding box center [390, 508] width 198 height 19
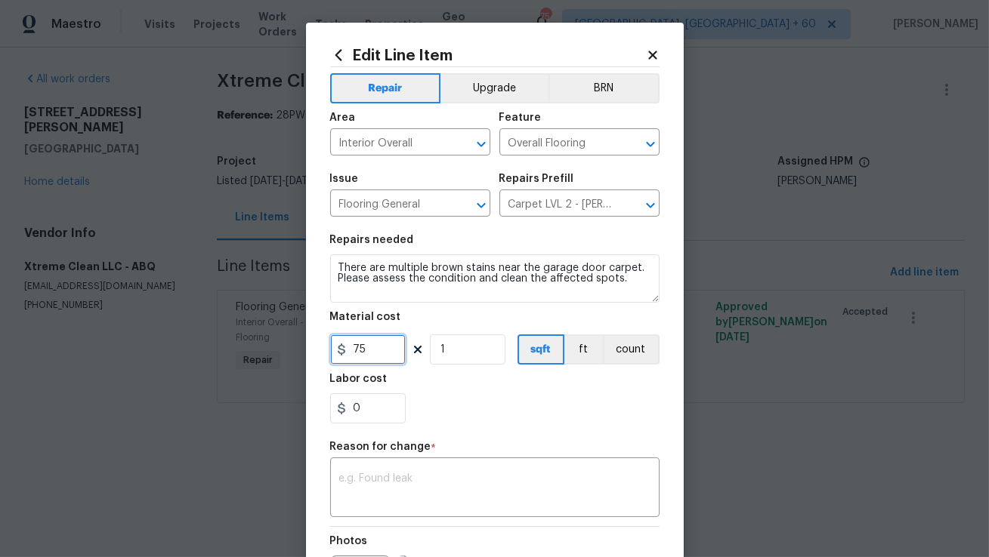
click at [379, 355] on input "75" at bounding box center [368, 350] width 76 height 30
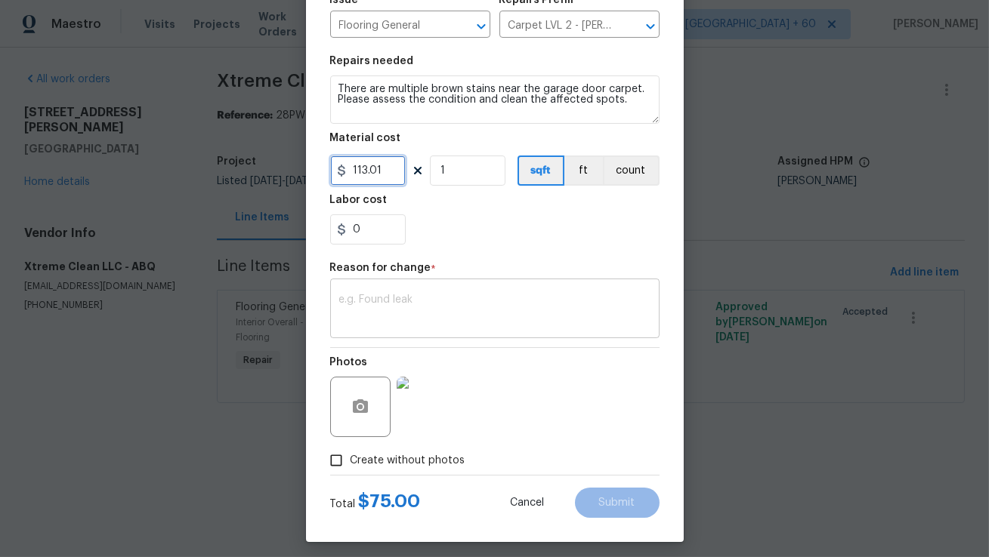
type input "113.01"
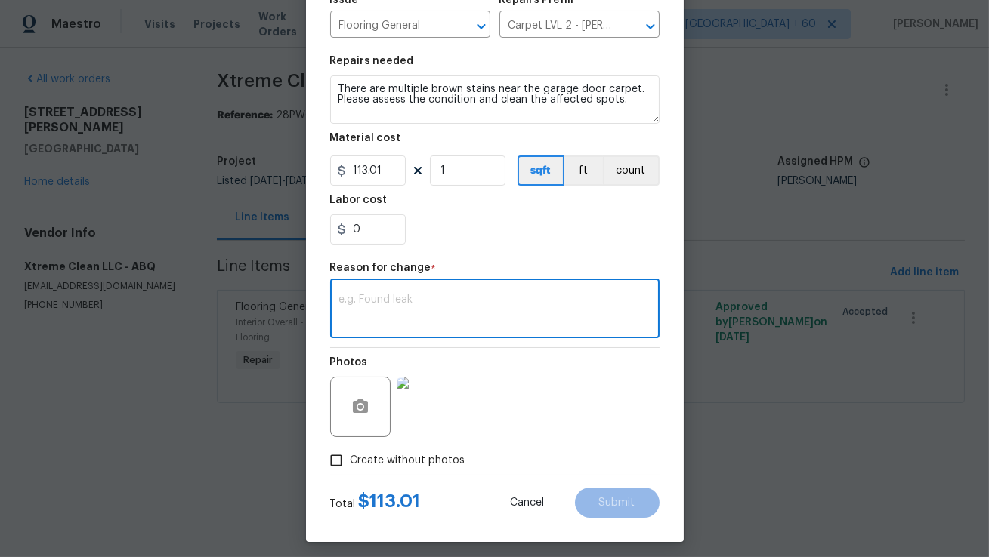
click at [486, 306] on textarea at bounding box center [494, 311] width 311 height 32
paste textarea "(AM) Updated per vendor’s final cost."
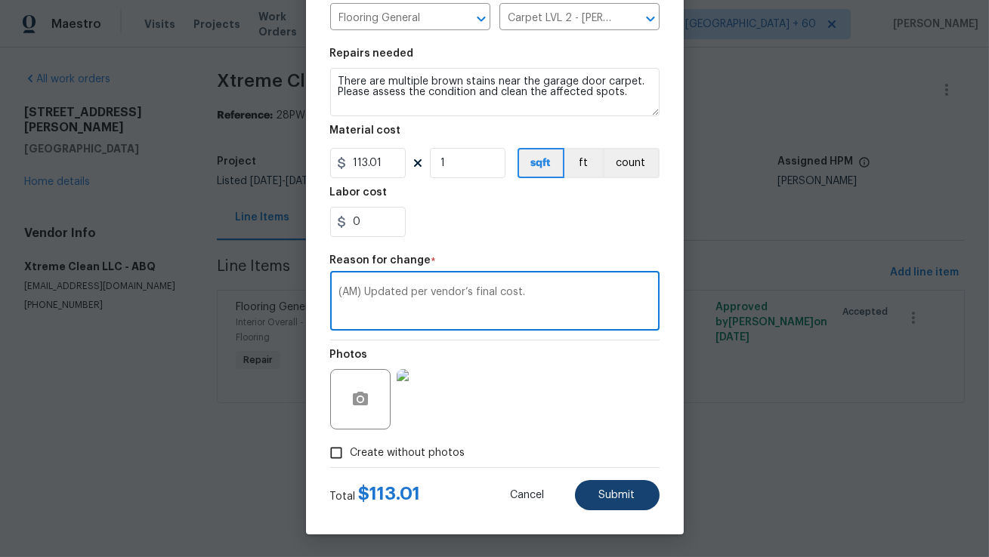
type textarea "(AM) Updated per vendor’s final cost."
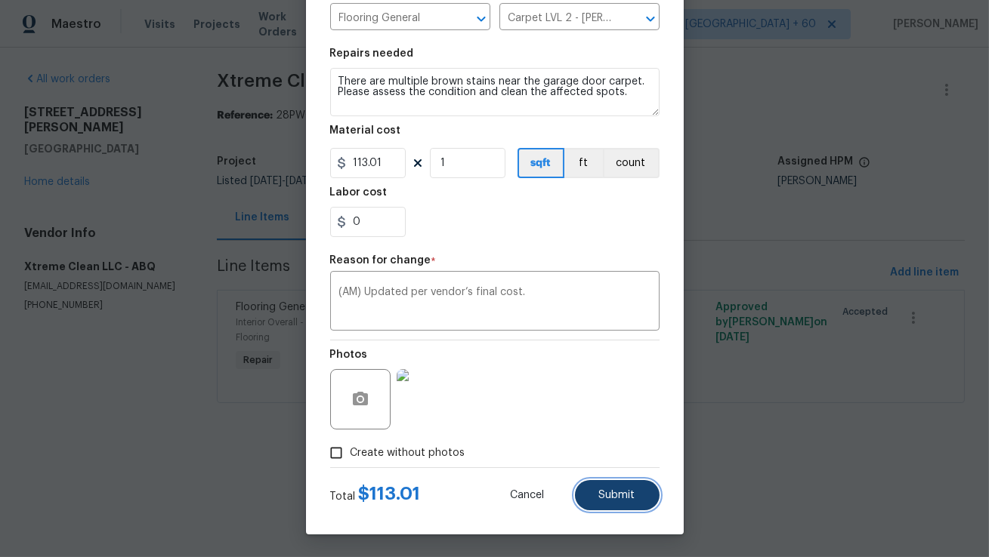
click at [600, 503] on button "Submit" at bounding box center [617, 495] width 85 height 30
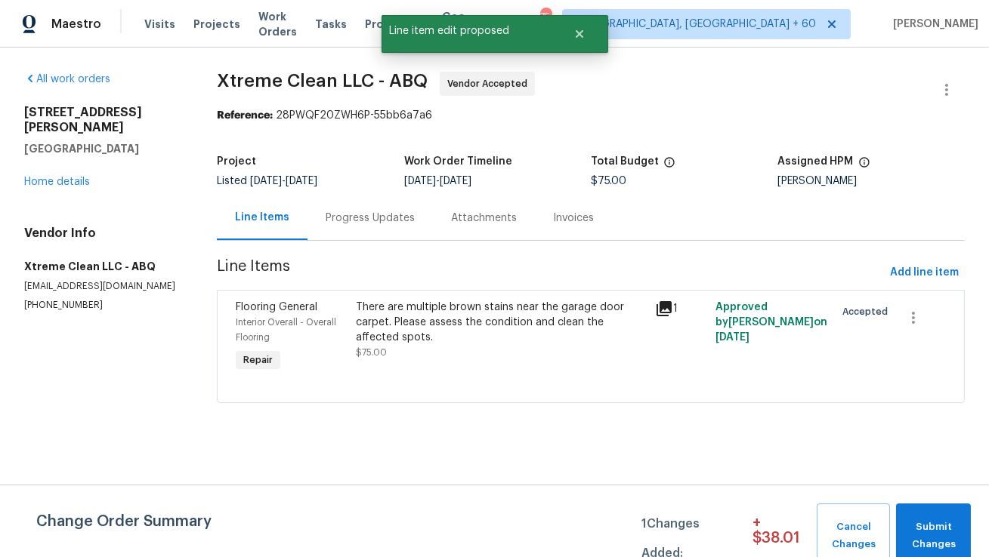
scroll to position [0, 0]
click at [944, 528] on span "Submit Changes" at bounding box center [933, 536] width 60 height 35
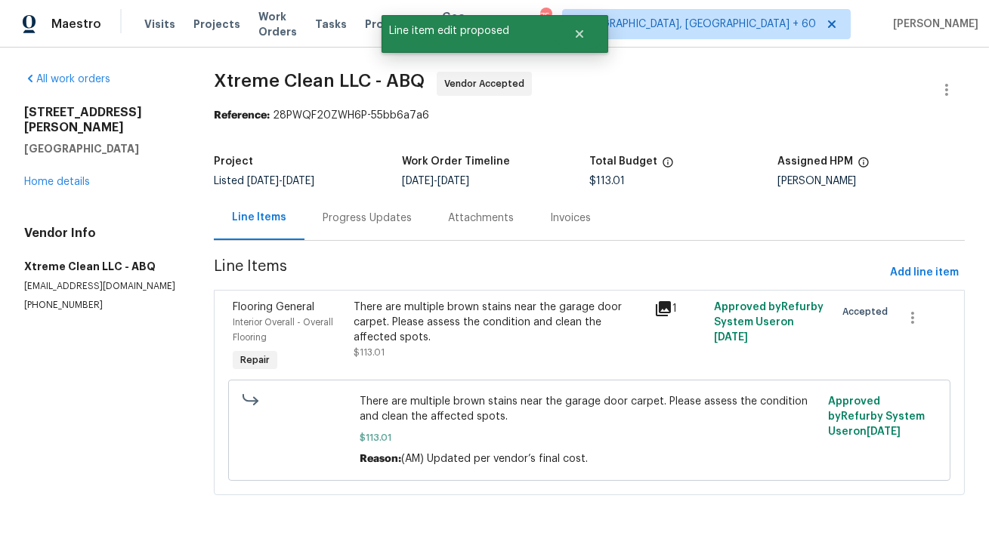
click at [361, 221] on div "Progress Updates" at bounding box center [367, 218] width 89 height 15
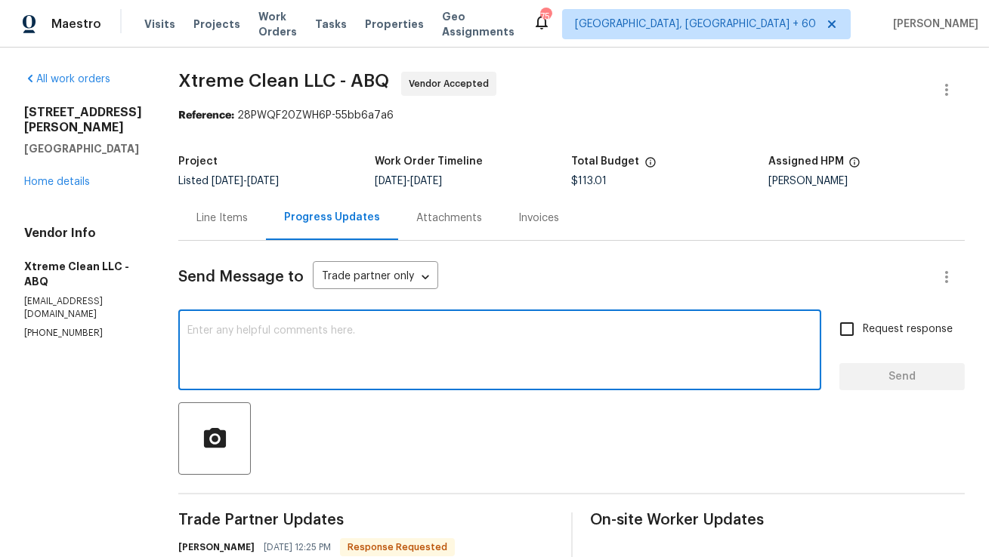
click at [438, 335] on textarea at bounding box center [499, 352] width 625 height 53
click at [455, 367] on textarea at bounding box center [499, 352] width 625 height 53
paste textarea "Hello Andrea, I’ve updated the cost for this work order. Additionally, the lock…"
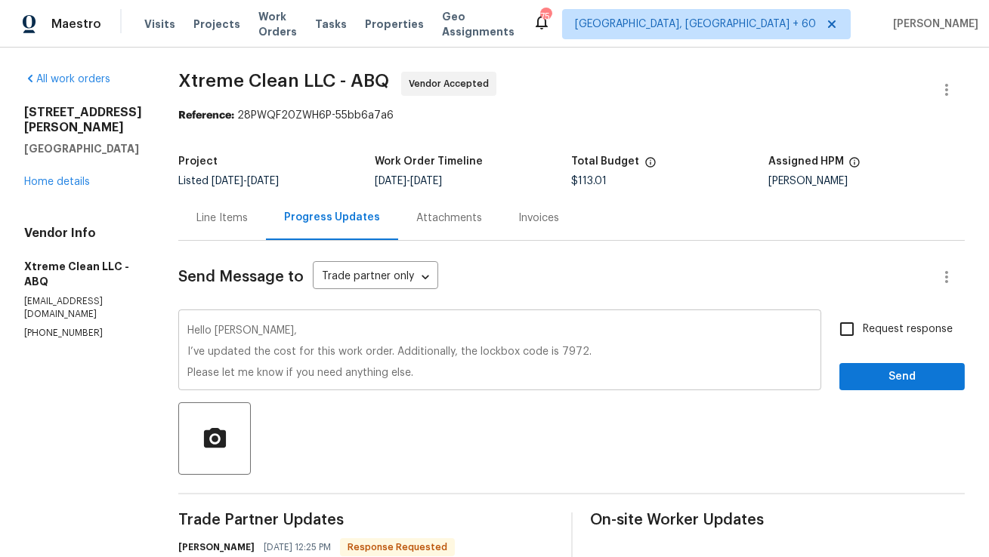
click at [188, 350] on div "Hello Andrea, I’ve updated the cost for this work order. Additionally, the lock…" at bounding box center [499, 351] width 643 height 77
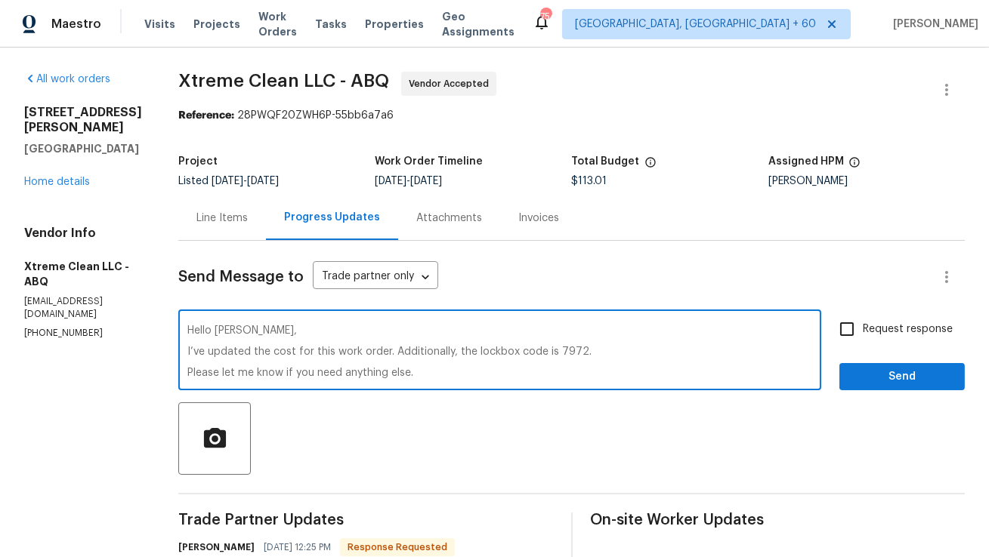
click at [203, 354] on textarea "Hello Andrea, I’ve updated the cost for this work order. Additionally, the lock…" at bounding box center [499, 352] width 625 height 53
click at [273, 351] on textarea "Hello Andrea, I have updated the cost for this work order. Additionally, the lo…" at bounding box center [499, 352] width 625 height 53
type textarea "Hello Andrea, I have updated the cost for this work order. Additionally, the lo…"
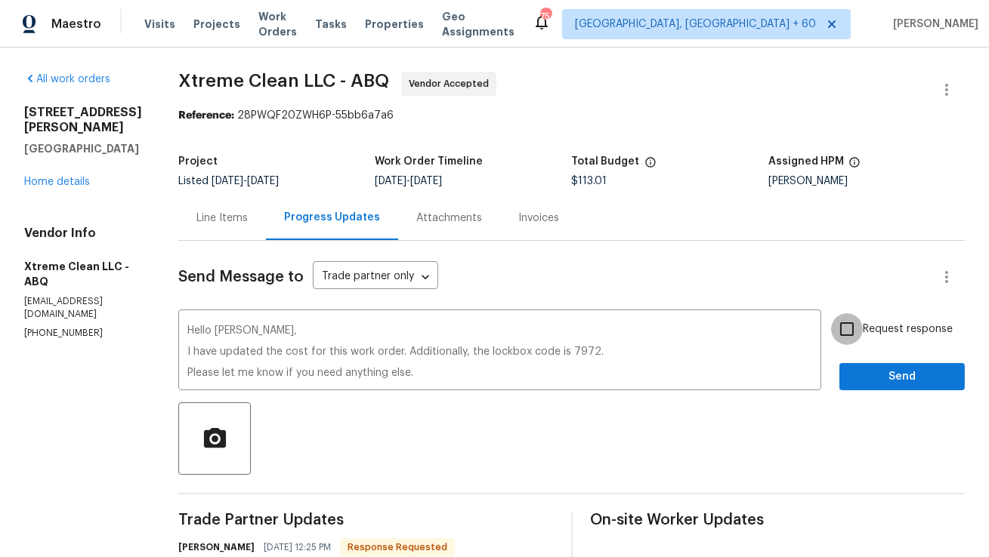
click at [852, 328] on input "Request response" at bounding box center [847, 329] width 32 height 32
checkbox input "true"
click at [887, 381] on span "Send" at bounding box center [901, 377] width 101 height 19
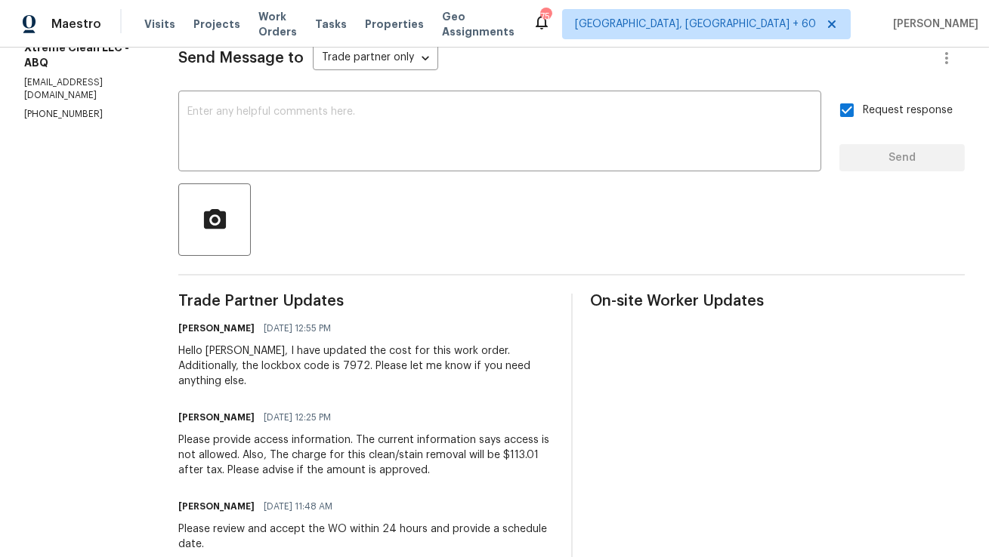
scroll to position [231, 0]
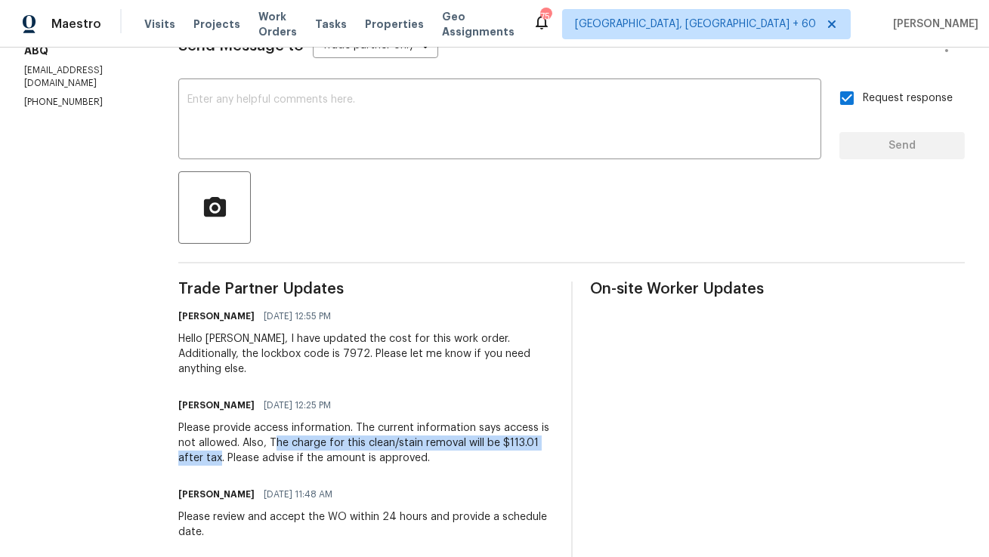
copy div "he charge for this clean/stain removal will be $113.01 after tax"
drag, startPoint x: 276, startPoint y: 427, endPoint x: 221, endPoint y: 446, distance: 58.0
click at [221, 446] on div "Please provide access information. The current information says access is not a…" at bounding box center [365, 443] width 375 height 45
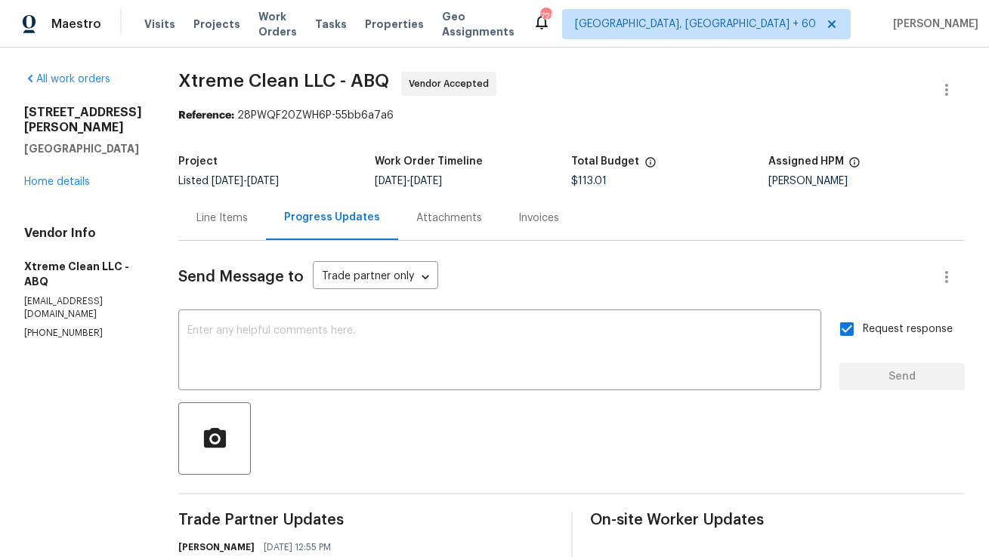
click at [225, 215] on div "Line Items" at bounding box center [221, 218] width 51 height 15
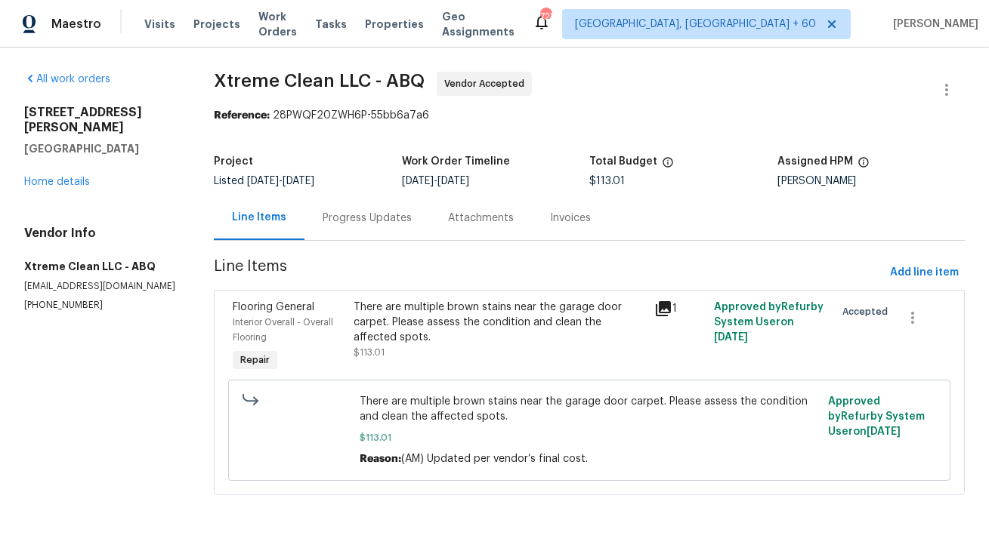
click at [355, 214] on div "Progress Updates" at bounding box center [367, 218] width 89 height 15
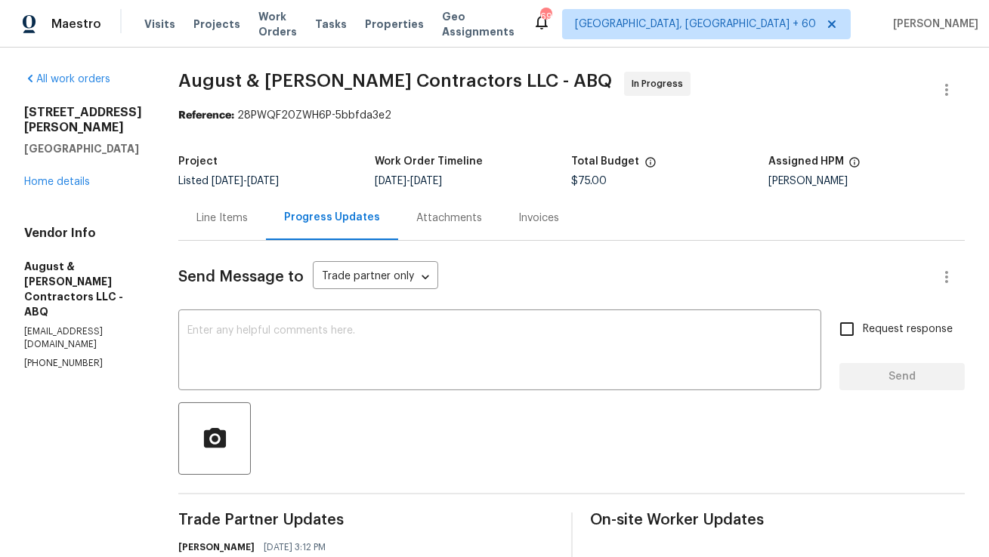
click at [258, 237] on div "Line Items" at bounding box center [222, 218] width 88 height 45
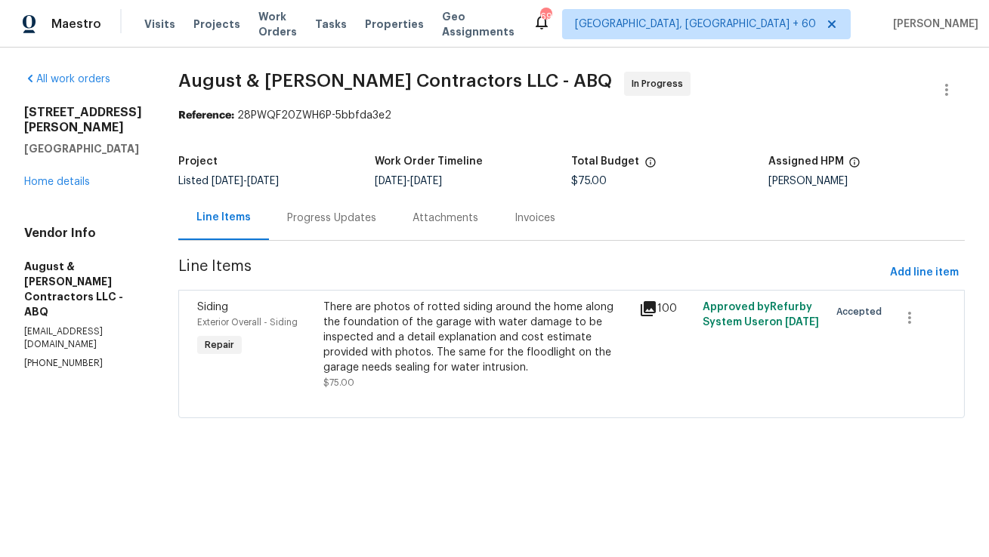
click at [338, 232] on div "Progress Updates" at bounding box center [331, 218] width 125 height 45
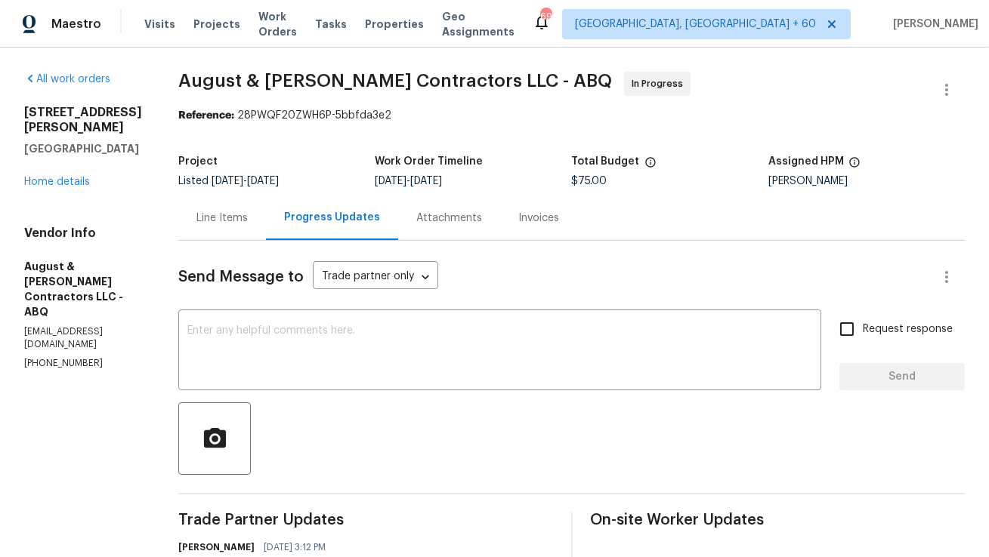
click at [234, 215] on div "Line Items" at bounding box center [221, 218] width 51 height 15
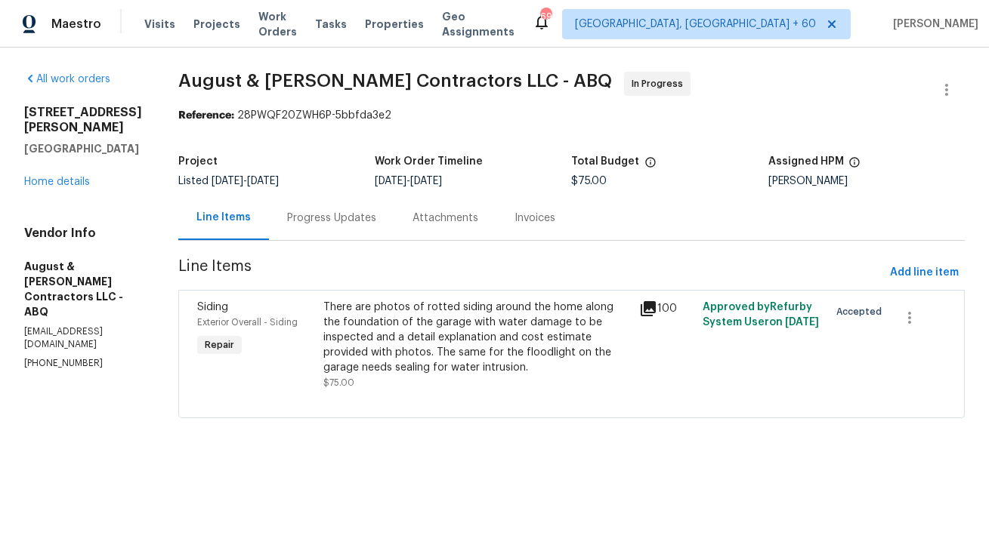
click at [367, 216] on div "Progress Updates" at bounding box center [331, 218] width 89 height 15
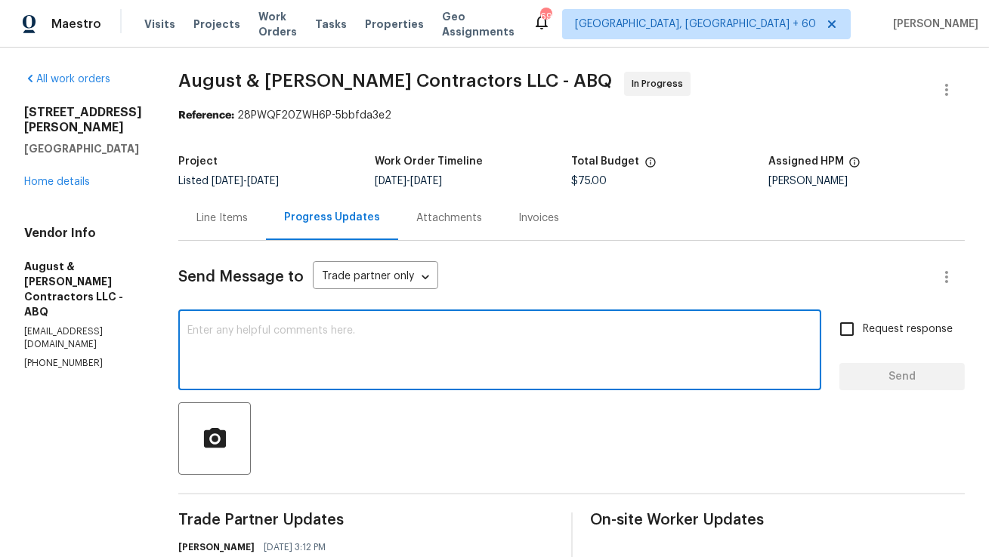
click at [644, 346] on textarea at bounding box center [499, 352] width 625 height 53
paste textarea "Hi Team, I just received confirmation from the BR that we will not be moving fo…"
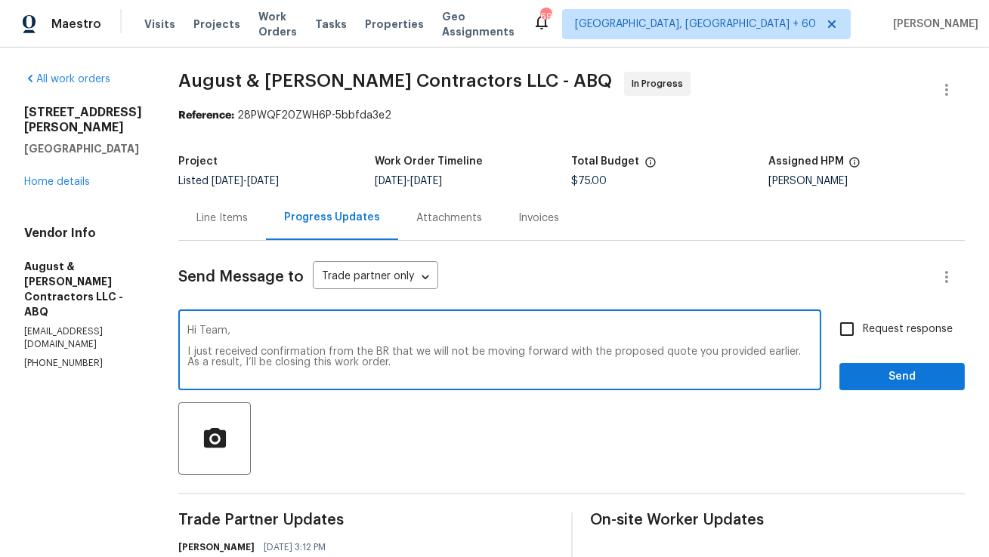
type textarea "Hi Team, I just received confirmation from the BR that we will not be moving fo…"
click at [862, 331] on input "Request response" at bounding box center [847, 329] width 32 height 32
checkbox input "true"
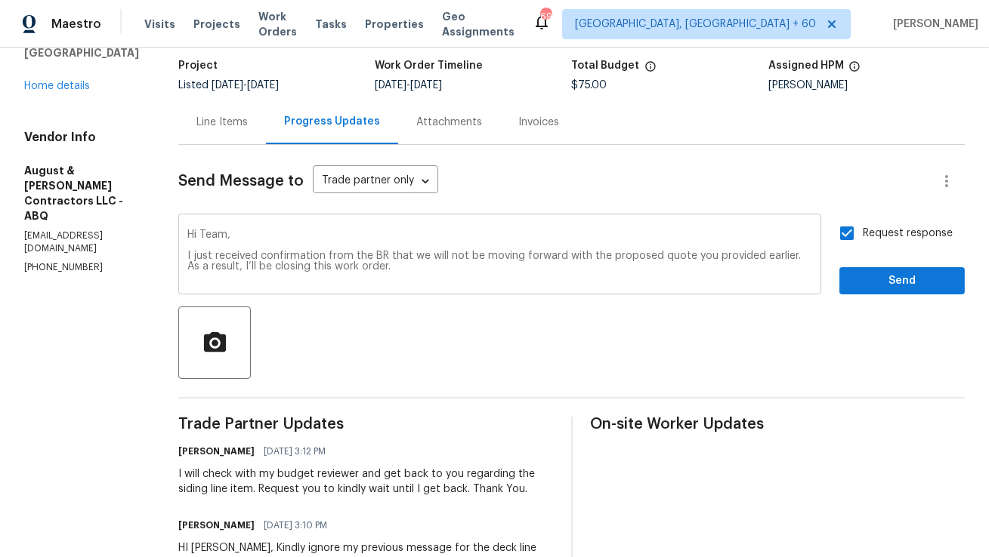
scroll to position [106, 0]
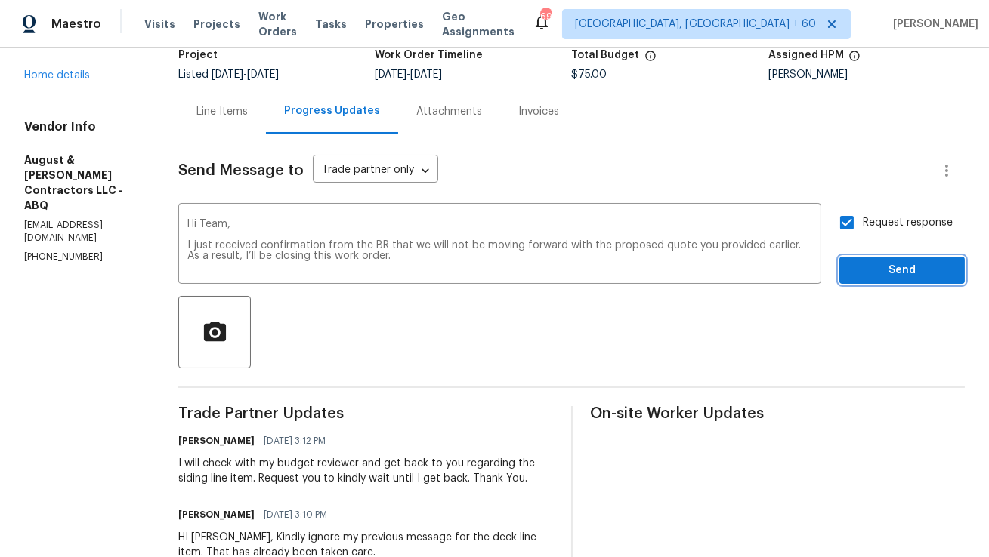
click at [875, 274] on span "Send" at bounding box center [901, 270] width 101 height 19
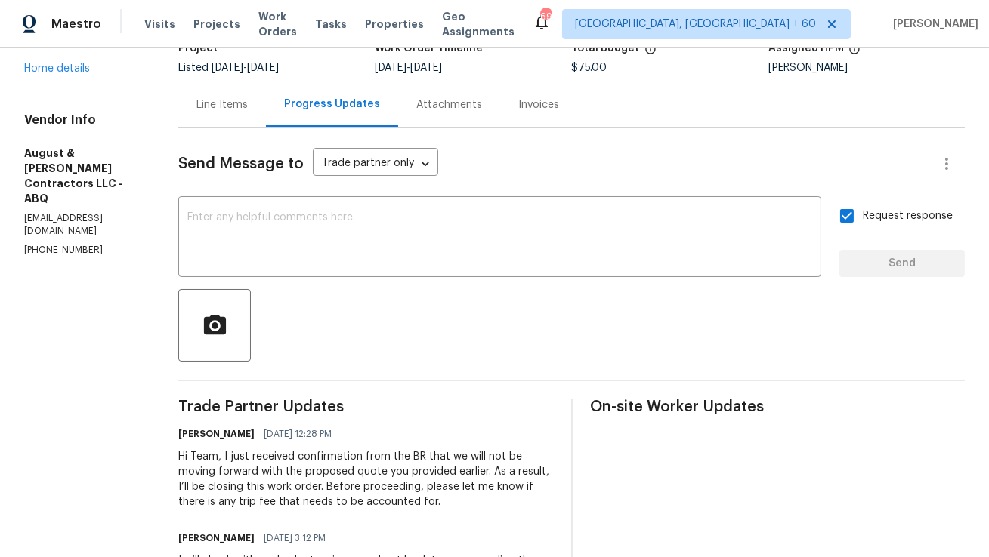
scroll to position [0, 0]
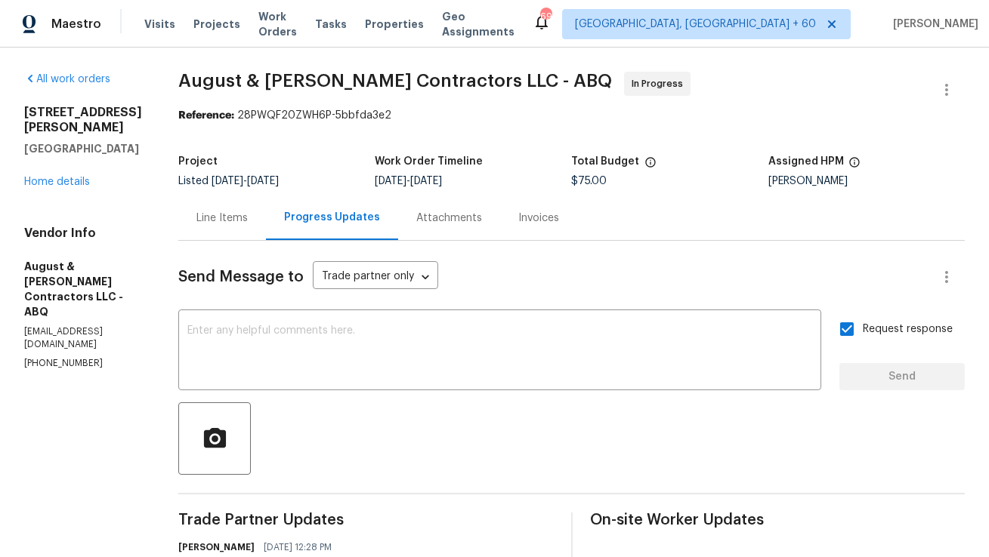
click at [251, 230] on div "Line Items" at bounding box center [222, 218] width 88 height 45
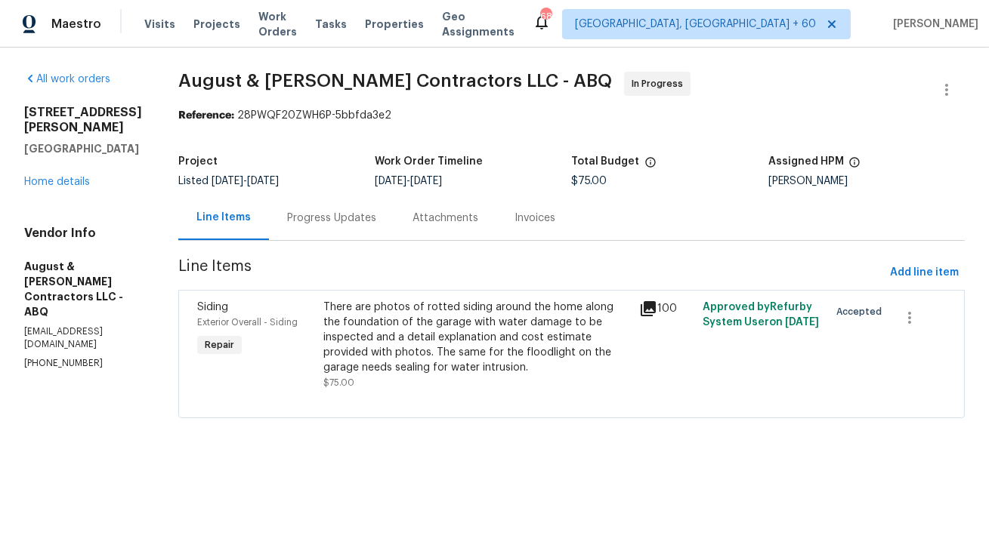
click at [354, 217] on div "Progress Updates" at bounding box center [331, 218] width 89 height 15
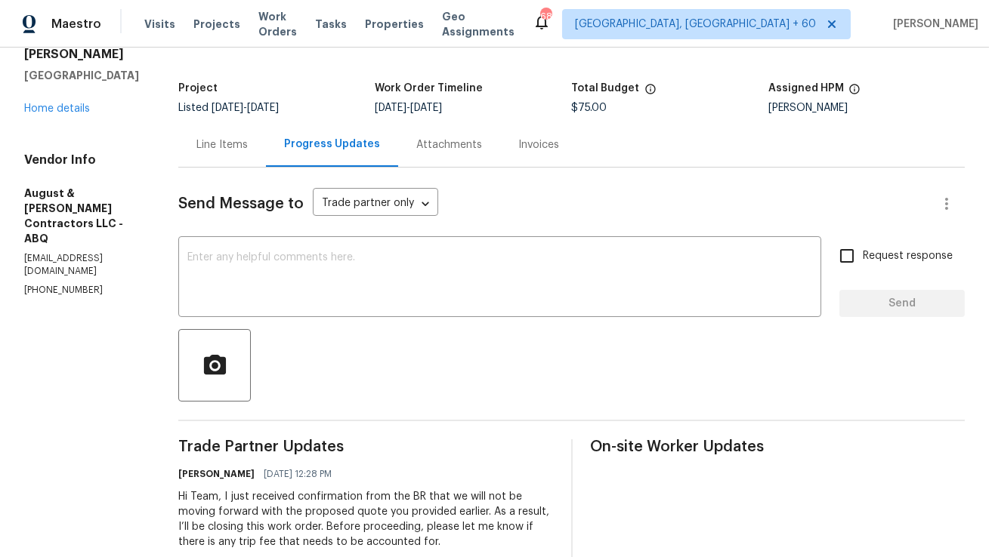
scroll to position [137, 0]
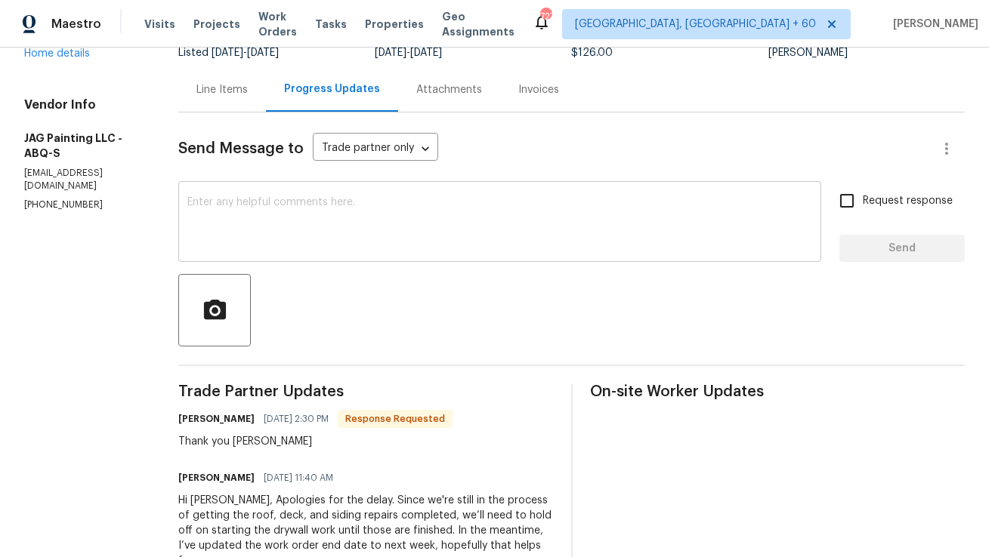
scroll to position [28, 0]
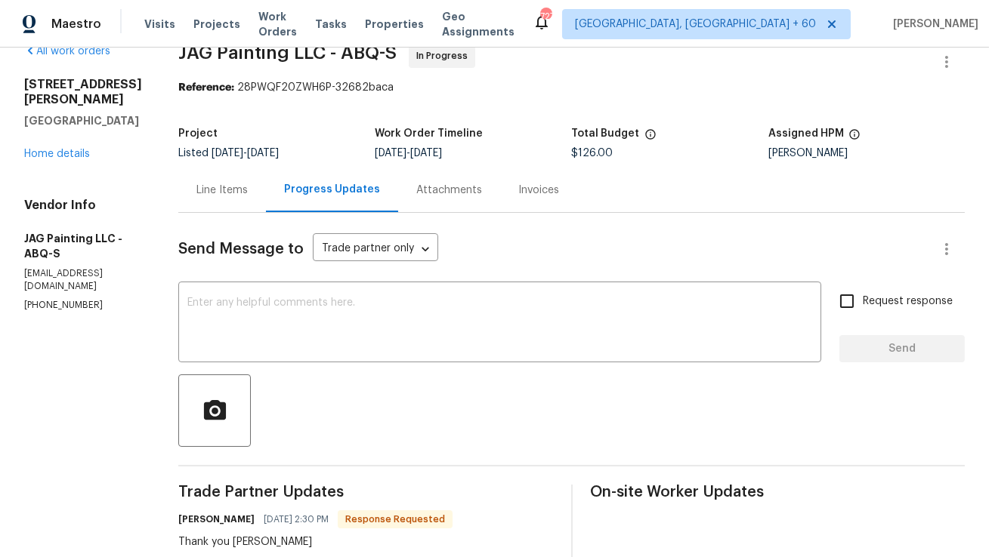
click at [242, 187] on div "Line Items" at bounding box center [221, 190] width 51 height 15
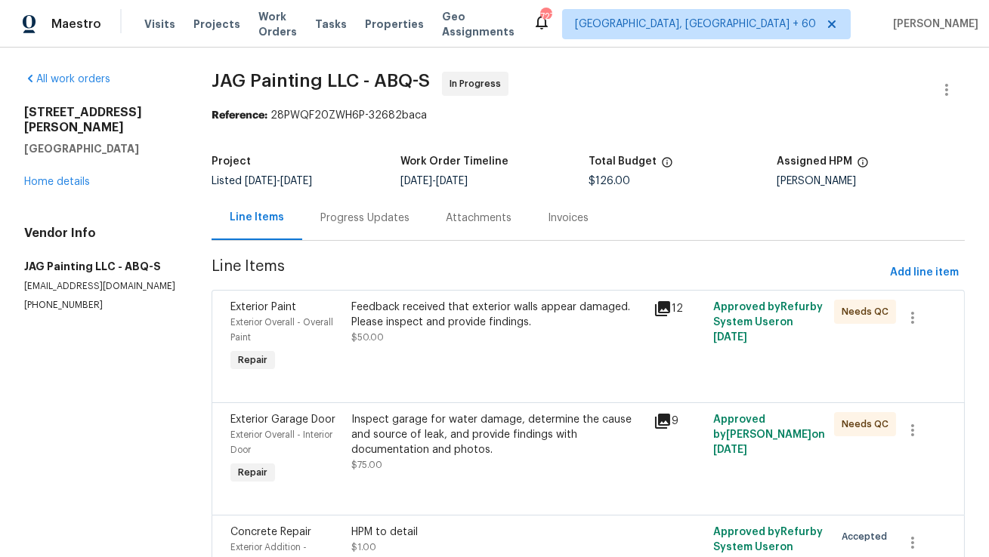
click at [393, 215] on div "Progress Updates" at bounding box center [364, 218] width 89 height 15
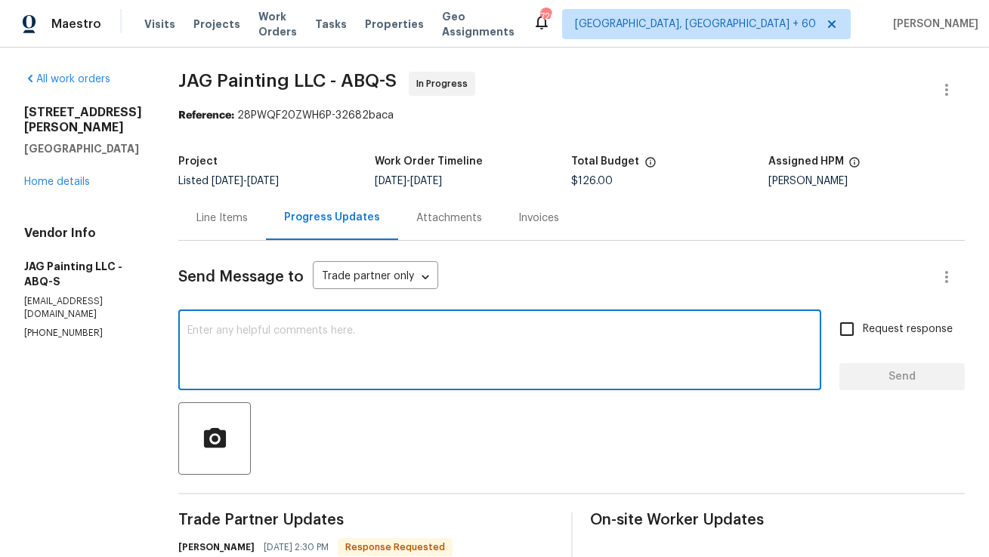
click at [233, 328] on textarea at bounding box center [499, 352] width 625 height 53
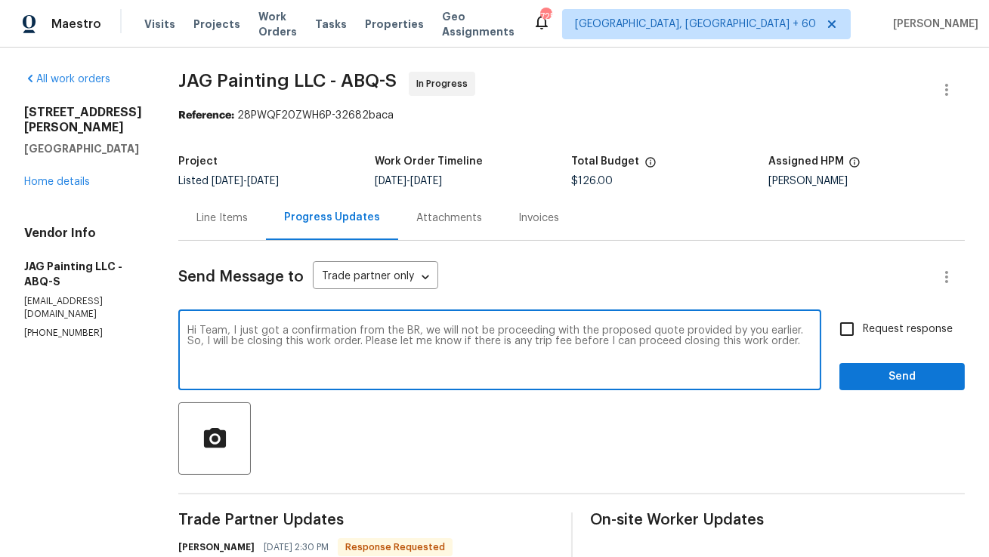
paste textarea "I just received confirmation from the BR that we will not be moving forward wit…"
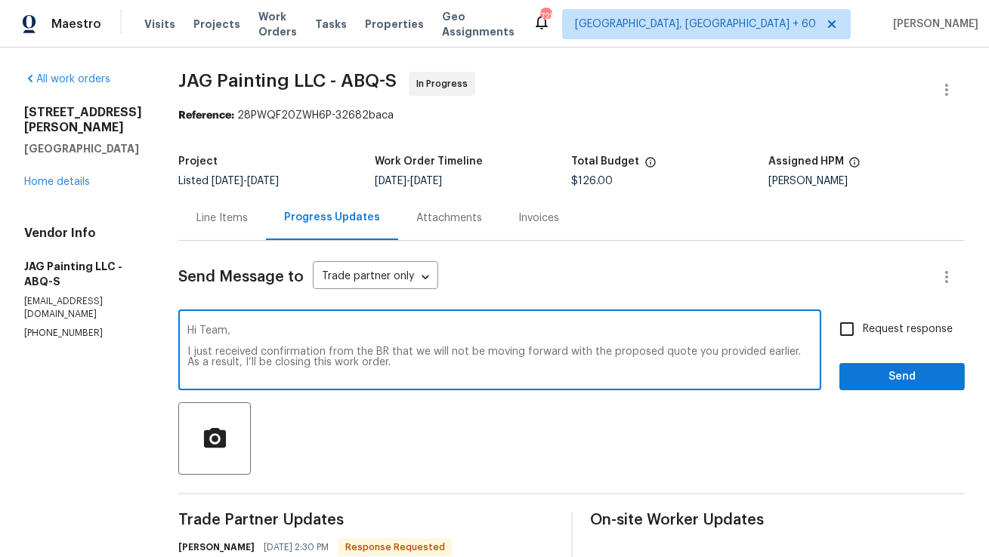
click at [264, 335] on textarea "Hi Team, I just received confirmation from the BR that we will not be moving fo…" at bounding box center [499, 352] width 625 height 53
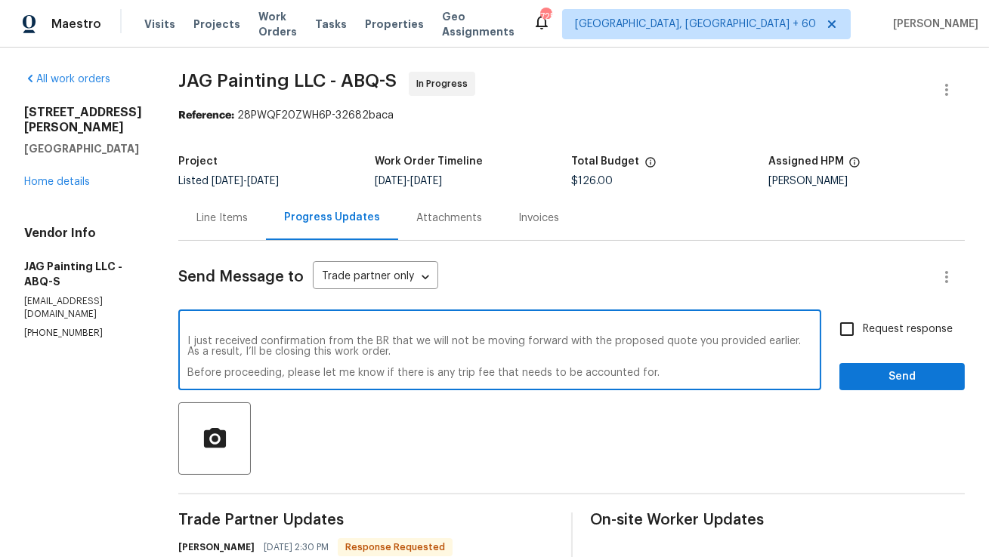
click at [397, 357] on textarea "Hi Team, I just received confirmation from the BR that we will not be moving fo…" at bounding box center [499, 352] width 625 height 53
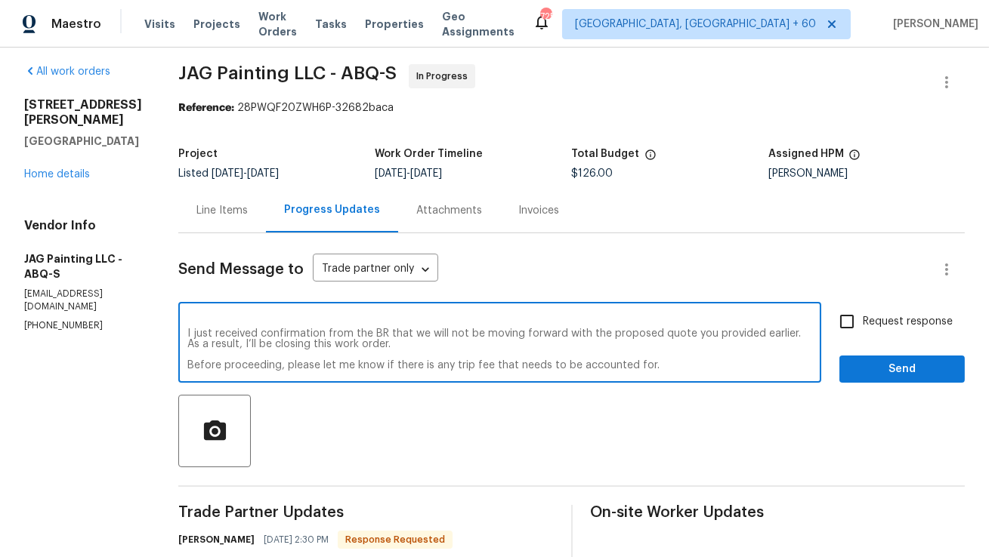
scroll to position [9, 0]
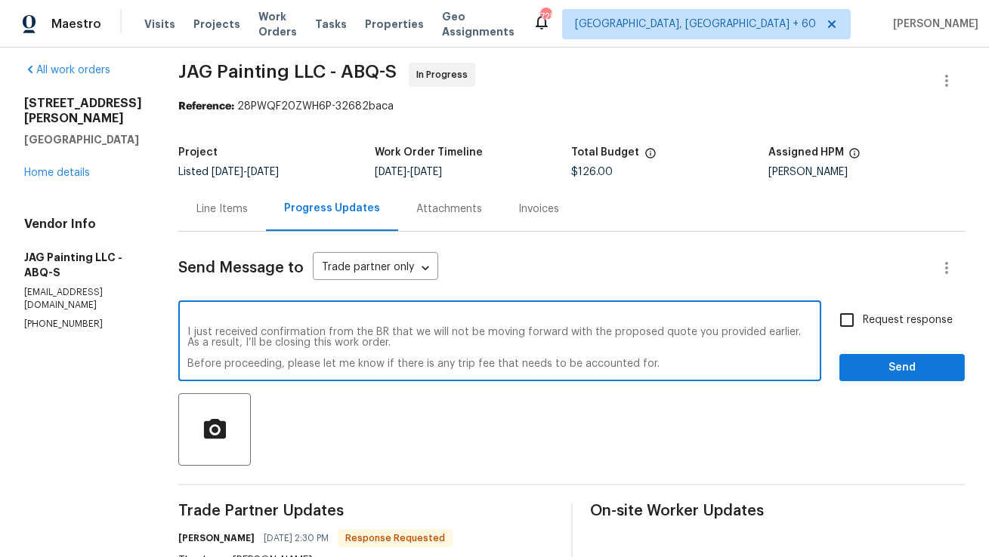
click at [477, 366] on textarea "Hi Team, I just received confirmation from the BR that we will not be moving fo…" at bounding box center [499, 342] width 625 height 53
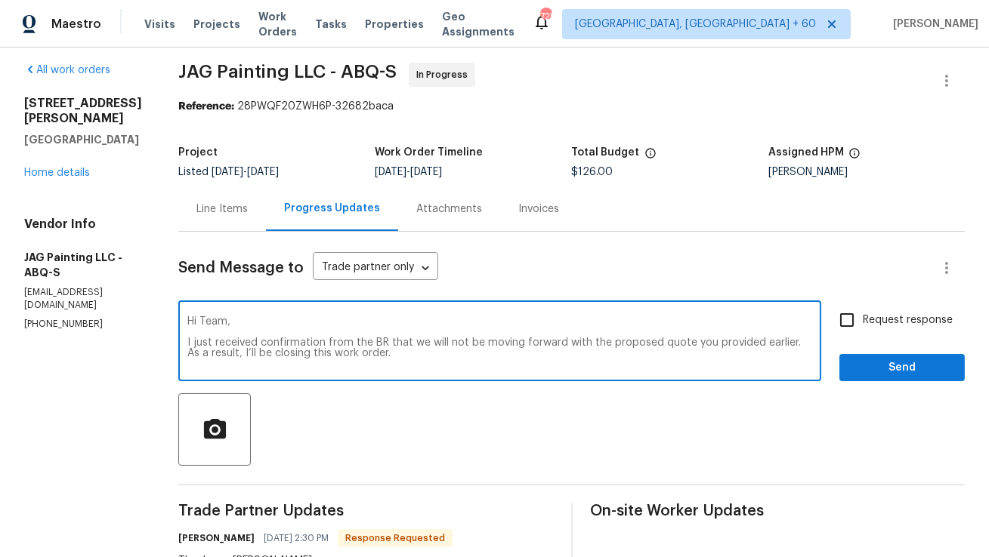
type textarea "Hi Team, I just received confirmation from the BR that we will not be moving fo…"
click at [850, 319] on input "Request response" at bounding box center [847, 320] width 32 height 32
checkbox input "true"
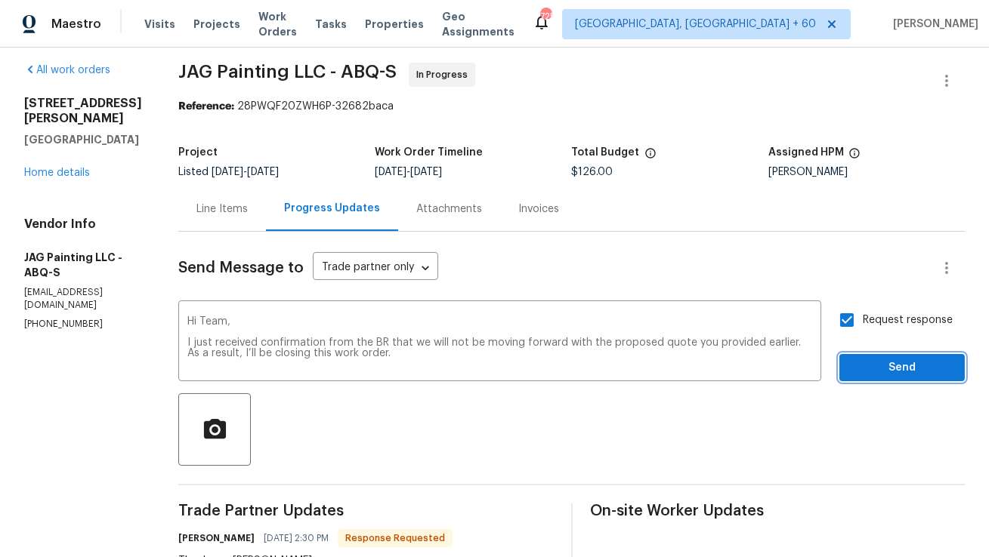
click at [905, 362] on span "Send" at bounding box center [901, 368] width 101 height 19
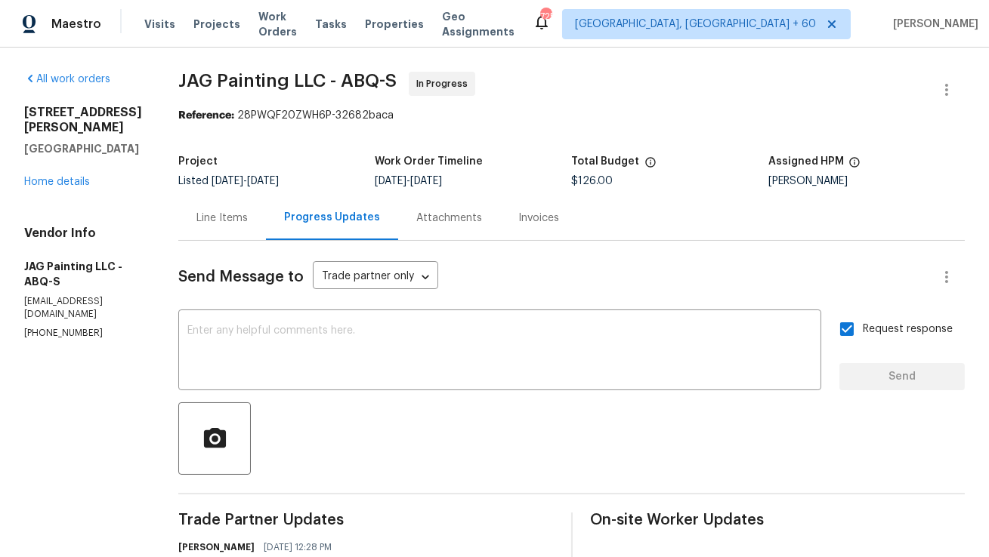
click at [234, 224] on div "Line Items" at bounding box center [221, 218] width 51 height 15
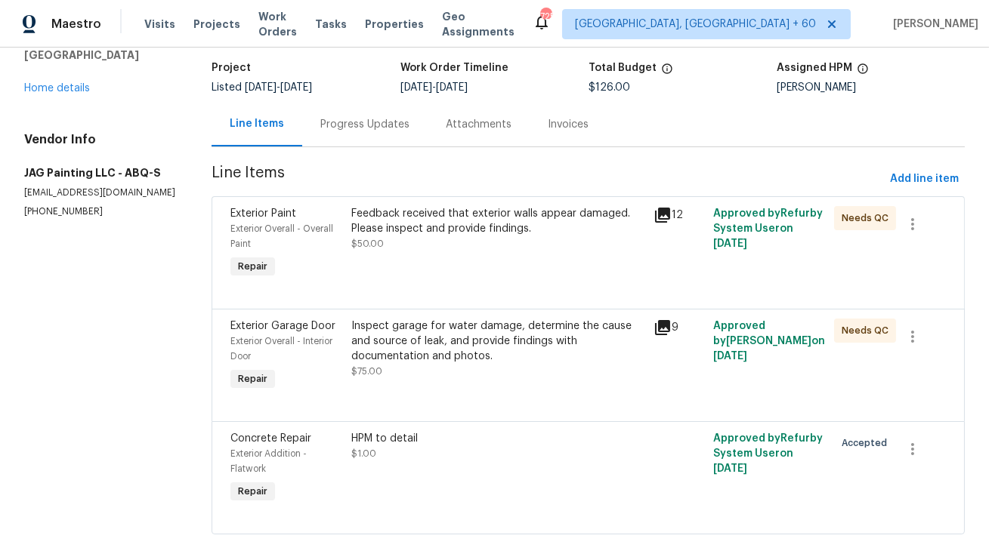
scroll to position [115, 0]
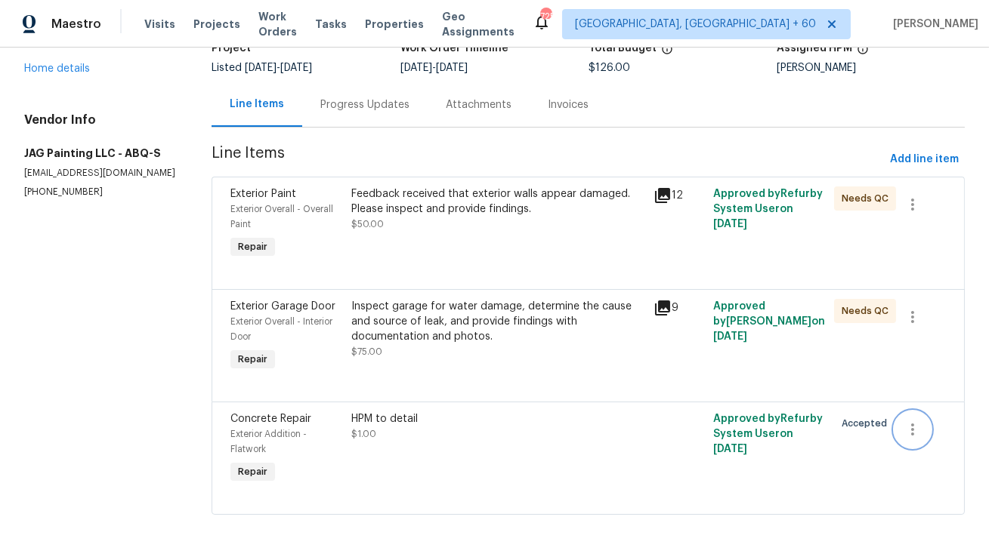
click at [913, 430] on icon "button" at bounding box center [912, 430] width 3 height 12
click at [906, 434] on li "Cancel" at bounding box center [923, 429] width 58 height 25
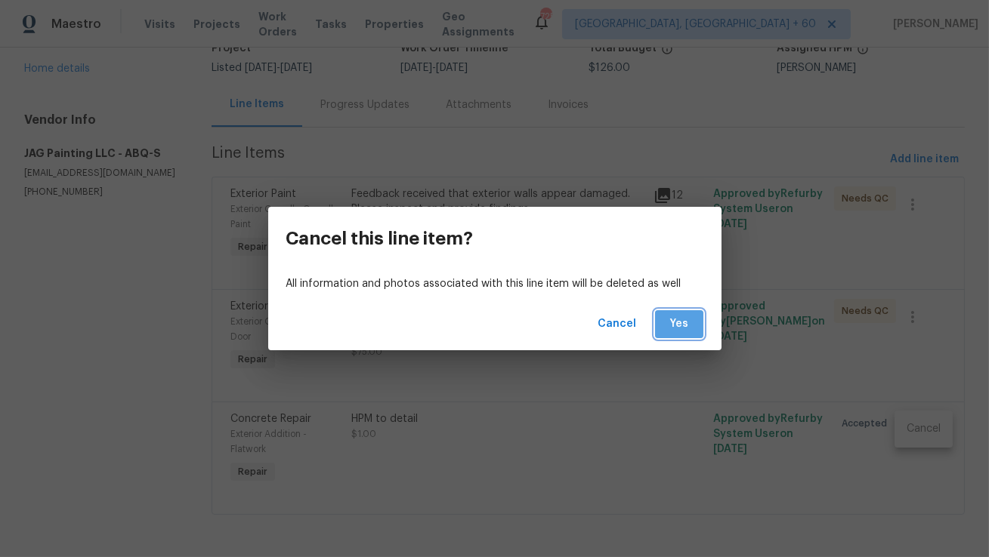
click at [674, 332] on span "Yes" at bounding box center [679, 324] width 24 height 19
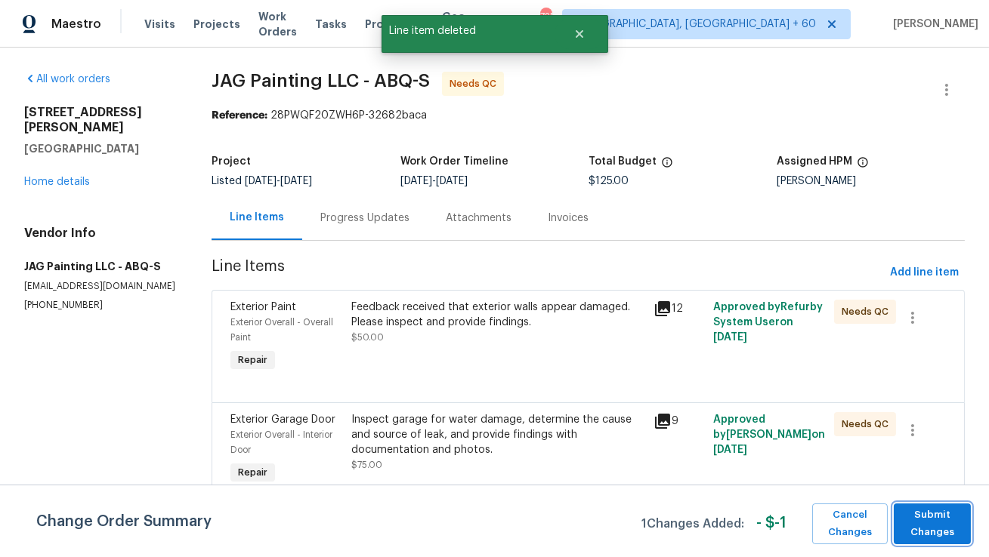
click at [912, 516] on span "Submit Changes" at bounding box center [932, 524] width 62 height 35
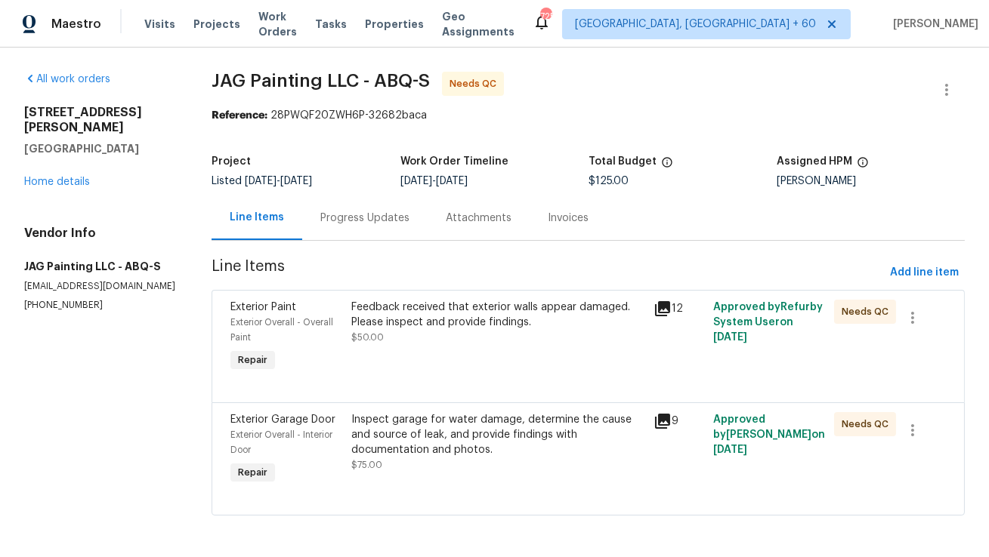
click at [371, 227] on div "Progress Updates" at bounding box center [364, 218] width 125 height 45
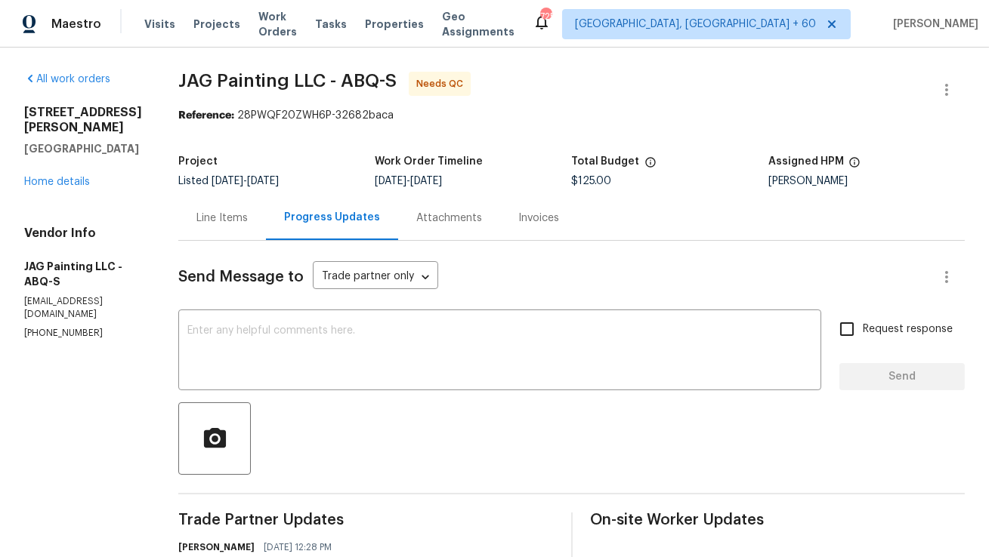
click at [212, 227] on div "Line Items" at bounding box center [222, 218] width 88 height 45
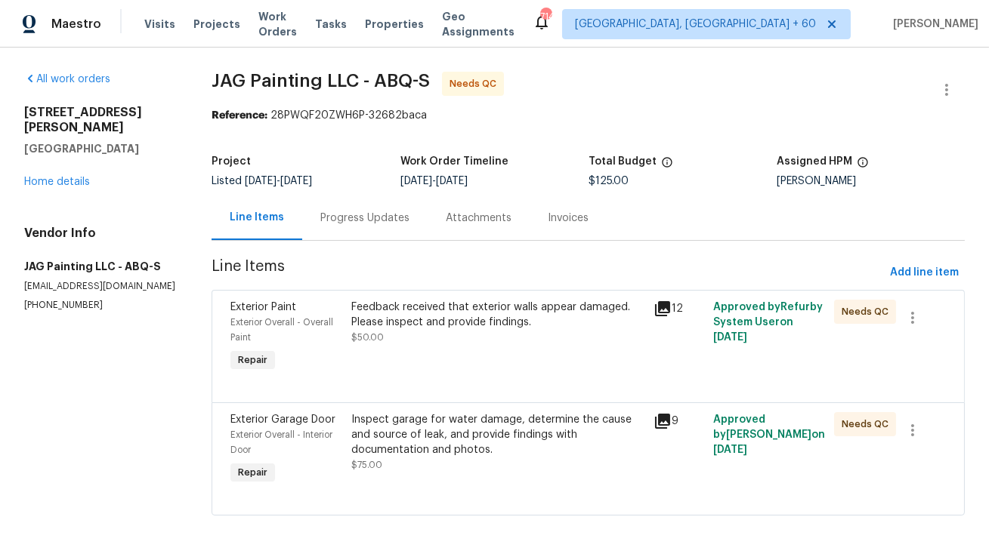
click at [337, 219] on div "Progress Updates" at bounding box center [364, 218] width 89 height 15
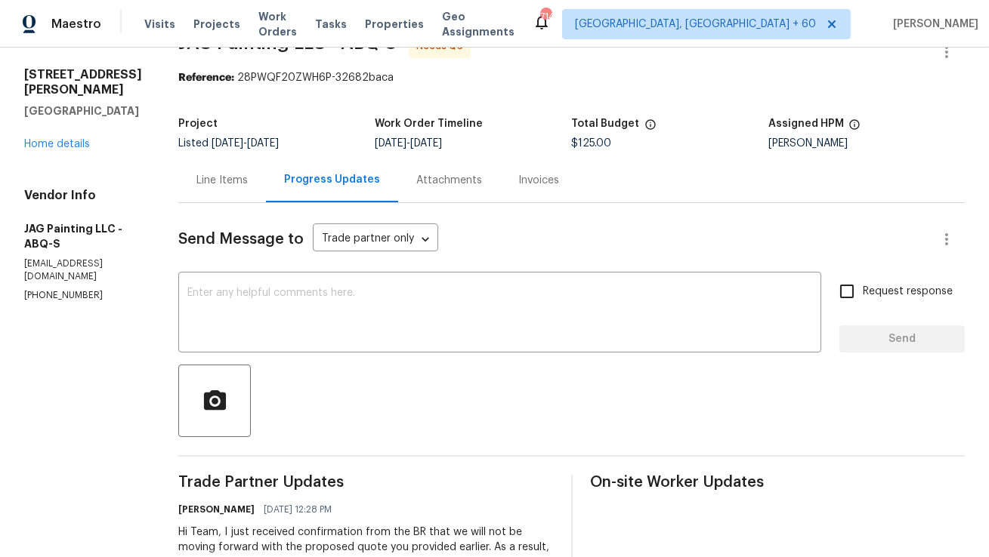
scroll to position [35, 0]
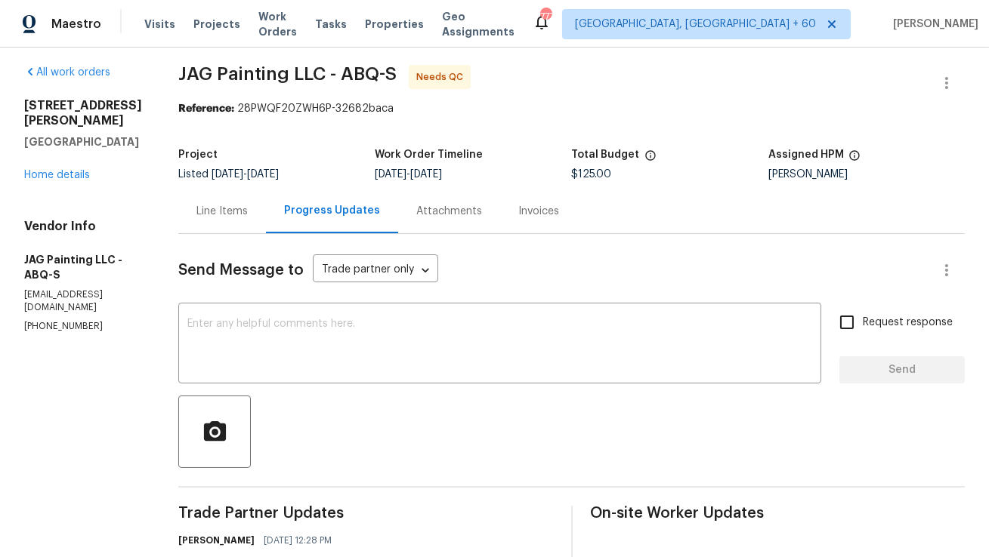
scroll to position [19, 0]
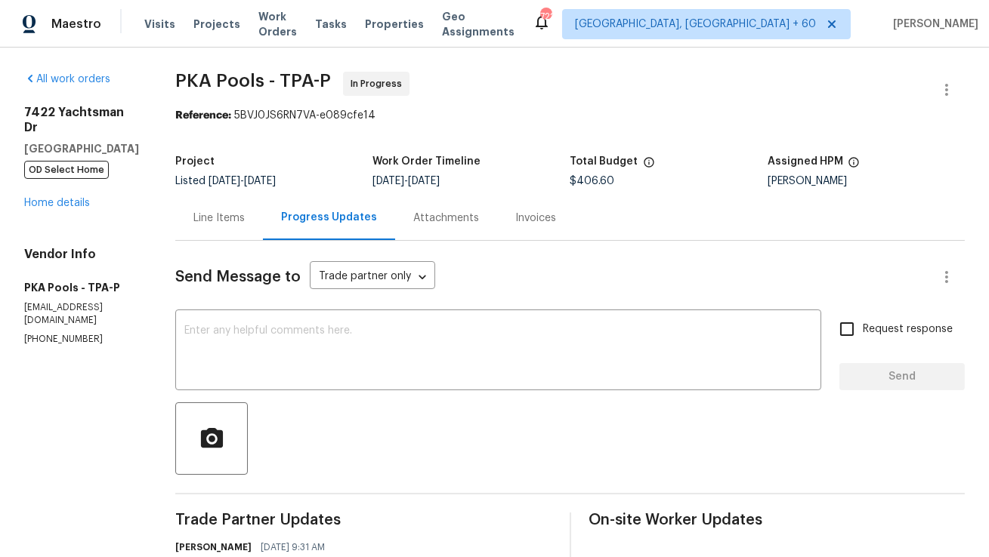
click at [203, 190] on div "Project Listed [DATE] - [DATE] Work Order Timeline [DATE] - [DATE] Total Budget…" at bounding box center [569, 171] width 789 height 48
click at [204, 221] on div "Line Items" at bounding box center [218, 218] width 51 height 15
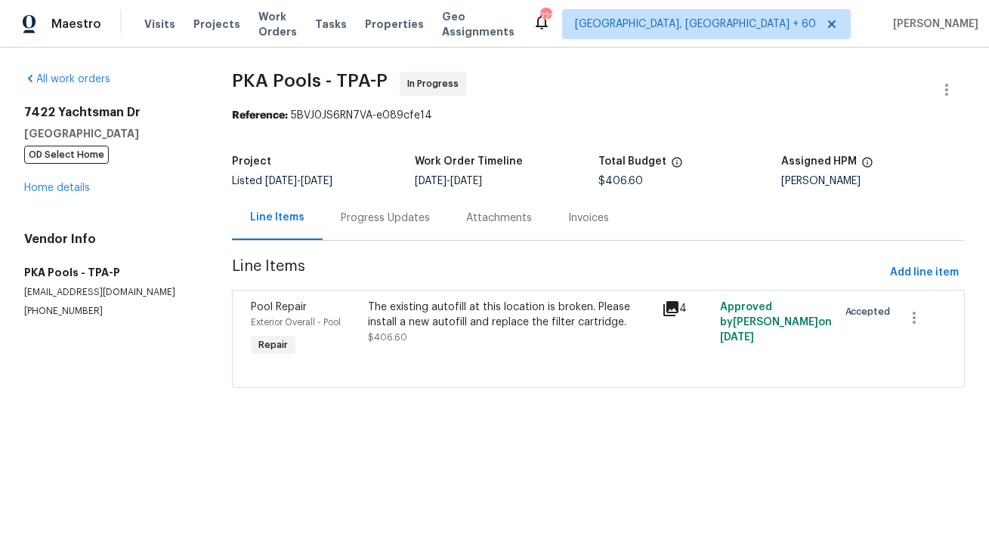
click at [385, 221] on div "Progress Updates" at bounding box center [385, 218] width 89 height 15
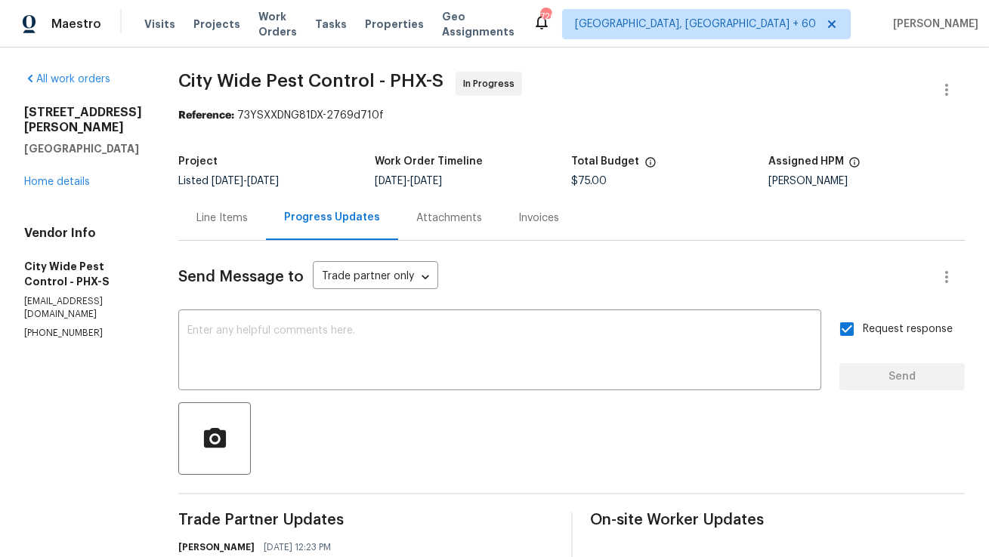
click at [214, 235] on div "Line Items" at bounding box center [222, 218] width 88 height 45
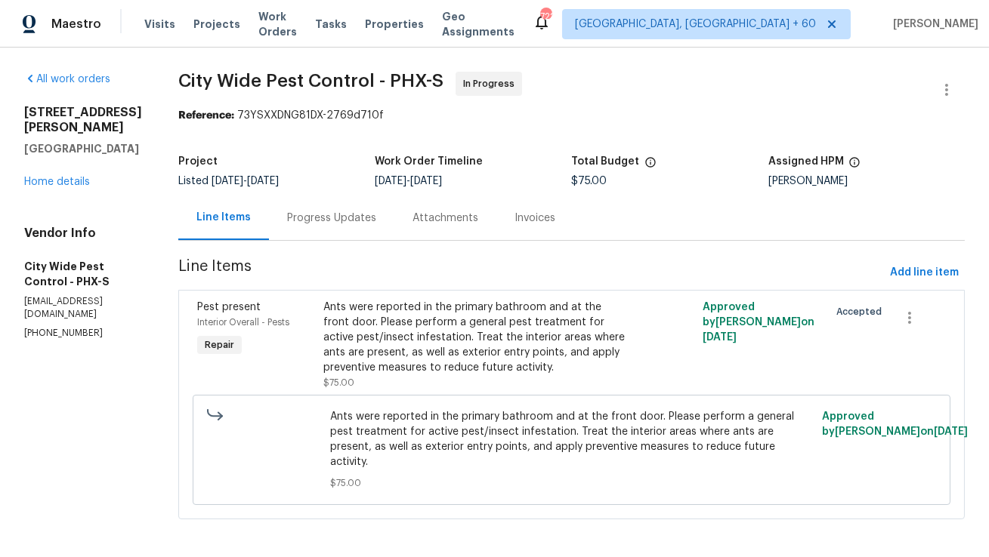
click at [369, 220] on div "Progress Updates" at bounding box center [331, 218] width 89 height 15
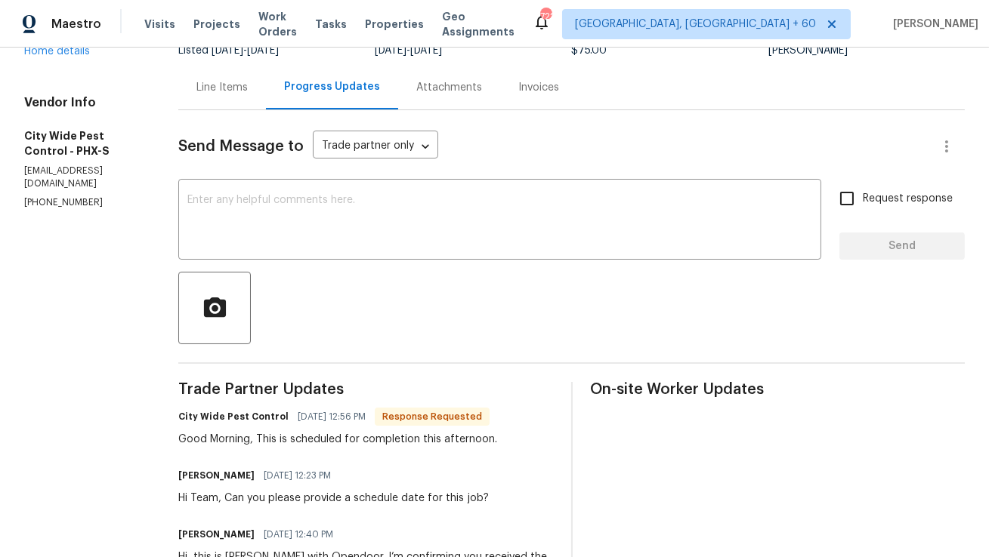
scroll to position [136, 0]
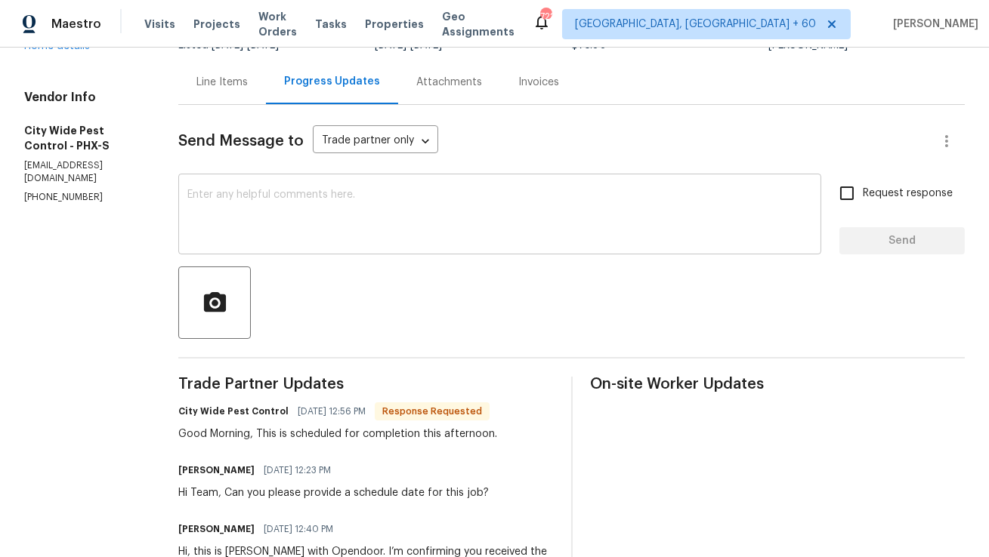
click at [411, 232] on textarea at bounding box center [499, 216] width 625 height 53
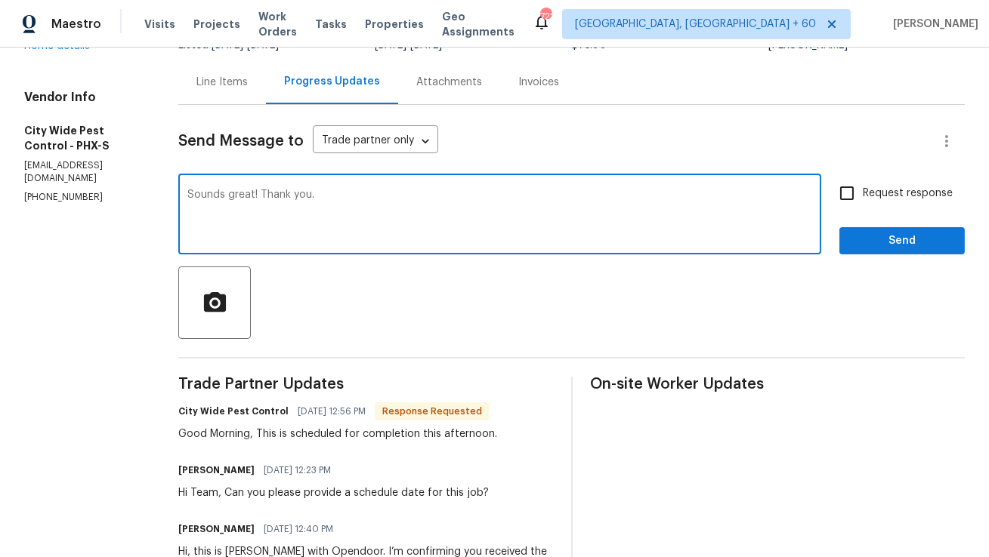
type textarea "Sounds great! Thank you."
click at [866, 233] on span "Send" at bounding box center [901, 241] width 101 height 19
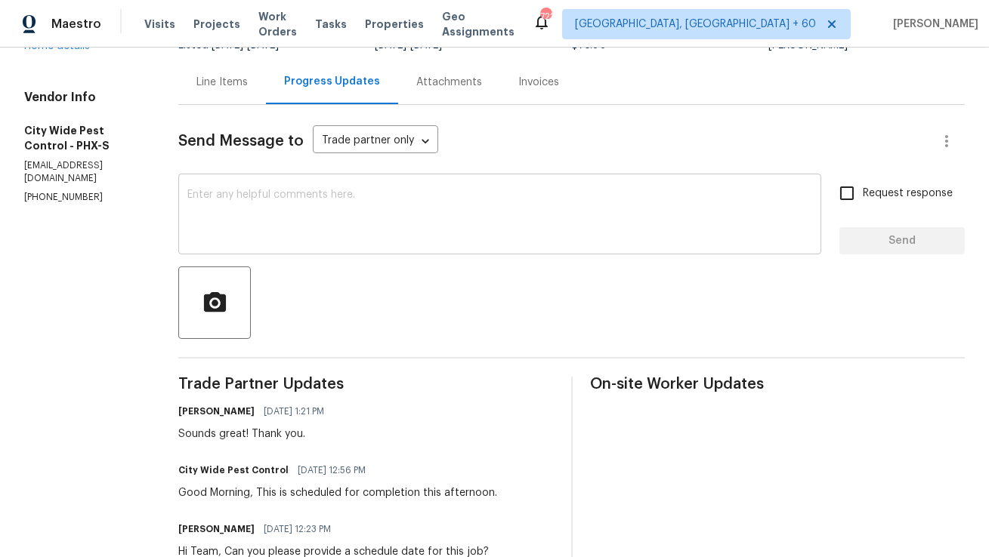
scroll to position [0, 0]
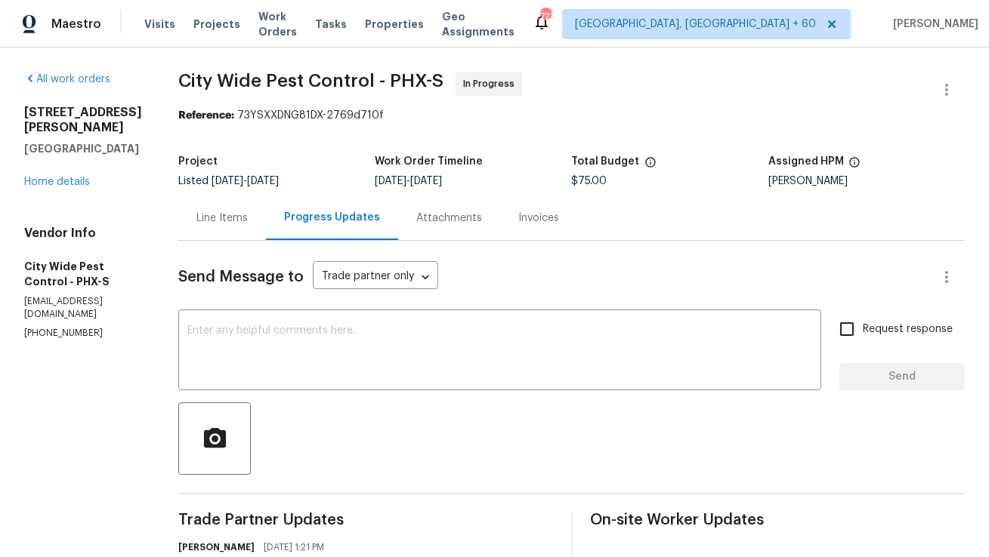
click at [227, 221] on div "Line Items" at bounding box center [221, 218] width 51 height 15
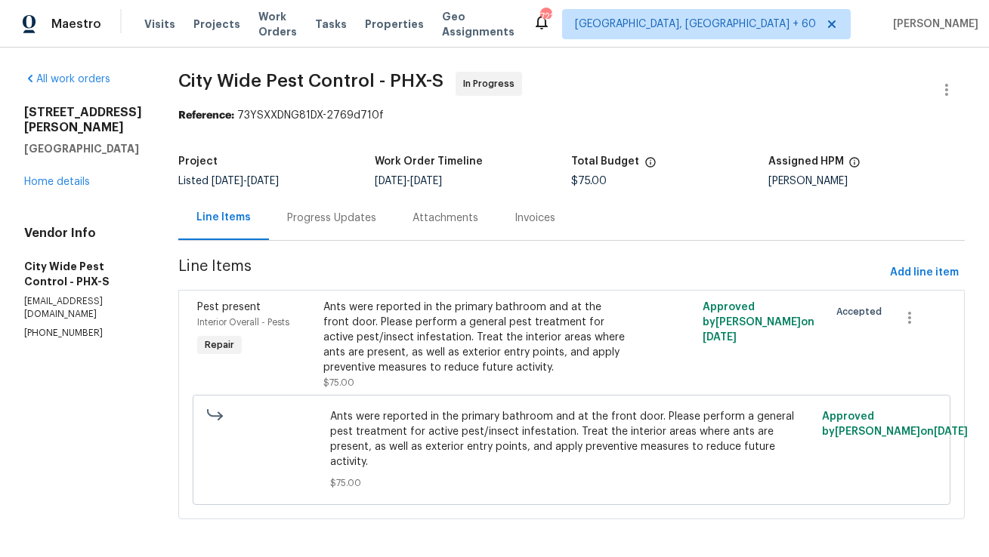
click at [366, 216] on div "Progress Updates" at bounding box center [331, 218] width 89 height 15
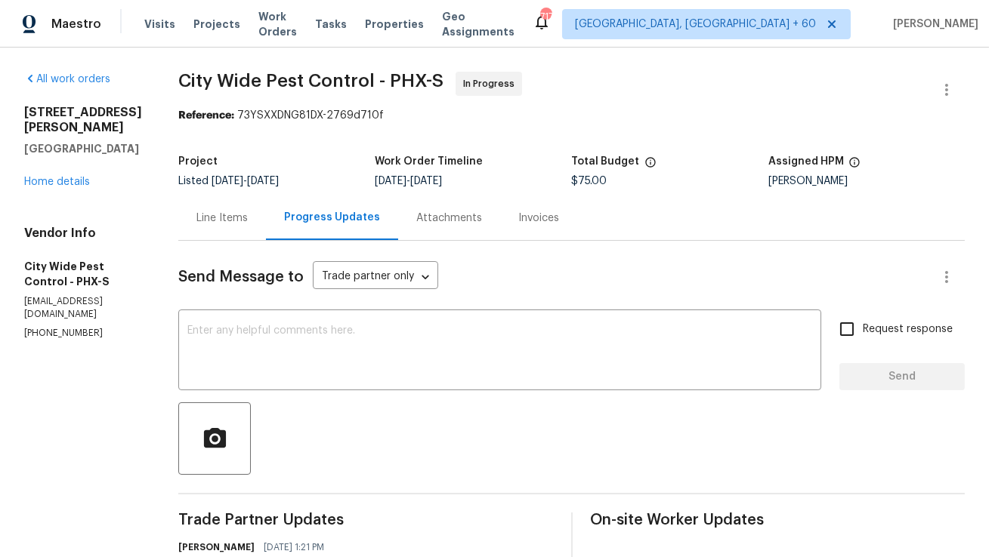
click at [266, 219] on div "Progress Updates" at bounding box center [332, 218] width 132 height 45
click at [246, 221] on div "Line Items" at bounding box center [221, 218] width 51 height 15
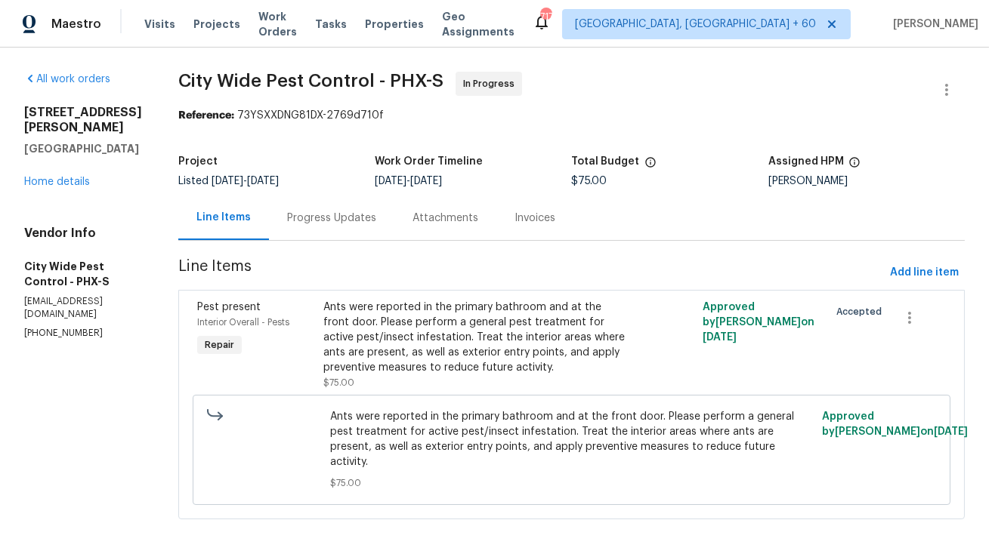
click at [362, 226] on div "Progress Updates" at bounding box center [331, 218] width 125 height 45
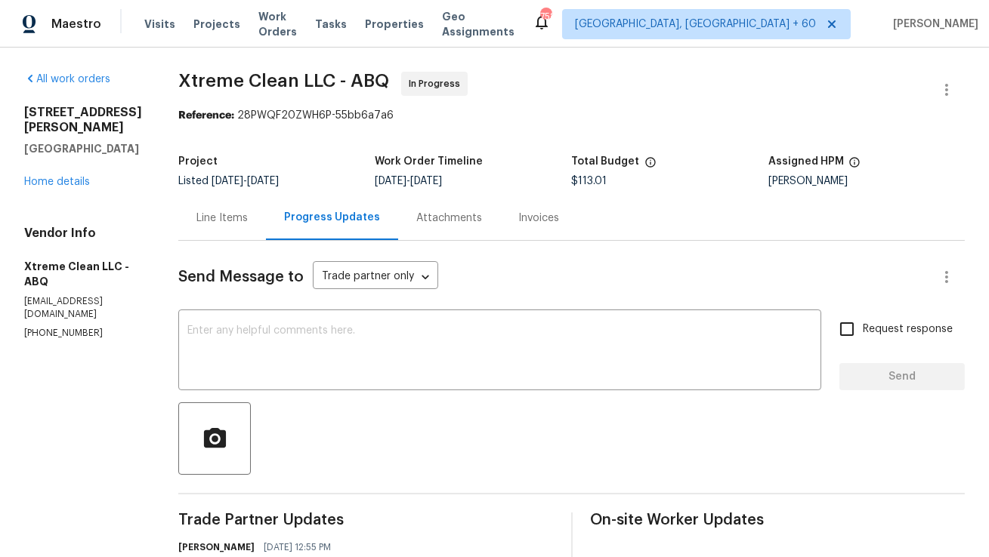
click at [241, 219] on div "Line Items" at bounding box center [221, 218] width 51 height 15
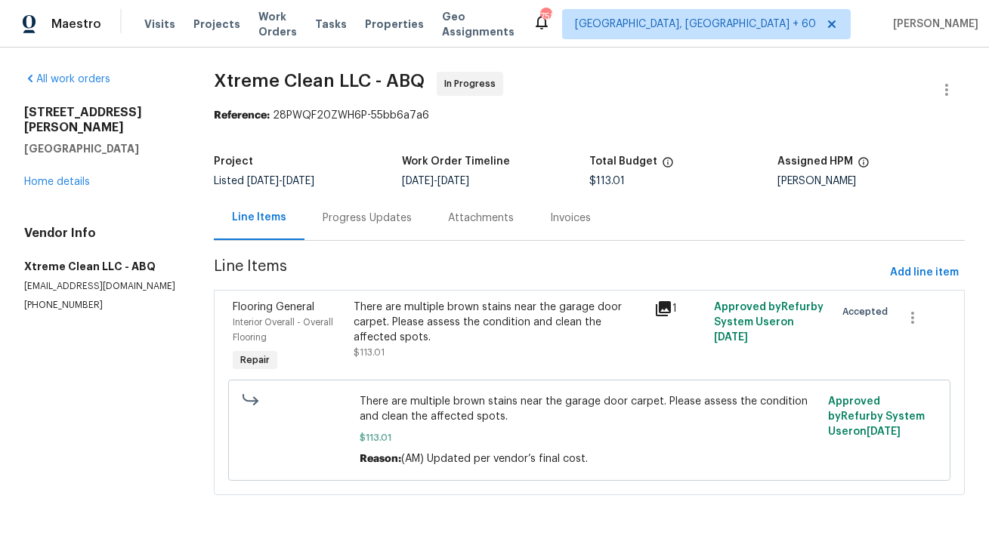
click at [397, 221] on div "Progress Updates" at bounding box center [367, 218] width 89 height 15
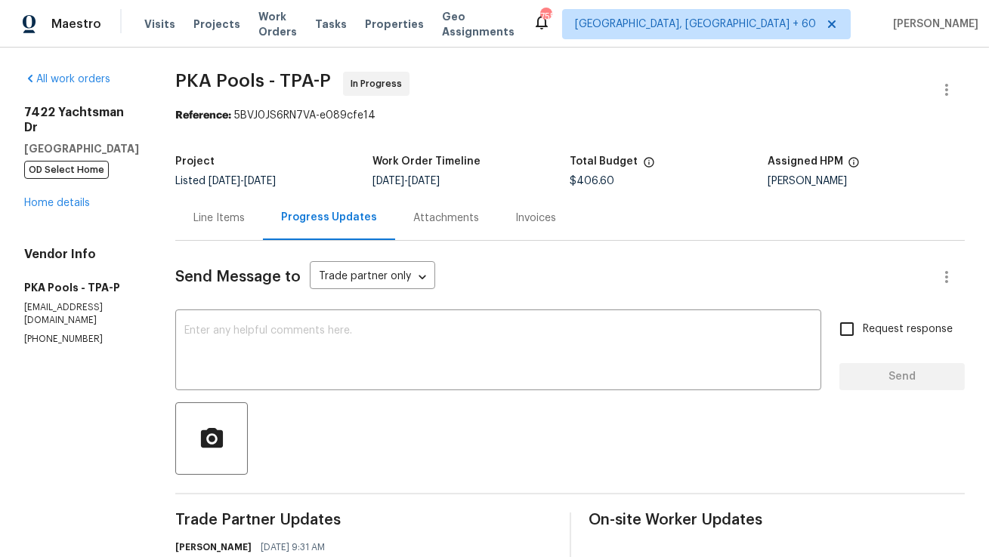
click at [199, 222] on div "Line Items" at bounding box center [218, 218] width 51 height 15
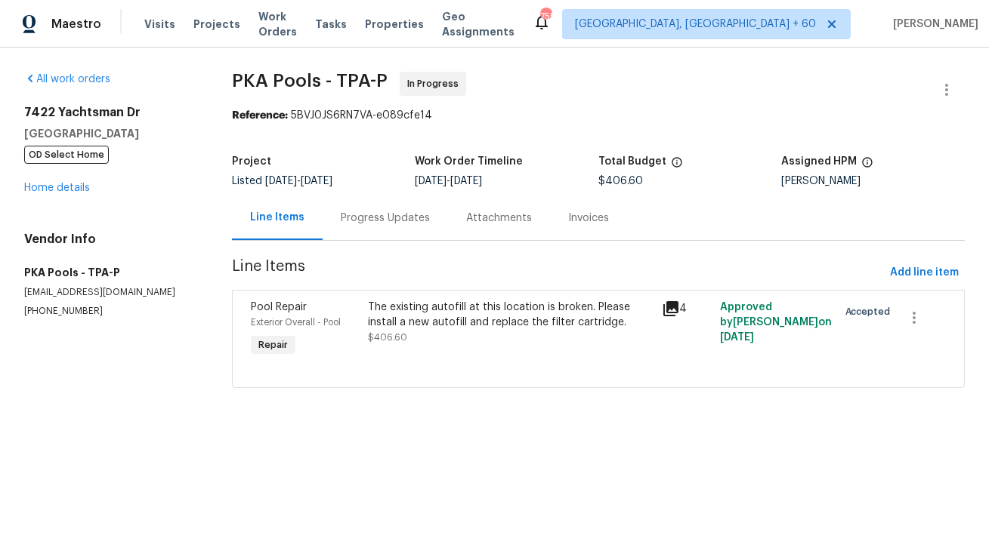
click at [358, 233] on div "Progress Updates" at bounding box center [385, 218] width 125 height 45
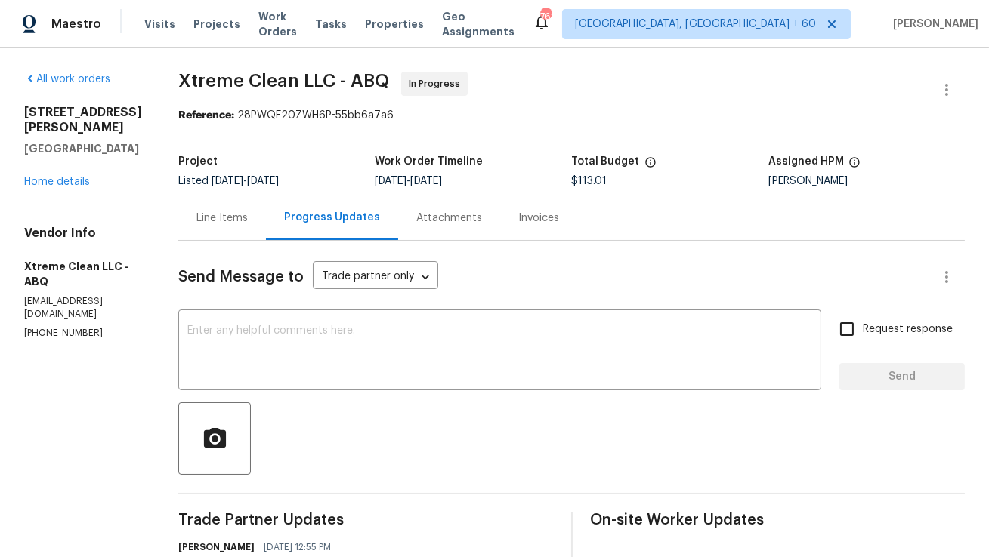
click at [251, 217] on div "Line Items" at bounding box center [222, 218] width 88 height 45
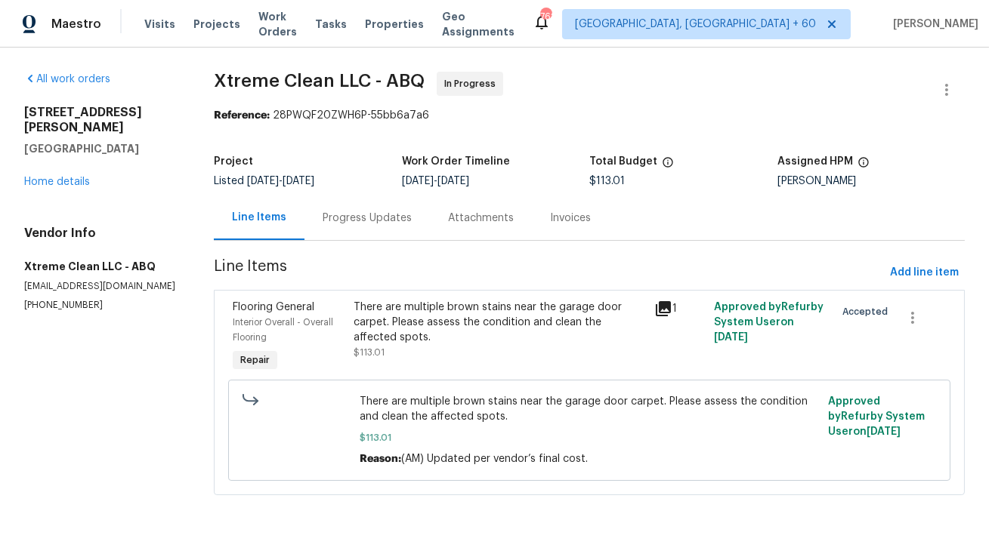
click at [406, 221] on div "Progress Updates" at bounding box center [367, 218] width 89 height 15
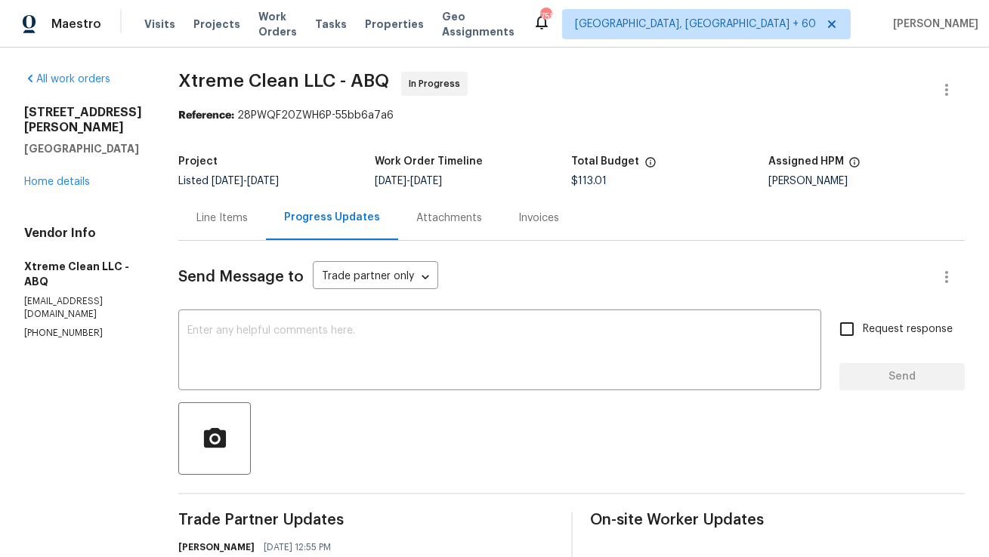
click at [211, 214] on div "Line Items" at bounding box center [221, 218] width 51 height 15
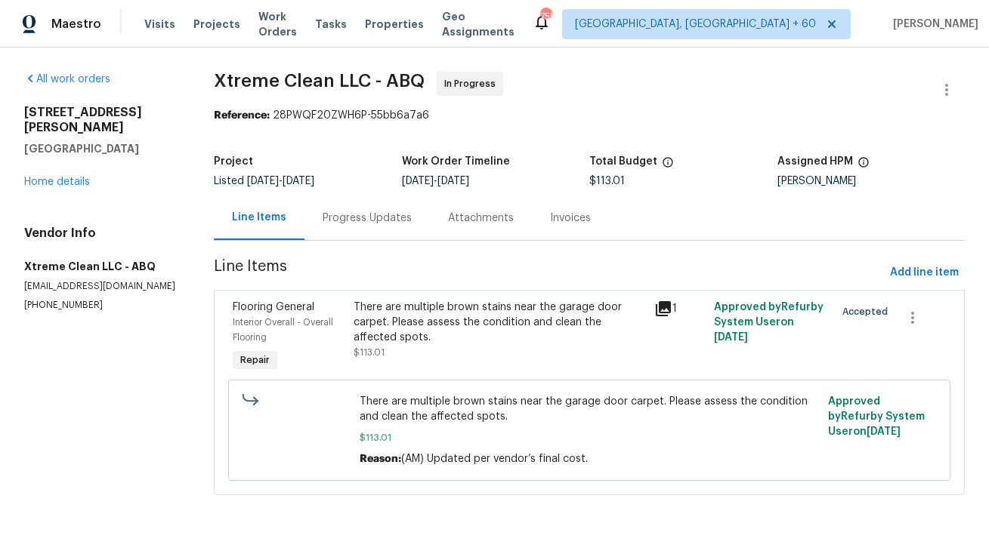
click at [345, 224] on div "Progress Updates" at bounding box center [367, 218] width 89 height 15
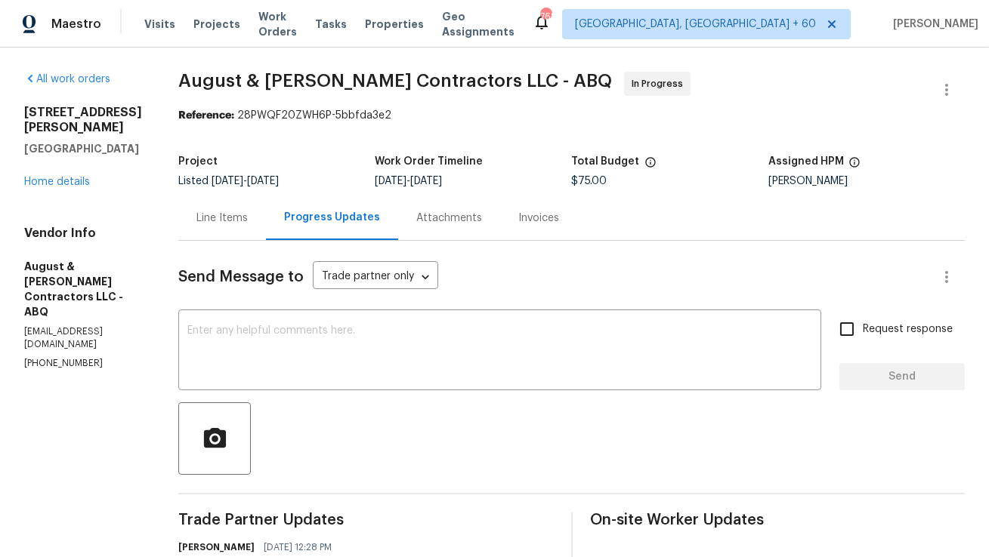
click at [239, 220] on div "Line Items" at bounding box center [221, 218] width 51 height 15
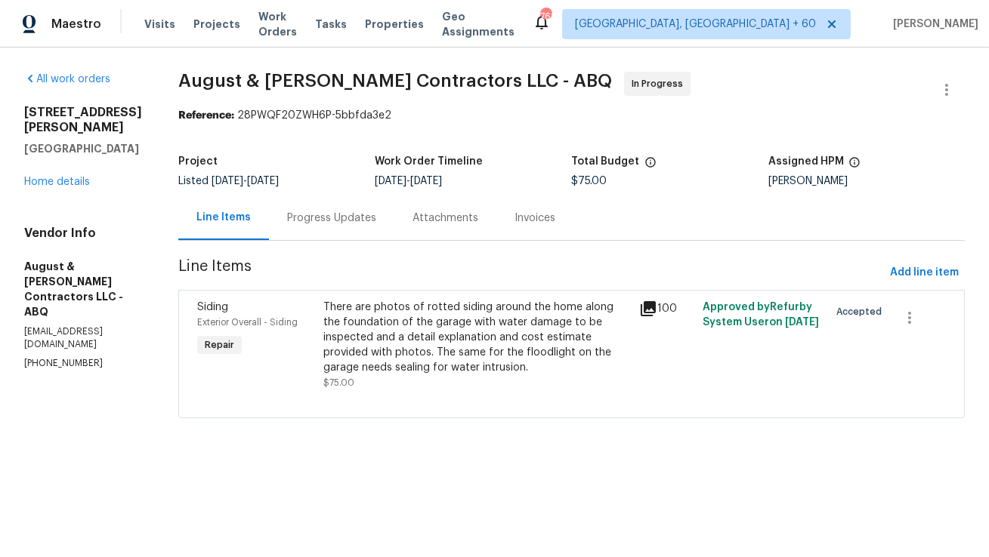
click at [371, 215] on div "Progress Updates" at bounding box center [331, 218] width 89 height 15
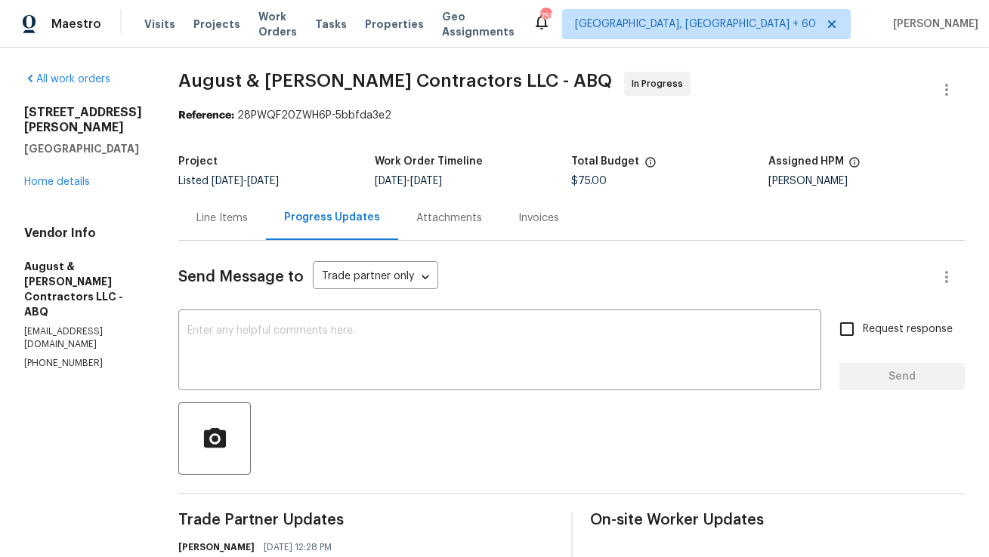
click at [233, 231] on div "Line Items" at bounding box center [222, 218] width 88 height 45
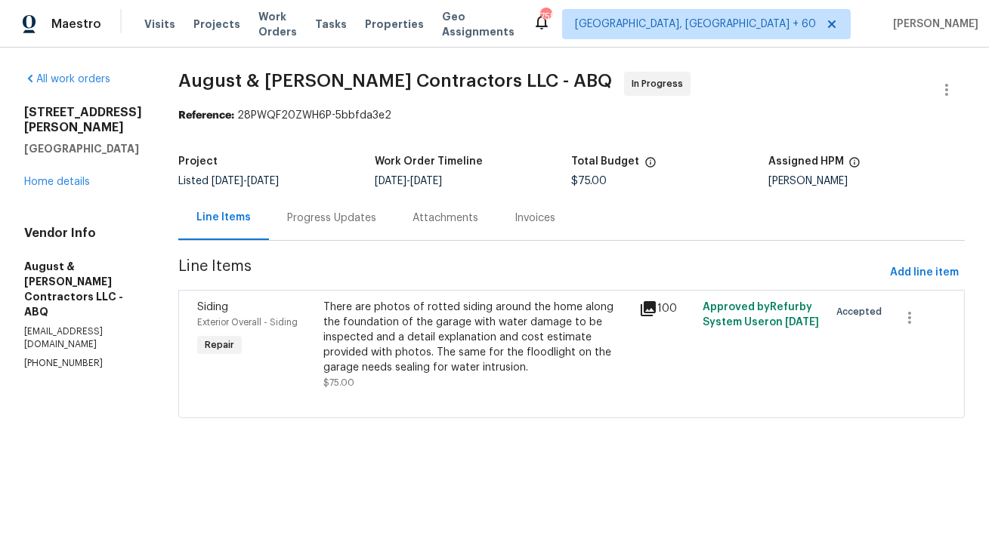
click at [361, 233] on div "Progress Updates" at bounding box center [331, 218] width 125 height 45
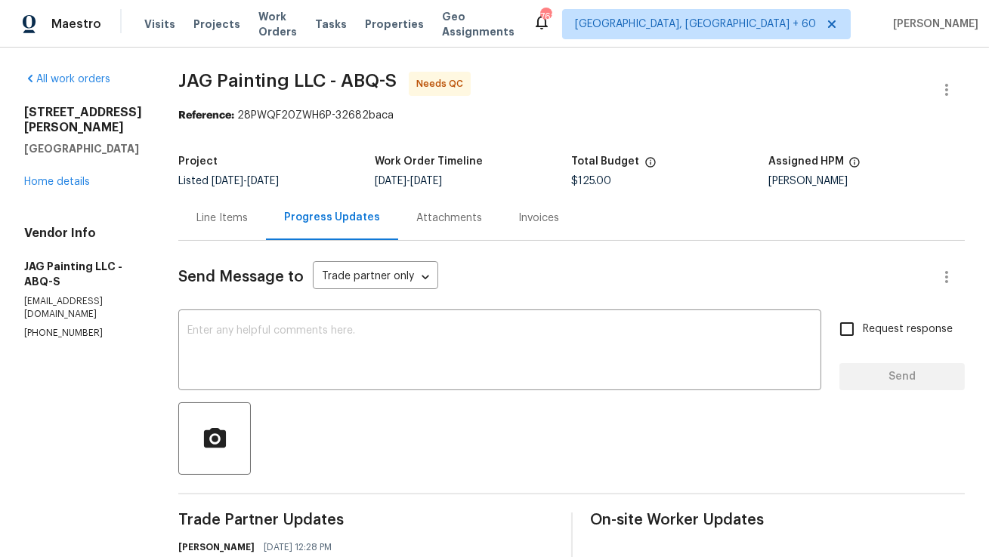
click at [213, 206] on div "Line Items" at bounding box center [222, 218] width 88 height 45
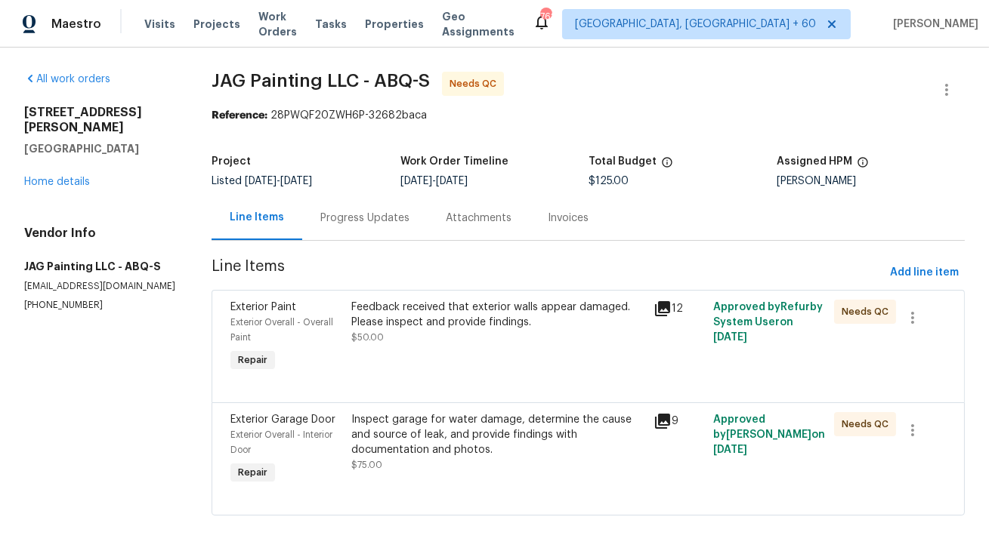
click at [402, 229] on div "Progress Updates" at bounding box center [364, 218] width 125 height 45
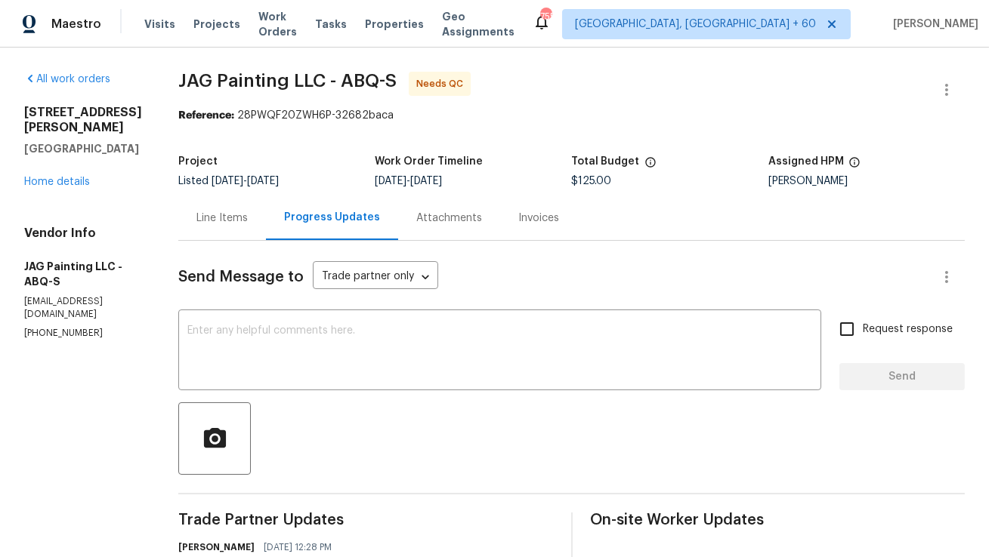
click at [223, 222] on div "Line Items" at bounding box center [221, 218] width 51 height 15
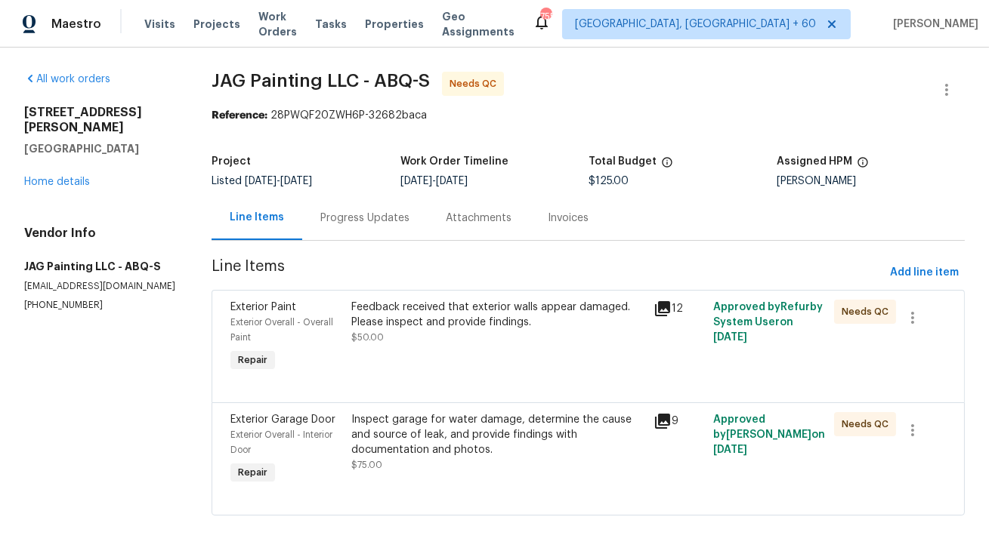
click at [363, 221] on div "Progress Updates" at bounding box center [364, 218] width 89 height 15
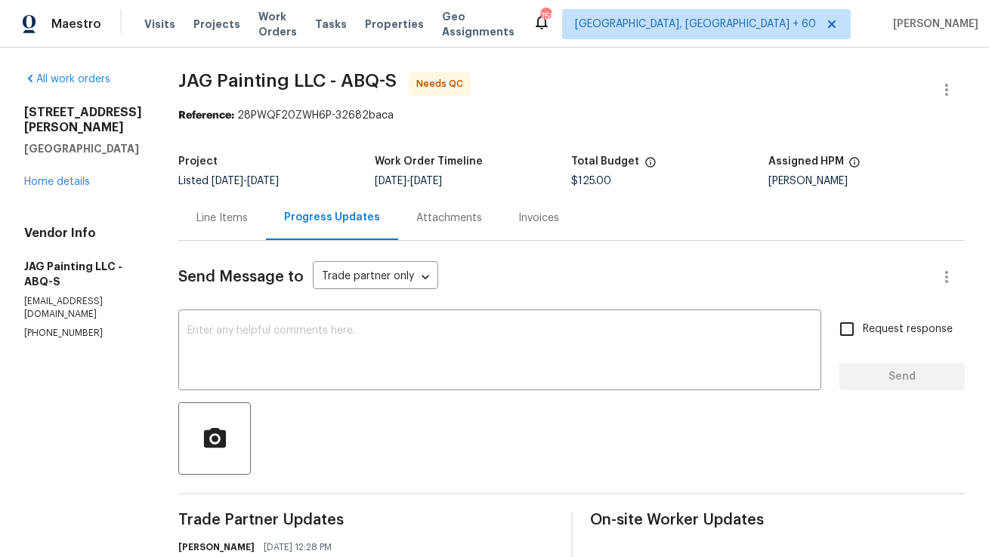
click at [261, 228] on div "Line Items" at bounding box center [222, 218] width 88 height 45
